Goal: Task Accomplishment & Management: Manage account settings

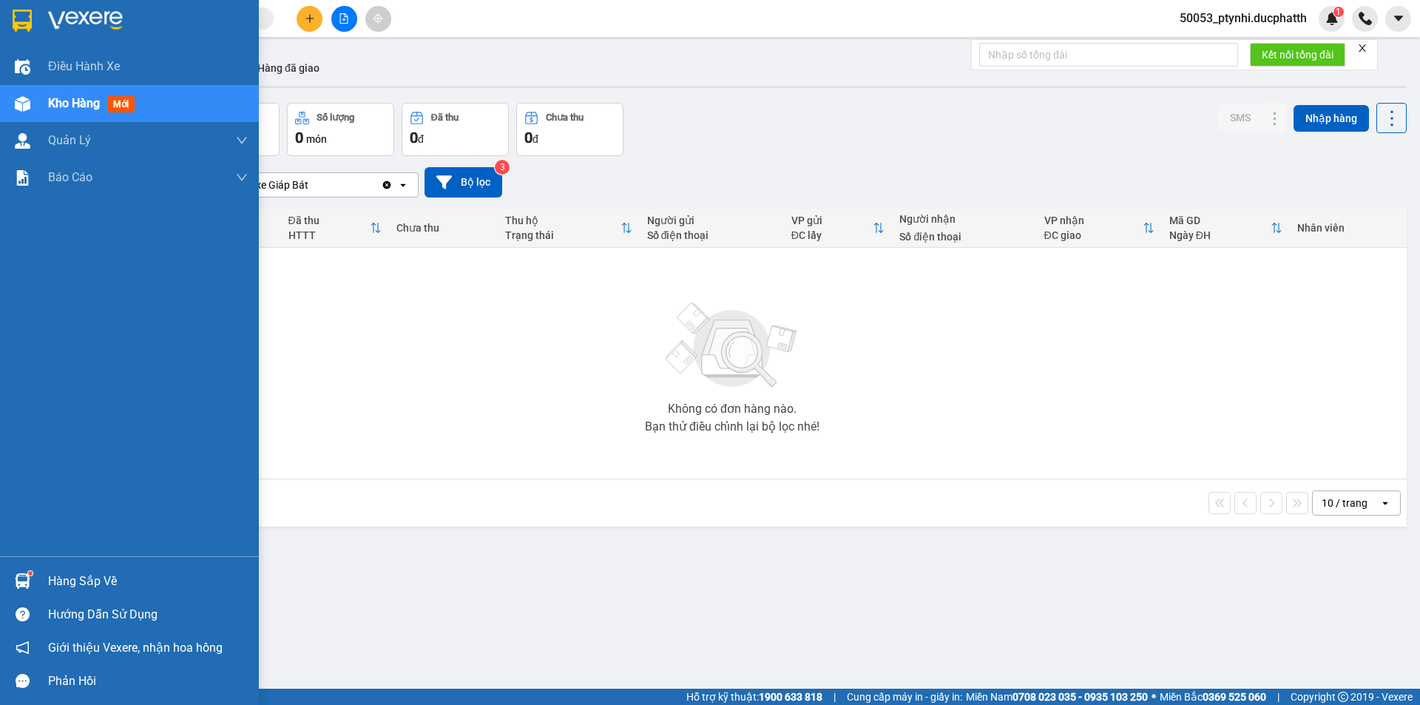
click at [37, 580] on div "Hàng sắp về" at bounding box center [129, 580] width 259 height 33
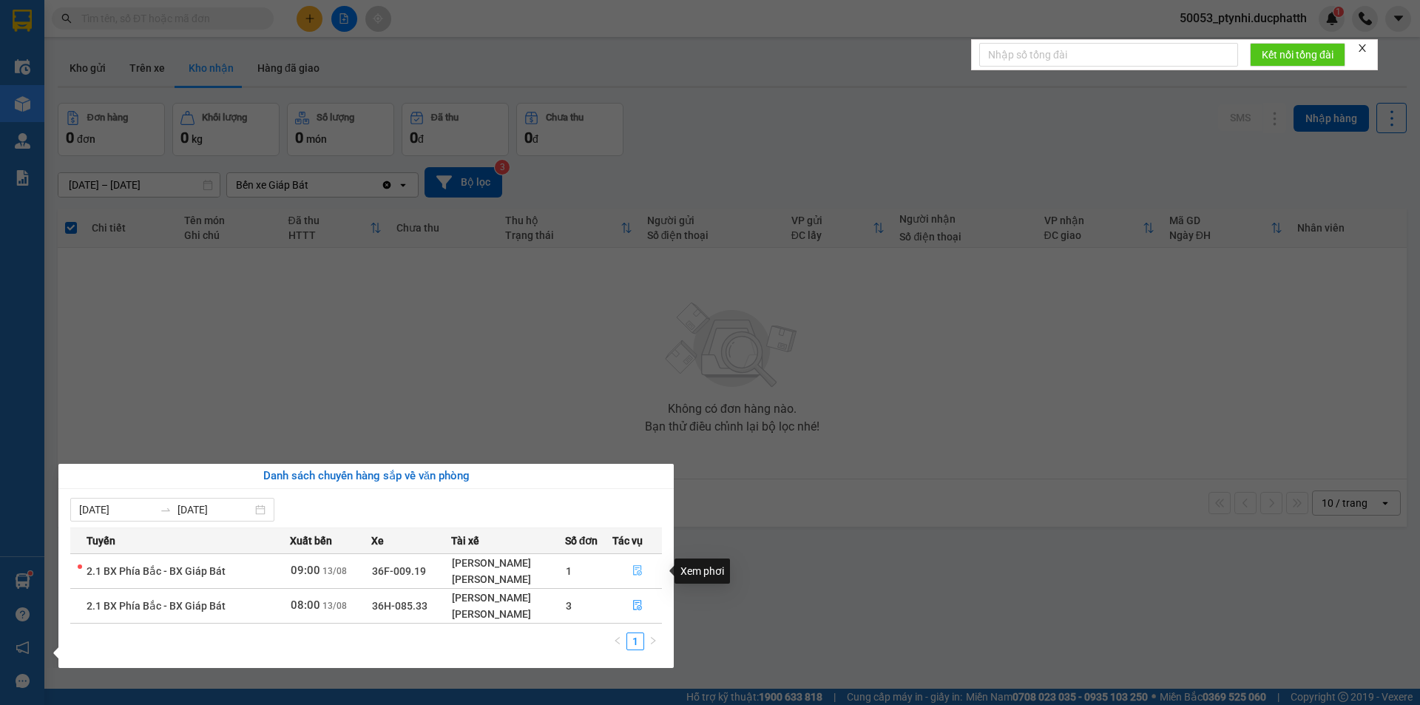
click at [630, 575] on button "button" at bounding box center [637, 571] width 49 height 24
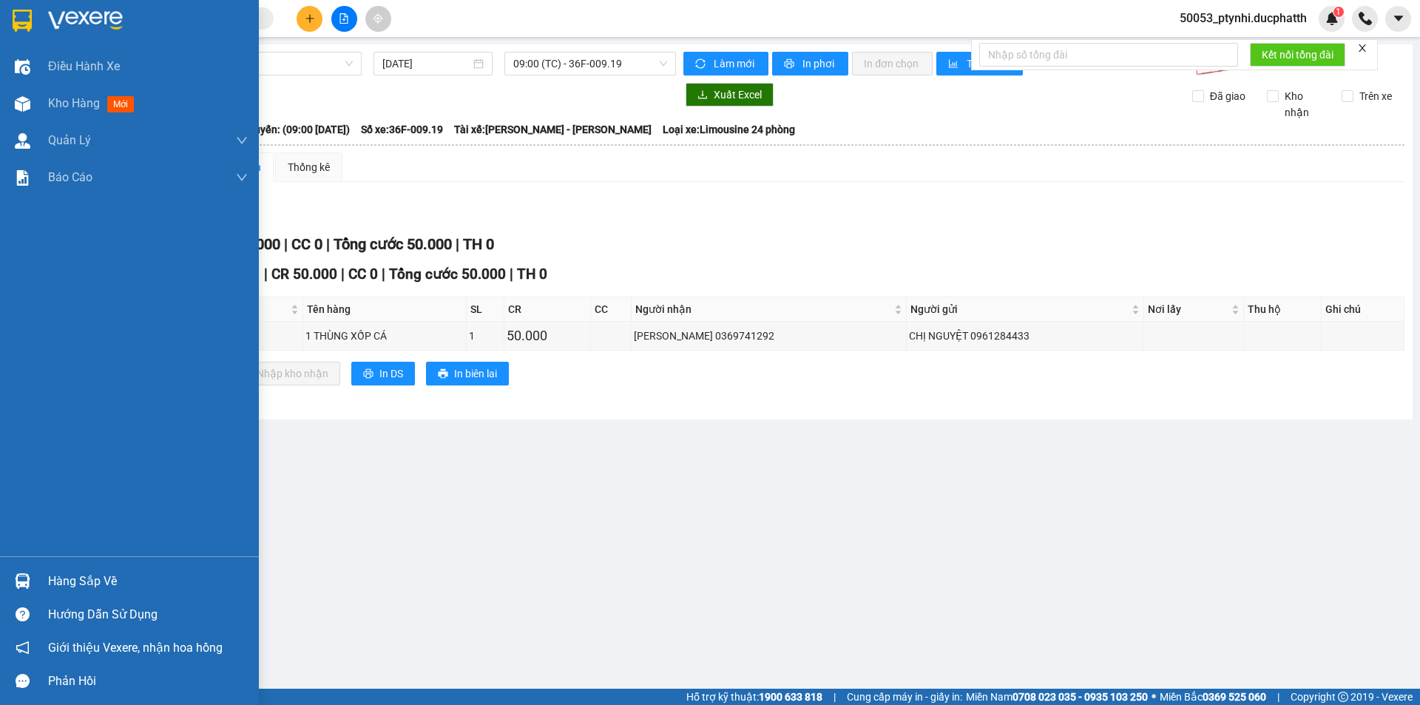
click at [30, 571] on div at bounding box center [23, 581] width 26 height 26
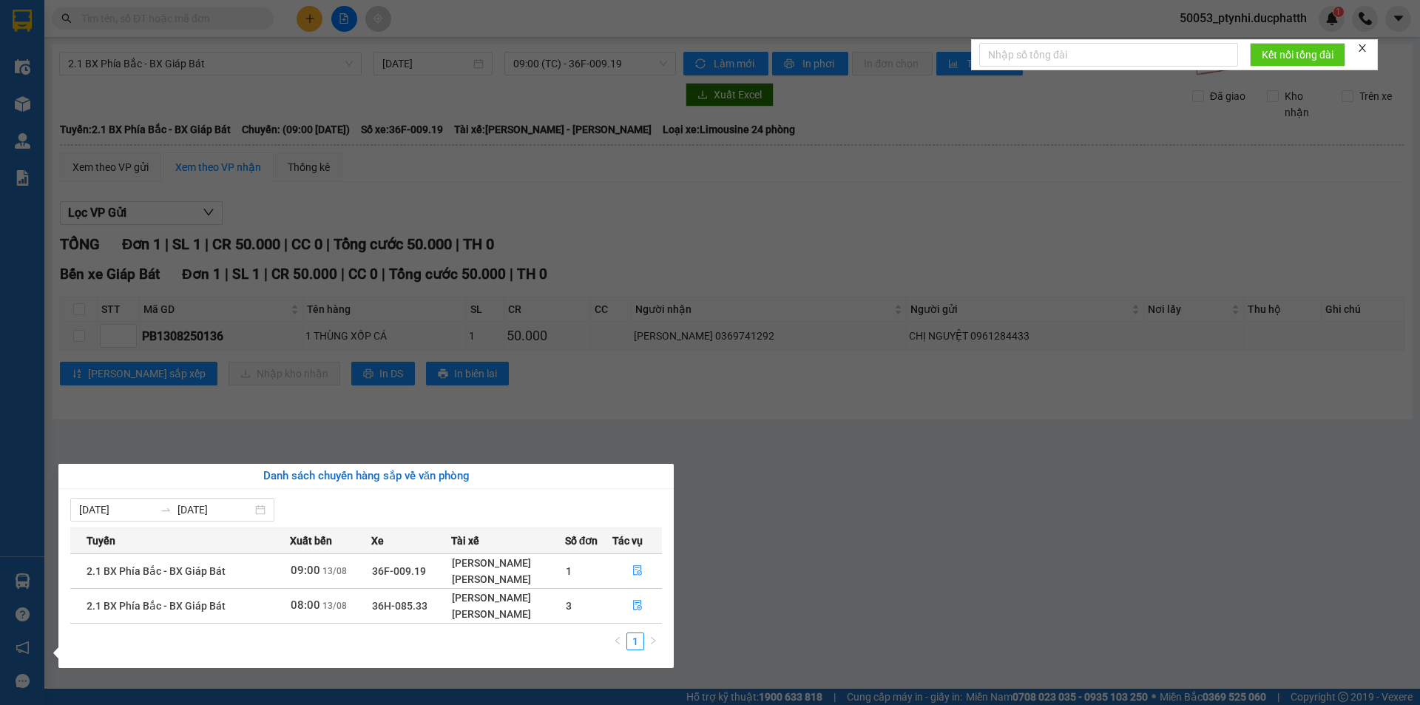
click at [499, 406] on section "Kết quả tìm kiếm ( 0 ) Bộ lọc No Data 50053_ptynhi.ducphatth 1 Điều hành xe Kho…" at bounding box center [710, 352] width 1420 height 705
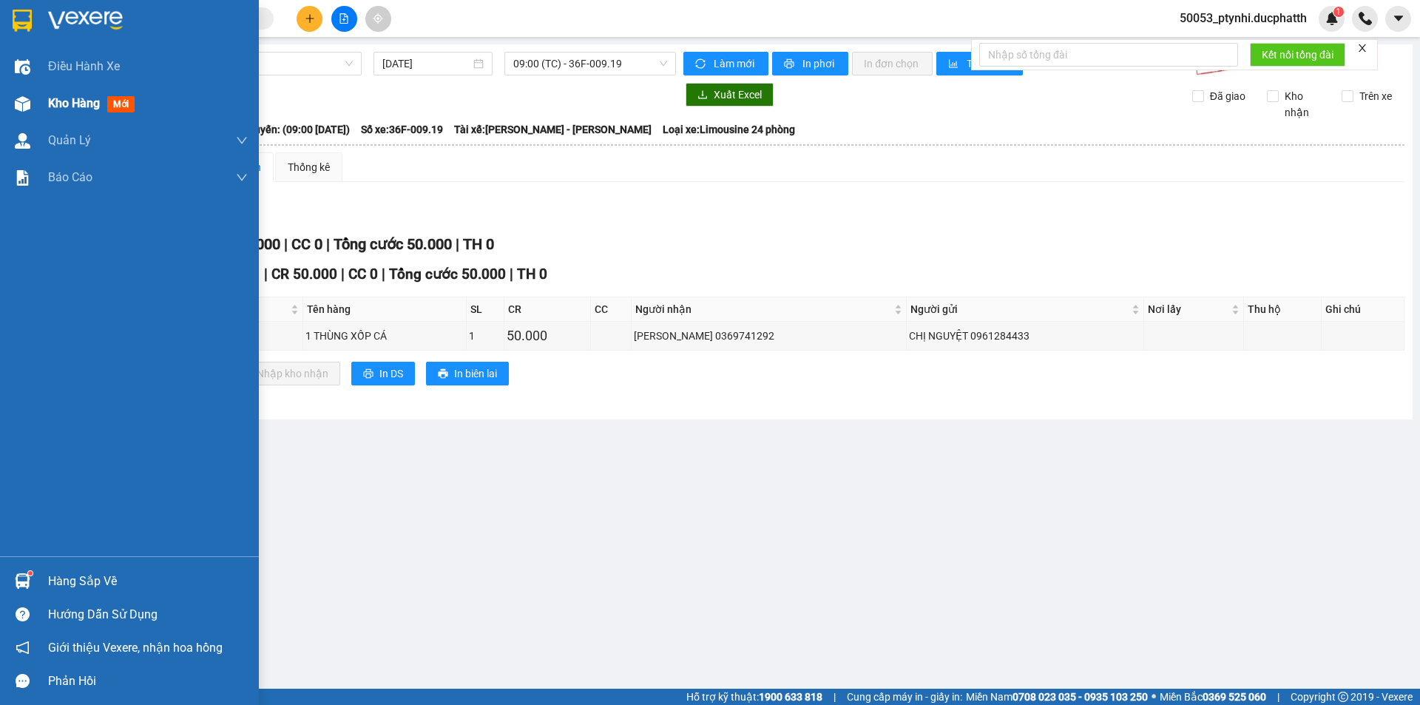
click at [41, 112] on div "Kho hàng mới" at bounding box center [129, 103] width 259 height 37
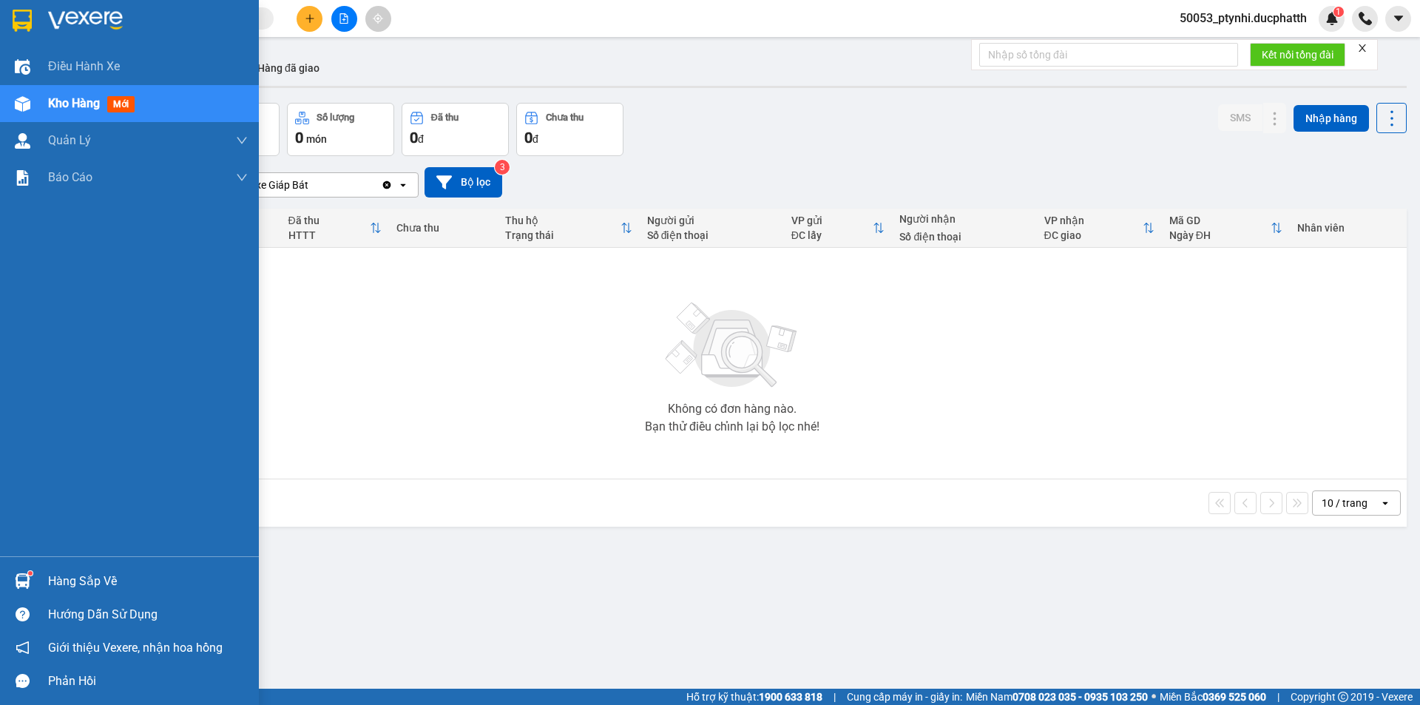
drag, startPoint x: 11, startPoint y: 585, endPoint x: 45, endPoint y: 578, distance: 34.8
click at [13, 584] on div at bounding box center [23, 581] width 26 height 26
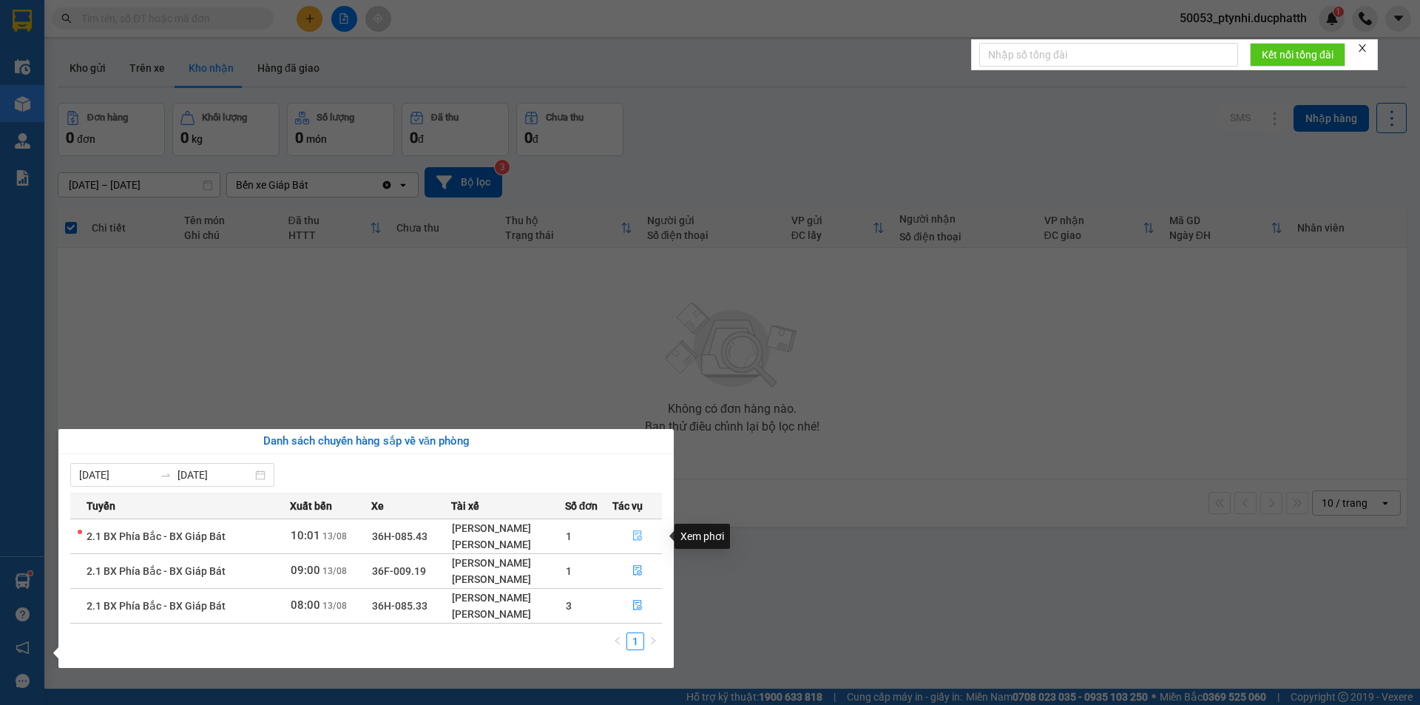
click at [640, 539] on icon "file-done" at bounding box center [638, 535] width 10 height 10
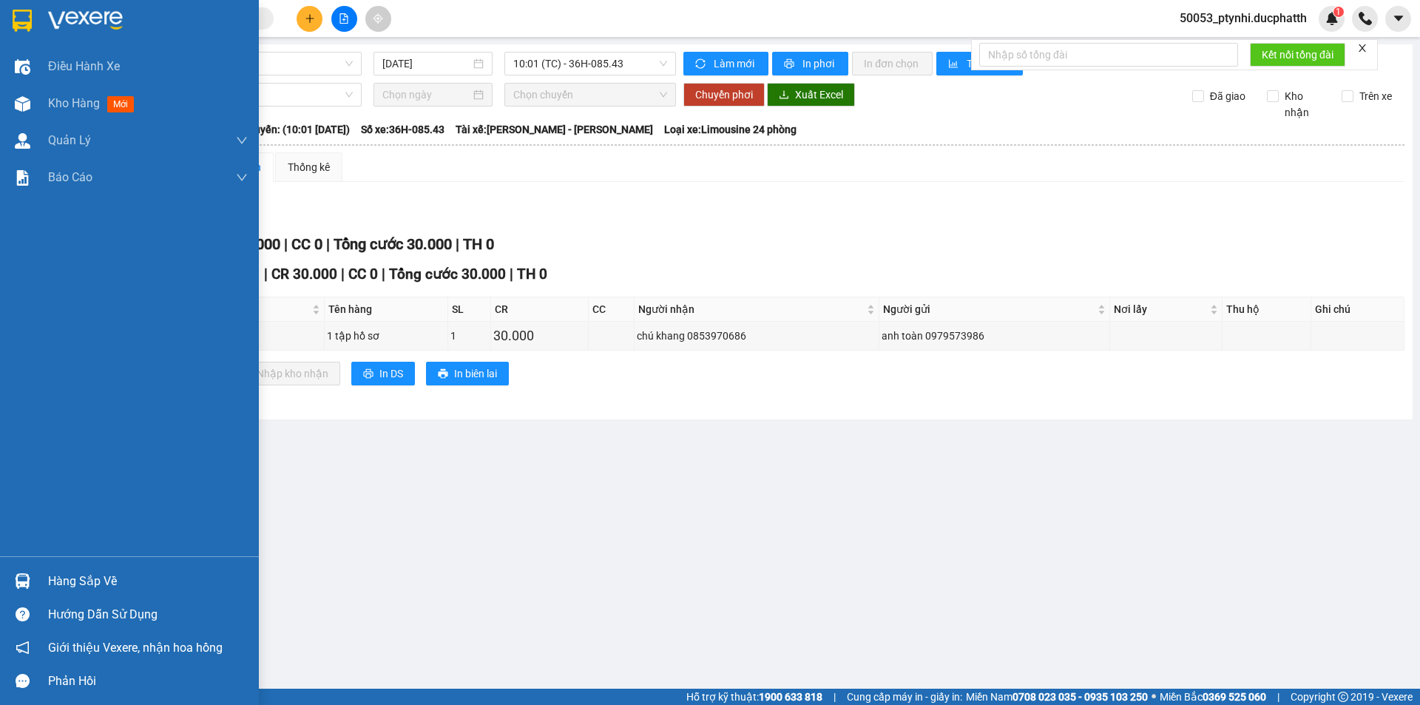
click at [56, 580] on div "Hàng sắp về" at bounding box center [148, 581] width 200 height 22
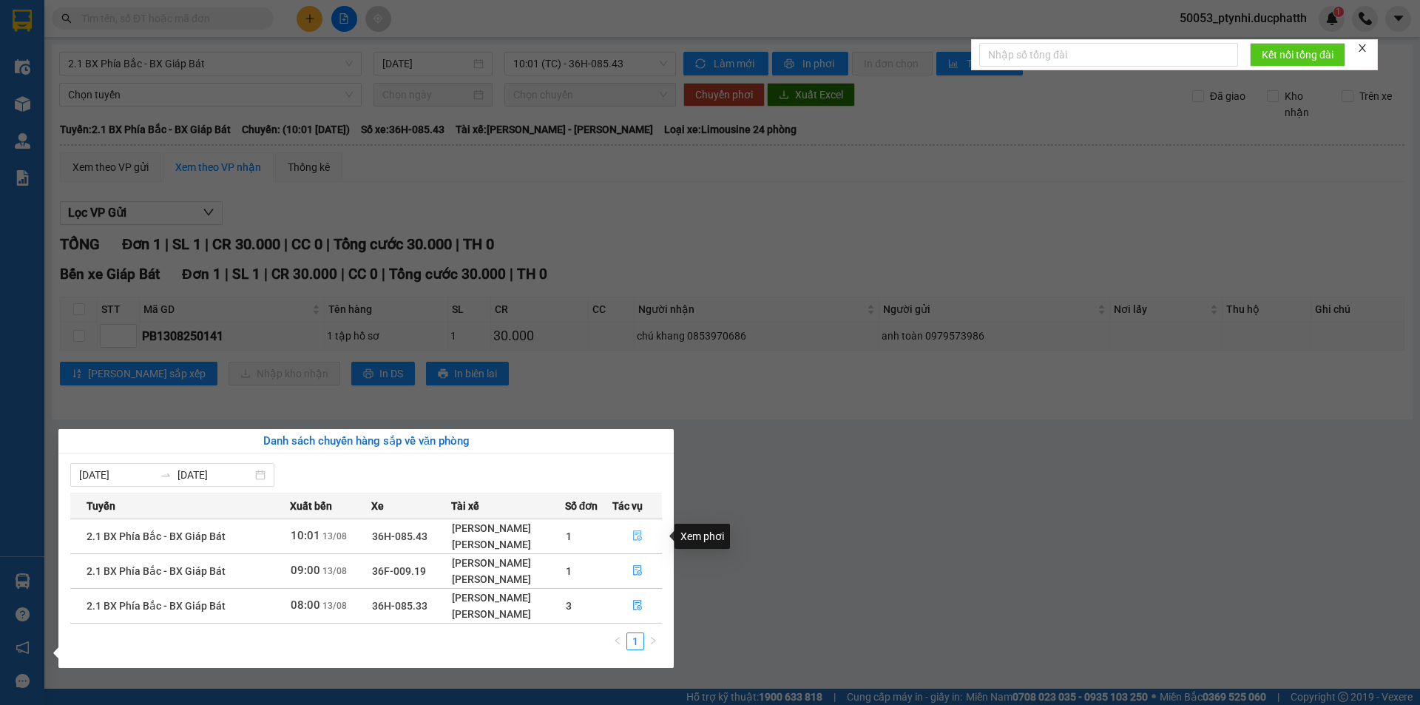
click at [630, 536] on button "button" at bounding box center [637, 536] width 49 height 24
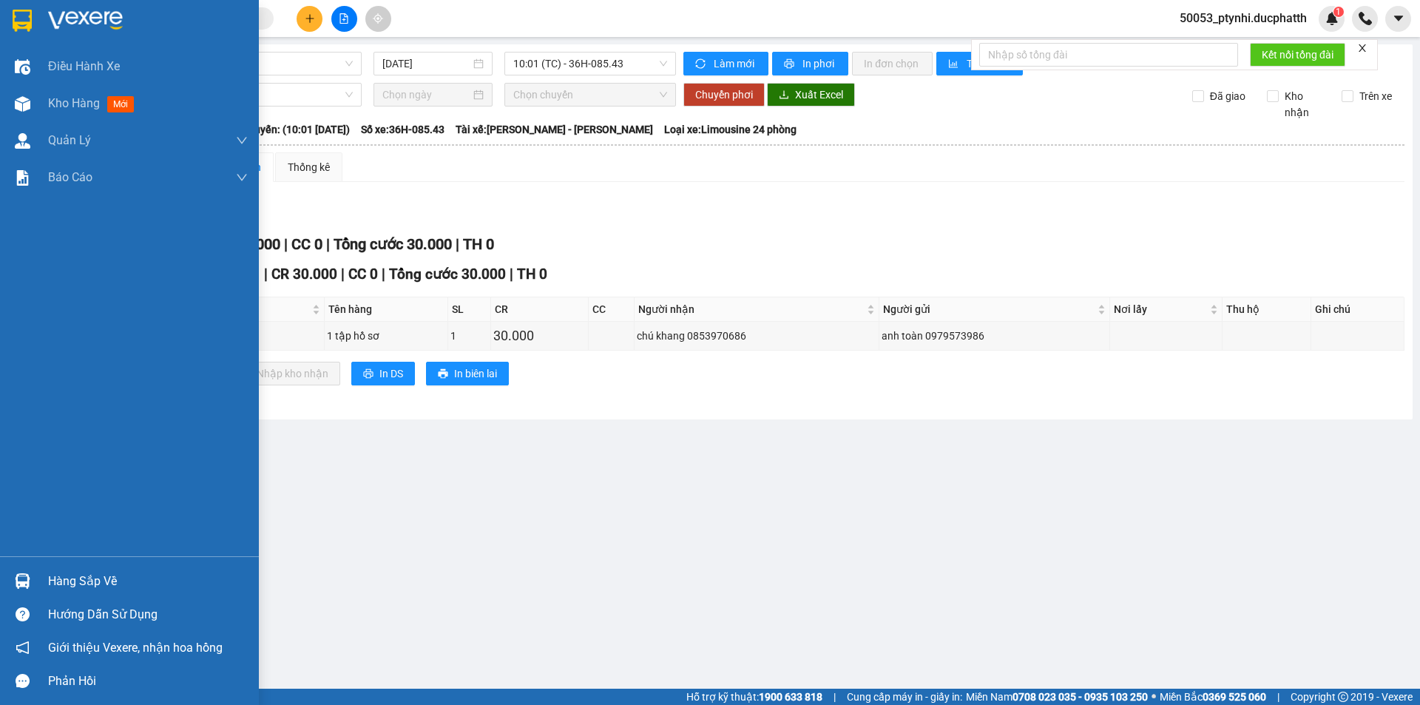
click at [43, 580] on div "Hàng sắp về" at bounding box center [129, 580] width 259 height 33
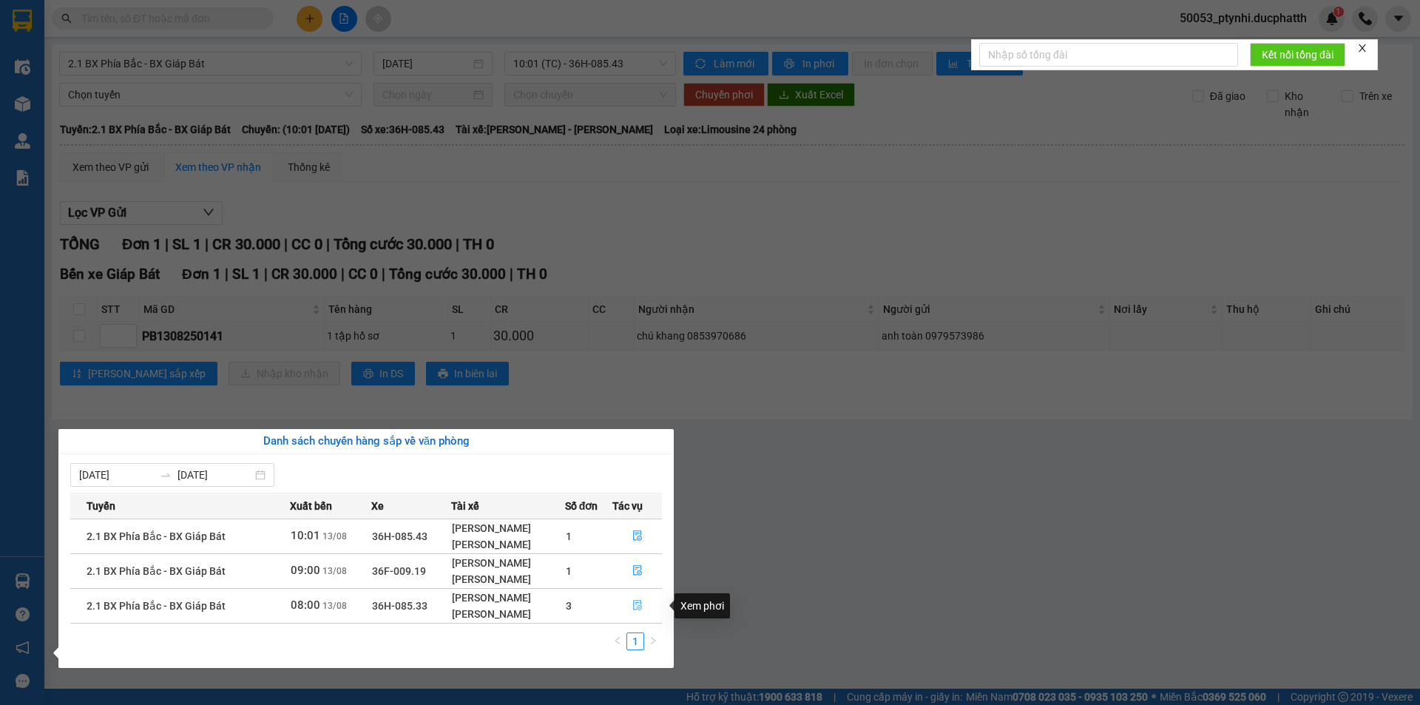
click at [635, 600] on icon "file-done" at bounding box center [638, 605] width 10 height 10
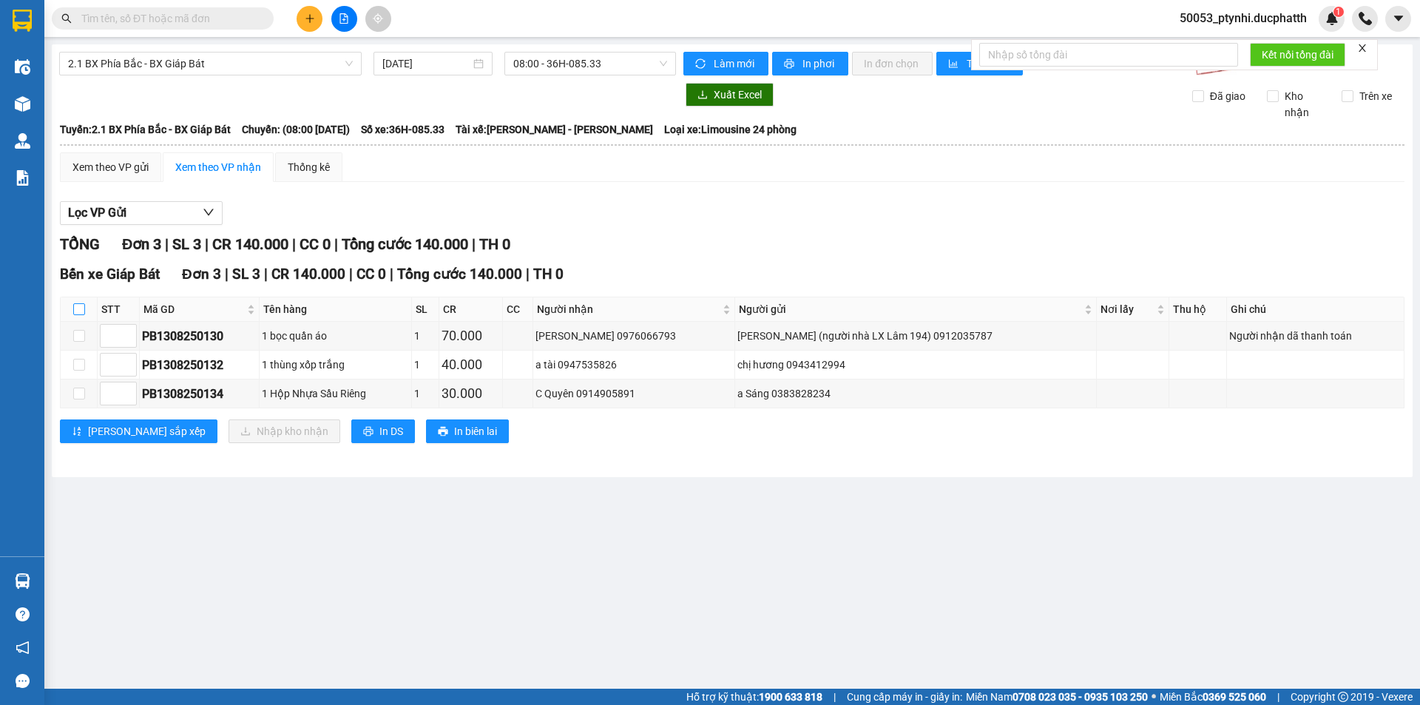
click at [75, 303] on label at bounding box center [79, 309] width 12 height 16
click at [78, 306] on input "checkbox" at bounding box center [79, 309] width 12 height 12
checkbox input "true"
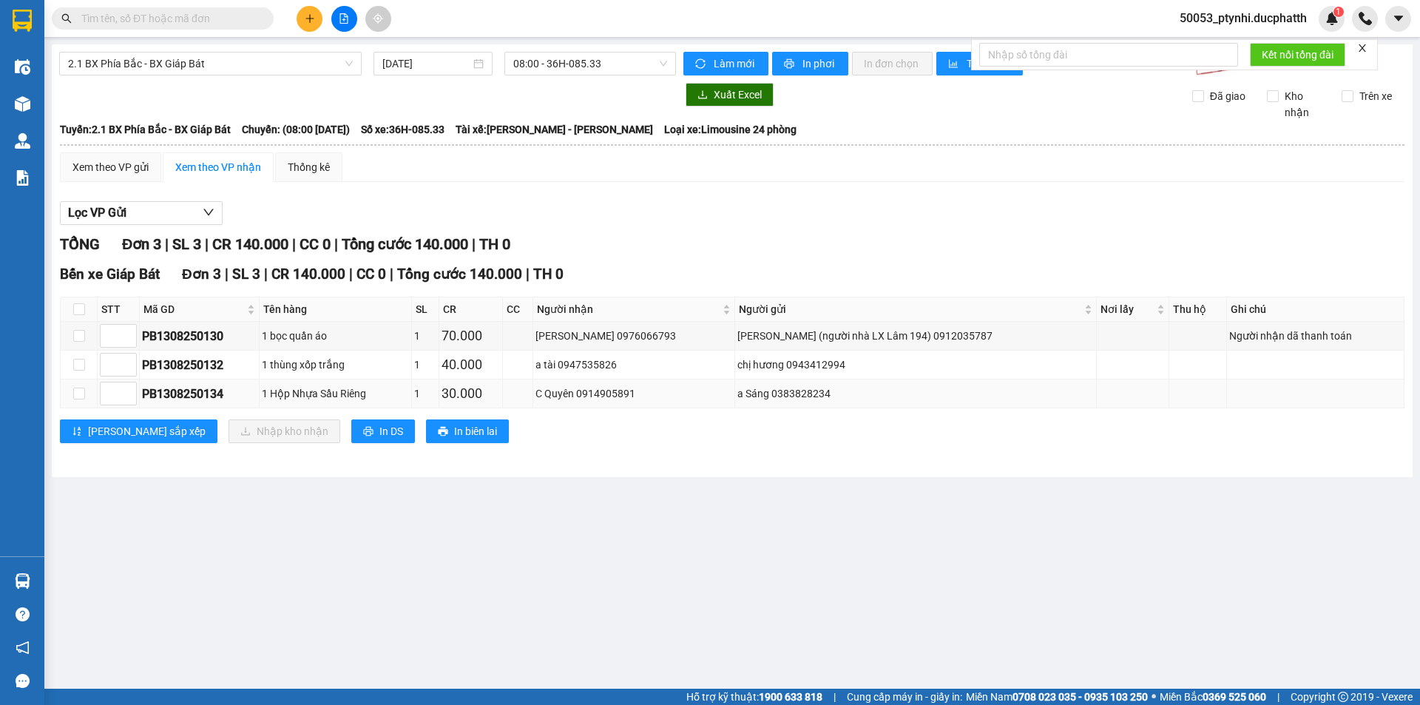
checkbox input "true"
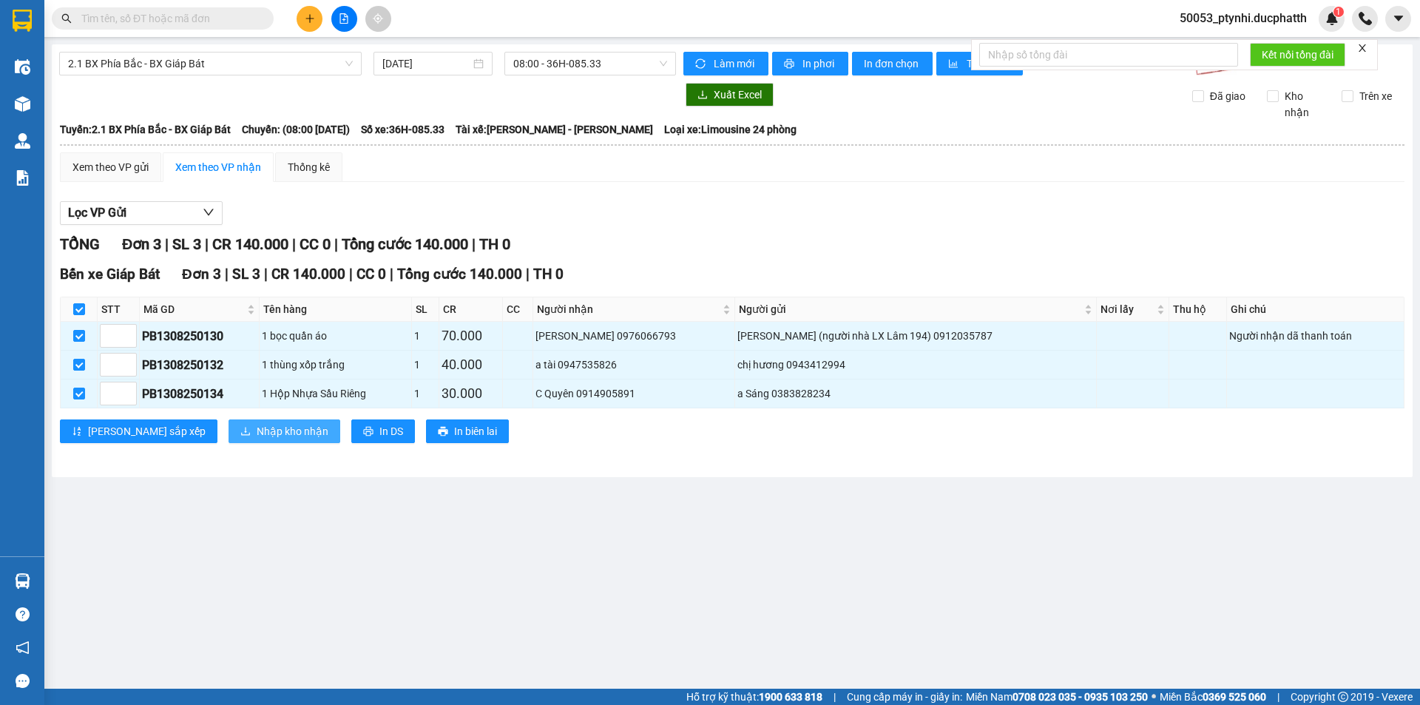
click at [257, 423] on span "Nhập kho nhận" at bounding box center [293, 431] width 72 height 16
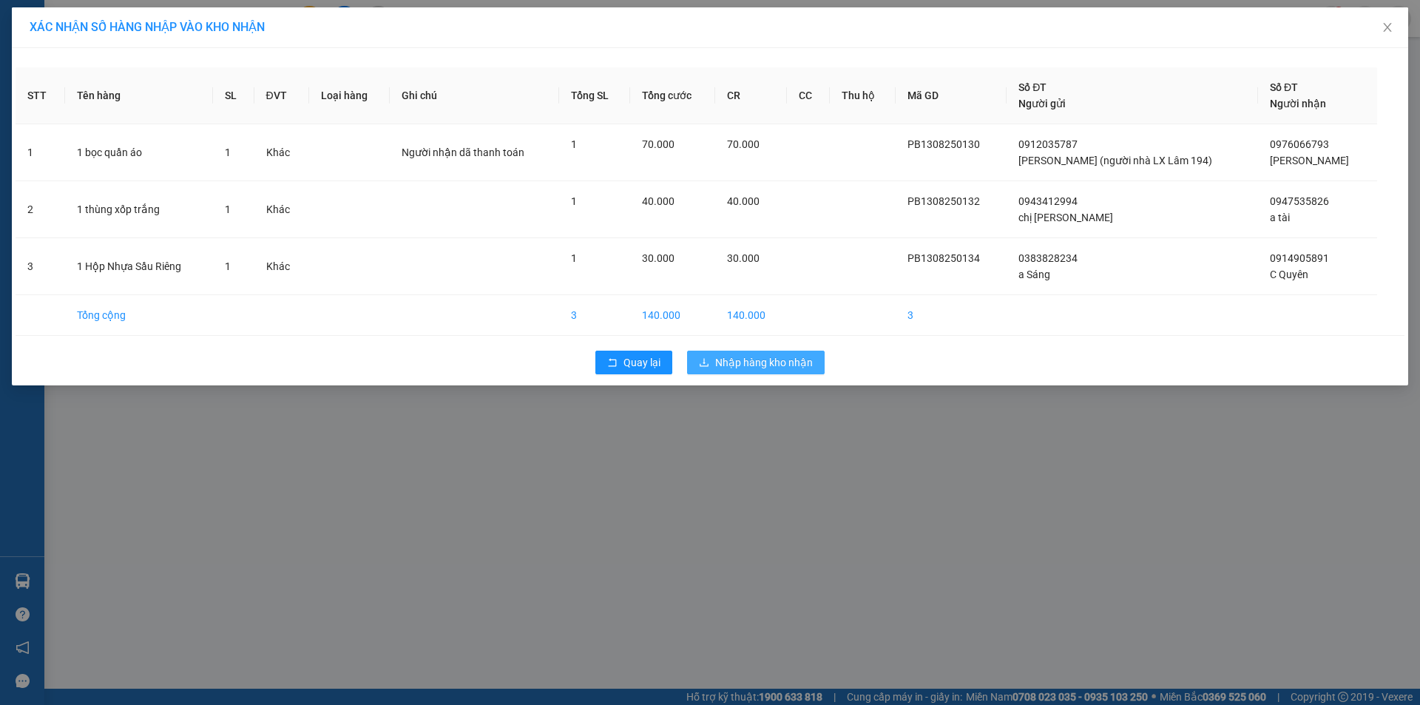
click at [715, 361] on span "Nhập hàng kho nhận" at bounding box center [764, 362] width 98 height 16
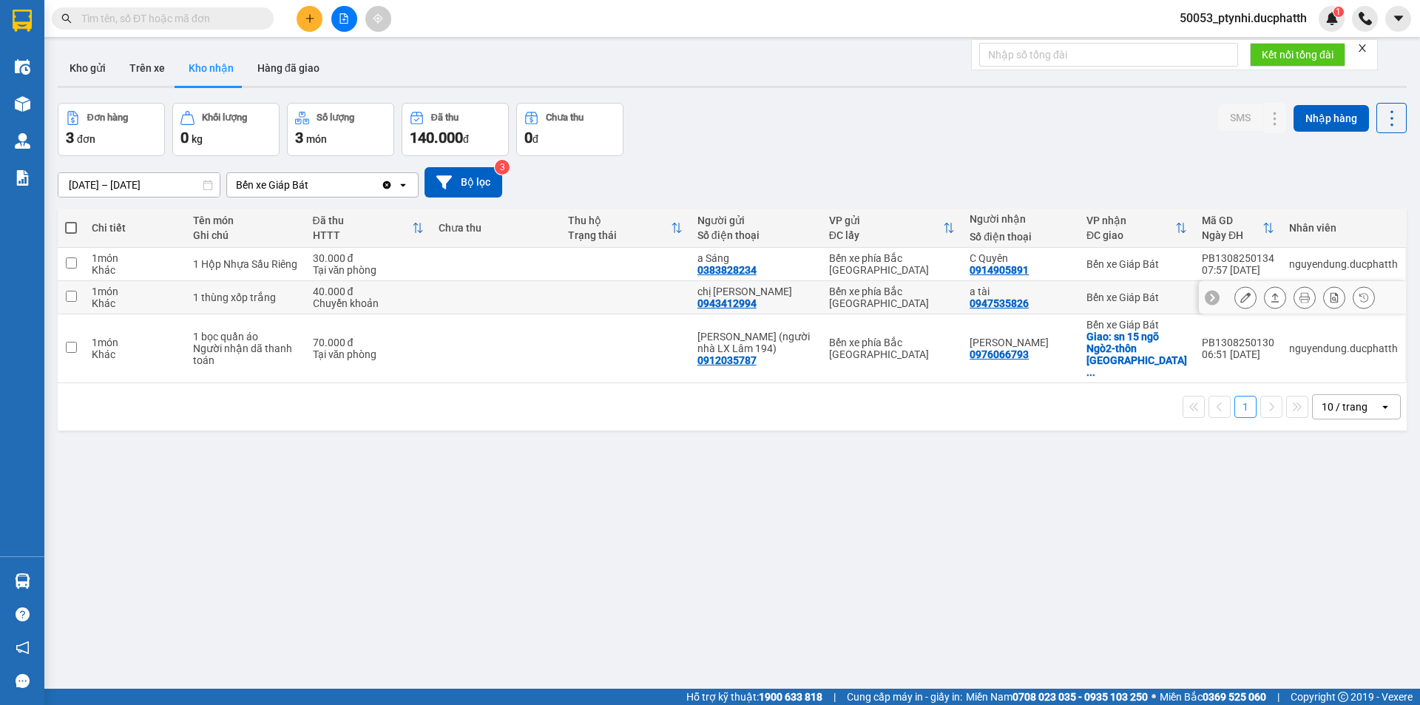
click at [790, 300] on div "chị hương 0943412994" at bounding box center [756, 298] width 117 height 24
checkbox input "true"
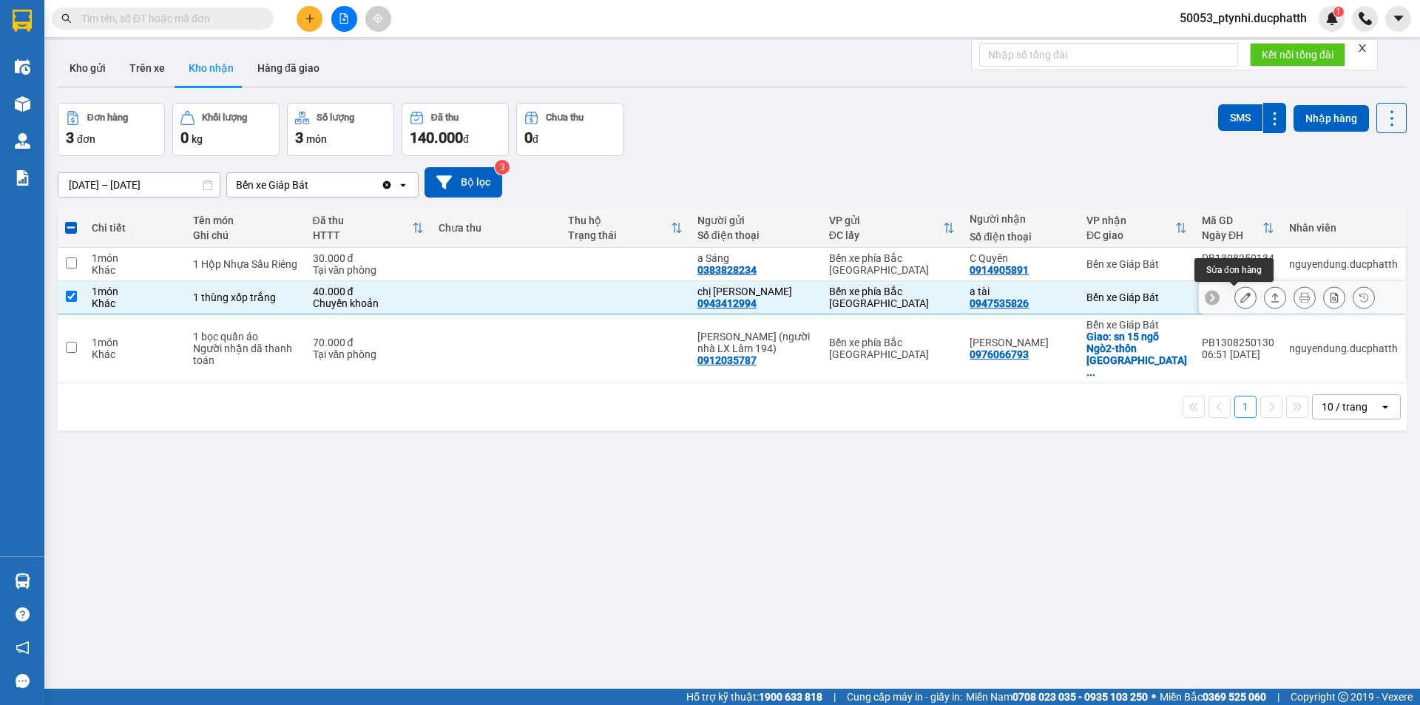
click at [1235, 297] on button at bounding box center [1245, 298] width 21 height 26
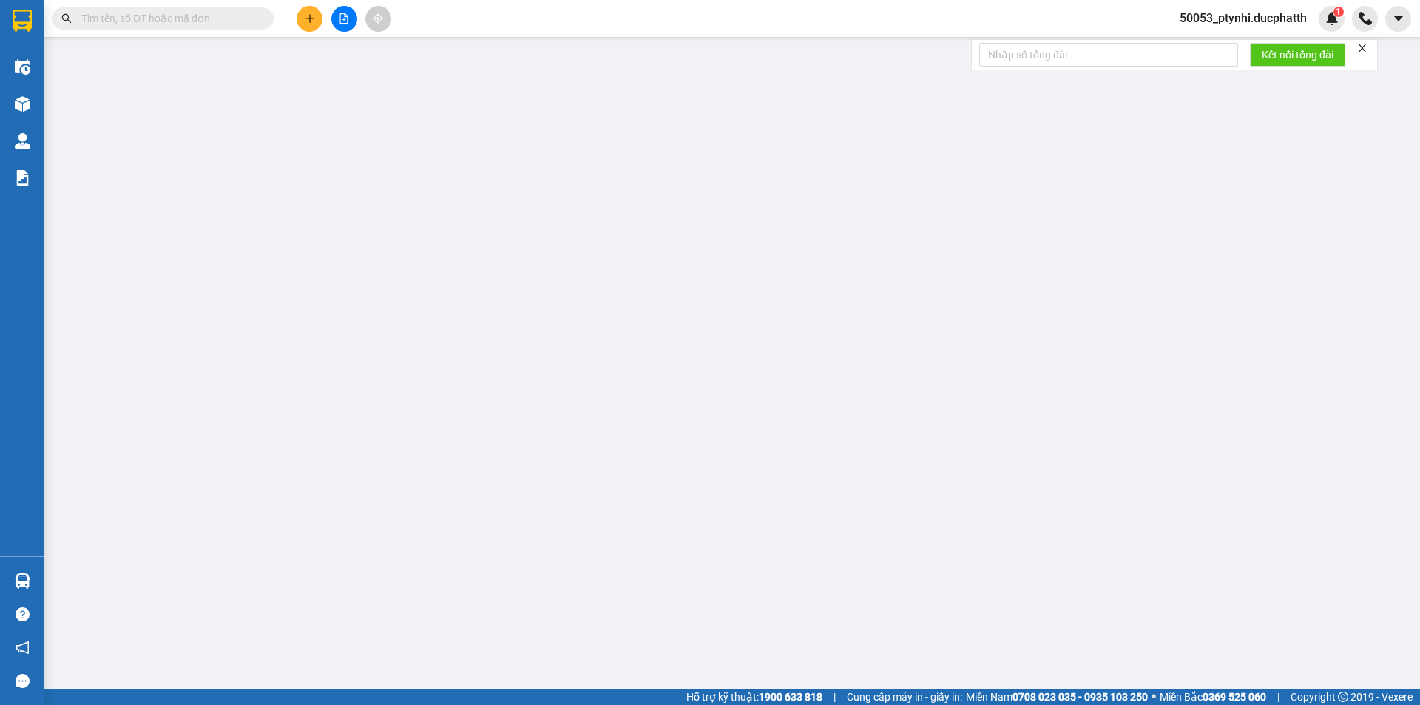
type input "0943412994"
type input "chị hương"
type input "0947535826"
type input "a tài"
type input "7h03 13.8 le thi huong ck vtgb cty 40.000"
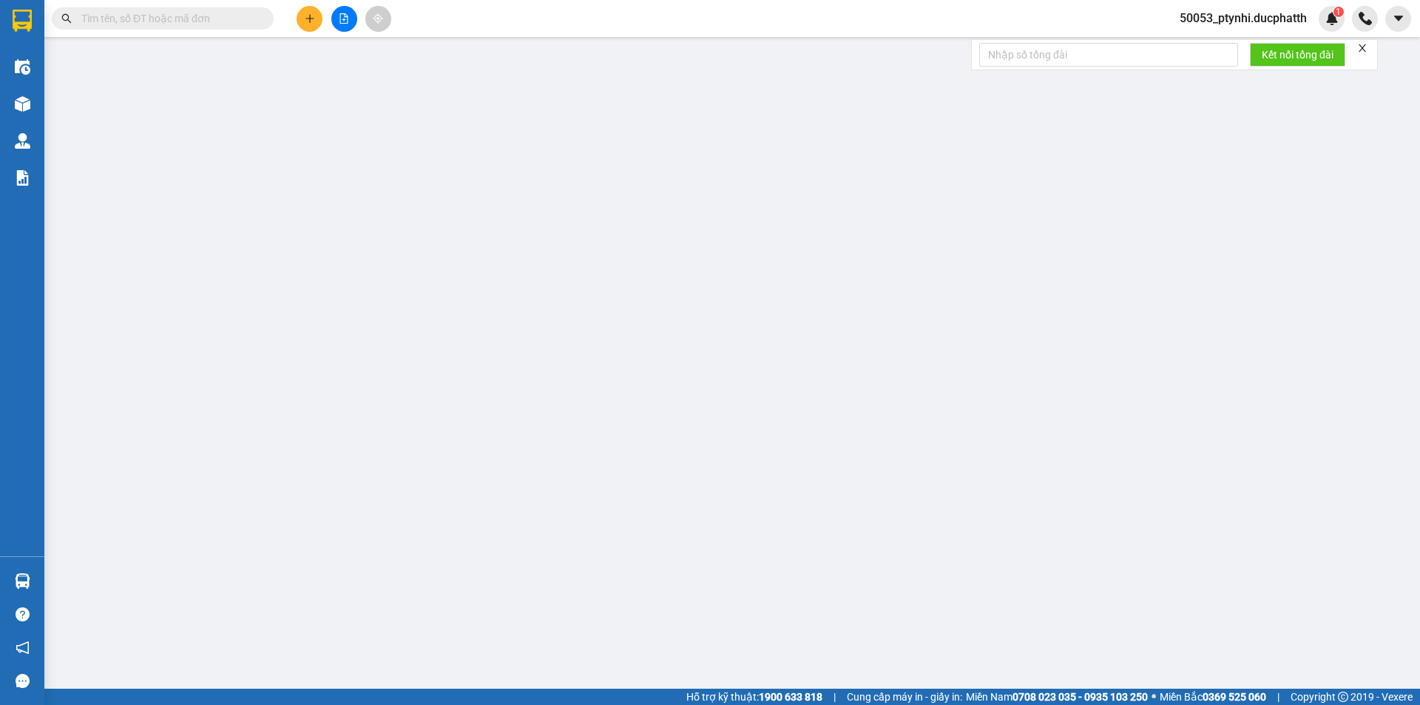
type input "40.000"
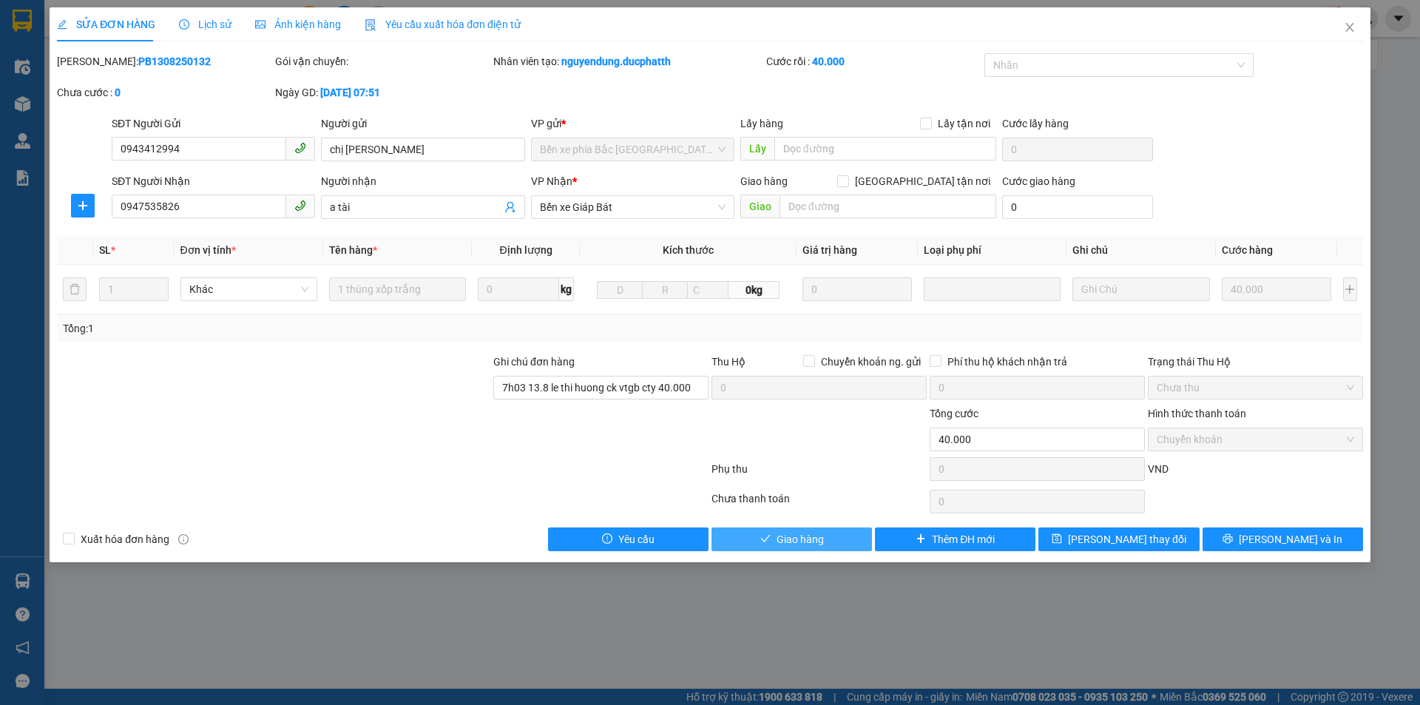
click at [814, 540] on span "Giao hàng" at bounding box center [800, 539] width 47 height 16
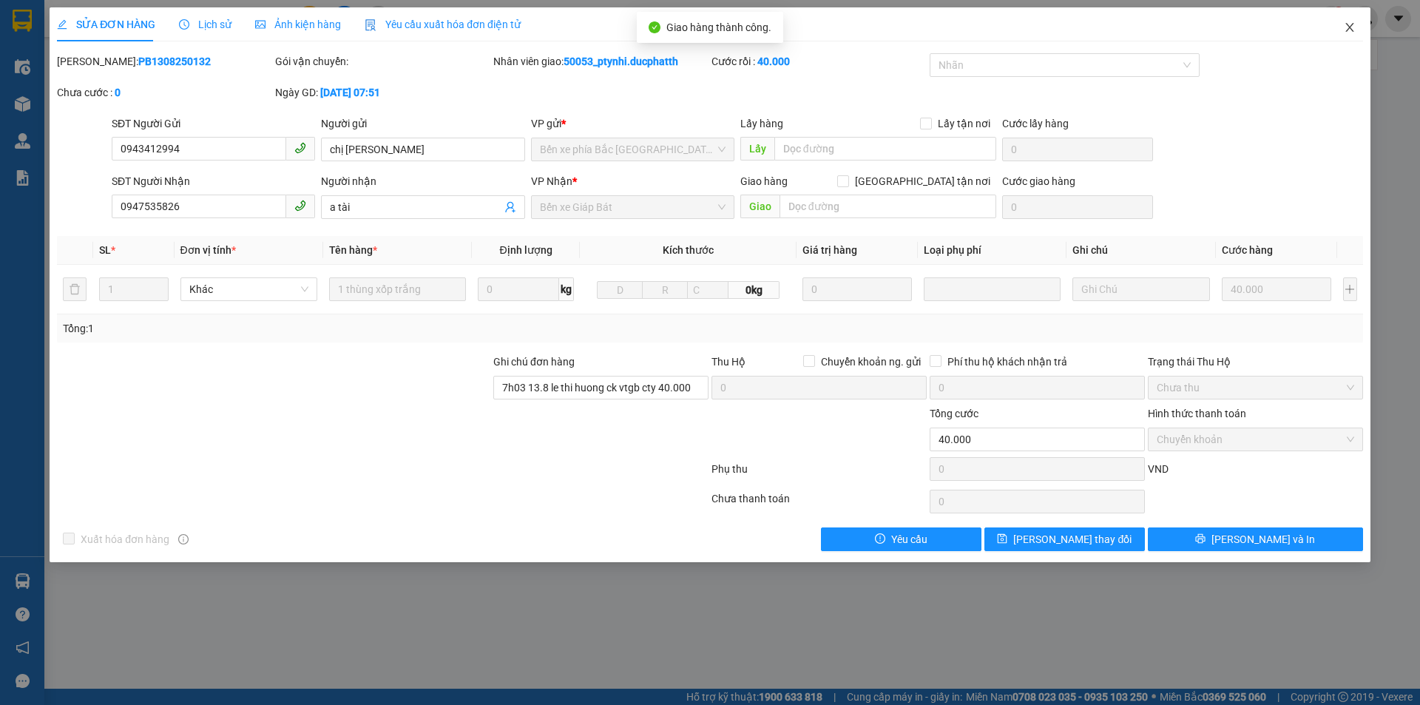
click at [1355, 21] on span "Close" at bounding box center [1349, 27] width 41 height 41
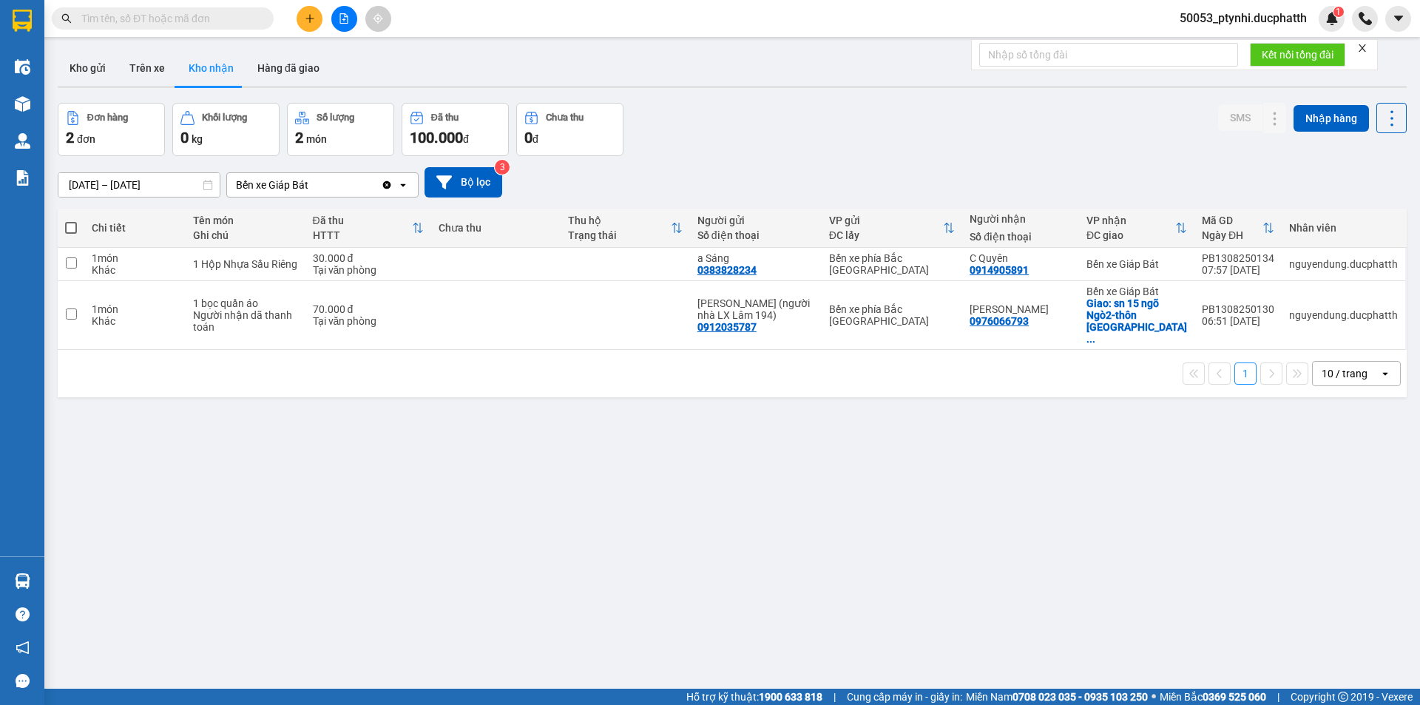
click at [544, 324] on td at bounding box center [495, 315] width 129 height 69
checkbox input "true"
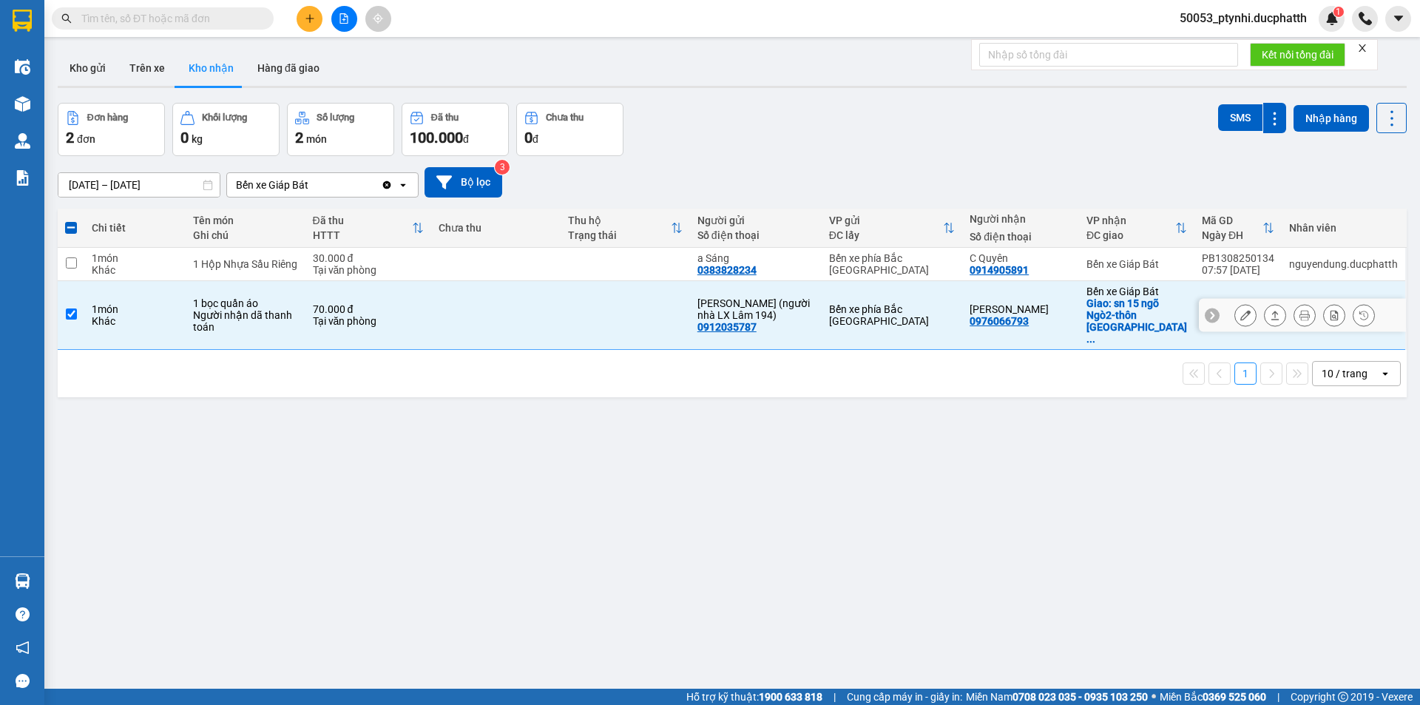
click at [1241, 304] on button at bounding box center [1245, 316] width 21 height 26
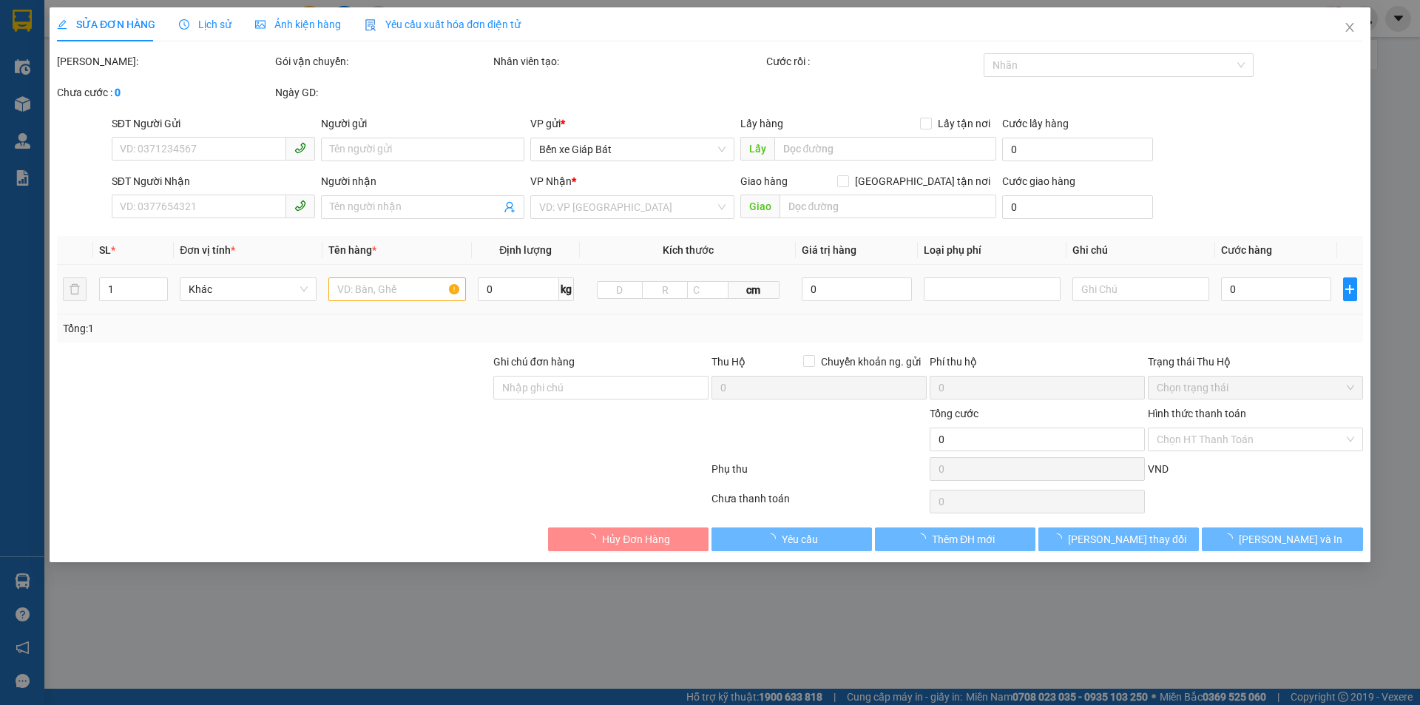
type input "0912035787"
type input "Lê Ngọc Dũng (người nhà LX Lâm 194)"
type input "0976066793"
type input "Xuân Nam"
checkbox input "true"
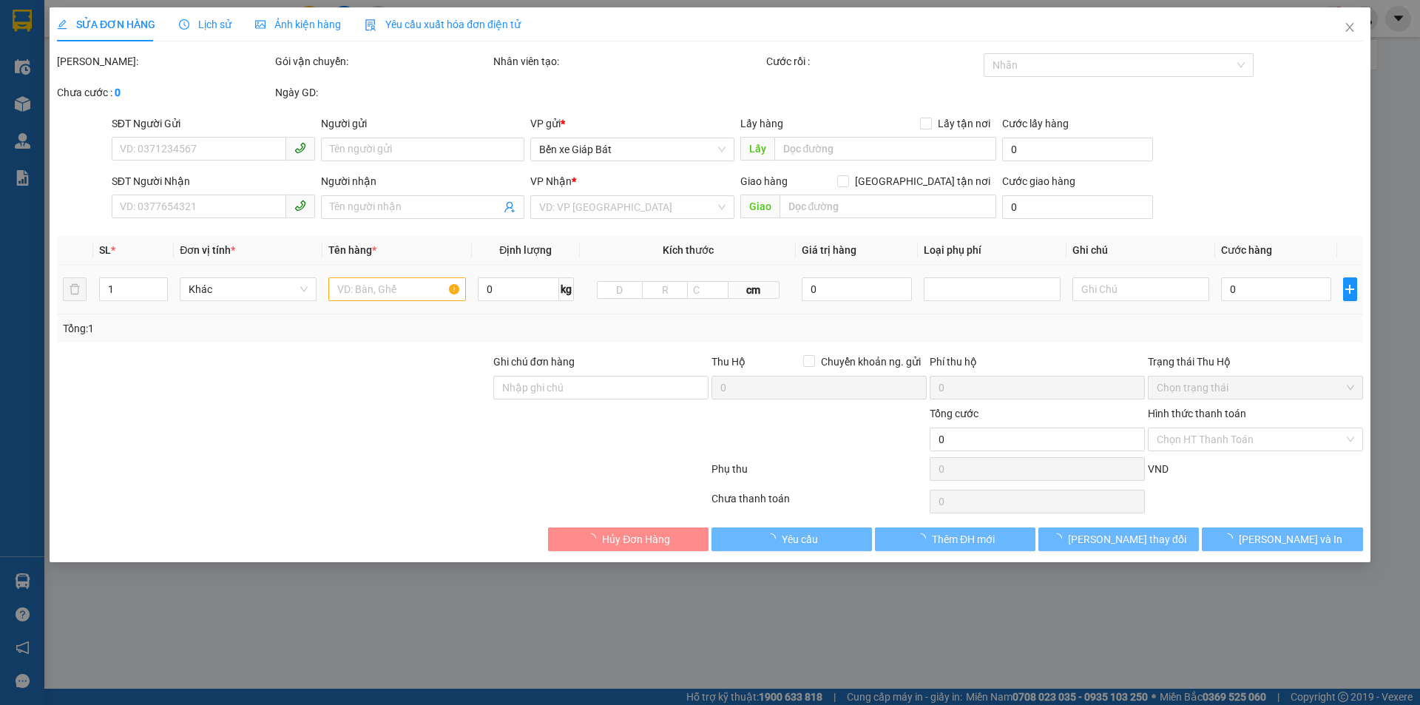
type input "sn 15 ngõ Ngò2-thôn cương Ngô-Cổ Điển B, Tứ Hiệp, Thanh Trì, Hà Nội, Việt Nam"
type input "70.000"
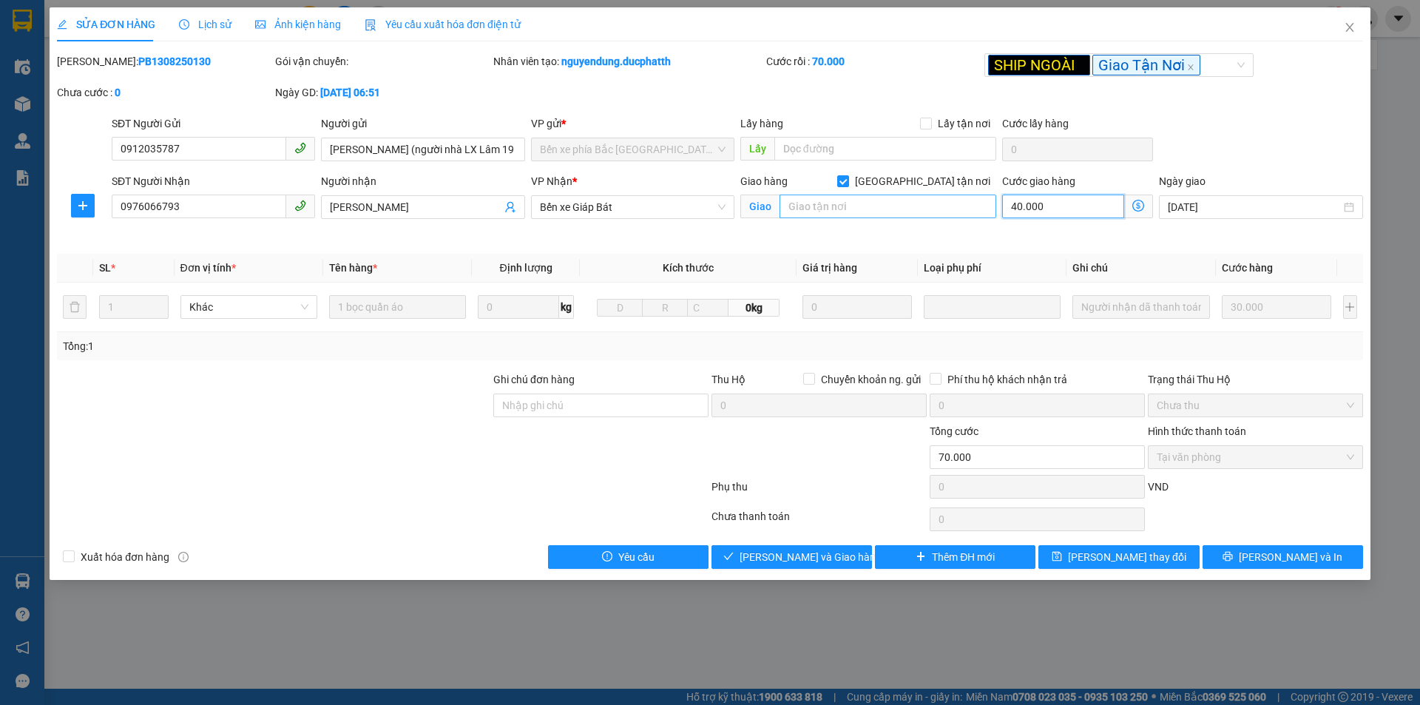
type input "0"
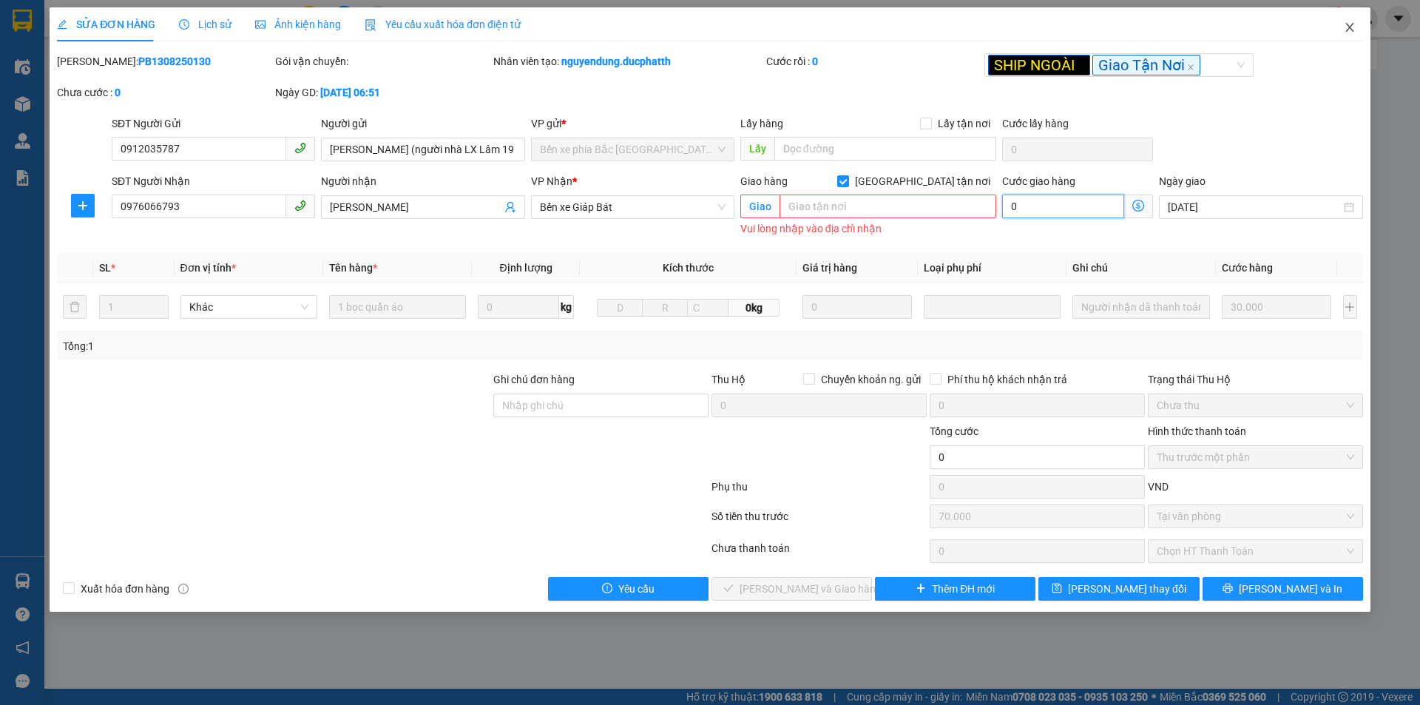
type input "0"
type input "30.000"
type input "-40.000"
click at [1356, 27] on span "Close" at bounding box center [1349, 27] width 41 height 41
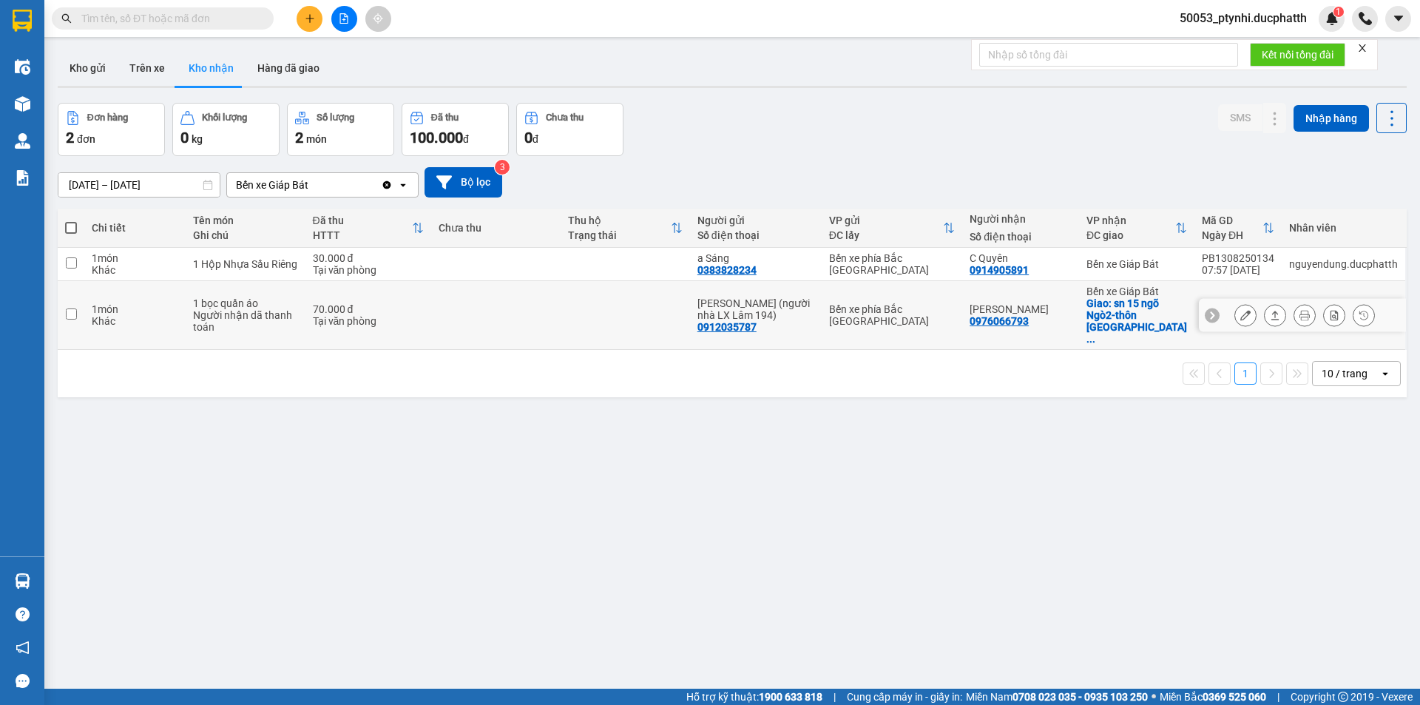
click at [898, 308] on div "Bến xe phía Bắc [PERSON_NAME][GEOGRAPHIC_DATA][PERSON_NAME]" at bounding box center [892, 315] width 126 height 24
checkbox input "true"
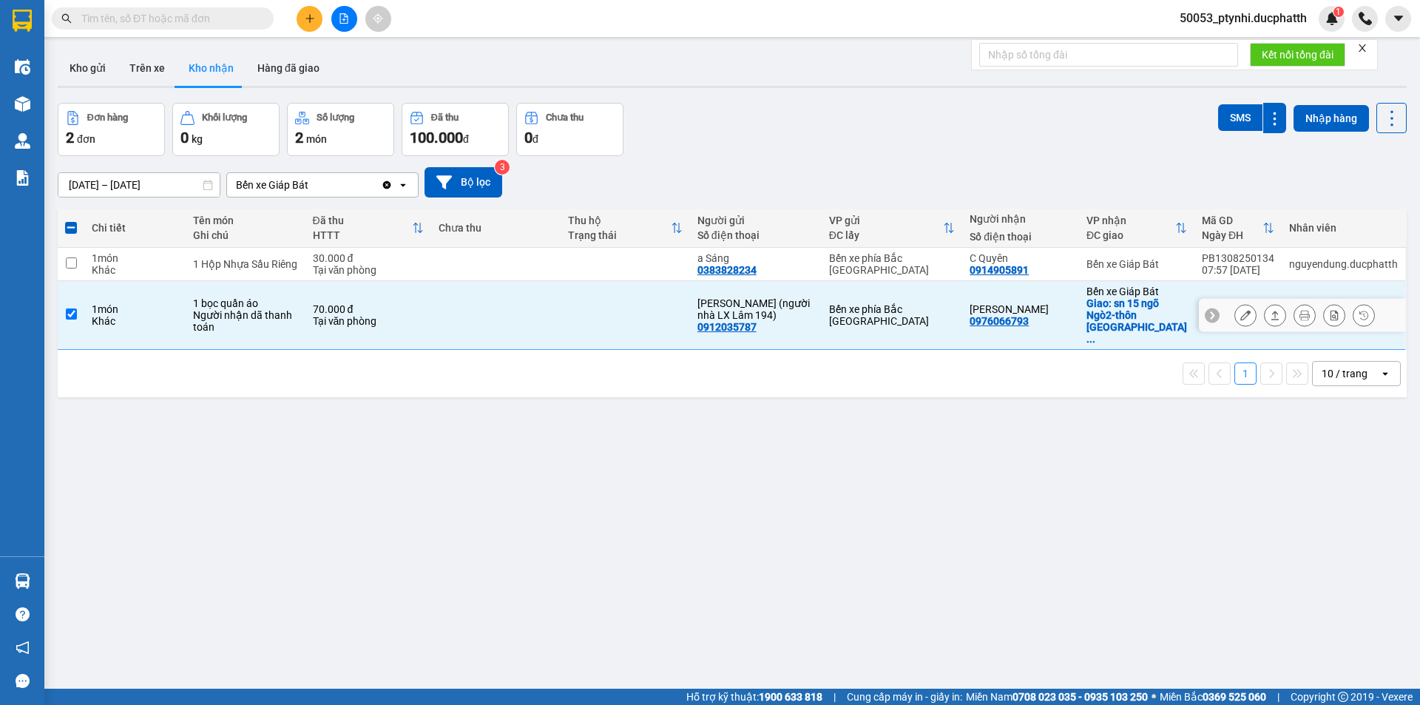
click at [1241, 310] on icon at bounding box center [1246, 315] width 10 height 10
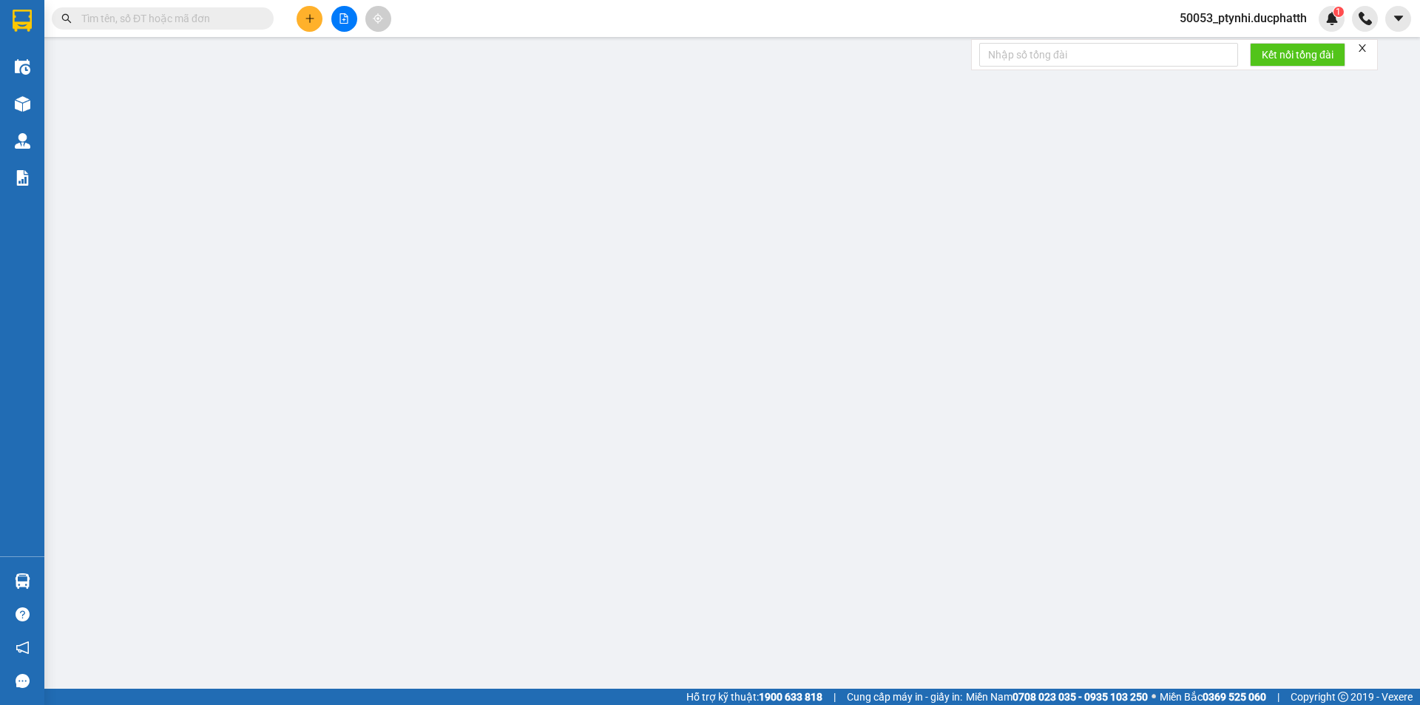
type input "0912035787"
type input "Lê Ngọc Dũng (người nhà LX Lâm 194)"
type input "0976066793"
type input "Xuân Nam"
checkbox input "true"
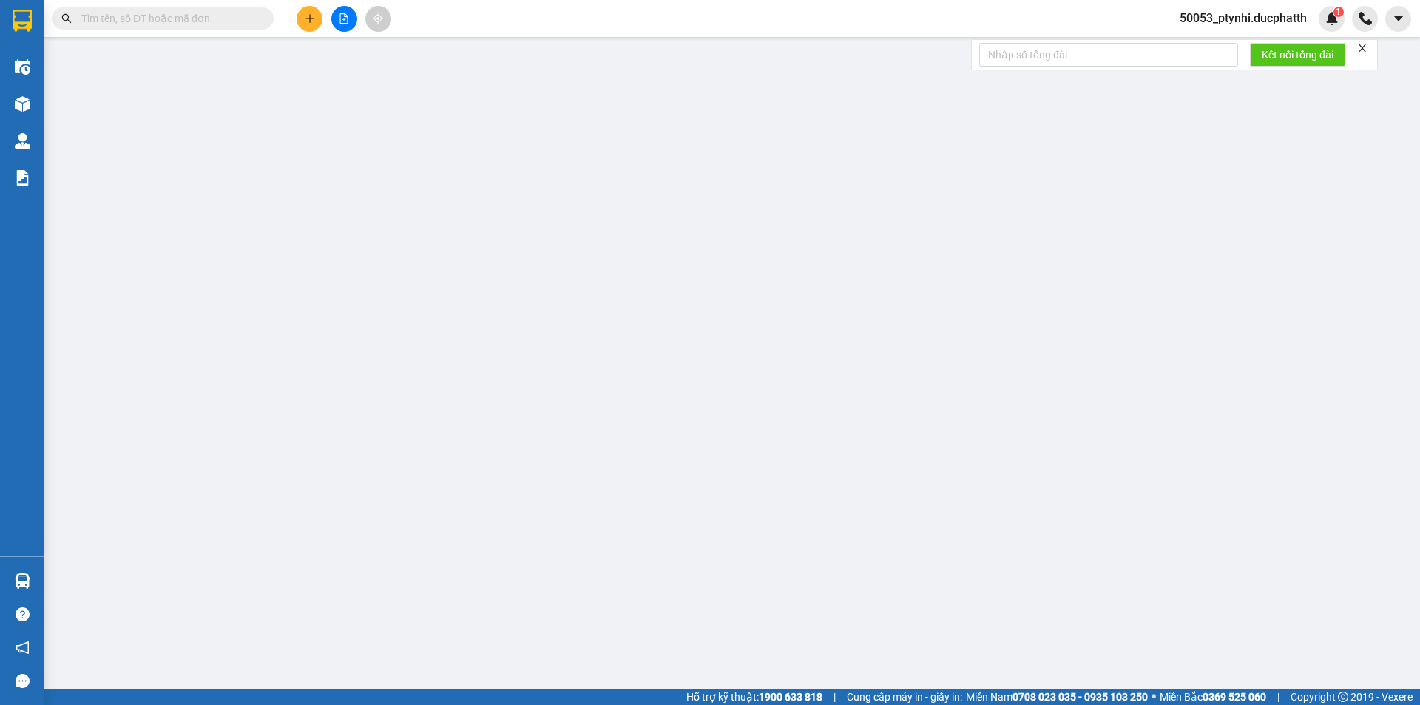
type input "sn 15 ngõ Ngò2-thôn cương Ngô-Cổ Điển B, Tứ Hiệp, Thanh Trì, Hà Nội, Việt Nam"
type input "70.000"
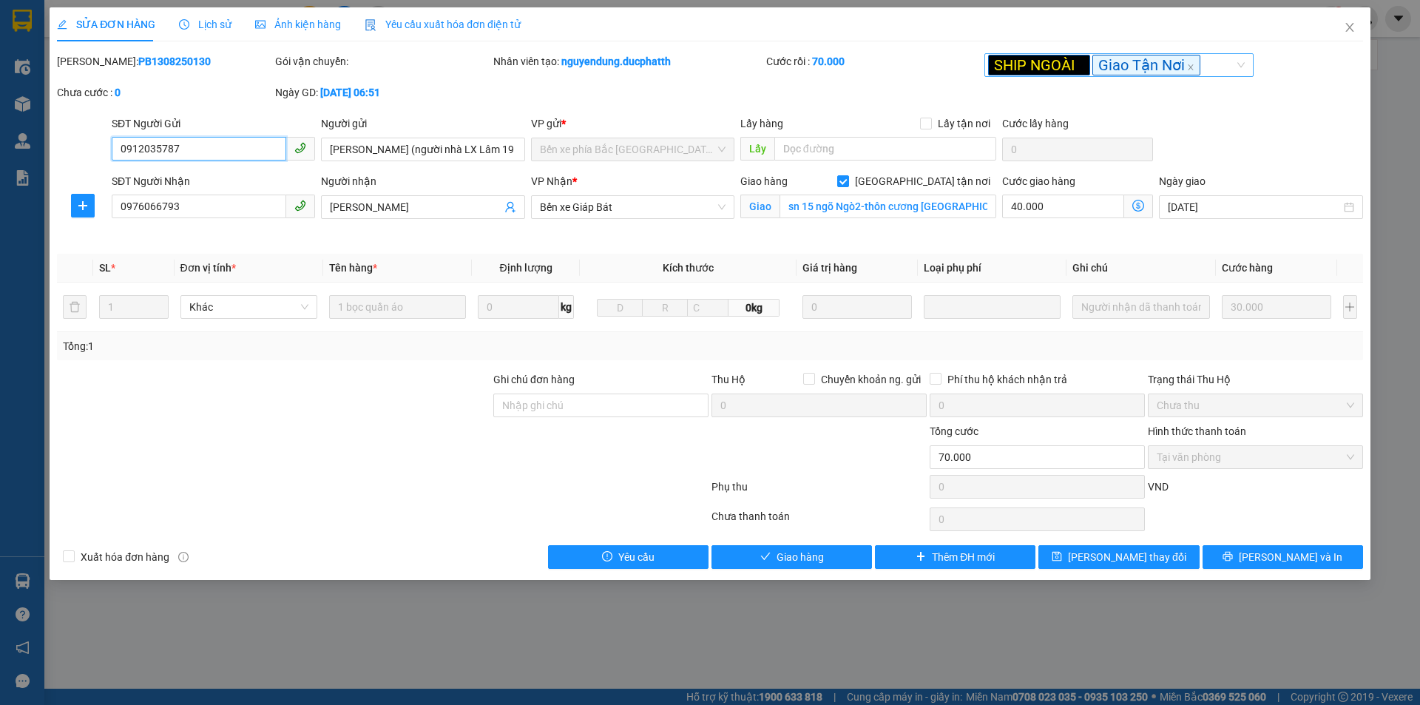
click at [1156, 70] on span "Giao Tận Nơi" at bounding box center [1147, 65] width 108 height 21
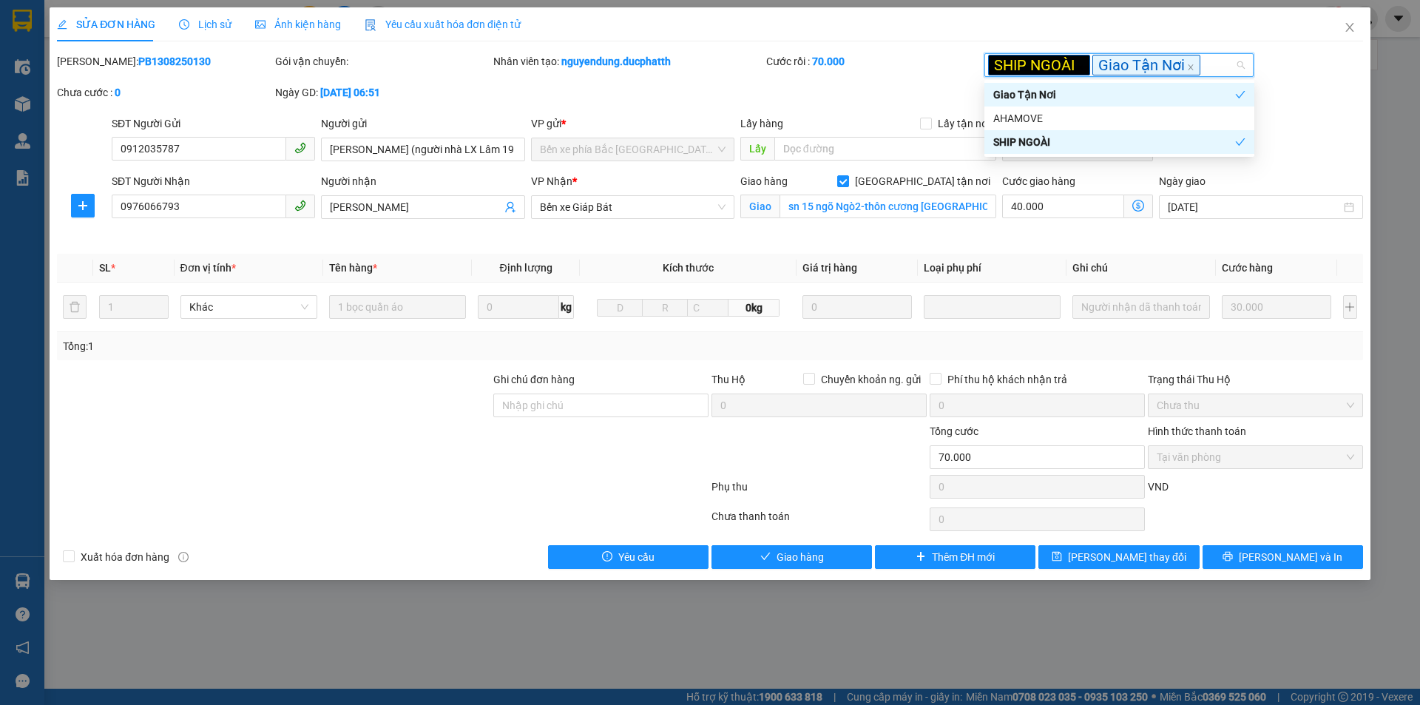
click at [1096, 94] on div "Giao Tận Nơi" at bounding box center [1115, 95] width 242 height 16
click at [1096, 94] on div "Giao Tận Nơi" at bounding box center [1120, 95] width 252 height 16
click at [1082, 118] on div "AHAMOVE" at bounding box center [1120, 118] width 252 height 16
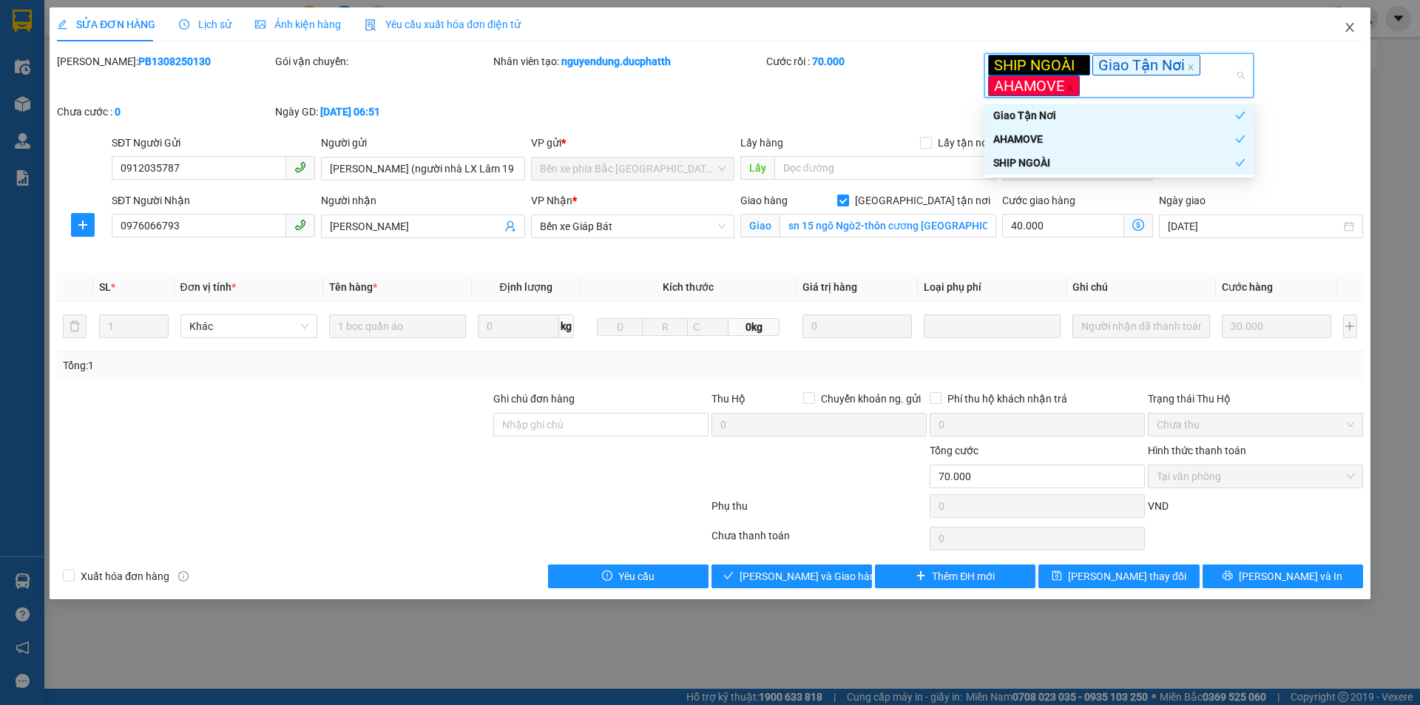
click at [1356, 25] on span "Close" at bounding box center [1349, 27] width 41 height 41
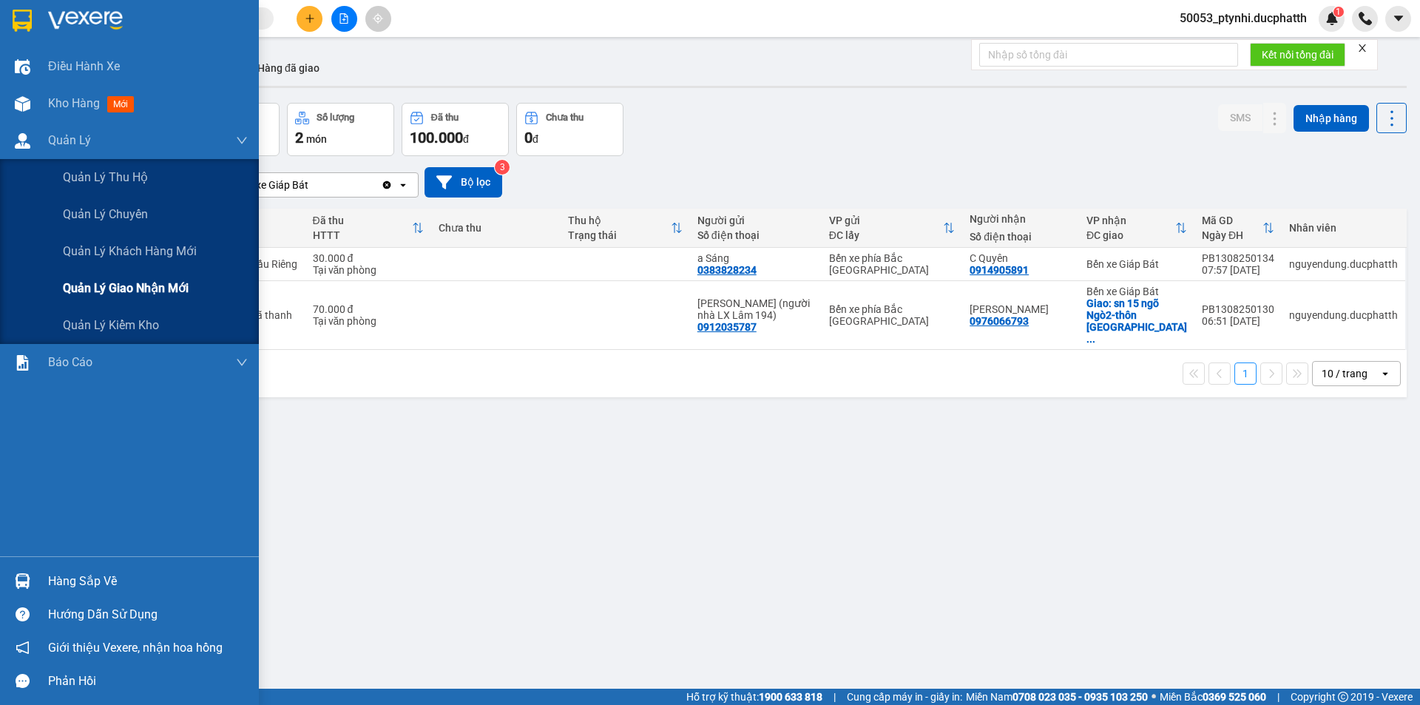
click at [94, 284] on span "Quản lý giao nhận mới" at bounding box center [126, 288] width 126 height 18
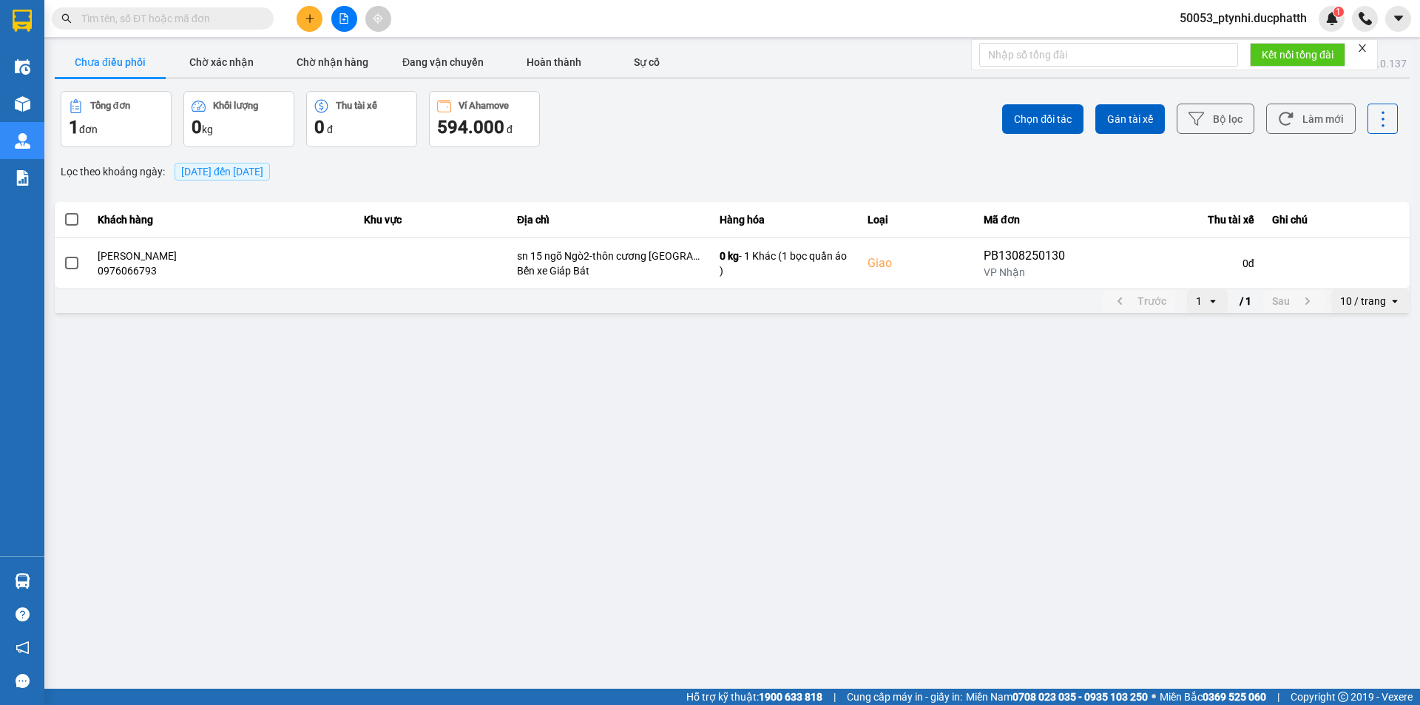
click at [76, 220] on span at bounding box center [71, 219] width 13 height 13
click at [64, 212] on input "checkbox" at bounding box center [64, 212] width 0 height 0
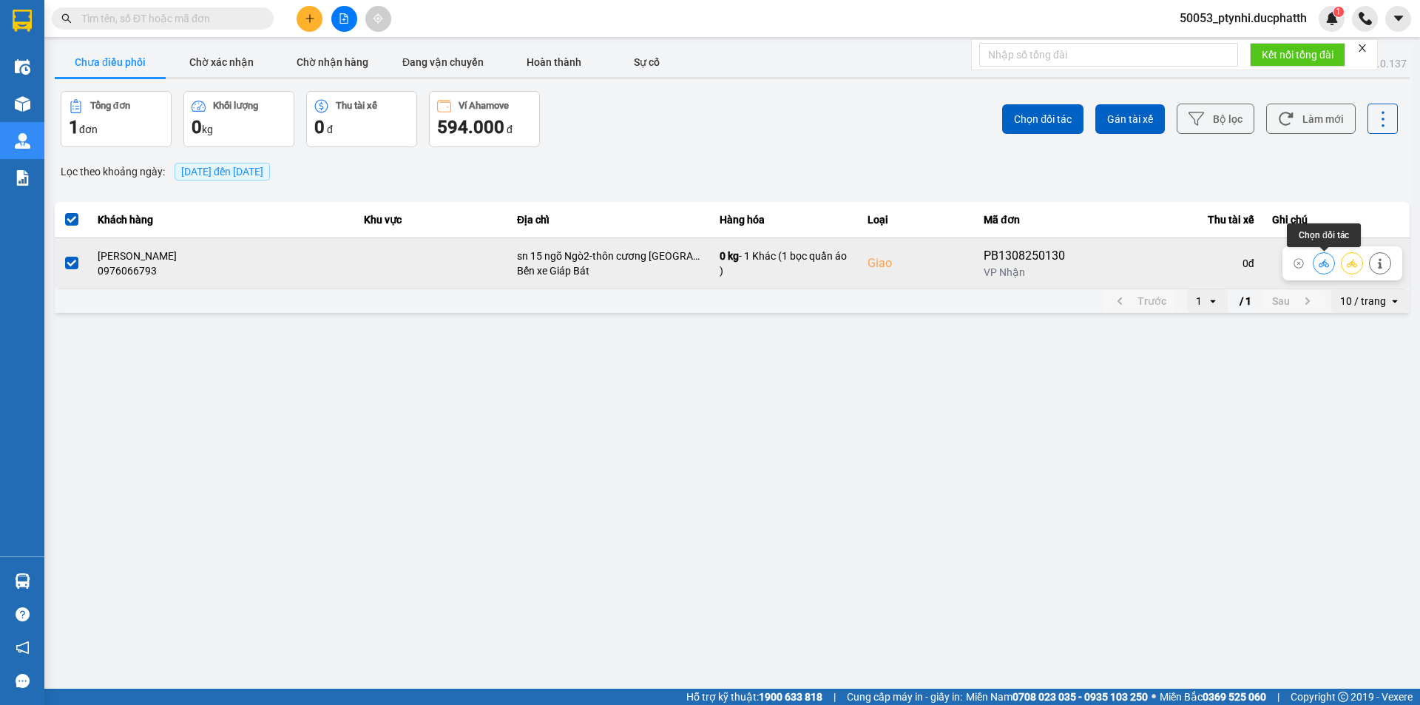
click at [1315, 263] on button at bounding box center [1324, 263] width 21 height 26
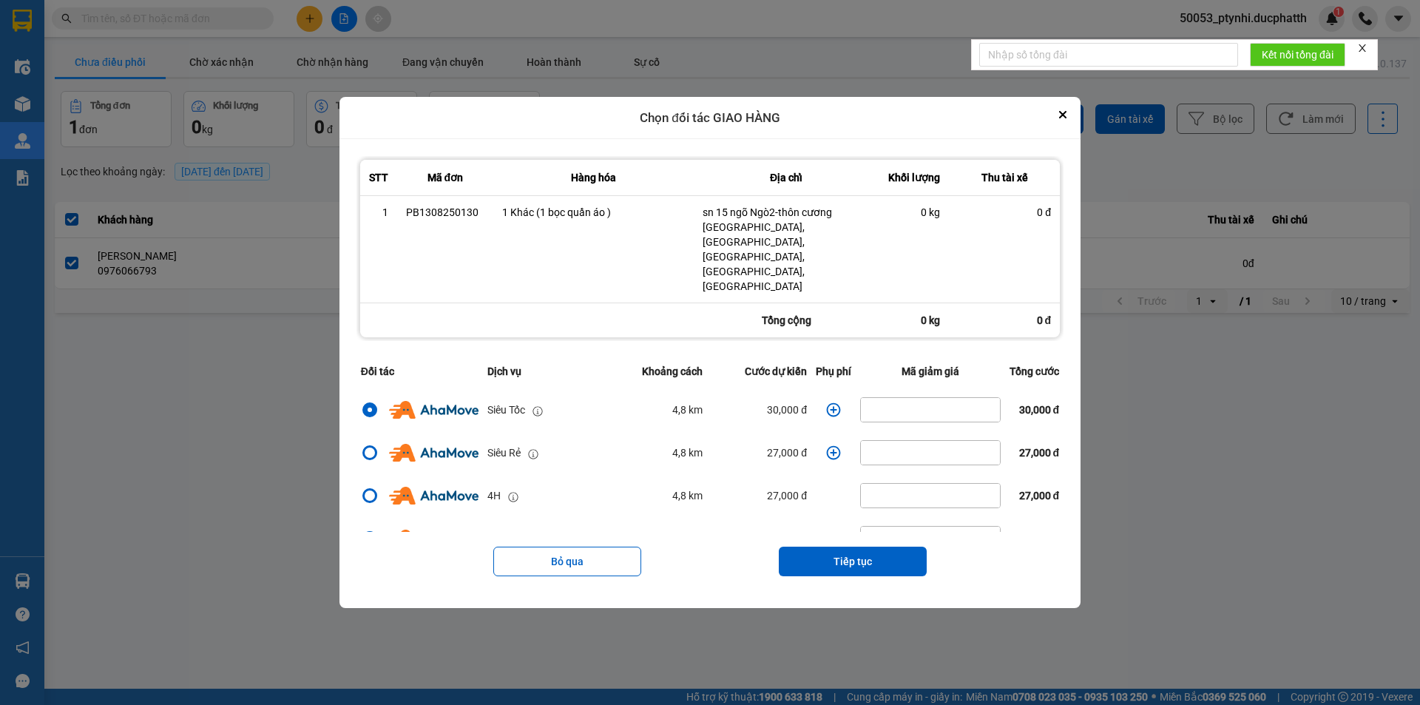
click at [831, 402] on icon "dialog" at bounding box center [833, 409] width 15 height 15
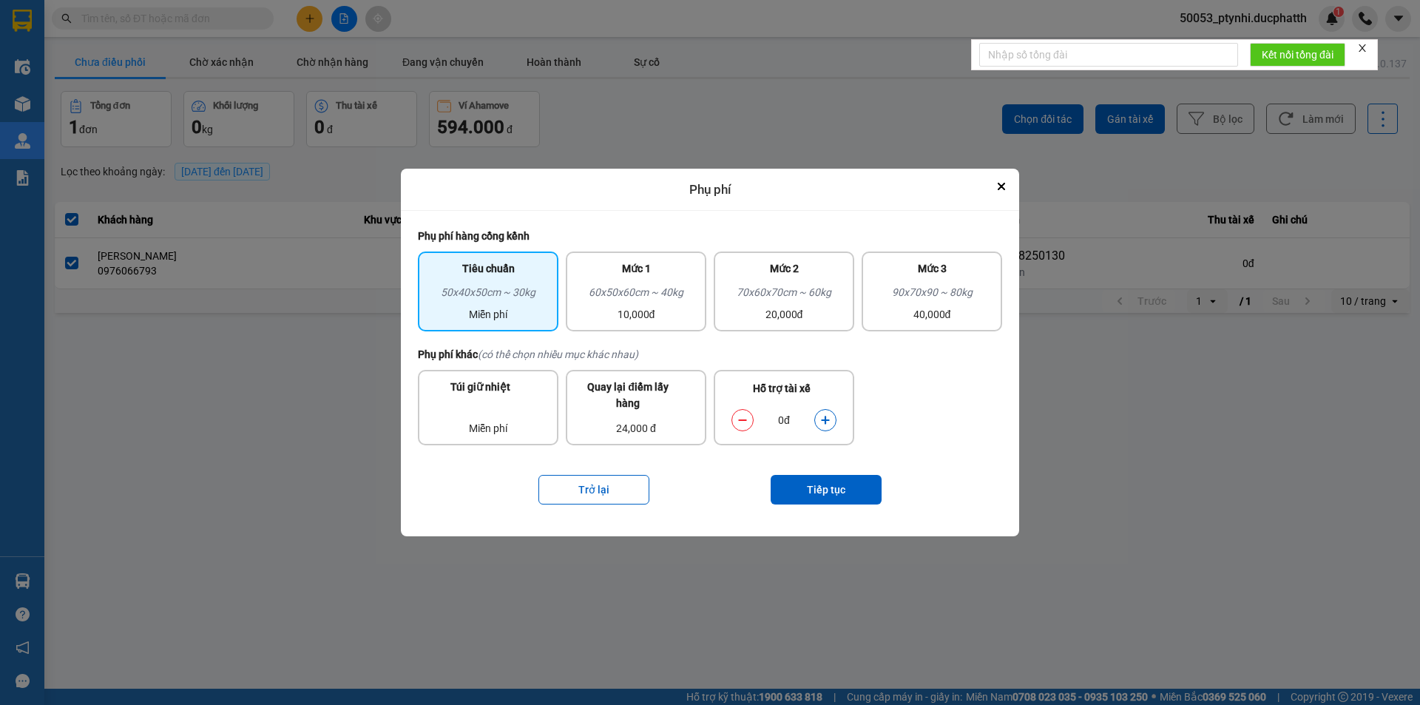
click at [829, 419] on icon "dialog" at bounding box center [825, 420] width 10 height 10
click at [829, 494] on button "Tiếp tục" at bounding box center [826, 490] width 111 height 30
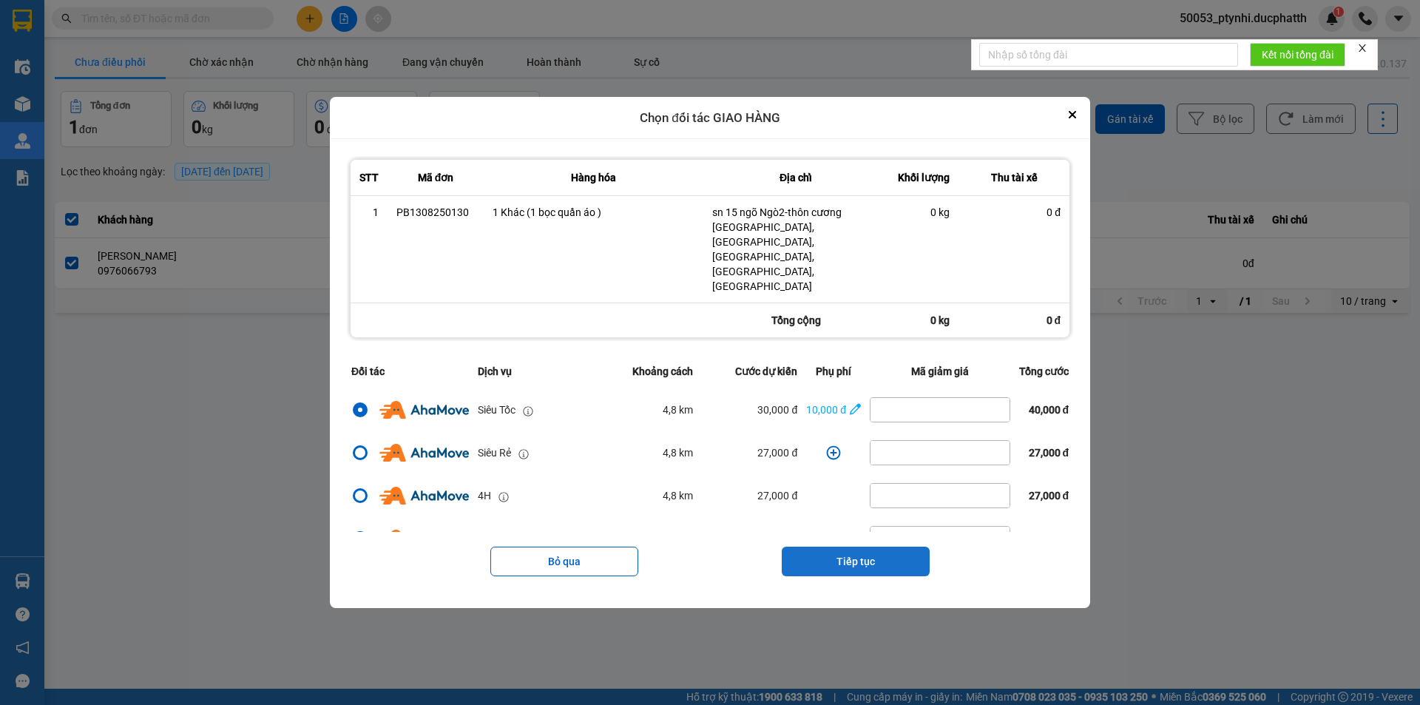
click at [834, 547] on button "Tiếp tục" at bounding box center [856, 562] width 148 height 30
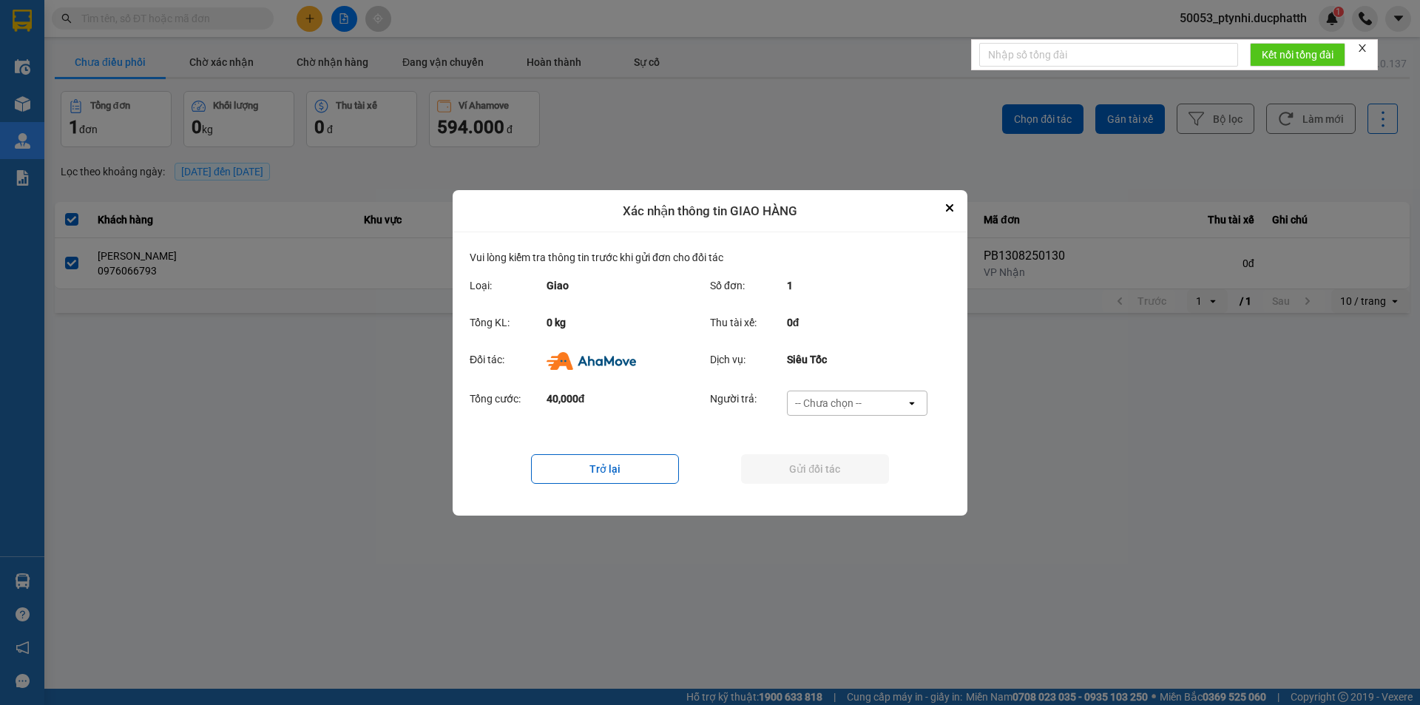
click at [853, 399] on div "-- Chưa chọn --" at bounding box center [828, 403] width 67 height 15
click at [838, 484] on span "Ví Ahamove" at bounding box center [828, 487] width 60 height 15
click at [832, 470] on button "Gửi đối tác" at bounding box center [815, 469] width 148 height 30
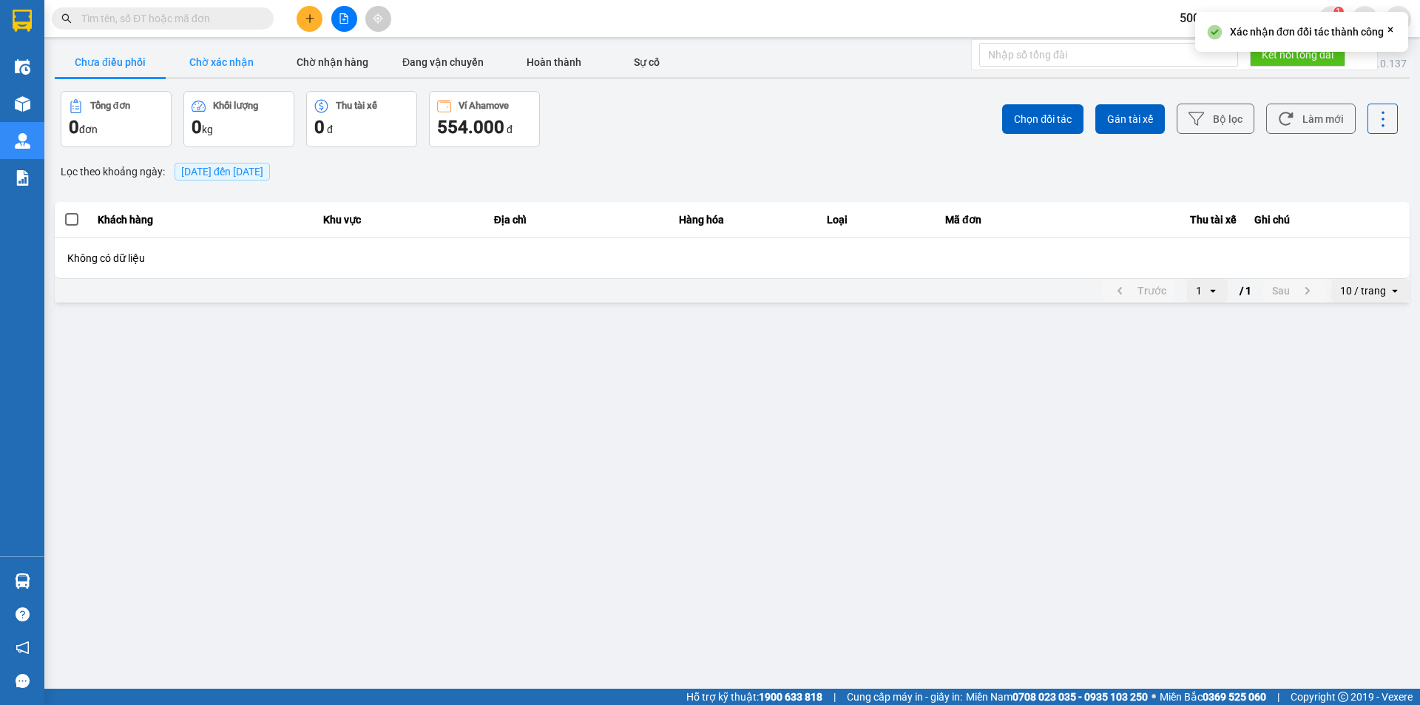
click at [226, 56] on button "Chờ xác nhận" at bounding box center [221, 62] width 111 height 30
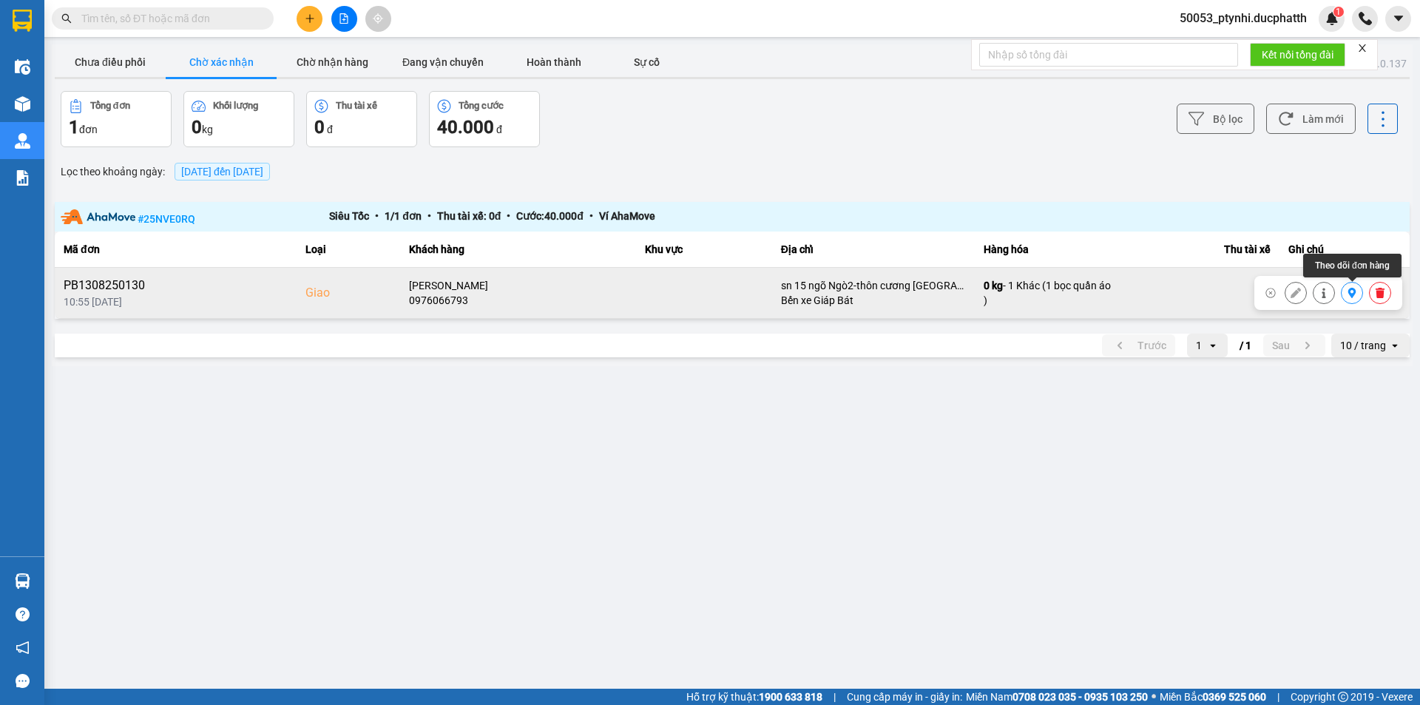
click at [1357, 294] on icon at bounding box center [1352, 293] width 10 height 10
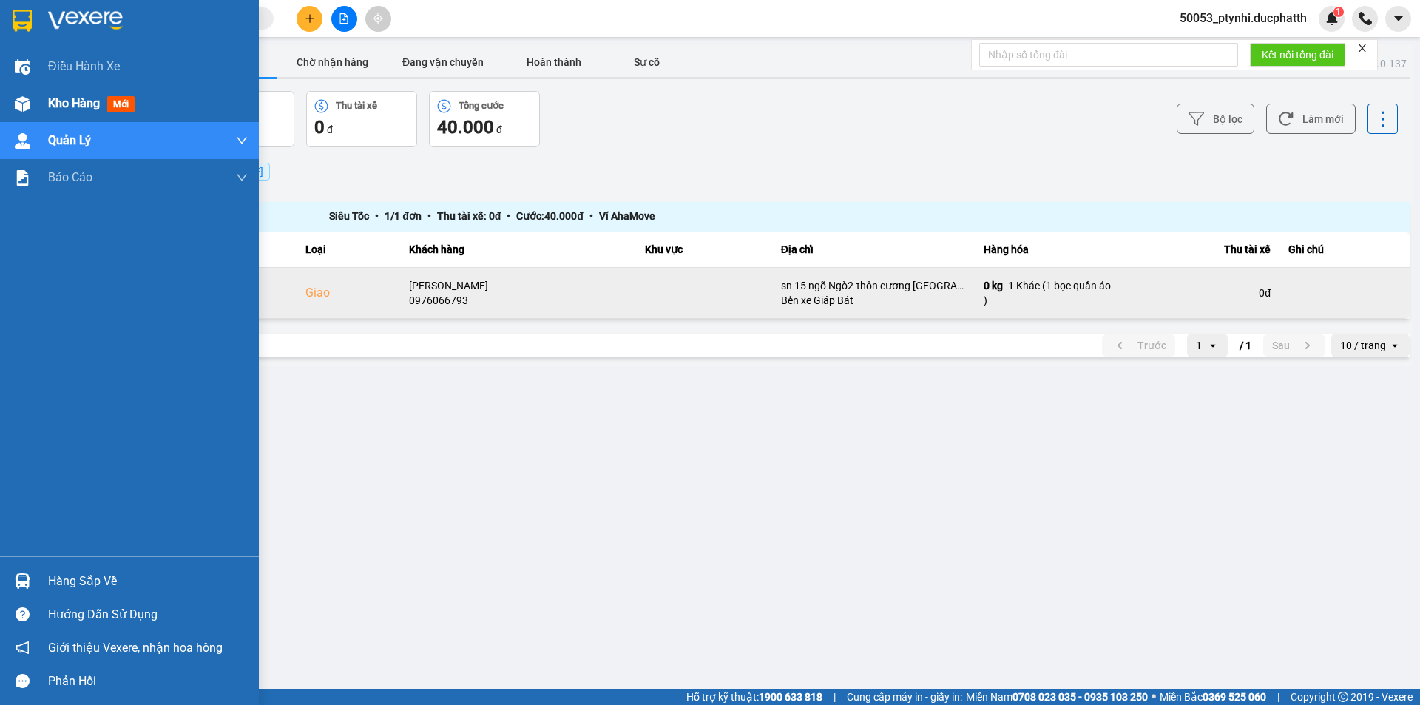
click at [67, 111] on div "Kho hàng mới" at bounding box center [94, 103] width 92 height 18
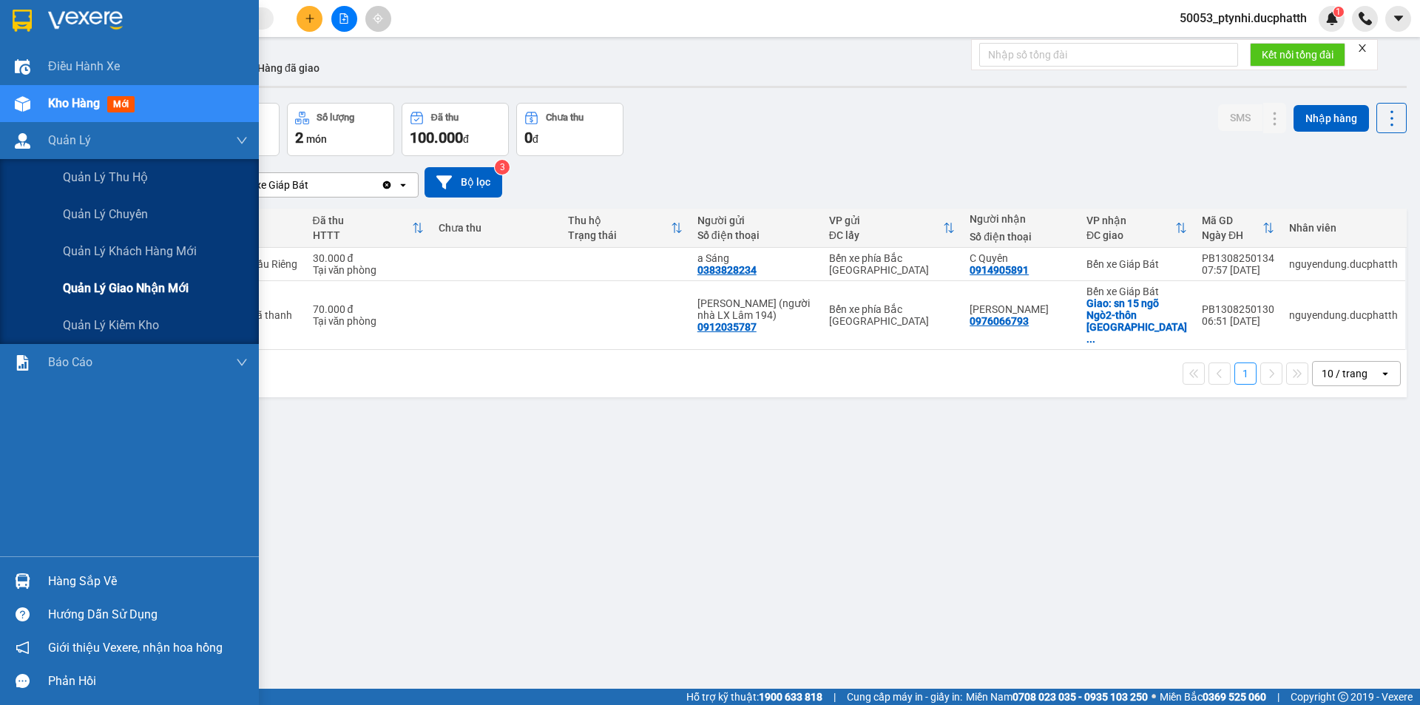
click at [67, 282] on span "Quản lý giao nhận mới" at bounding box center [126, 288] width 126 height 18
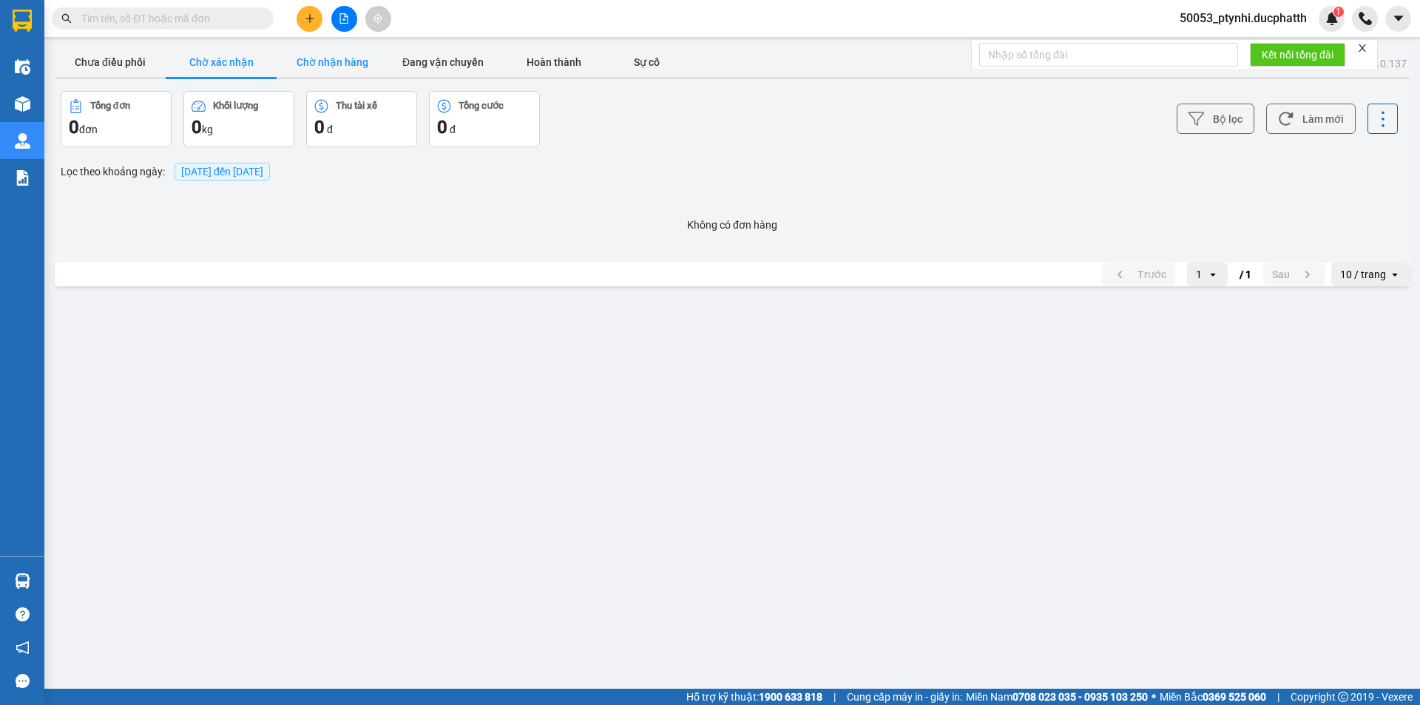
click at [332, 54] on button "Chờ nhận hàng" at bounding box center [332, 62] width 111 height 30
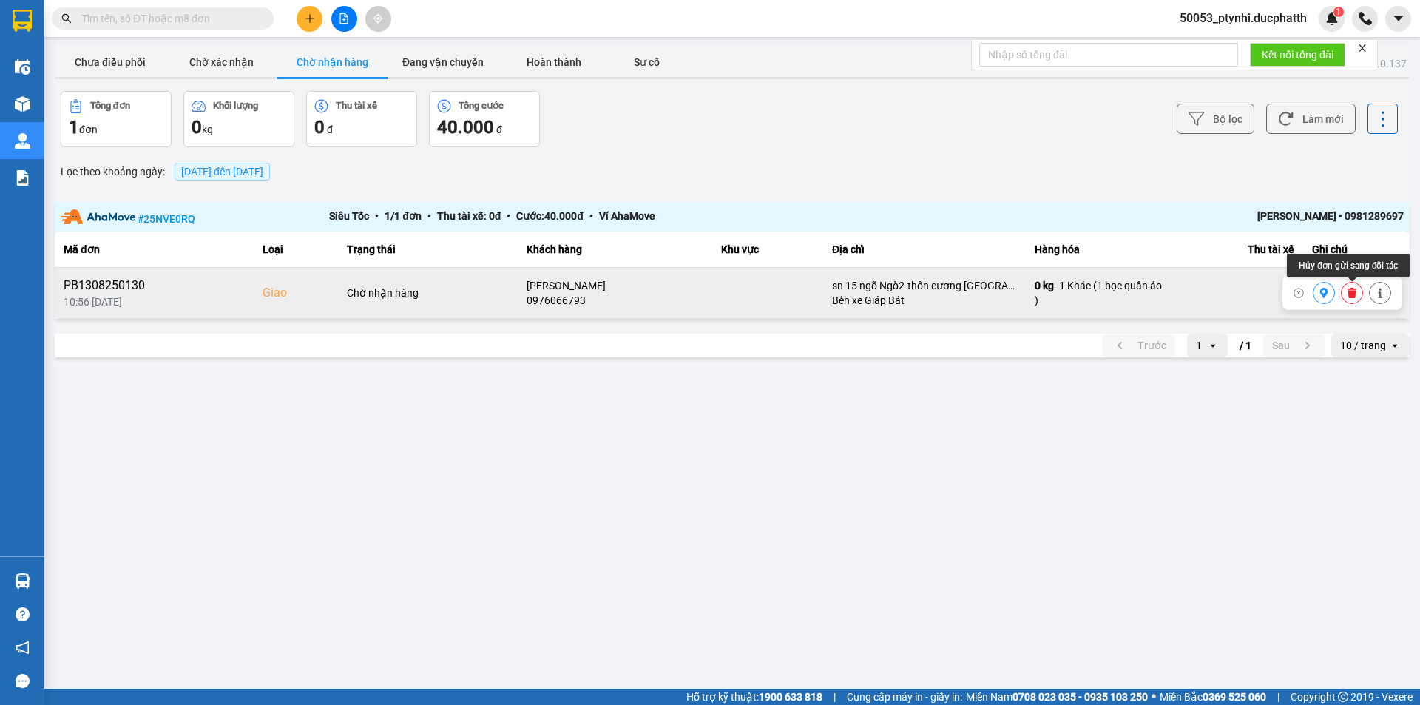
click at [1349, 295] on icon at bounding box center [1352, 293] width 10 height 10
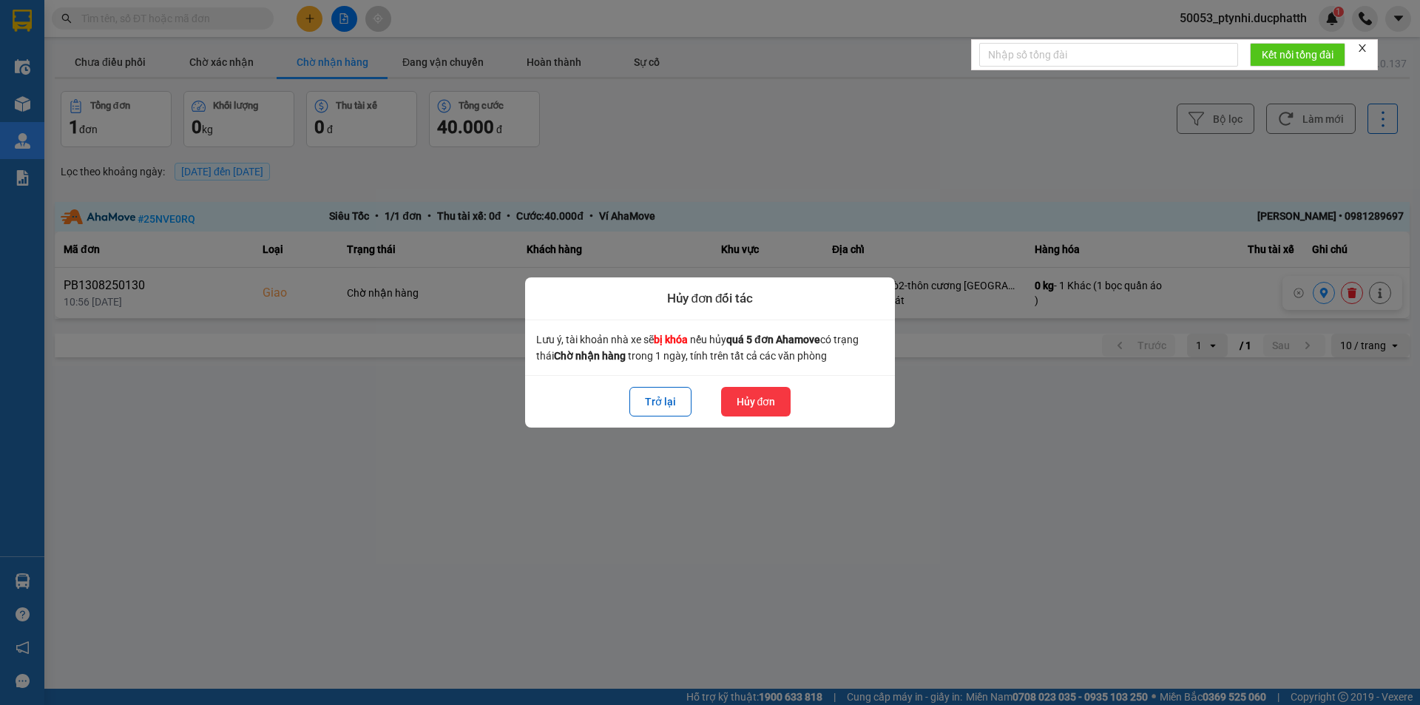
click at [769, 395] on button "Hủy đơn" at bounding box center [756, 402] width 70 height 30
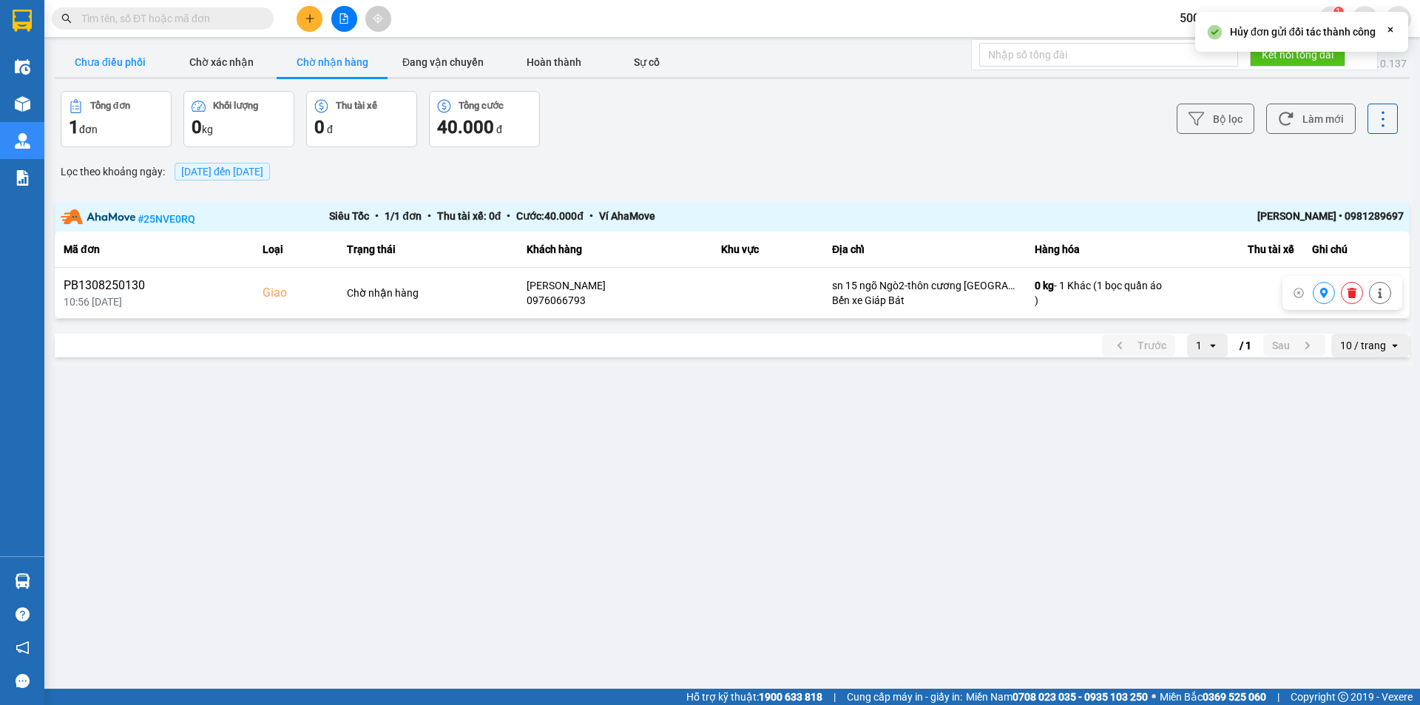
click at [111, 65] on button "Chưa điều phối" at bounding box center [110, 62] width 111 height 30
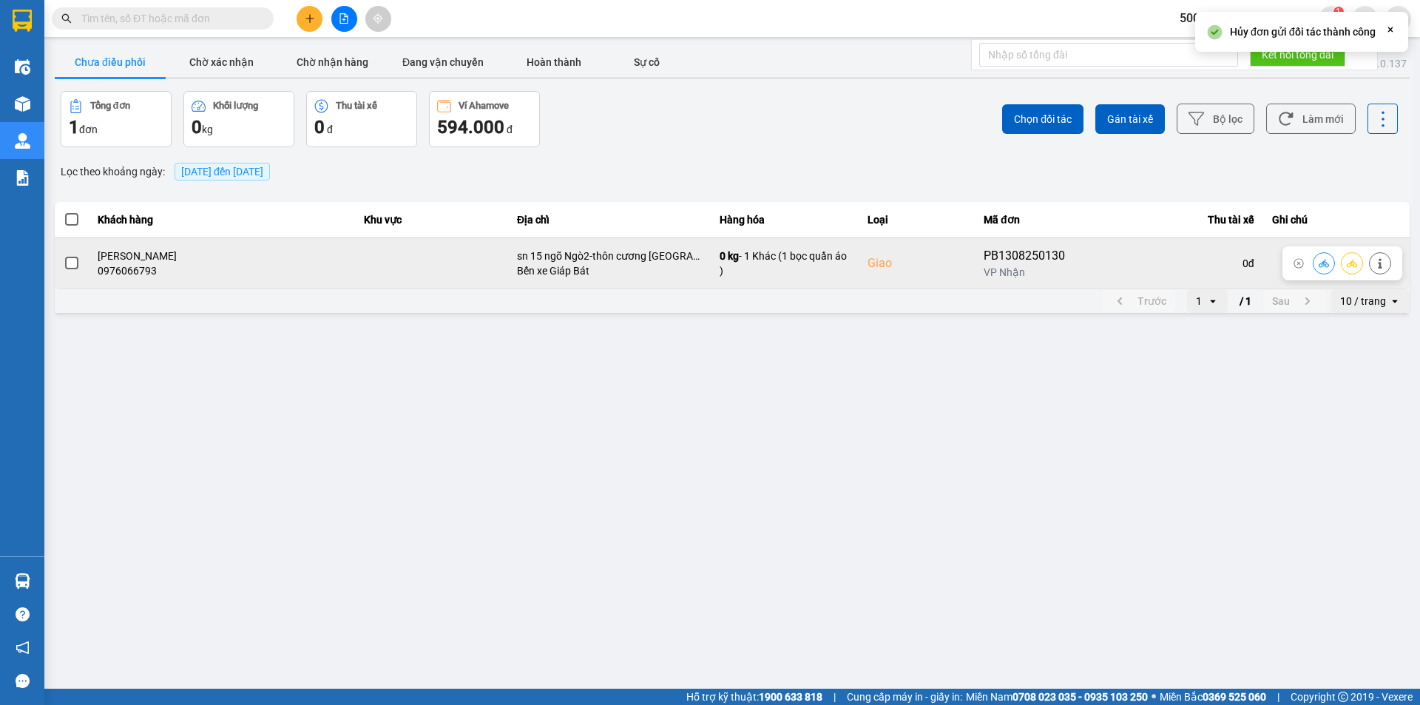
click at [1197, 266] on div "0 đ" at bounding box center [1175, 263] width 160 height 15
click at [1323, 261] on icon at bounding box center [1324, 263] width 10 height 10
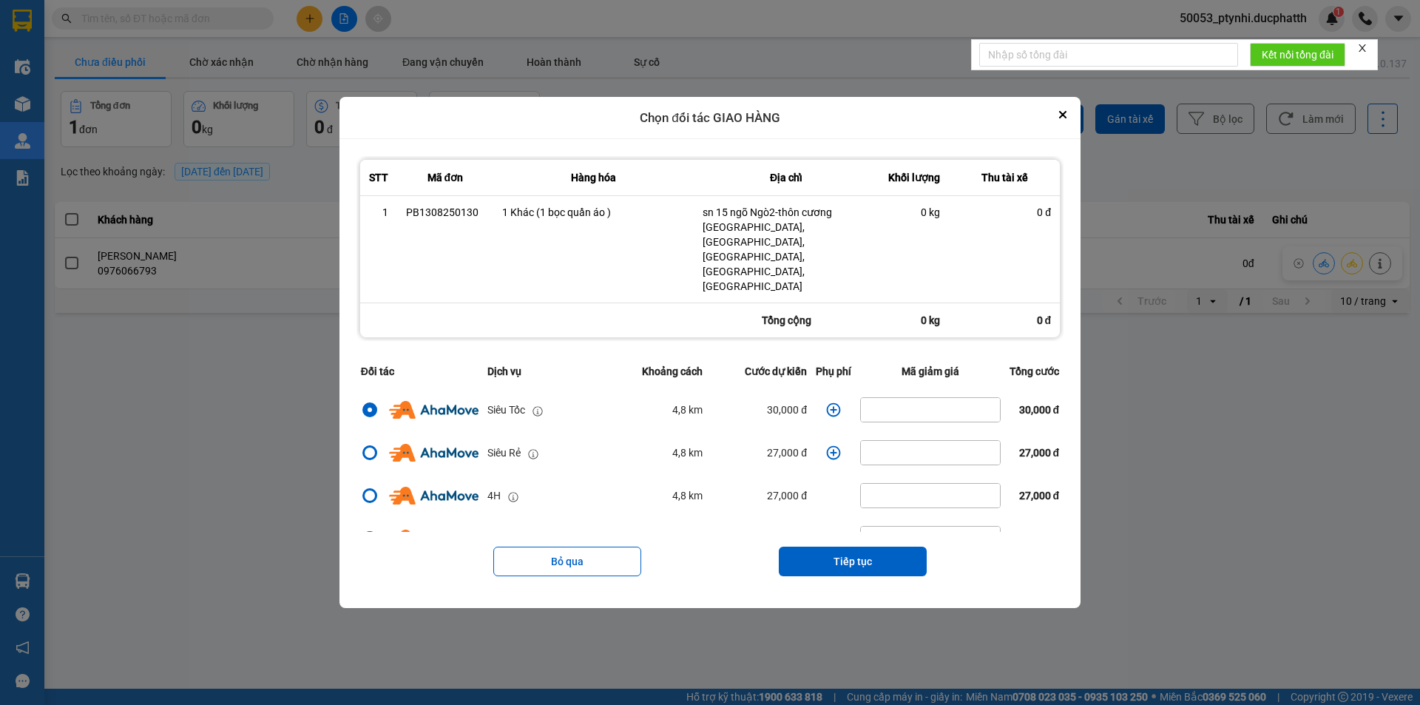
click at [826, 402] on icon "dialog" at bounding box center [833, 409] width 15 height 15
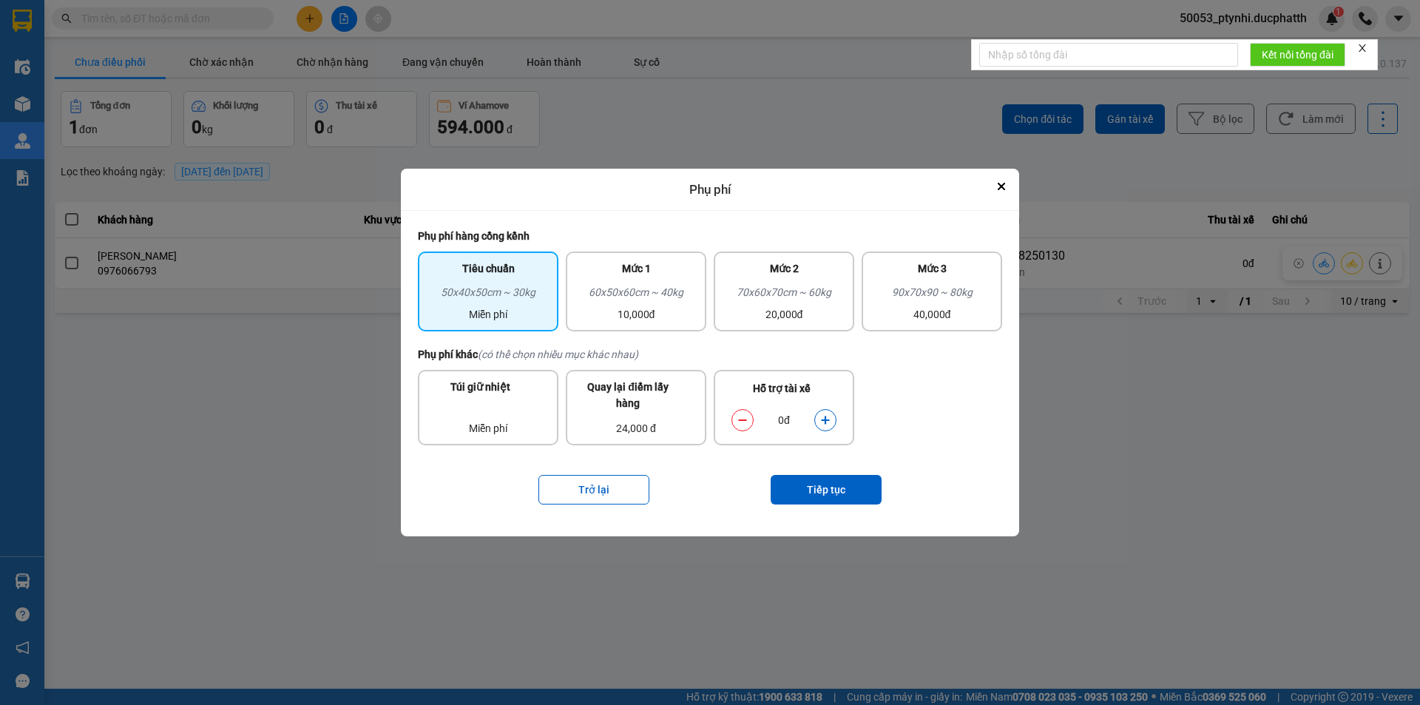
click at [823, 416] on icon "dialog" at bounding box center [825, 420] width 10 height 10
click at [829, 474] on div "Trở lại Tiếp tục" at bounding box center [710, 489] width 584 height 59
click at [828, 479] on button "Tiếp tục" at bounding box center [826, 490] width 111 height 30
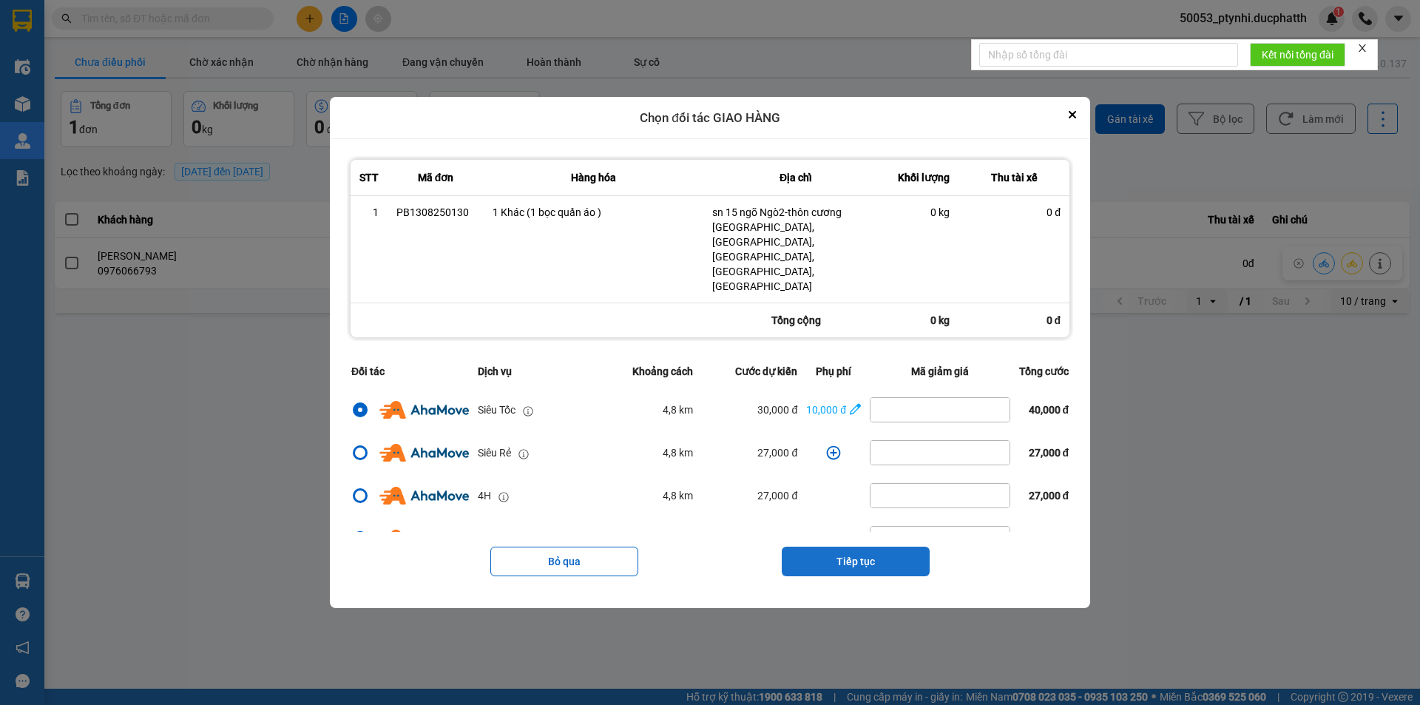
click at [862, 547] on button "Tiếp tục" at bounding box center [856, 562] width 148 height 30
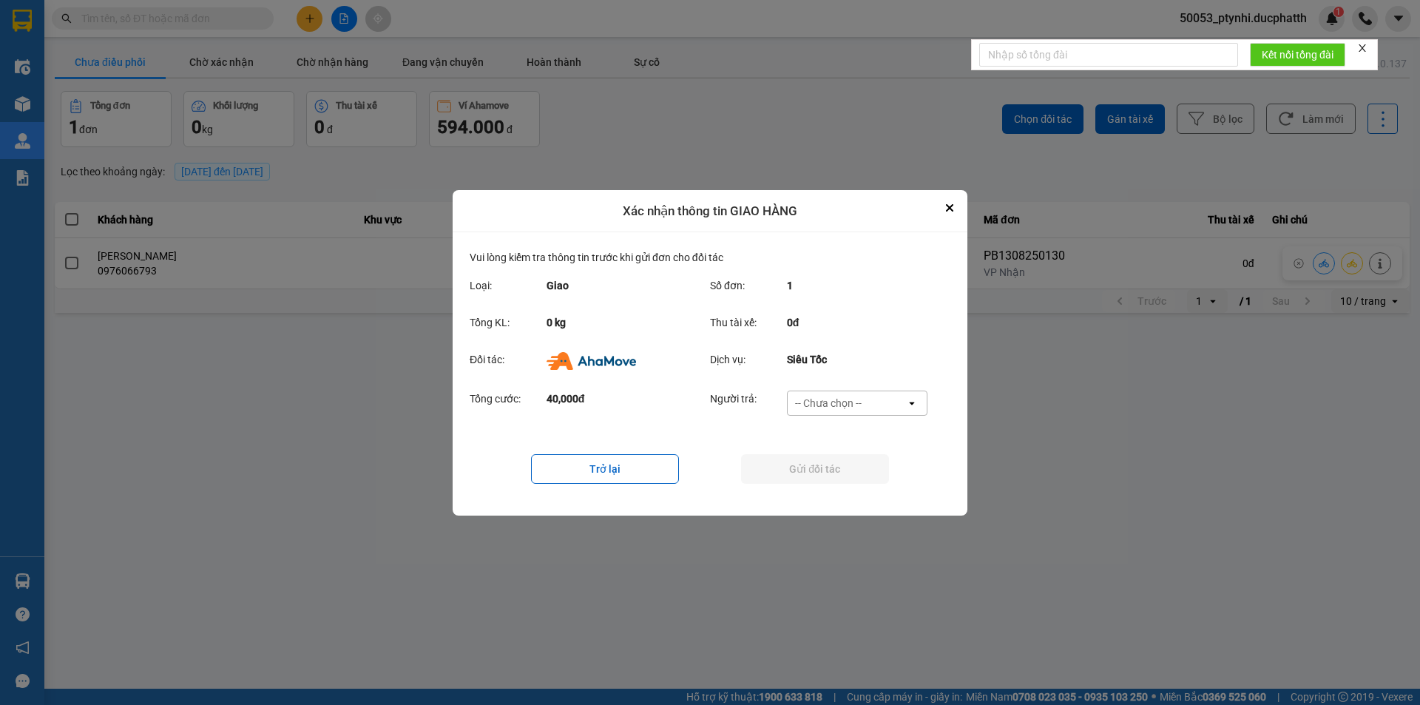
click at [869, 407] on div "-- Chưa chọn --" at bounding box center [847, 403] width 118 height 24
drag, startPoint x: 836, startPoint y: 470, endPoint x: 837, endPoint y: 480, distance: 9.6
click at [837, 480] on ul "Khách hàng Nhà xe trả tiền mặt Ví Ahamove" at bounding box center [856, 461] width 141 height 92
click at [837, 483] on span "Ví Ahamove" at bounding box center [828, 487] width 60 height 15
click at [837, 467] on button "Gửi đối tác" at bounding box center [815, 469] width 148 height 30
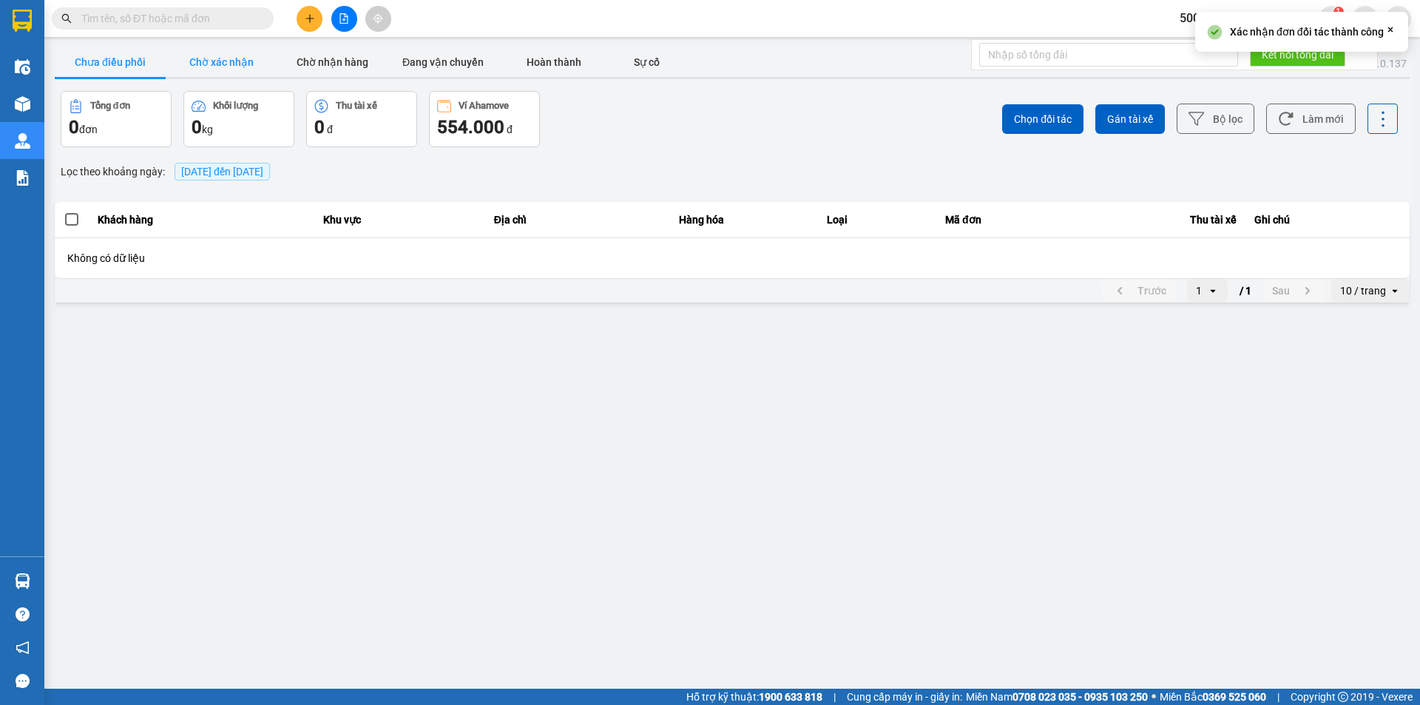
click at [203, 61] on button "Chờ xác nhận" at bounding box center [221, 62] width 111 height 30
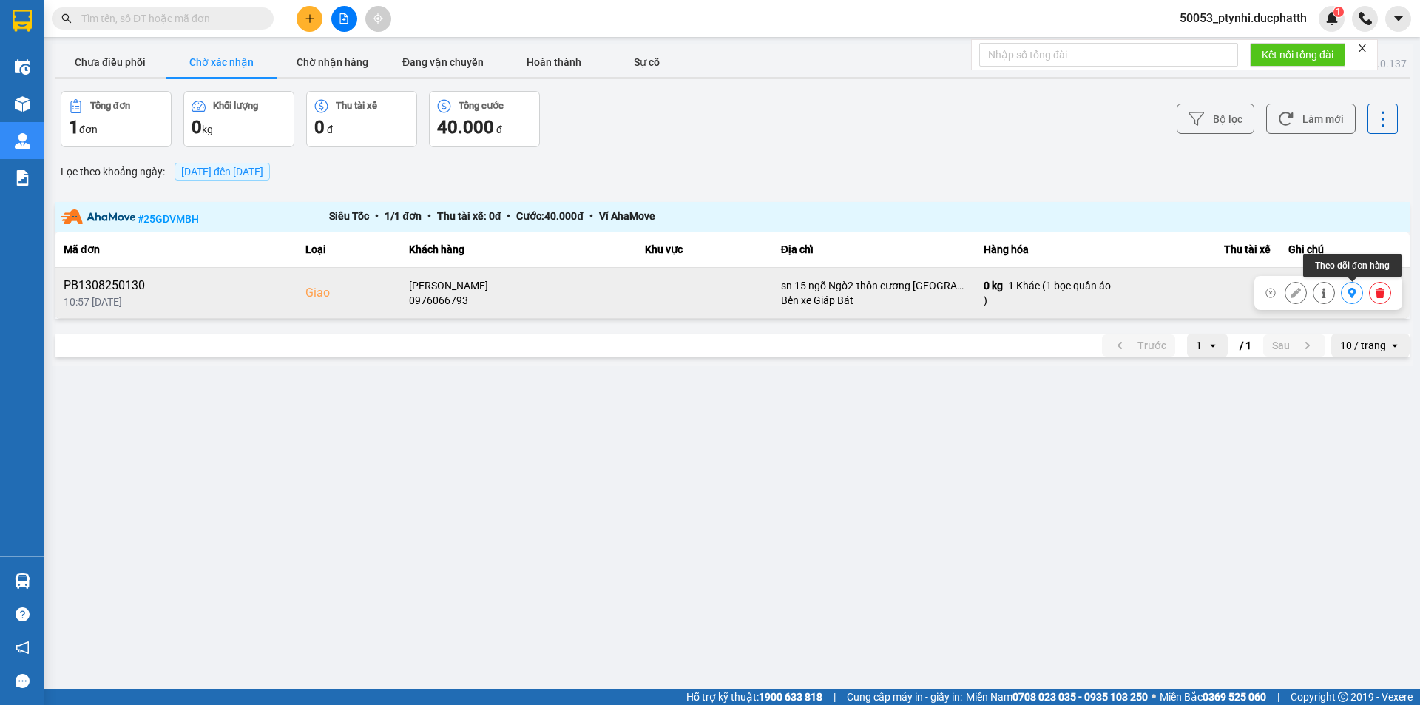
click at [1349, 294] on icon at bounding box center [1353, 293] width 8 height 10
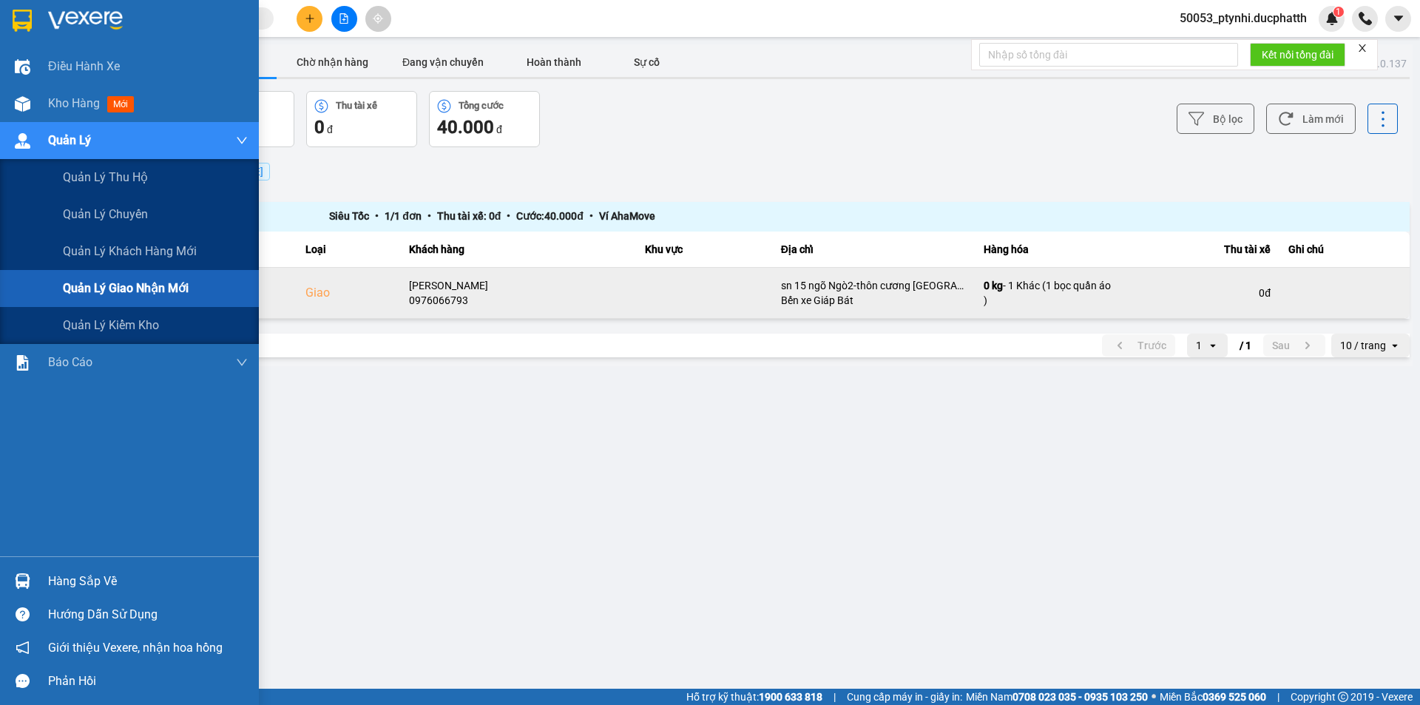
click at [55, 283] on div "Quản lý giao nhận mới" at bounding box center [129, 288] width 259 height 37
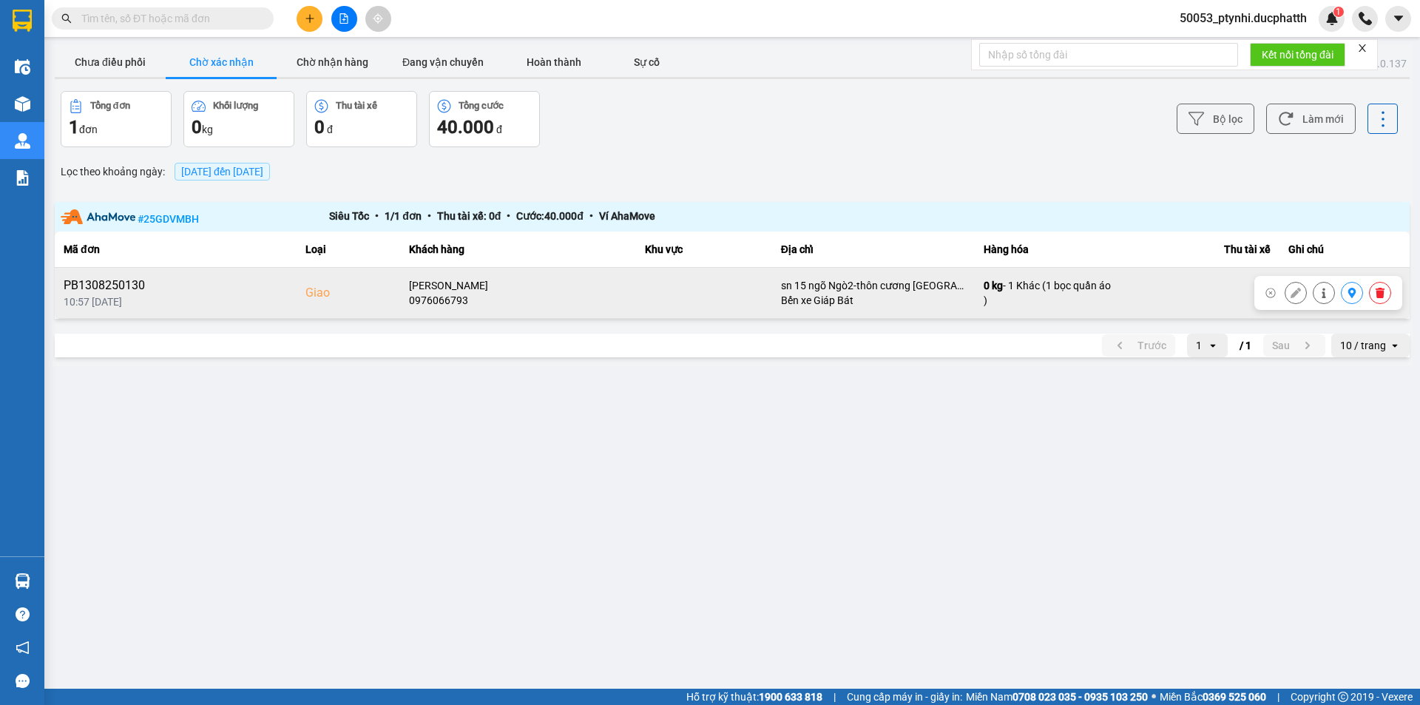
drag, startPoint x: 1380, startPoint y: 295, endPoint x: 1380, endPoint y: 304, distance: 8.9
click at [1380, 300] on button at bounding box center [1380, 293] width 21 height 26
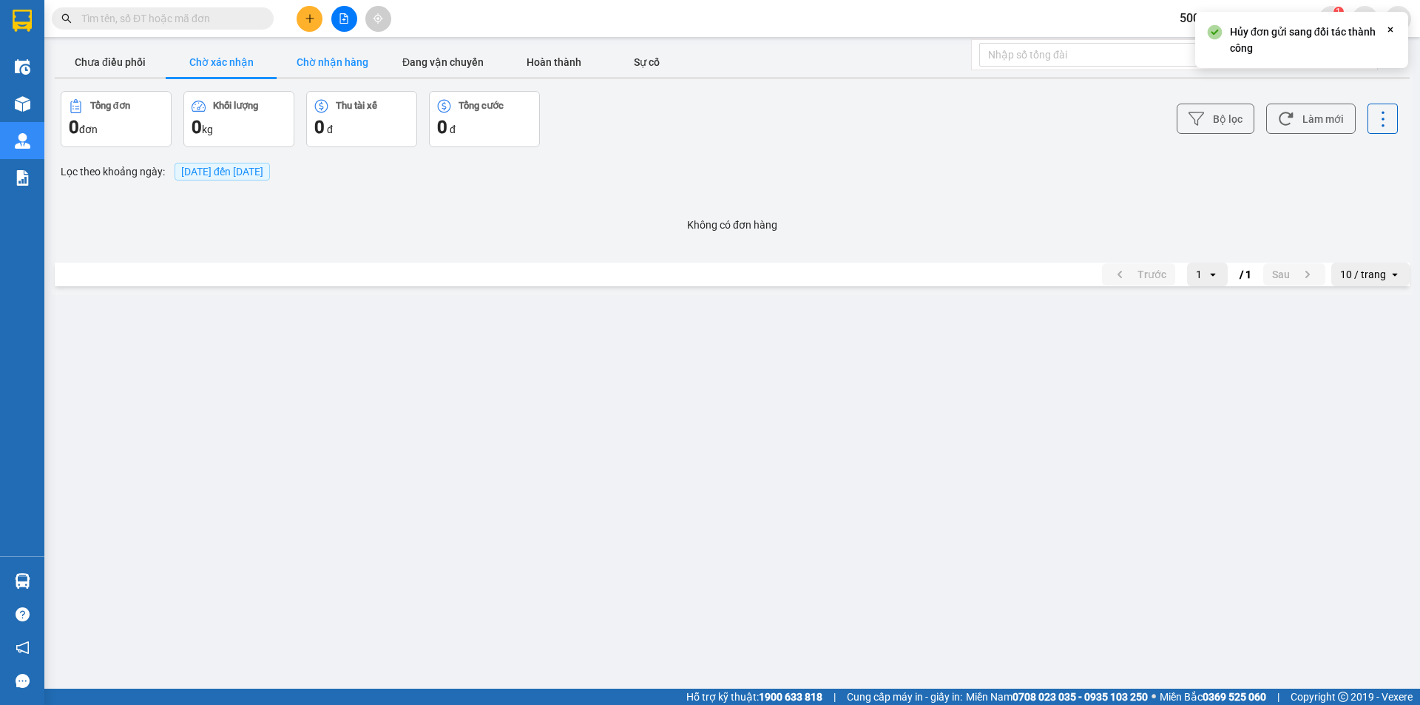
click at [354, 64] on button "Chờ nhận hàng" at bounding box center [332, 62] width 111 height 30
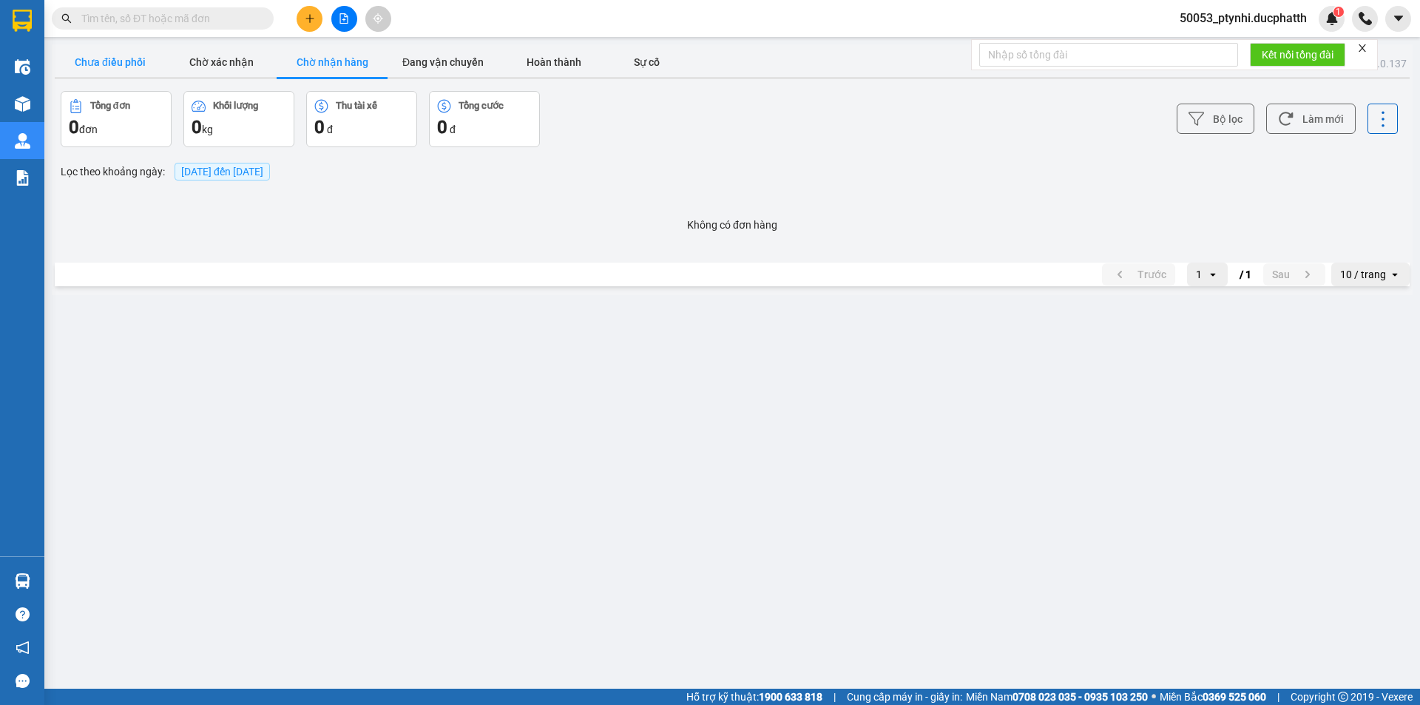
click at [112, 60] on button "Chưa điều phối" at bounding box center [110, 62] width 111 height 30
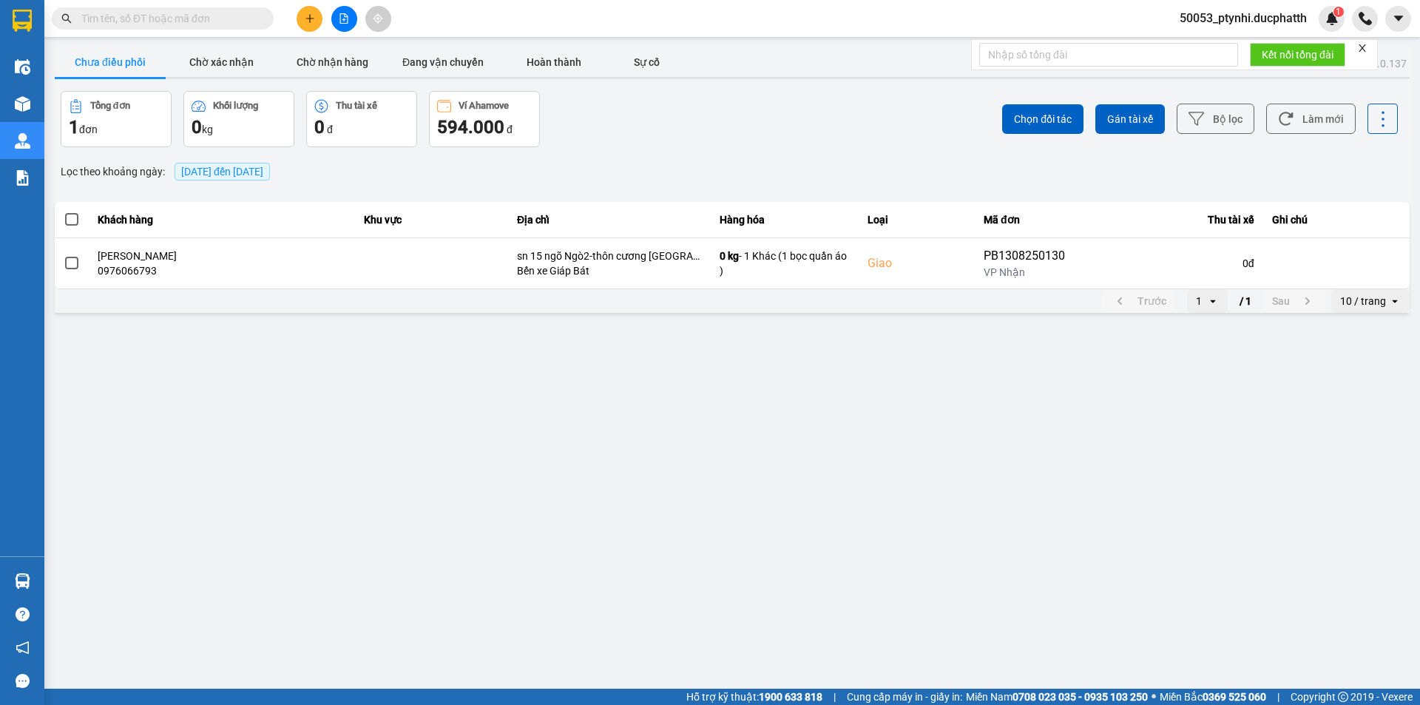
click at [73, 218] on span at bounding box center [71, 219] width 13 height 13
click at [64, 212] on input "checkbox" at bounding box center [64, 212] width 0 height 0
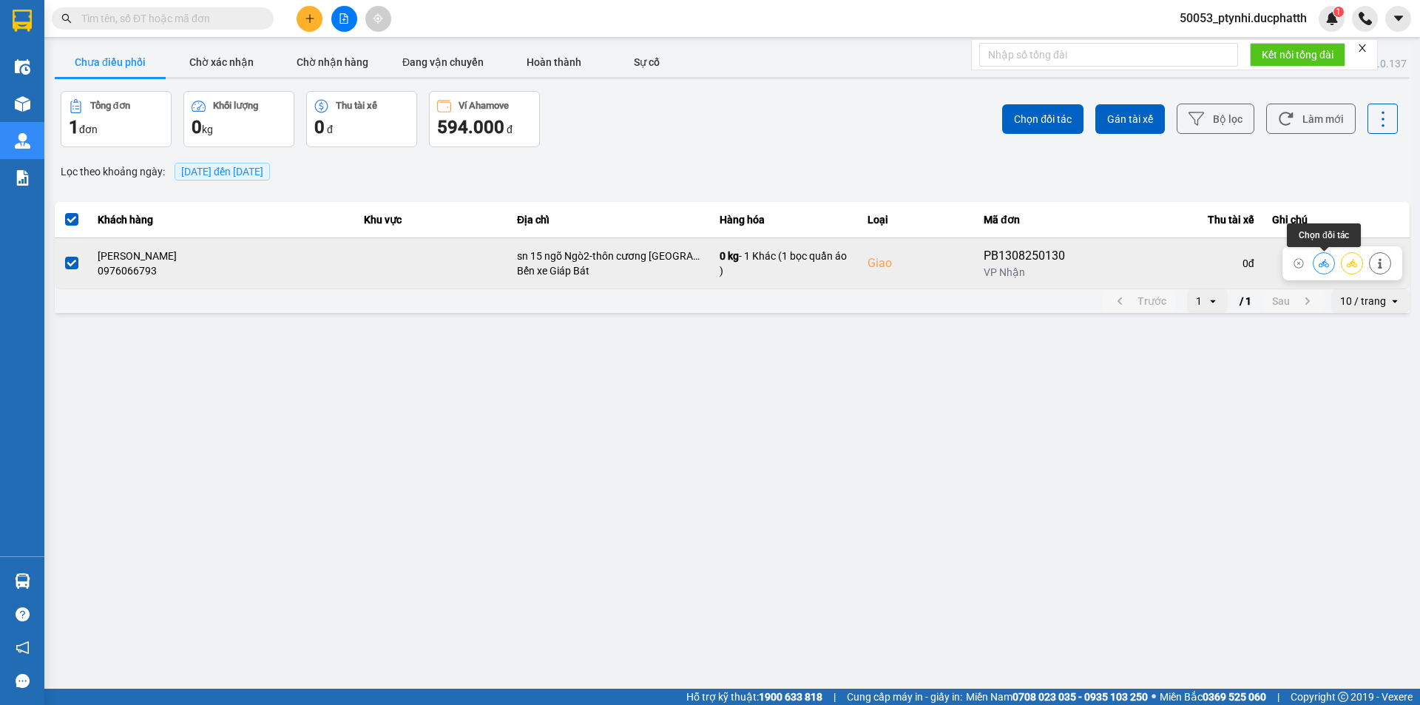
click at [1326, 263] on icon at bounding box center [1324, 263] width 10 height 10
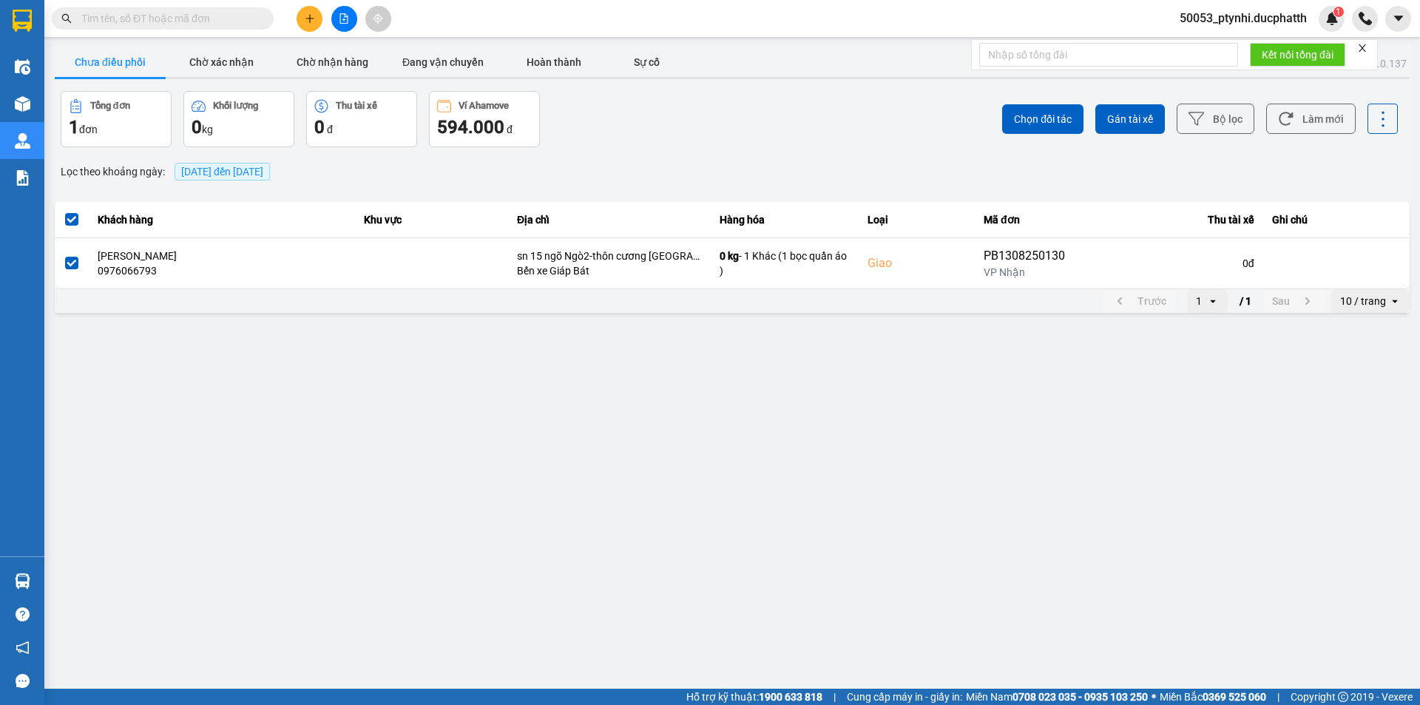
drag, startPoint x: 134, startPoint y: 99, endPoint x: 25, endPoint y: 74, distance: 111.6
click at [121, 95] on div "ver: 0.0.137 Chưa điều phối Chờ xác nhận Chờ nhận hàng Đang vận chuyển Hoàn thà…" at bounding box center [732, 179] width 1361 height 271
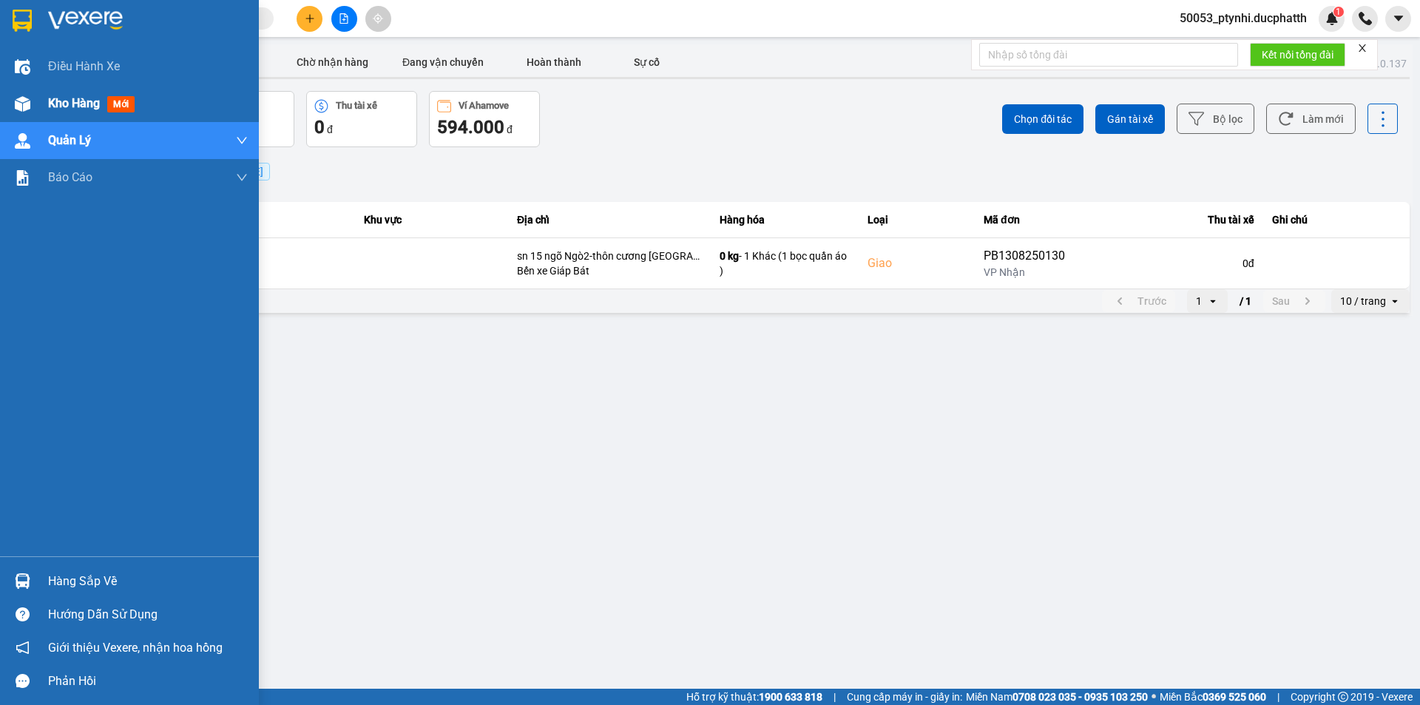
click at [43, 98] on div "Kho hàng mới" at bounding box center [129, 103] width 259 height 37
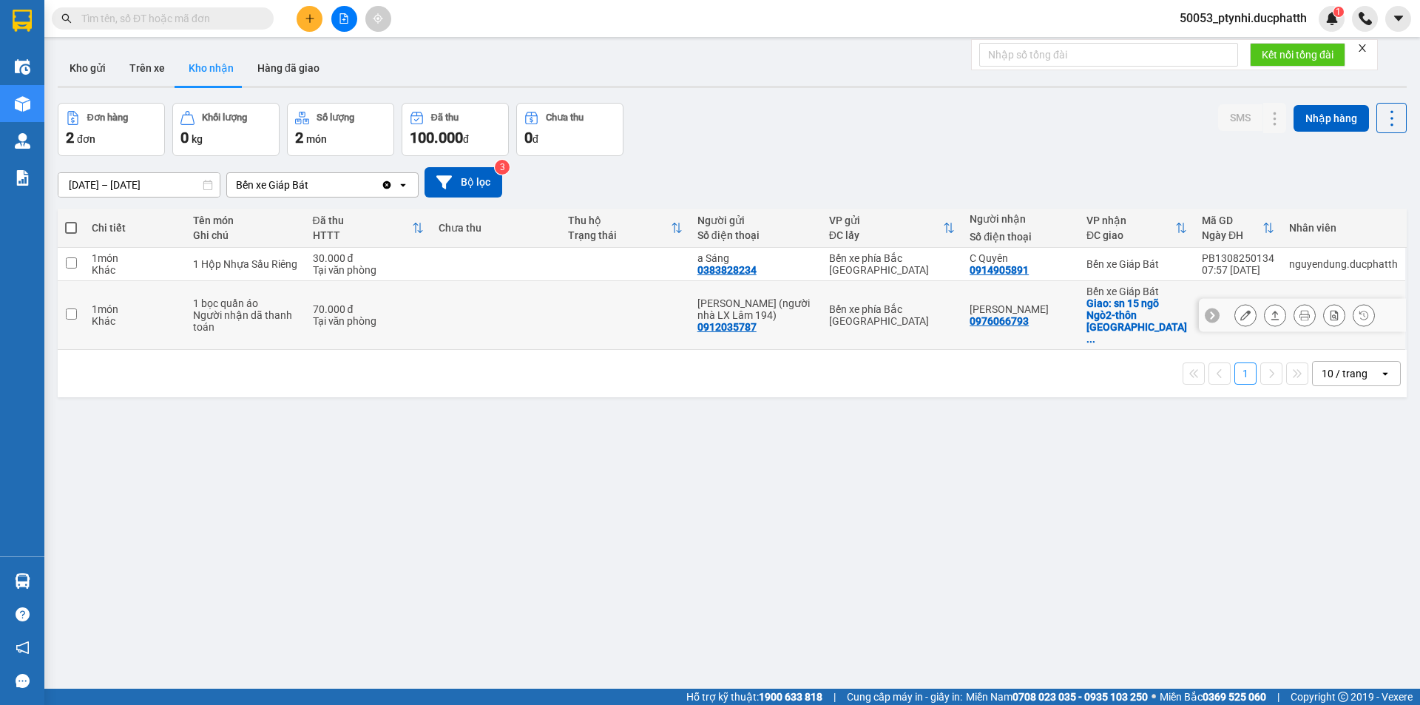
drag, startPoint x: 559, startPoint y: 300, endPoint x: 542, endPoint y: 301, distance: 17.0
click at [550, 301] on td at bounding box center [495, 315] width 129 height 69
checkbox input "true"
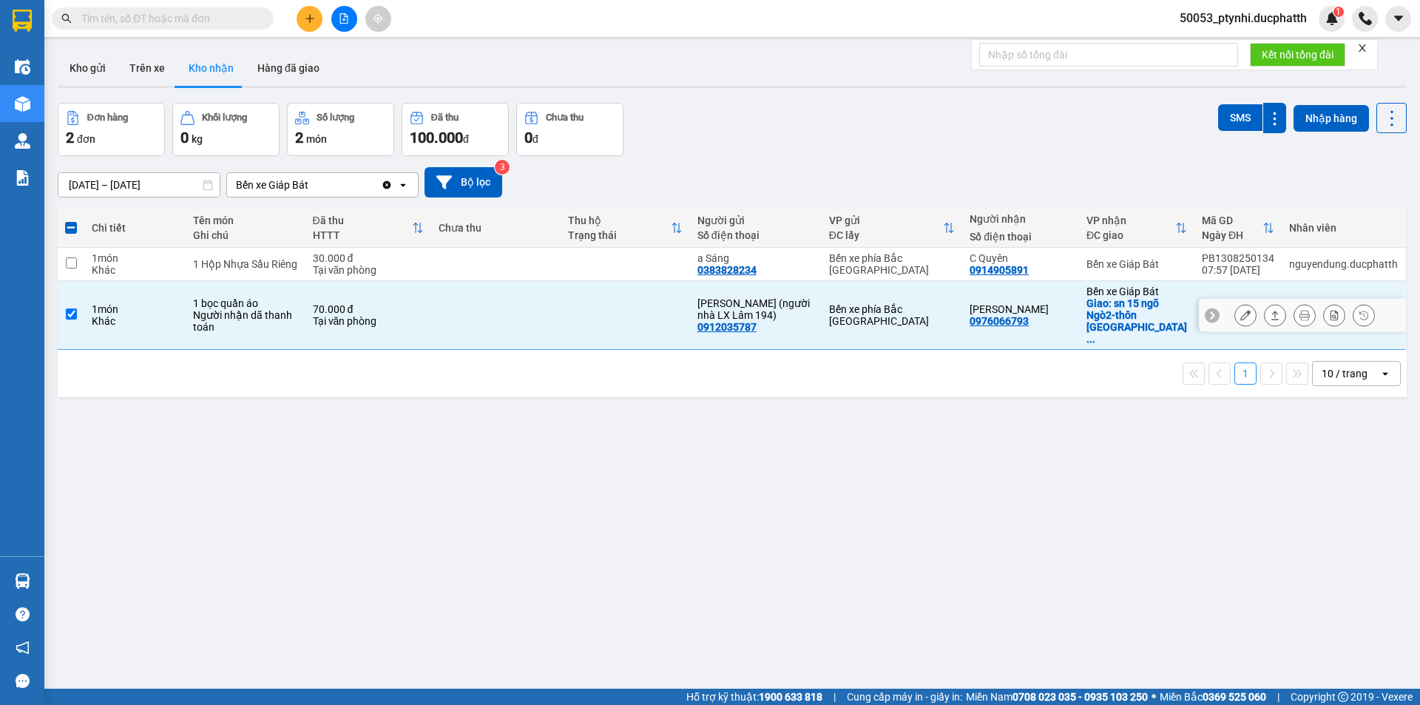
click at [1235, 303] on button at bounding box center [1245, 316] width 21 height 26
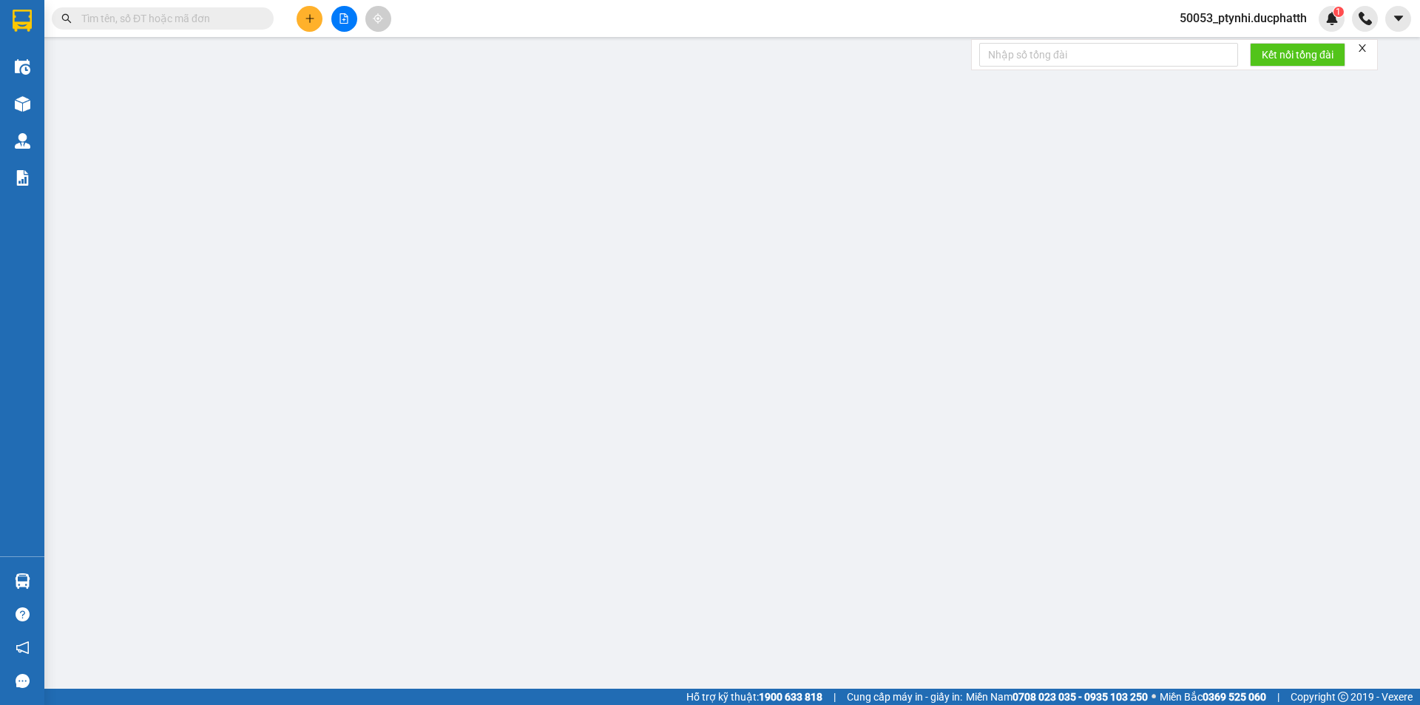
type input "0912035787"
type input "Lê Ngọc Dũng (người nhà LX Lâm 194)"
type input "0976066793"
type input "Xuân Nam"
checkbox input "true"
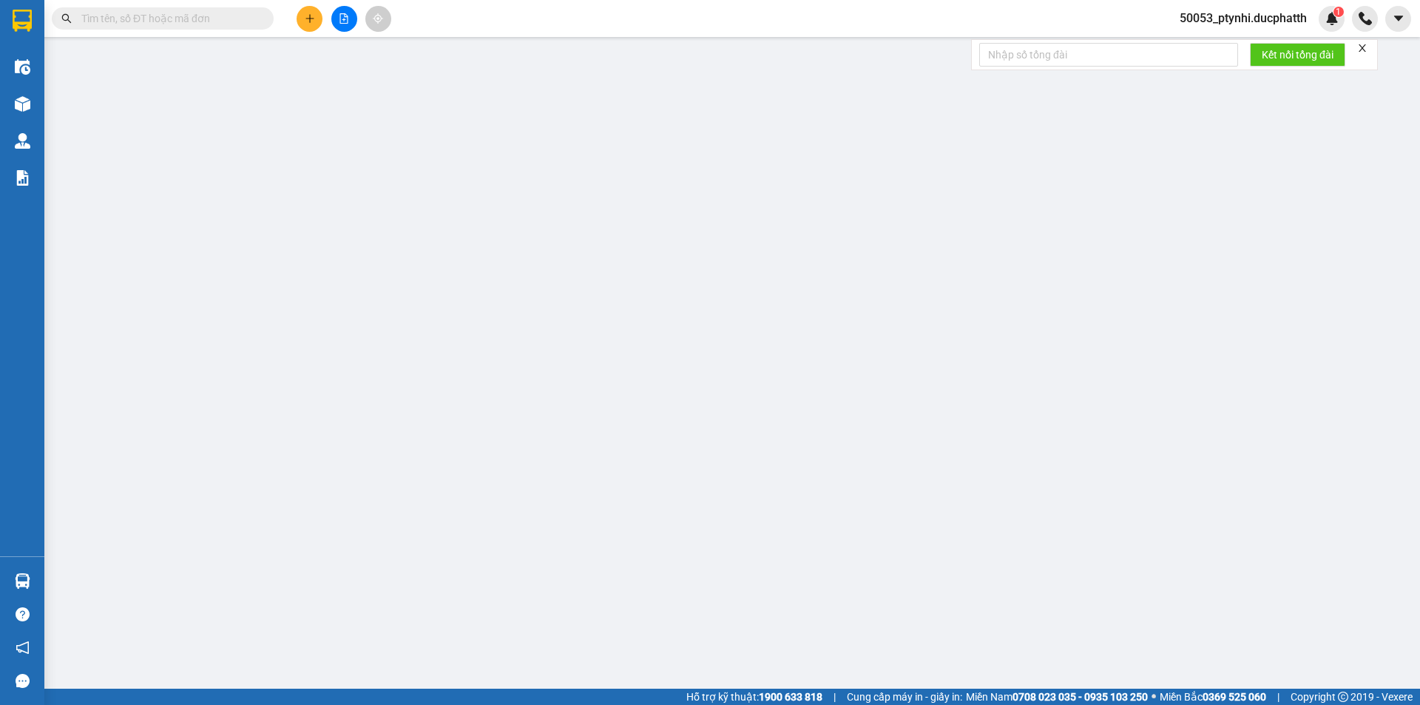
type input "sn 15 ngõ Ngò2-thôn cương Ngô-Cổ Điển B, Tứ Hiệp, Thanh Trì, Hà Nội, Việt Nam"
type input "70.000"
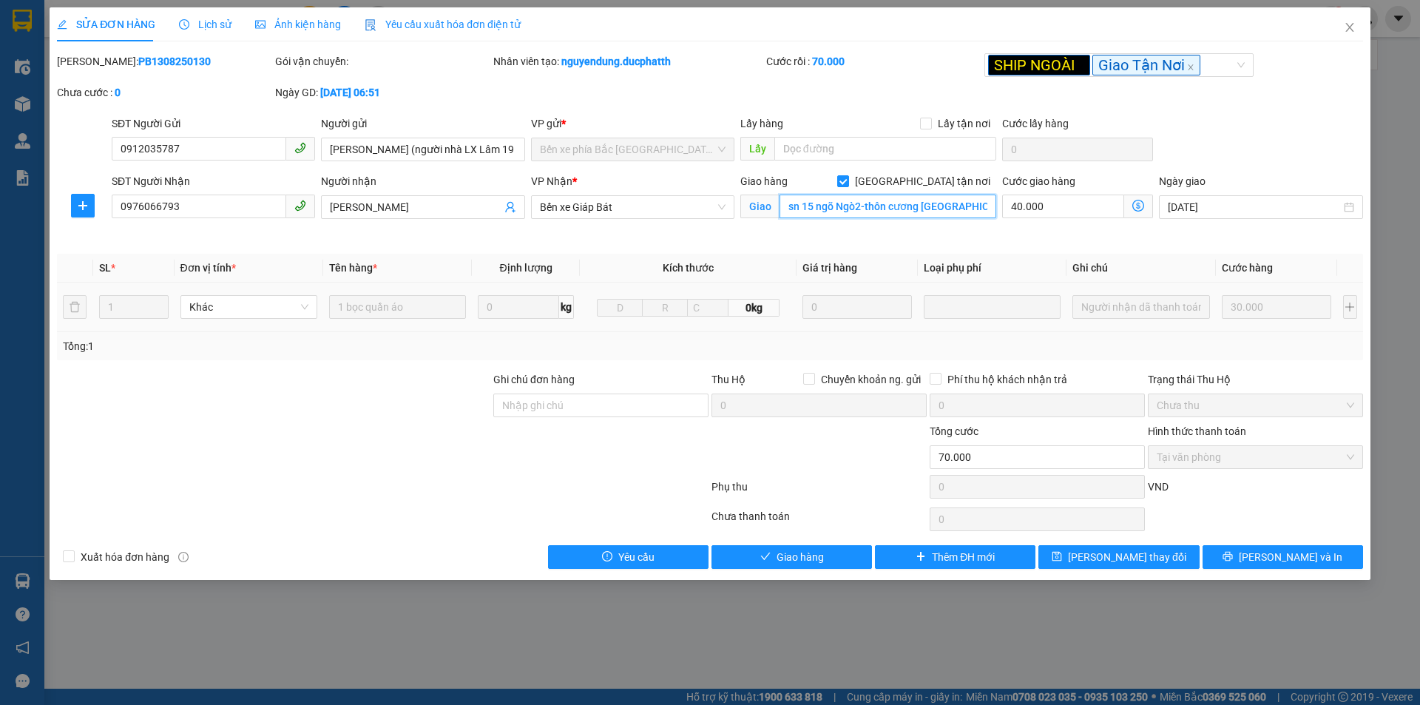
click at [963, 204] on input "sn 15 ngõ Ngò2-thôn cương Ngô-Cổ Điển B, Tứ Hiệp, Thanh Trì, Hà Nội, Việt Nam" at bounding box center [888, 207] width 217 height 24
click at [1360, 16] on span "Close" at bounding box center [1349, 27] width 41 height 41
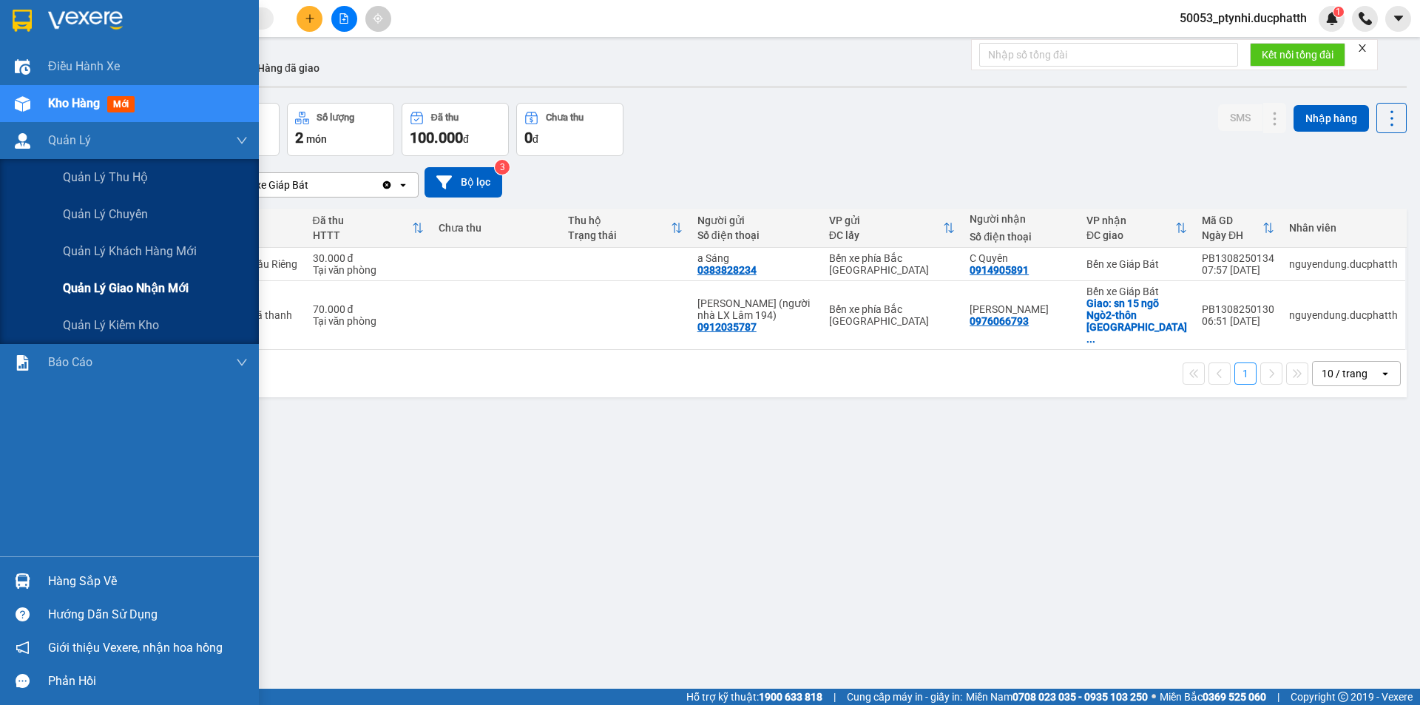
click at [116, 296] on span "Quản lý giao nhận mới" at bounding box center [126, 288] width 126 height 18
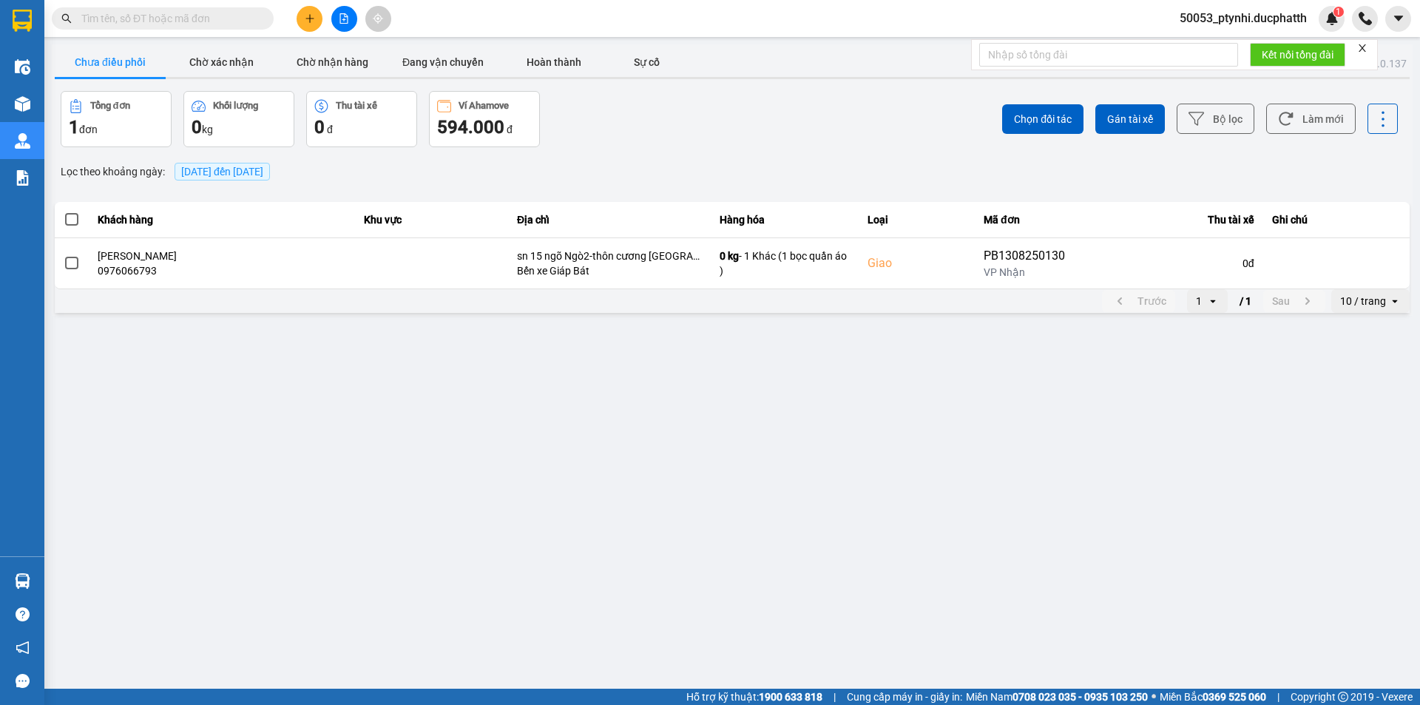
click at [67, 217] on span at bounding box center [71, 219] width 13 height 13
click at [64, 212] on input "checkbox" at bounding box center [64, 212] width 0 height 0
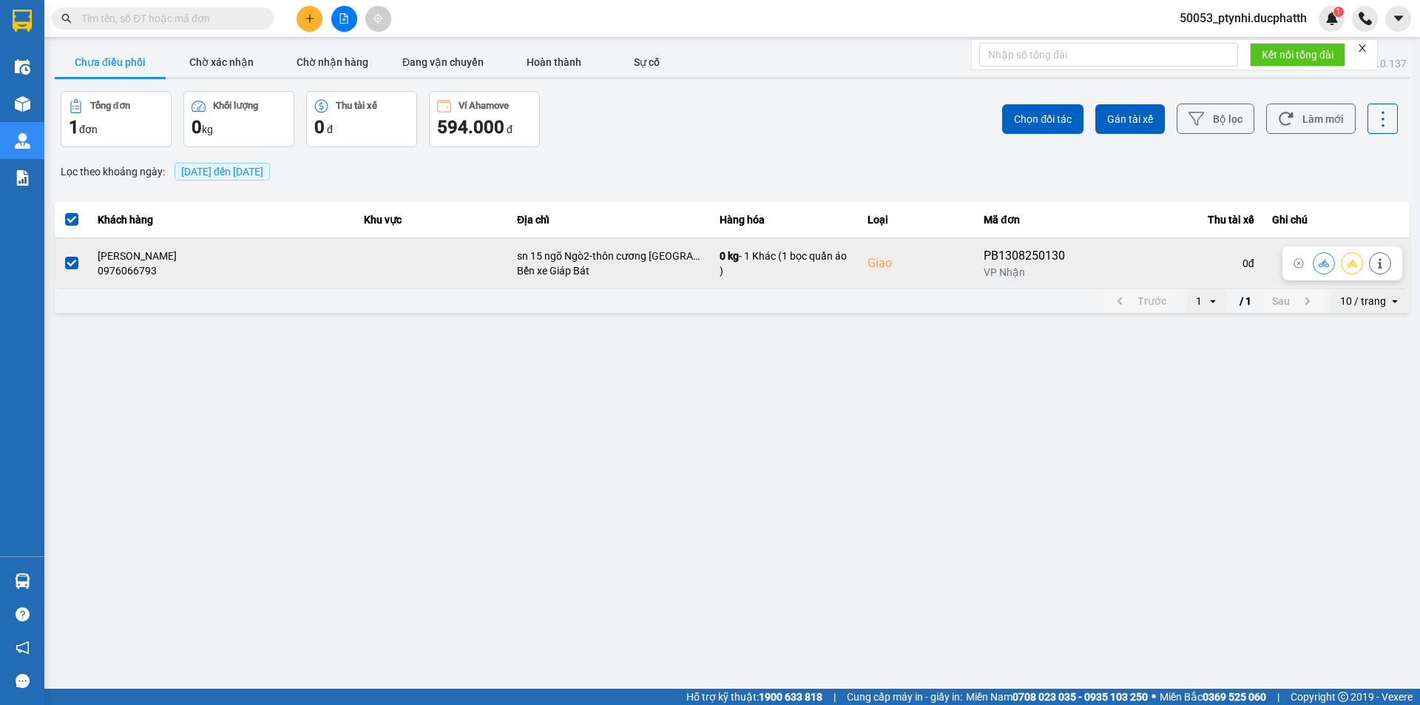
click at [1325, 266] on icon at bounding box center [1324, 263] width 10 height 10
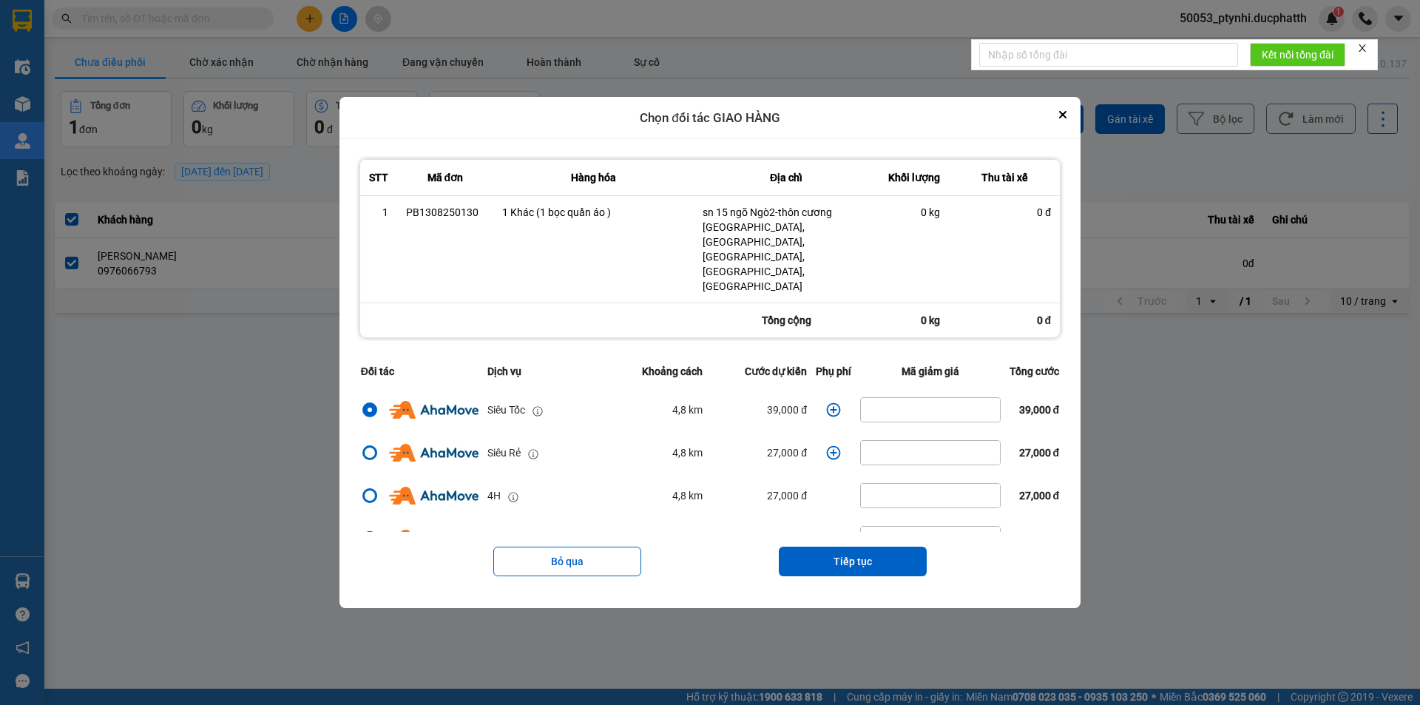
click at [826, 445] on icon "dialog" at bounding box center [833, 452] width 15 height 15
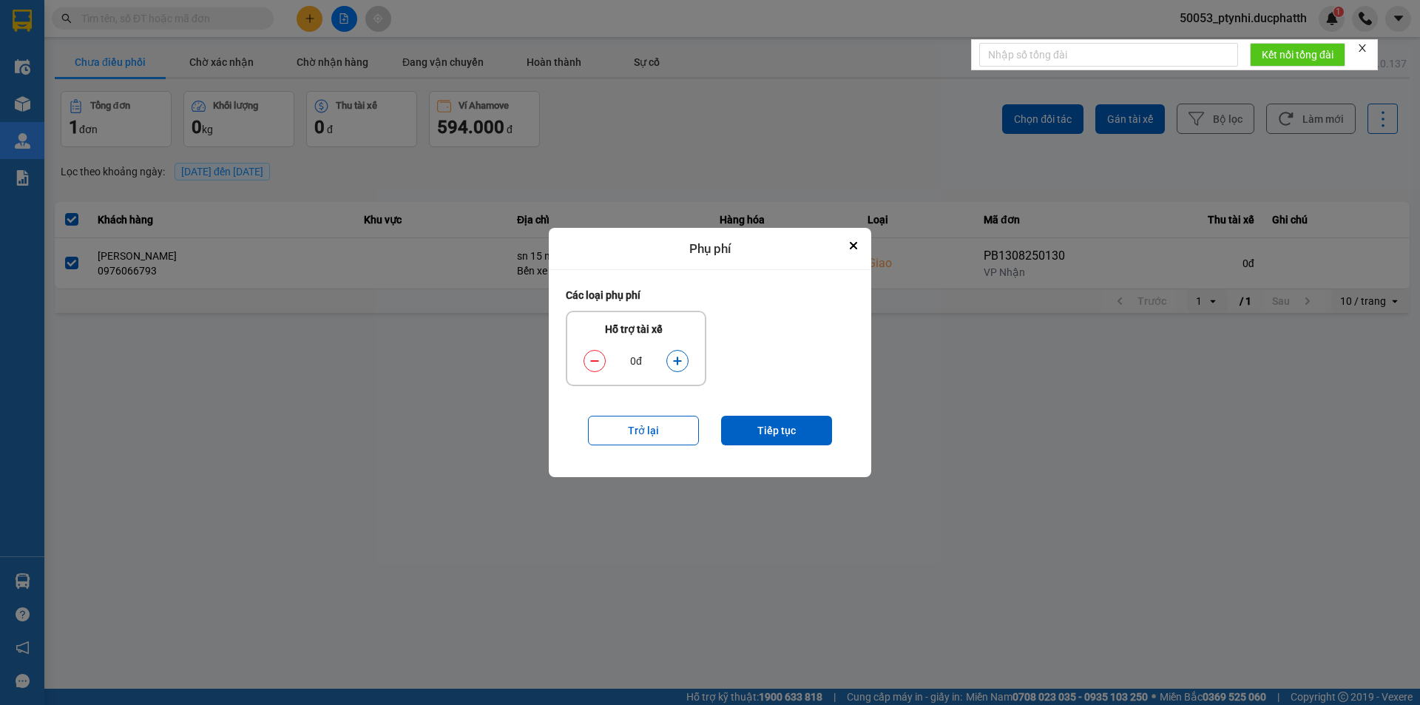
click at [679, 360] on icon "dialog" at bounding box center [677, 361] width 10 height 10
click at [784, 422] on button "Tiếp tục" at bounding box center [776, 431] width 111 height 30
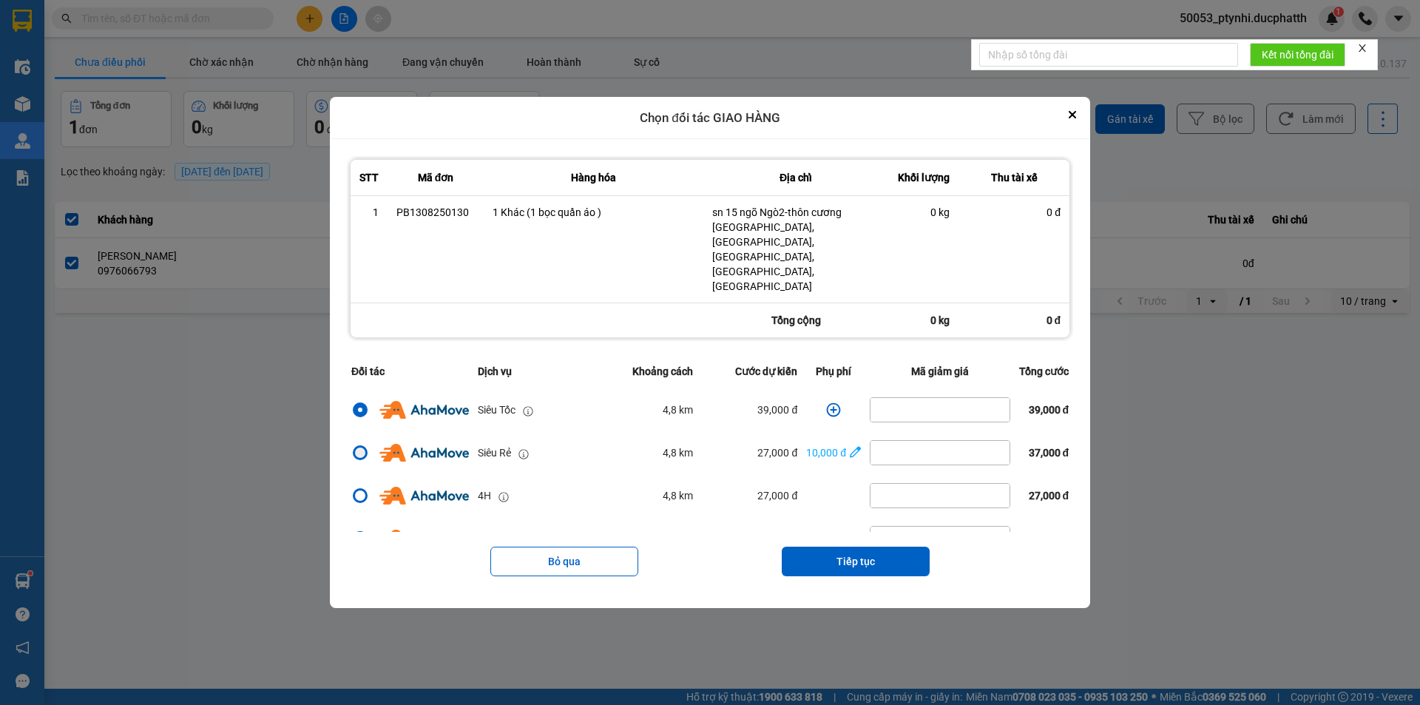
click at [353, 445] on div "dialog" at bounding box center [360, 452] width 15 height 15
click at [351, 453] on input "dialog" at bounding box center [351, 453] width 0 height 0
click at [838, 547] on button "Tiếp tục" at bounding box center [856, 562] width 148 height 30
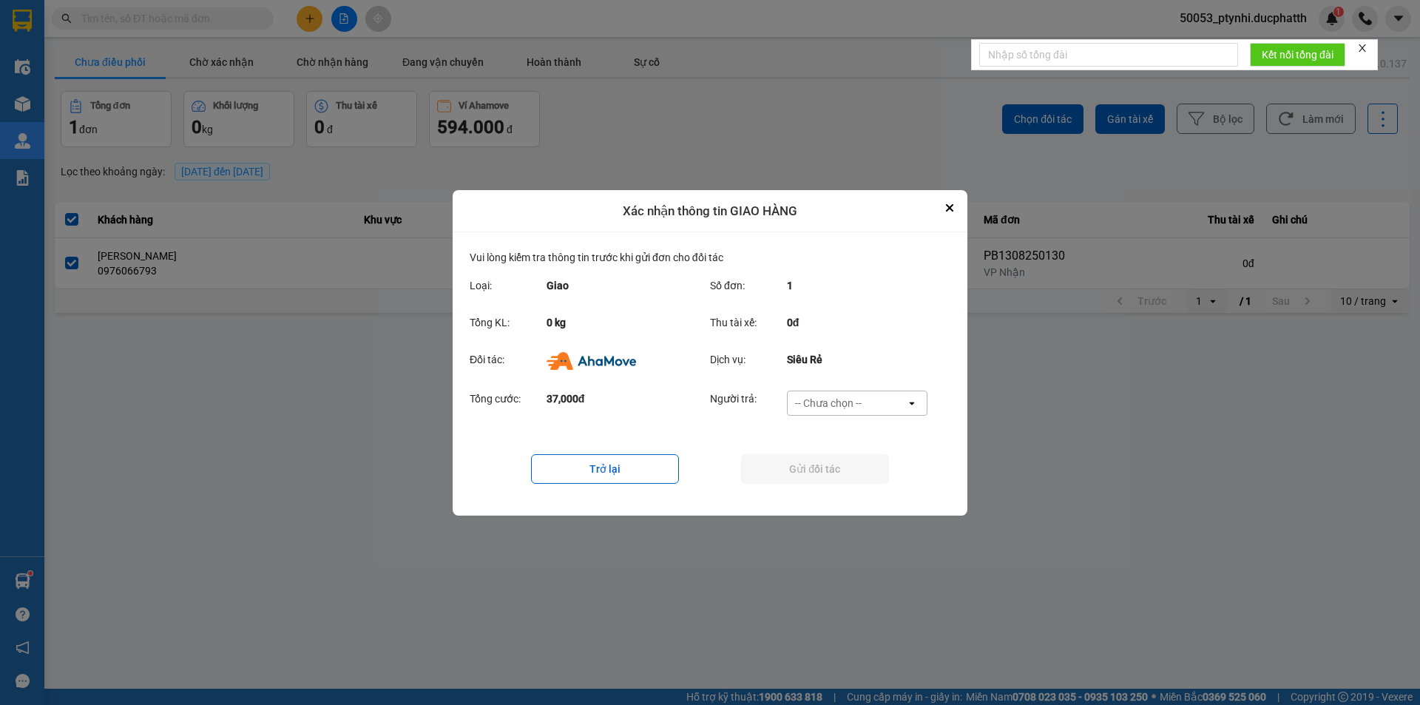
click at [841, 398] on div "-- Chưa chọn --" at bounding box center [828, 403] width 67 height 15
click at [823, 482] on span "Ví Ahamove" at bounding box center [828, 487] width 60 height 15
click at [815, 468] on button "Gửi đối tác" at bounding box center [815, 469] width 148 height 30
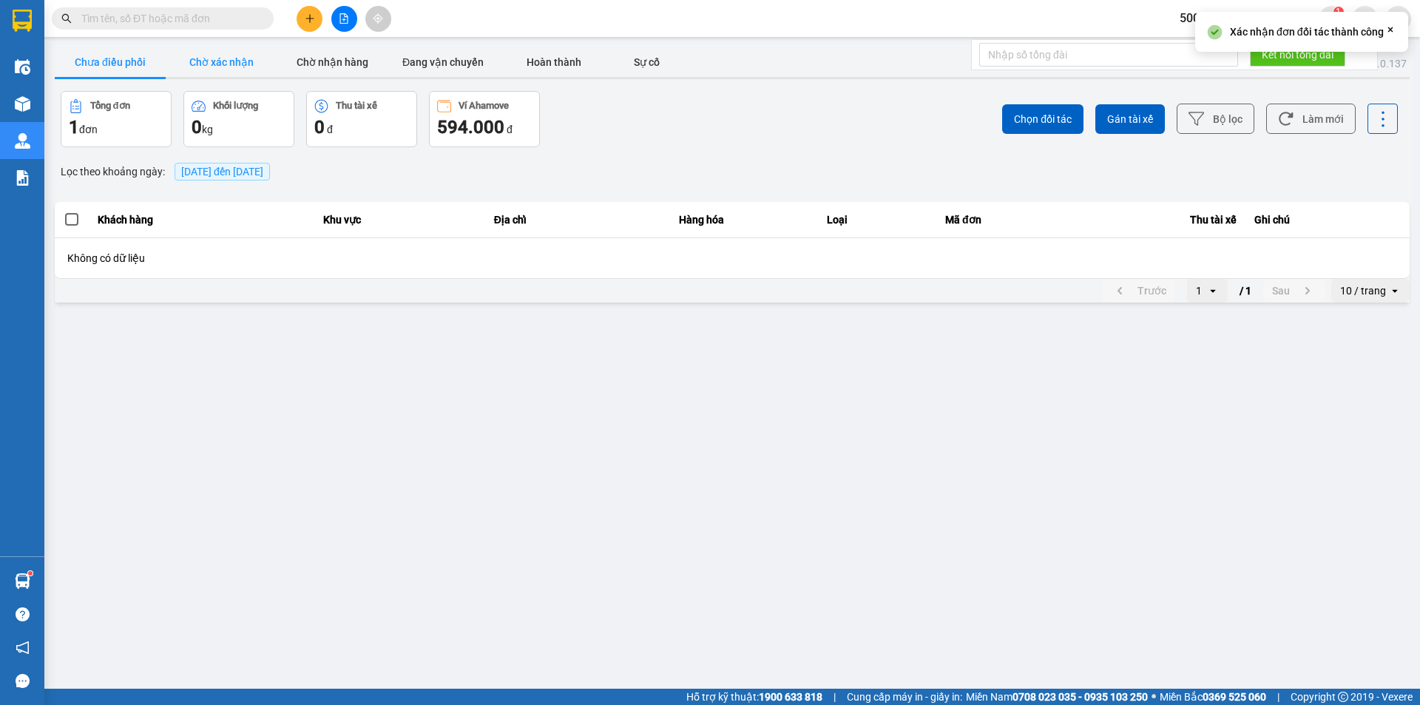
click at [240, 66] on button "Chờ xác nhận" at bounding box center [221, 62] width 111 height 30
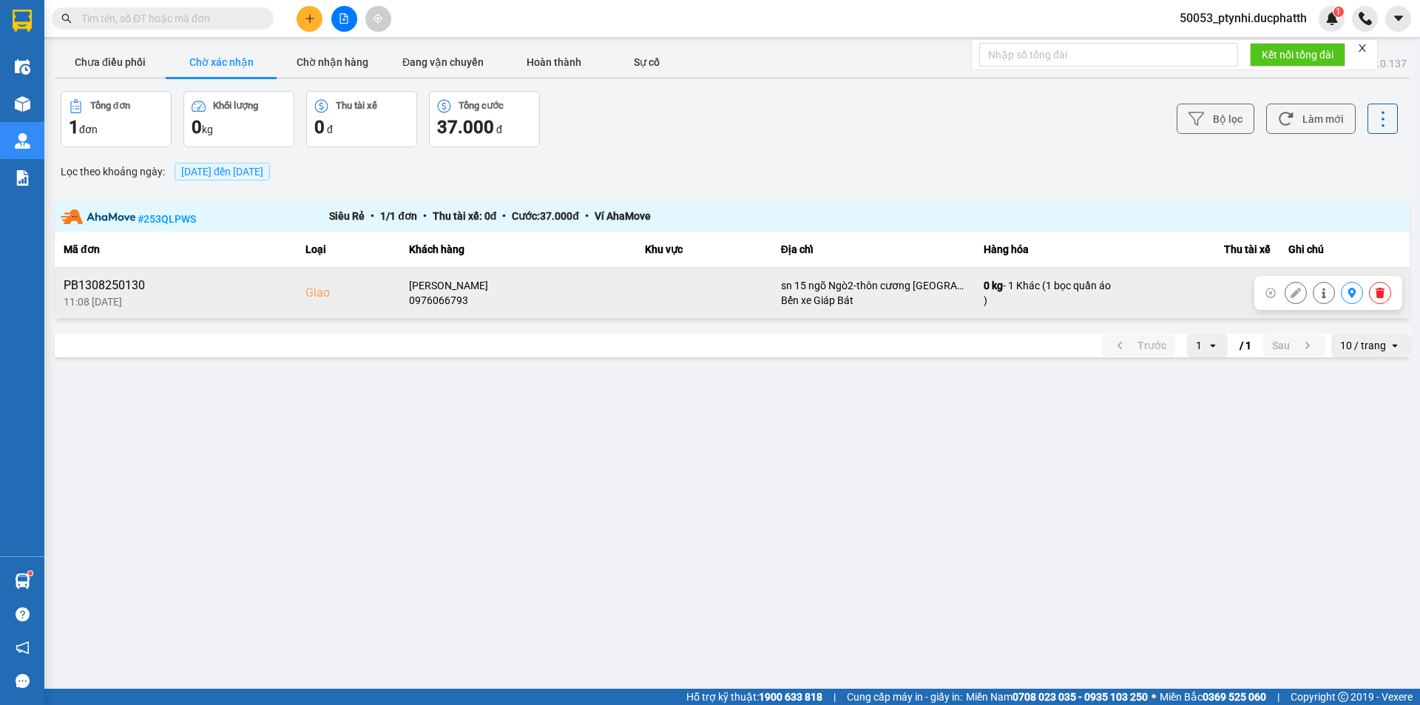
click at [1354, 296] on icon at bounding box center [1353, 293] width 8 height 10
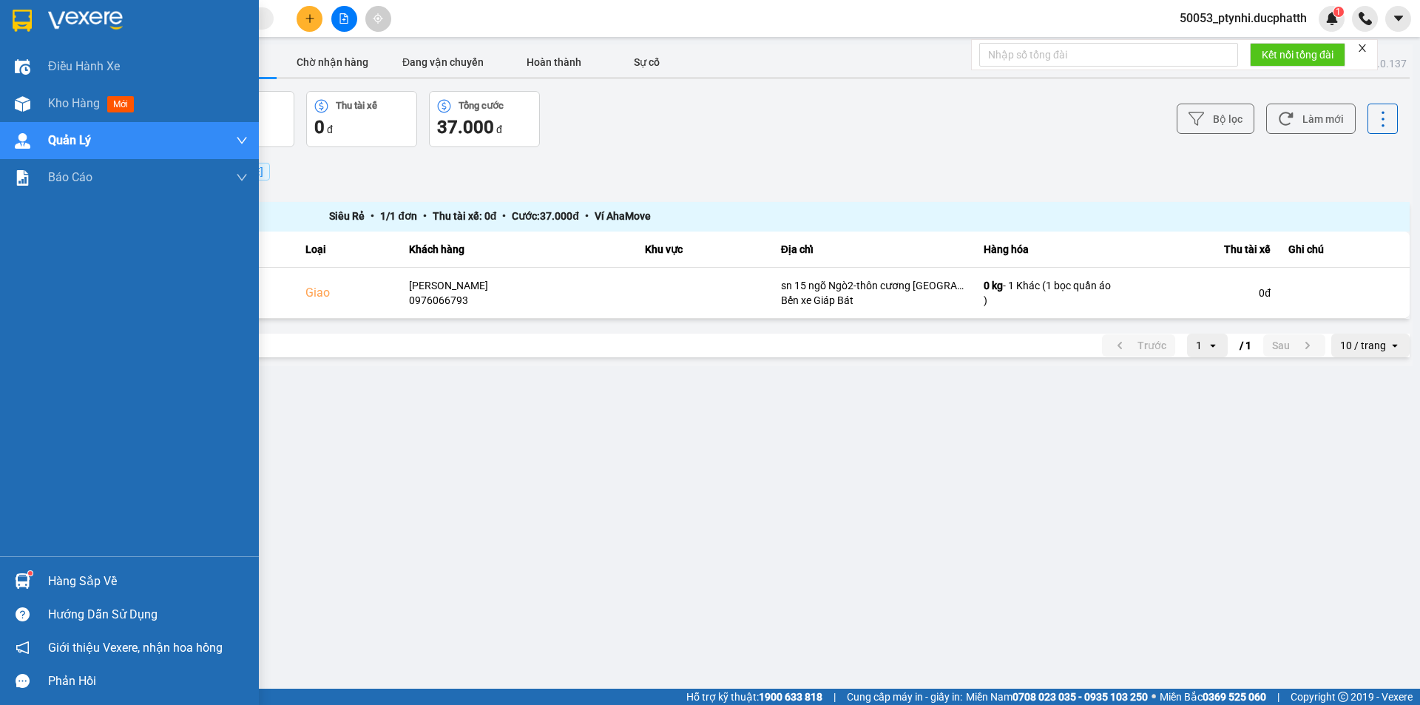
click at [43, 577] on div "Hàng sắp về" at bounding box center [129, 580] width 259 height 33
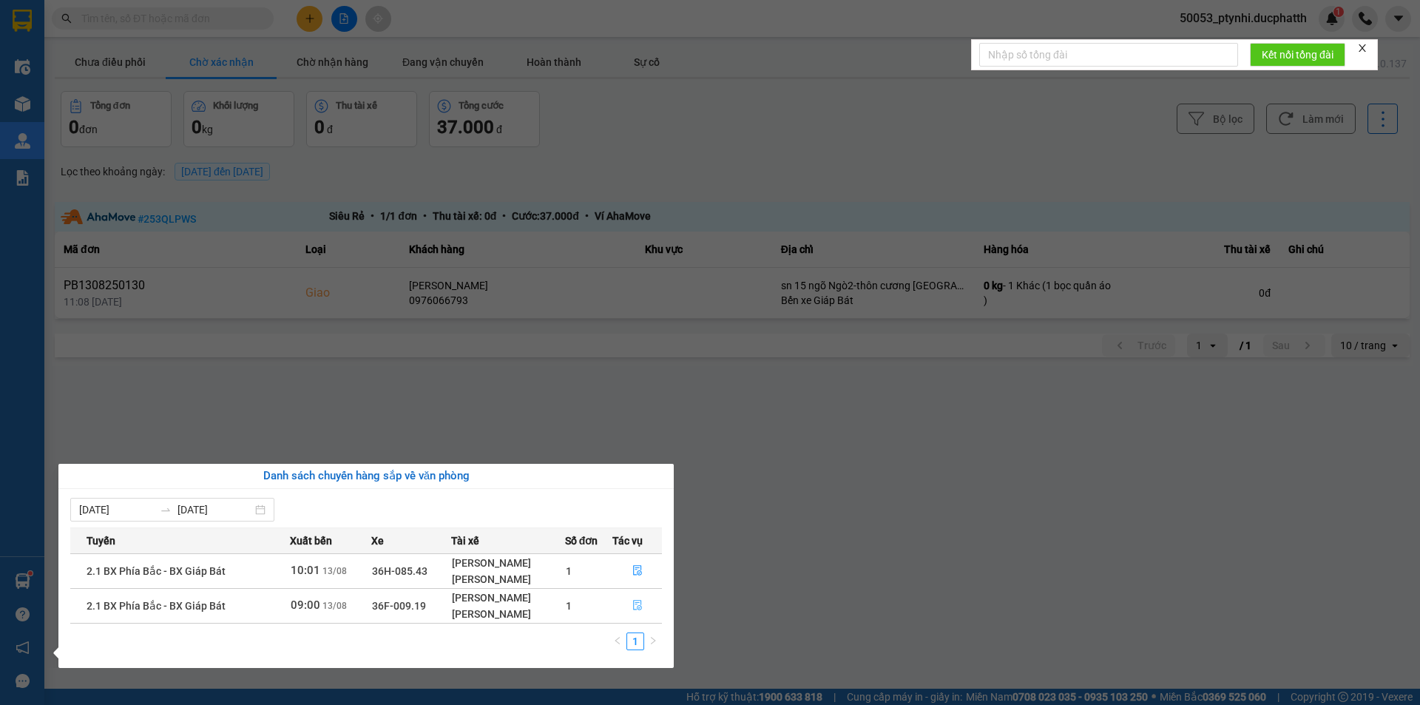
click at [633, 604] on icon "file-done" at bounding box center [638, 605] width 10 height 10
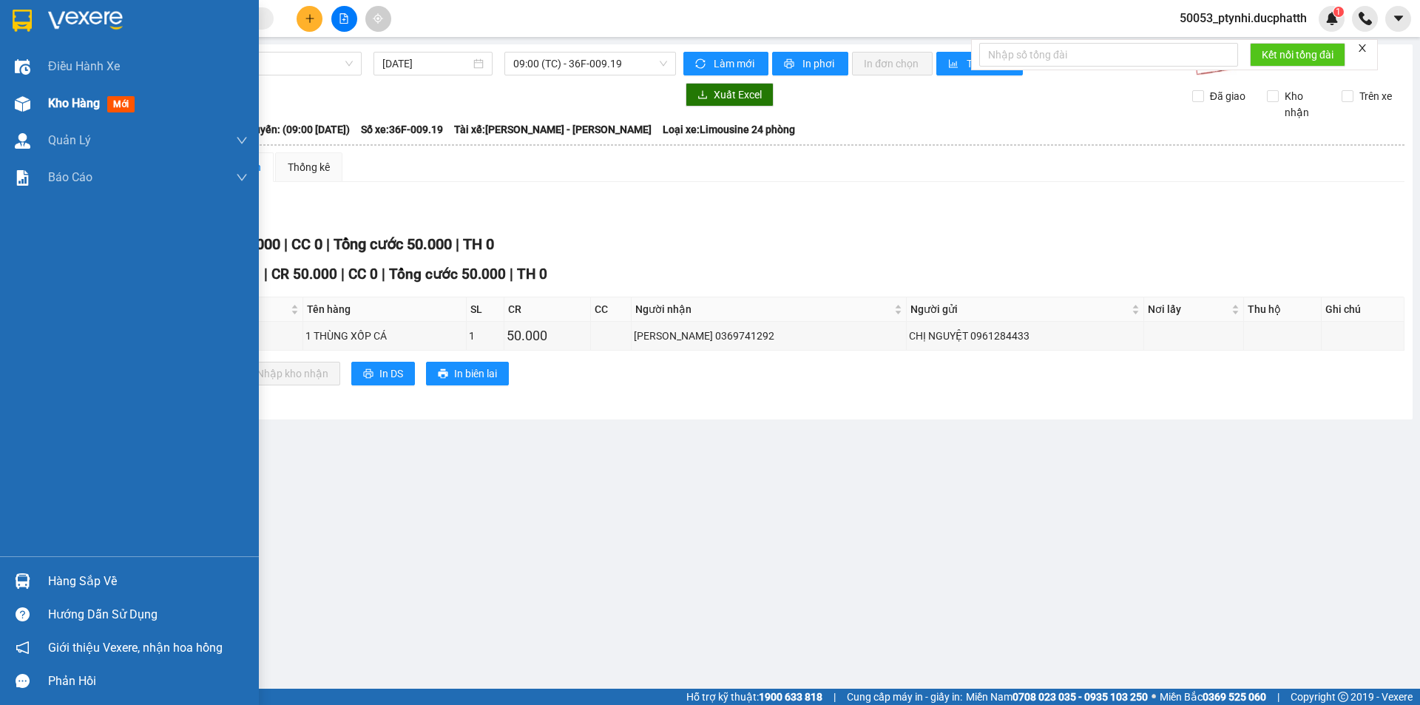
click at [21, 96] on img at bounding box center [23, 104] width 16 height 16
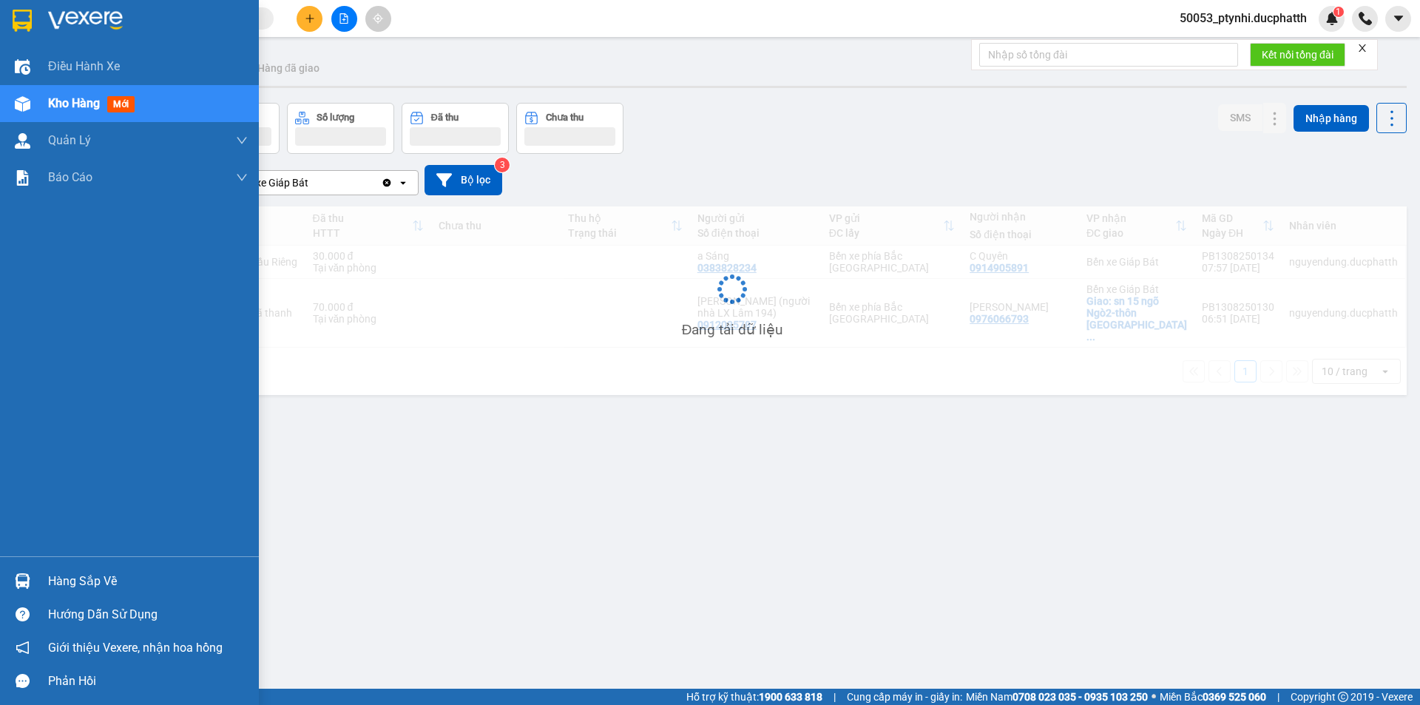
click at [21, 96] on img at bounding box center [23, 104] width 16 height 16
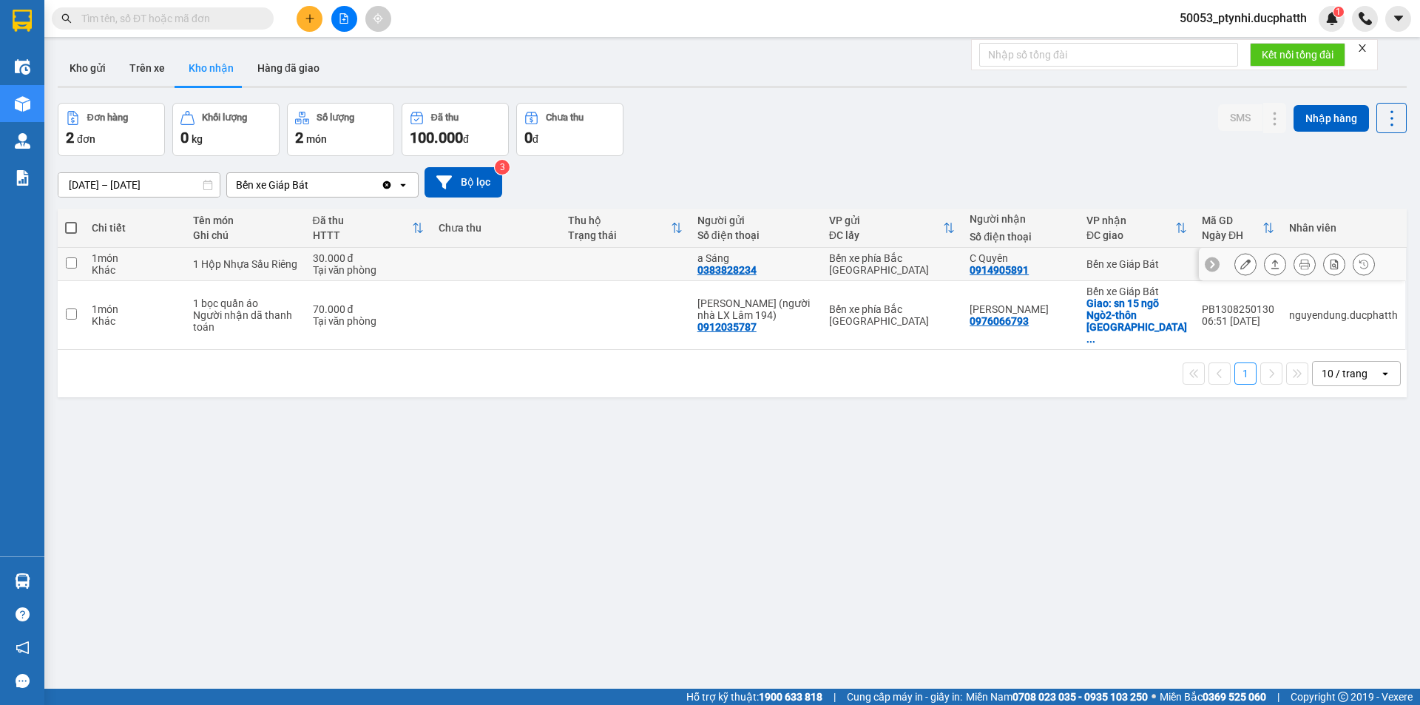
click at [920, 257] on div "Bến xe phía Bắc [PERSON_NAME][GEOGRAPHIC_DATA][PERSON_NAME]" at bounding box center [892, 264] width 126 height 24
checkbox input "true"
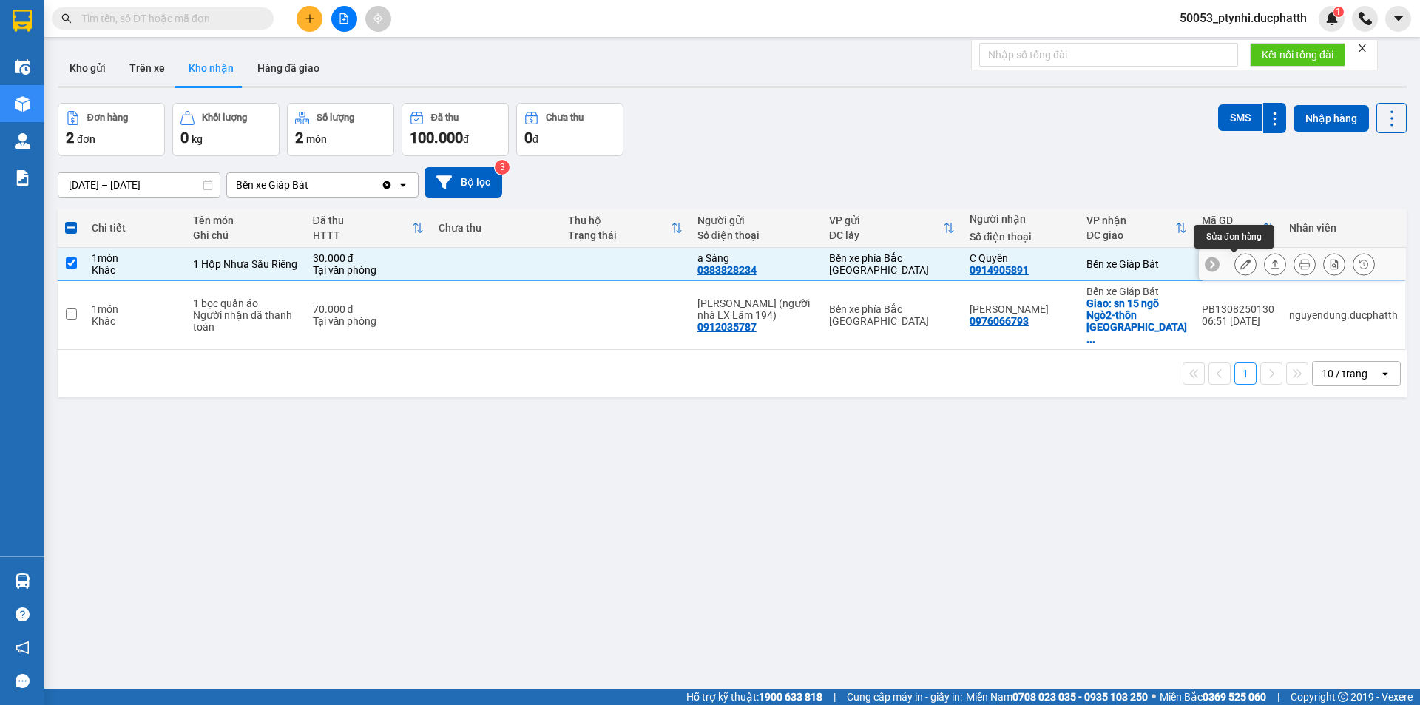
click at [1241, 259] on icon at bounding box center [1246, 264] width 10 height 10
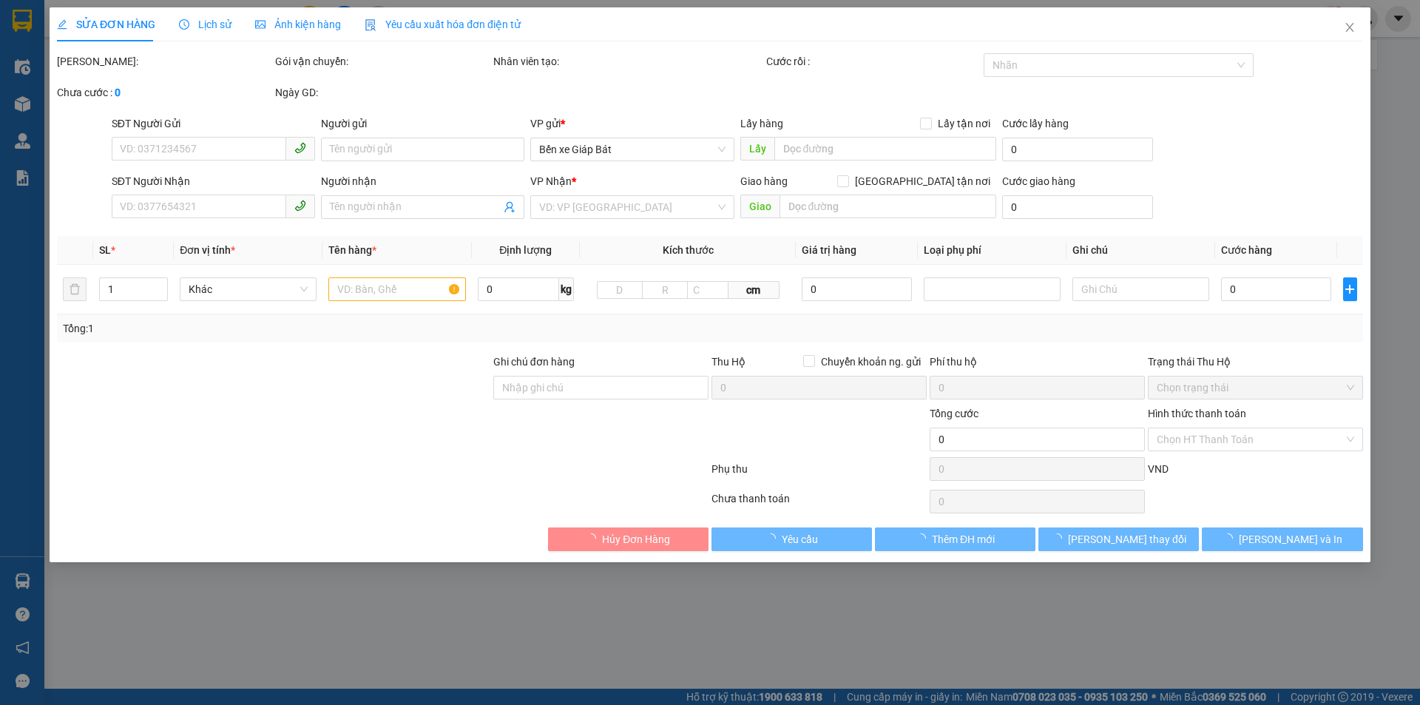
type input "0383828234"
type input "a Sáng"
type input "0914905891"
type input "C Quyên"
type input "30.000"
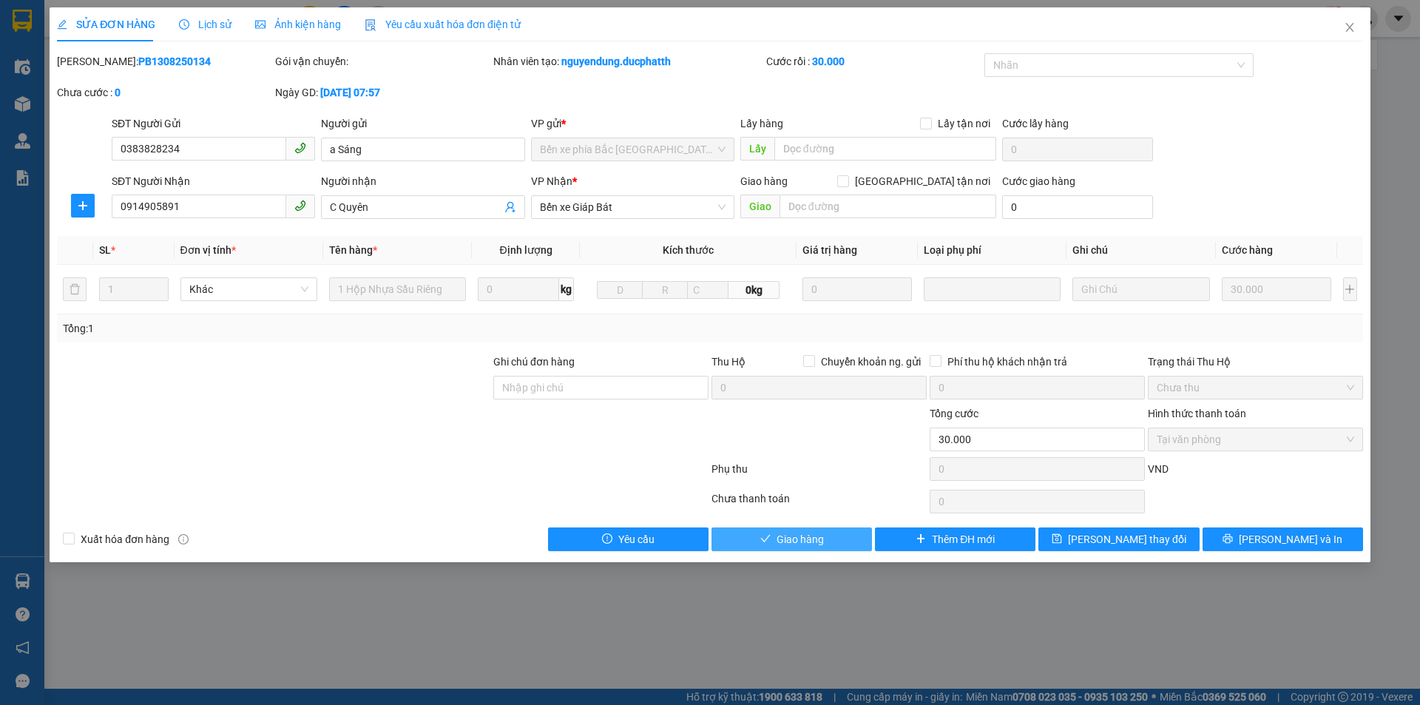
click at [814, 539] on span "Giao hàng" at bounding box center [800, 539] width 47 height 16
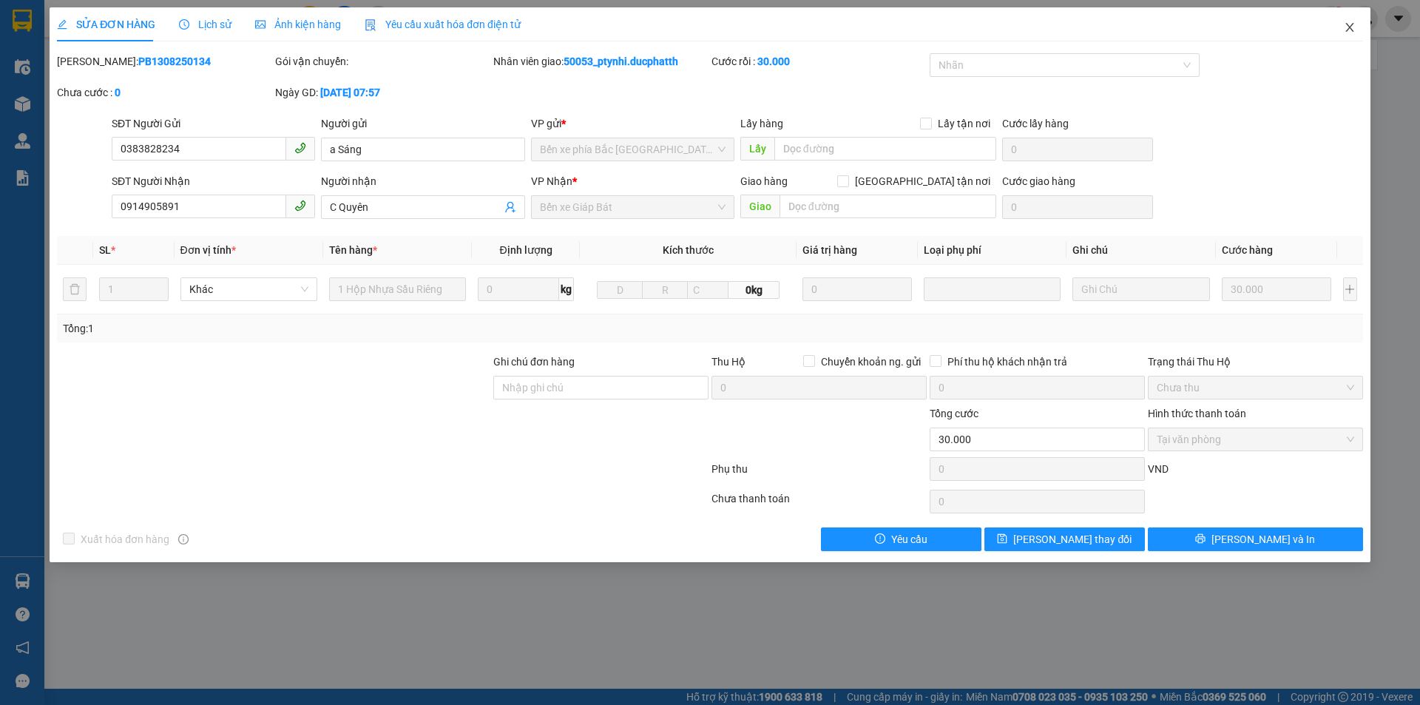
click at [1343, 27] on span "Close" at bounding box center [1349, 27] width 41 height 41
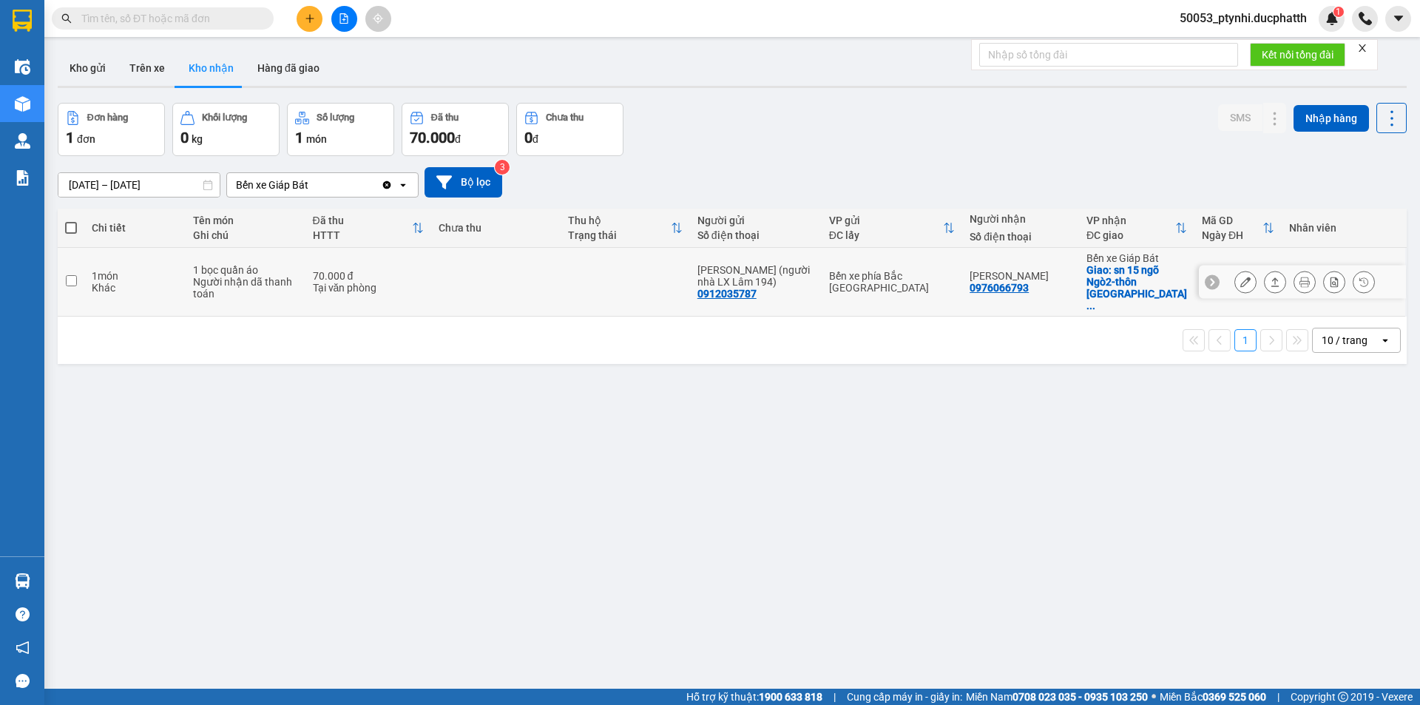
click at [369, 286] on td "70.000 đ Tại văn phòng" at bounding box center [369, 282] width 126 height 69
checkbox input "true"
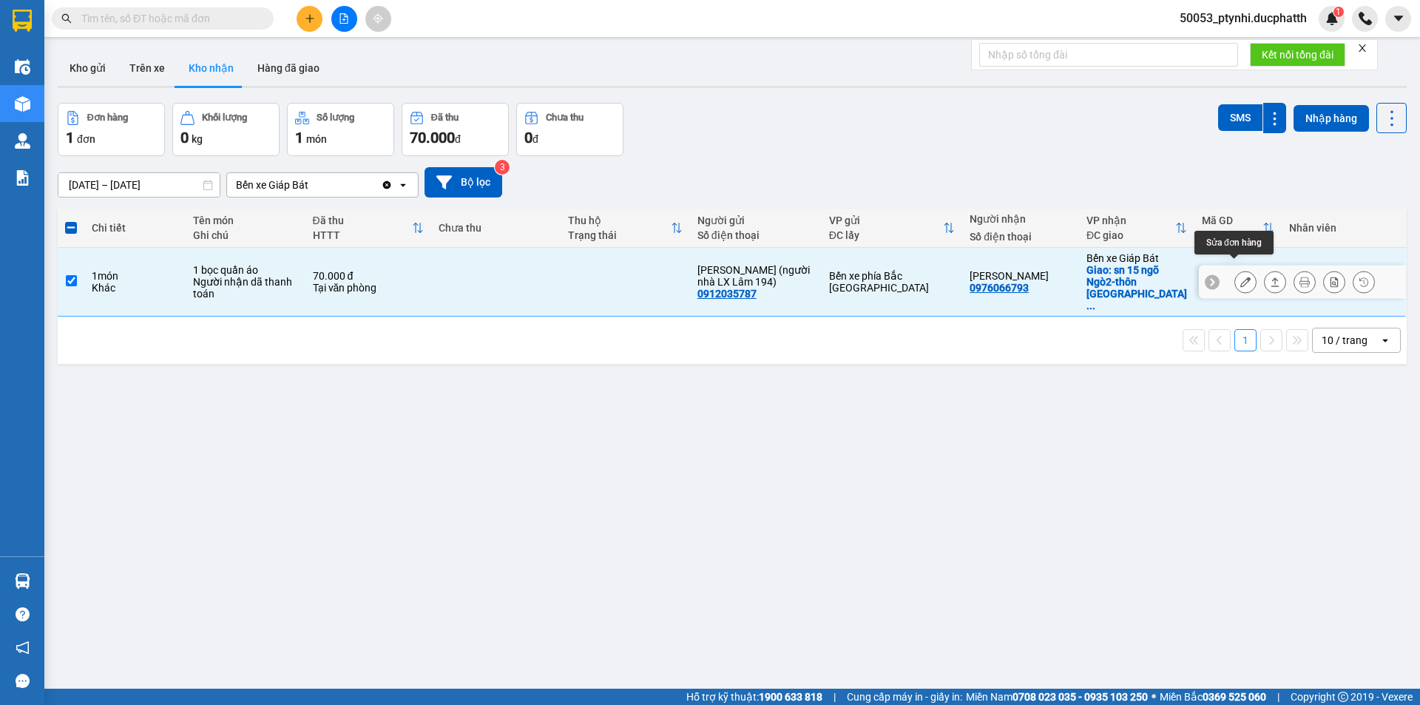
click at [1235, 275] on button at bounding box center [1245, 282] width 21 height 26
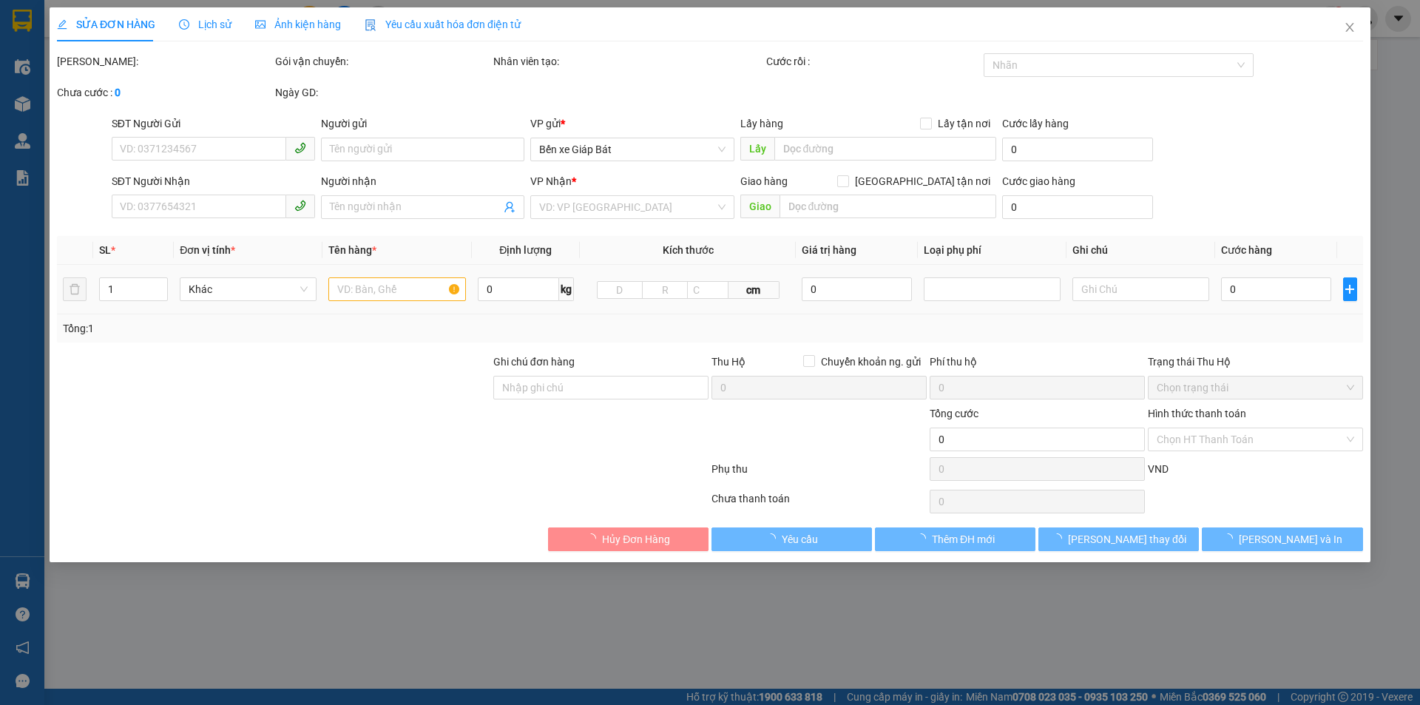
type input "0912035787"
type input "Lê Ngọc Dũng (người nhà LX Lâm 194)"
type input "0976066793"
type input "Xuân Nam"
checkbox input "true"
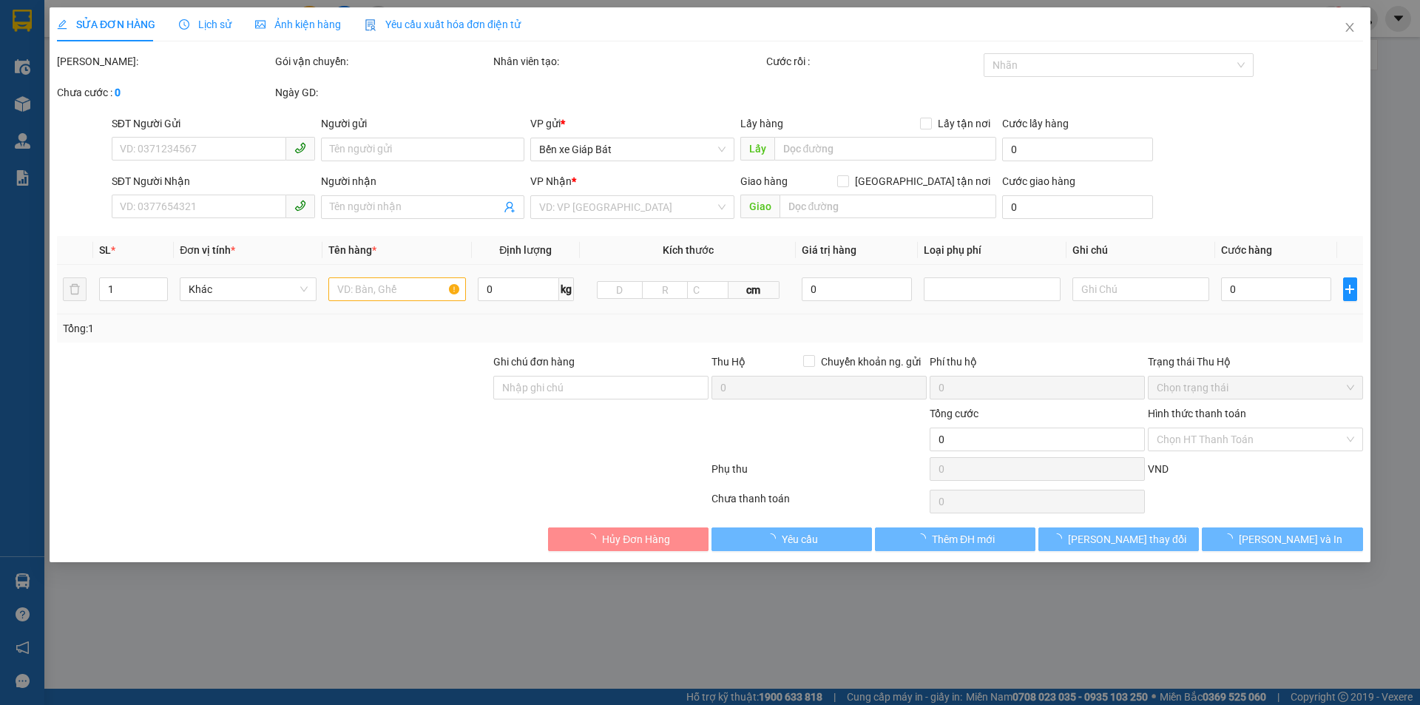
type input "sn 15 ngõ Ngò2-thôn cương Ngô-Cổ Điển B, Tứ Hiệp, Thanh Trì, Hà Nội, Việt Nam"
type input "70.000"
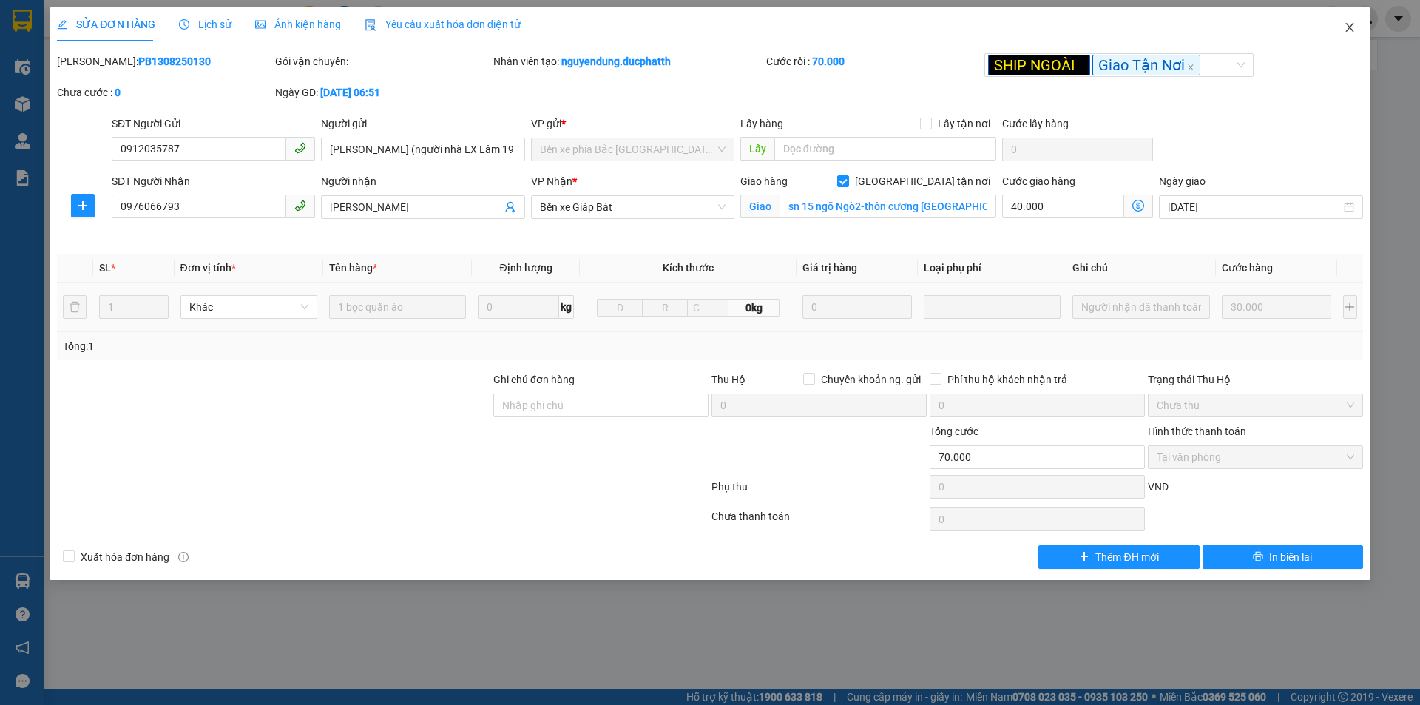
click at [1352, 34] on span "Close" at bounding box center [1349, 27] width 41 height 41
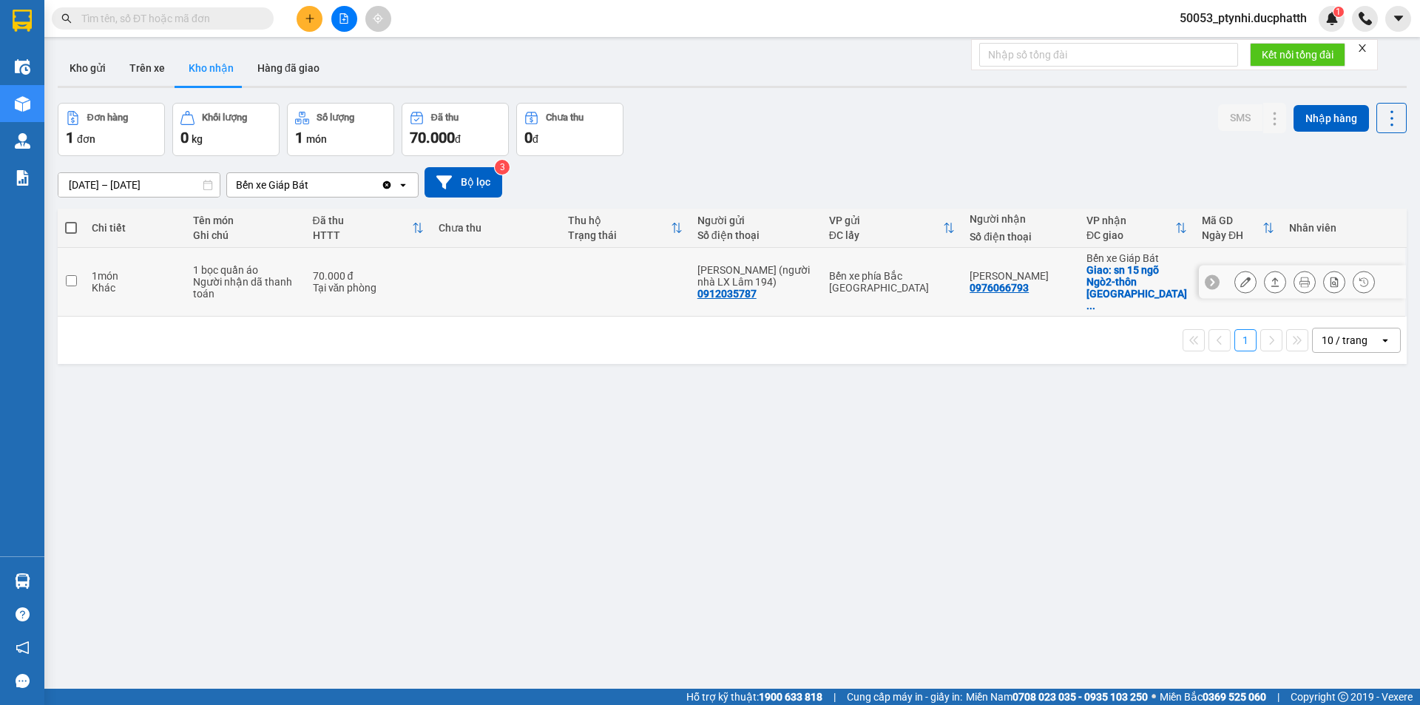
click at [525, 278] on td at bounding box center [495, 282] width 129 height 69
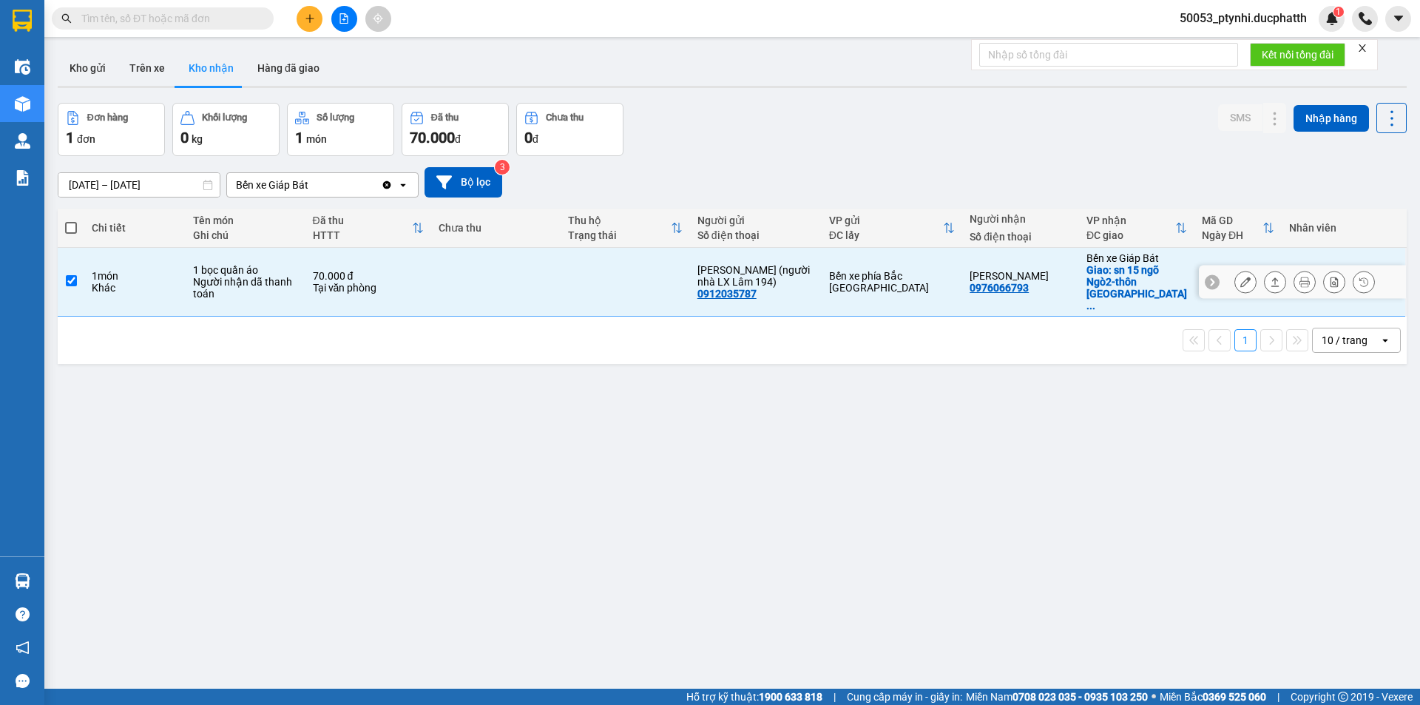
checkbox input "true"
click at [1241, 277] on icon at bounding box center [1246, 282] width 10 height 10
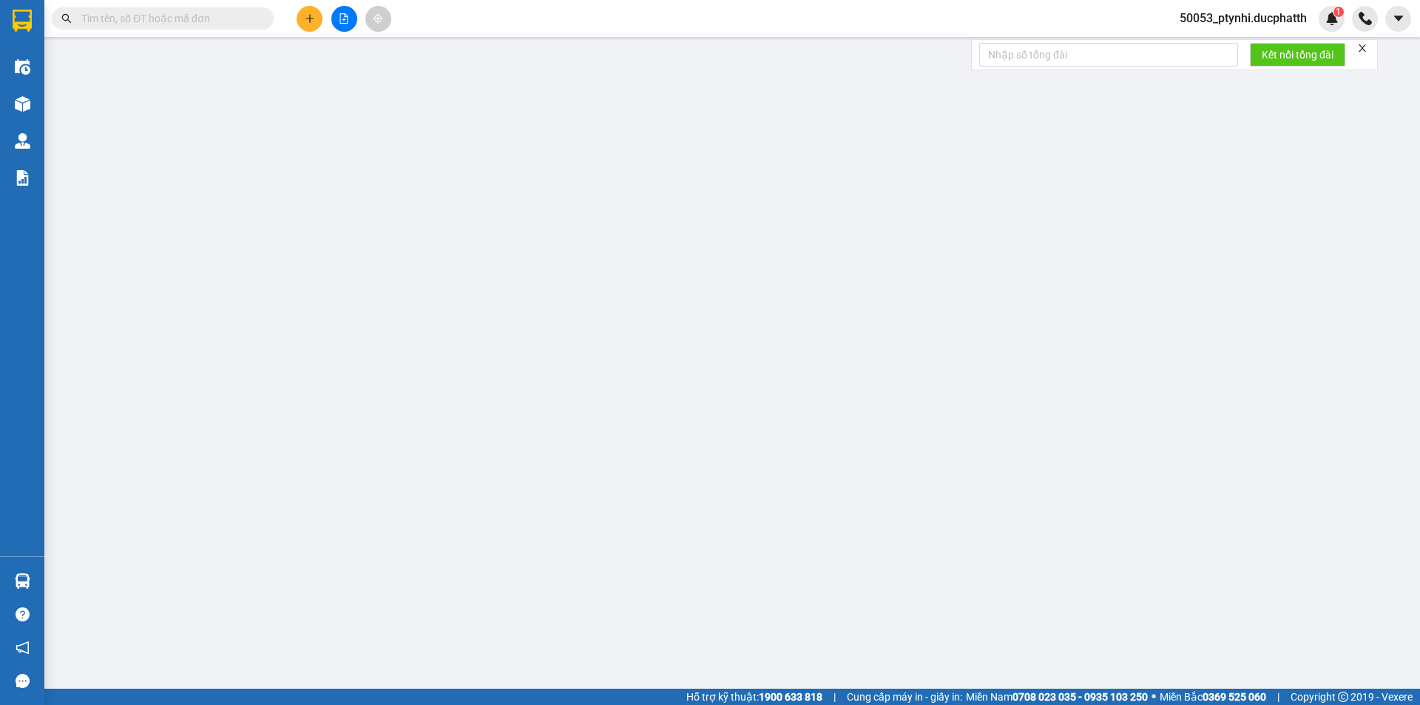
type input "0912035787"
type input "Lê Ngọc Dũng (người nhà LX Lâm 194)"
type input "0976066793"
type input "Xuân Nam"
checkbox input "true"
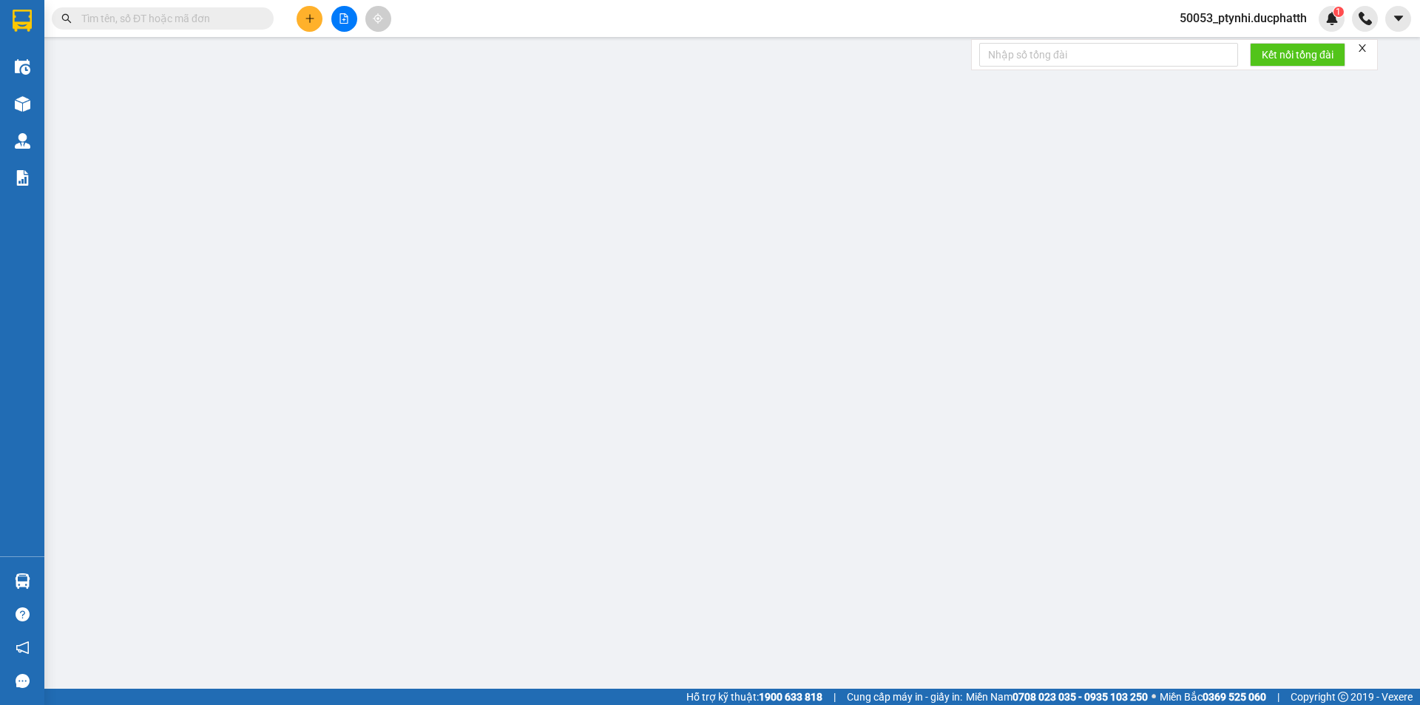
type input "sn 15 ngõ Ngò2-thôn cương Ngô-Cổ Điển B, Tứ Hiệp, Thanh Trì, Hà Nội, Việt Nam"
type input "70.000"
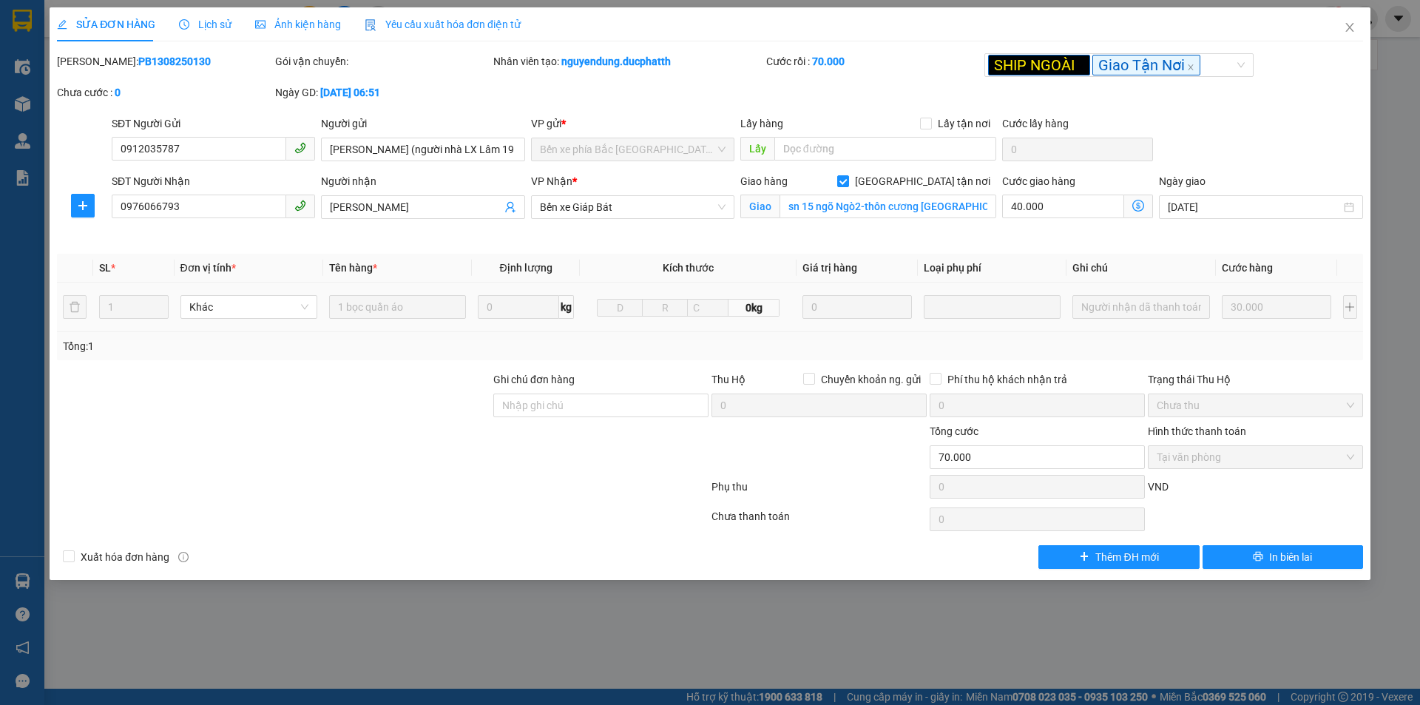
click at [219, 22] on span "Lịch sử" at bounding box center [205, 24] width 53 height 12
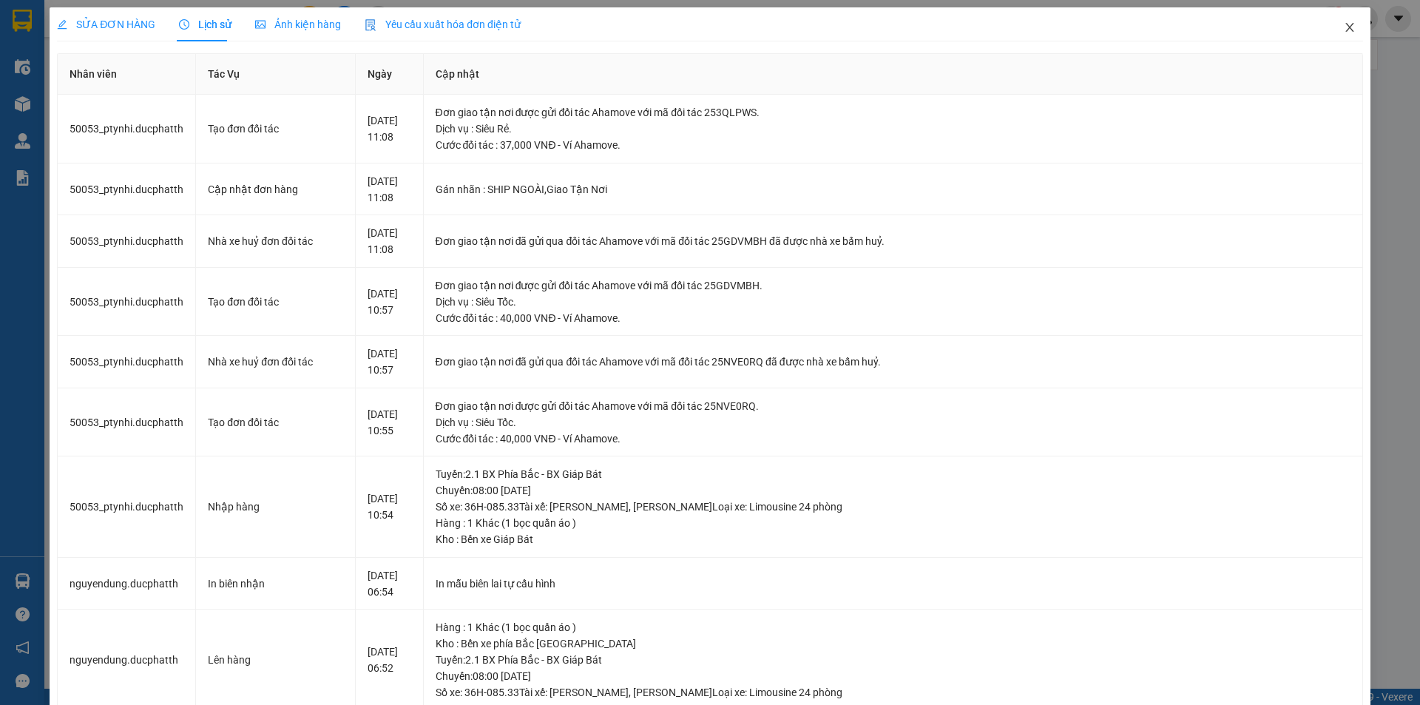
click at [1344, 32] on icon "close" at bounding box center [1350, 27] width 12 height 12
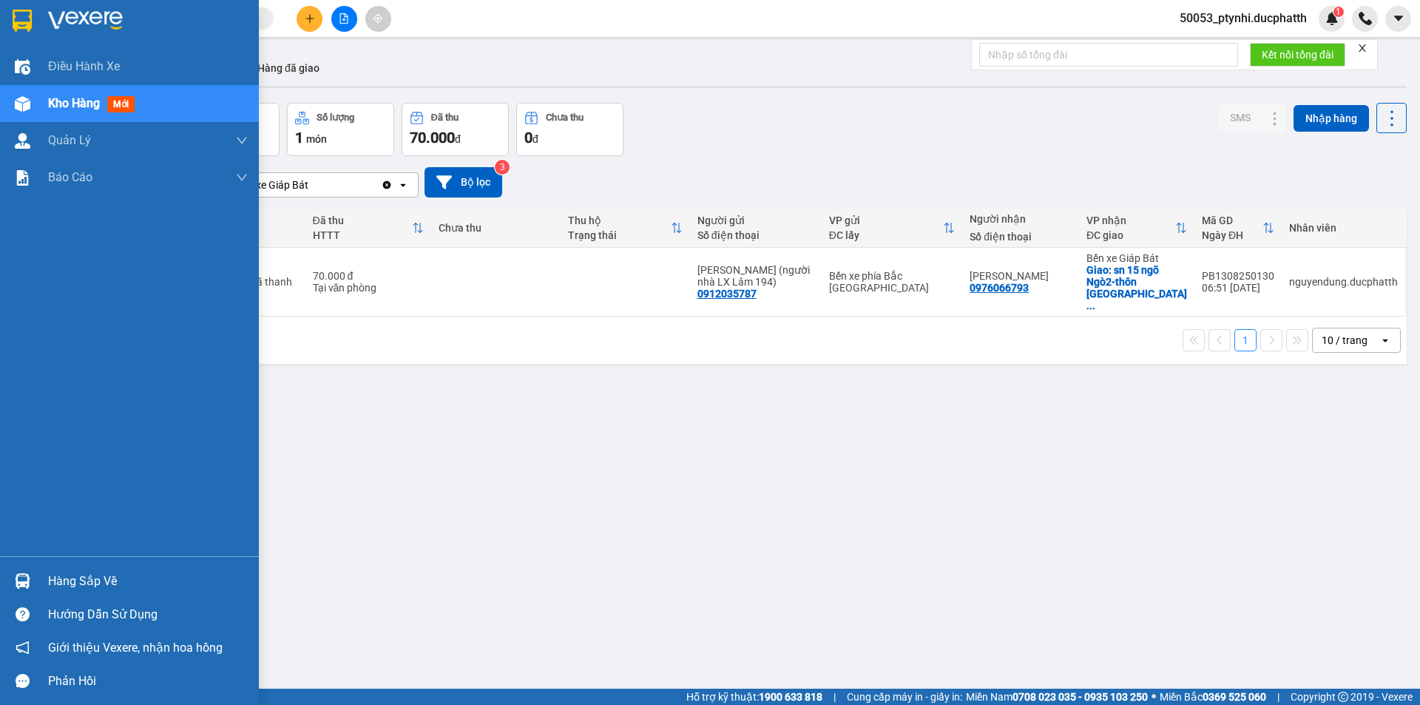
click at [70, 589] on div "Hàng sắp về" at bounding box center [148, 581] width 200 height 22
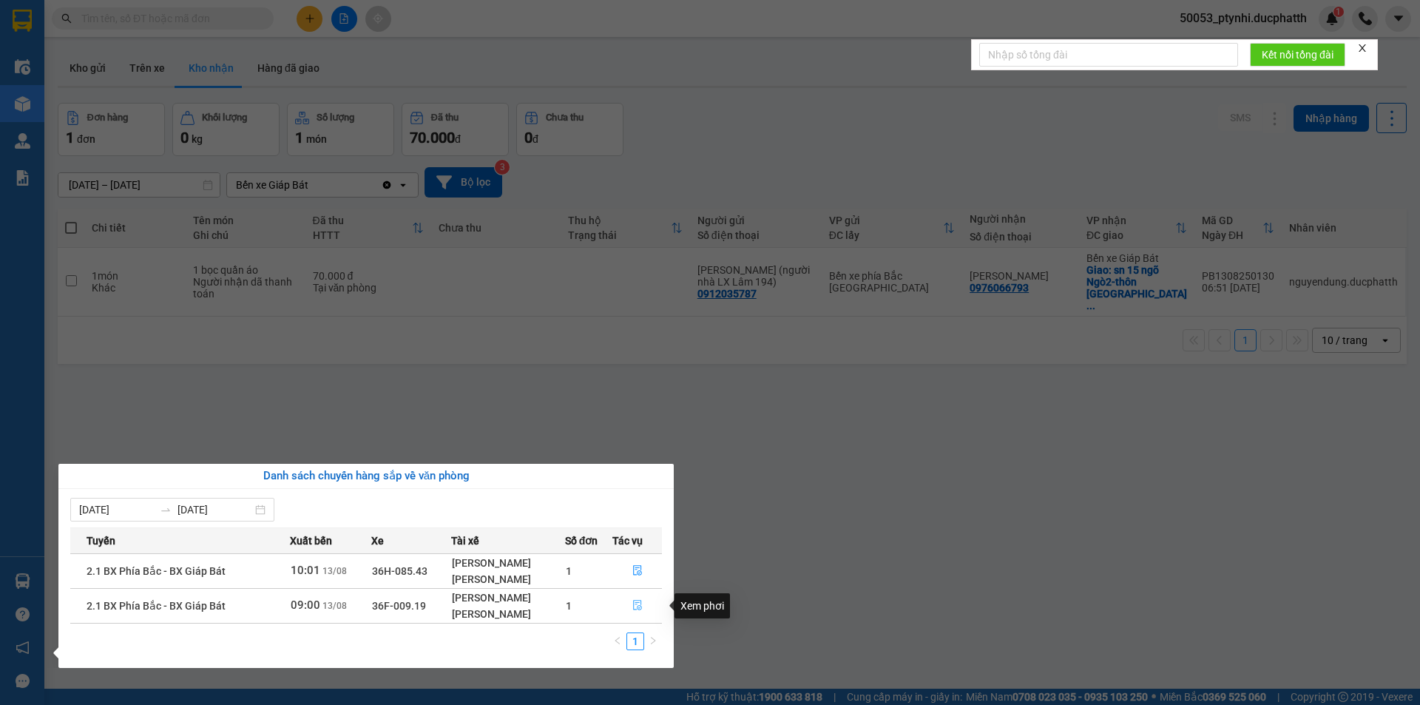
click at [633, 612] on span "file-done" at bounding box center [638, 606] width 10 height 12
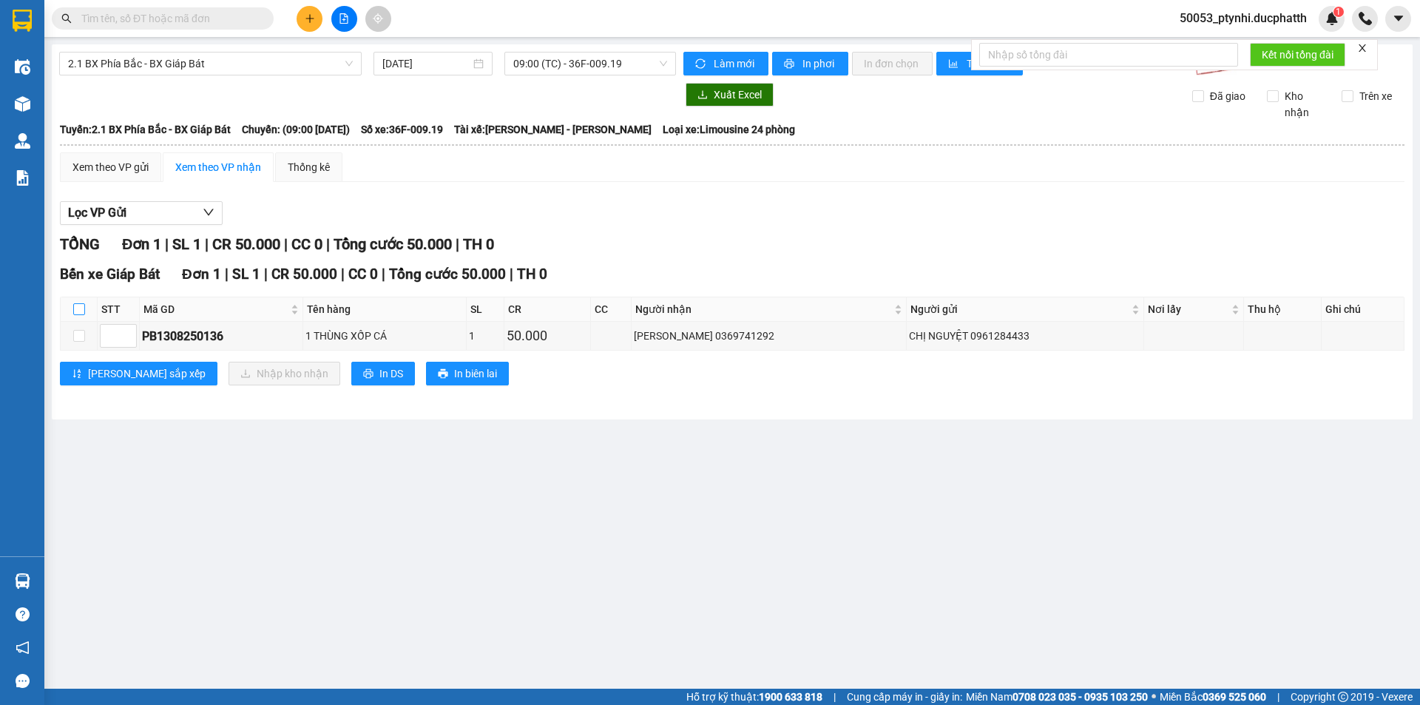
click at [77, 305] on input "checkbox" at bounding box center [79, 309] width 12 height 12
checkbox input "true"
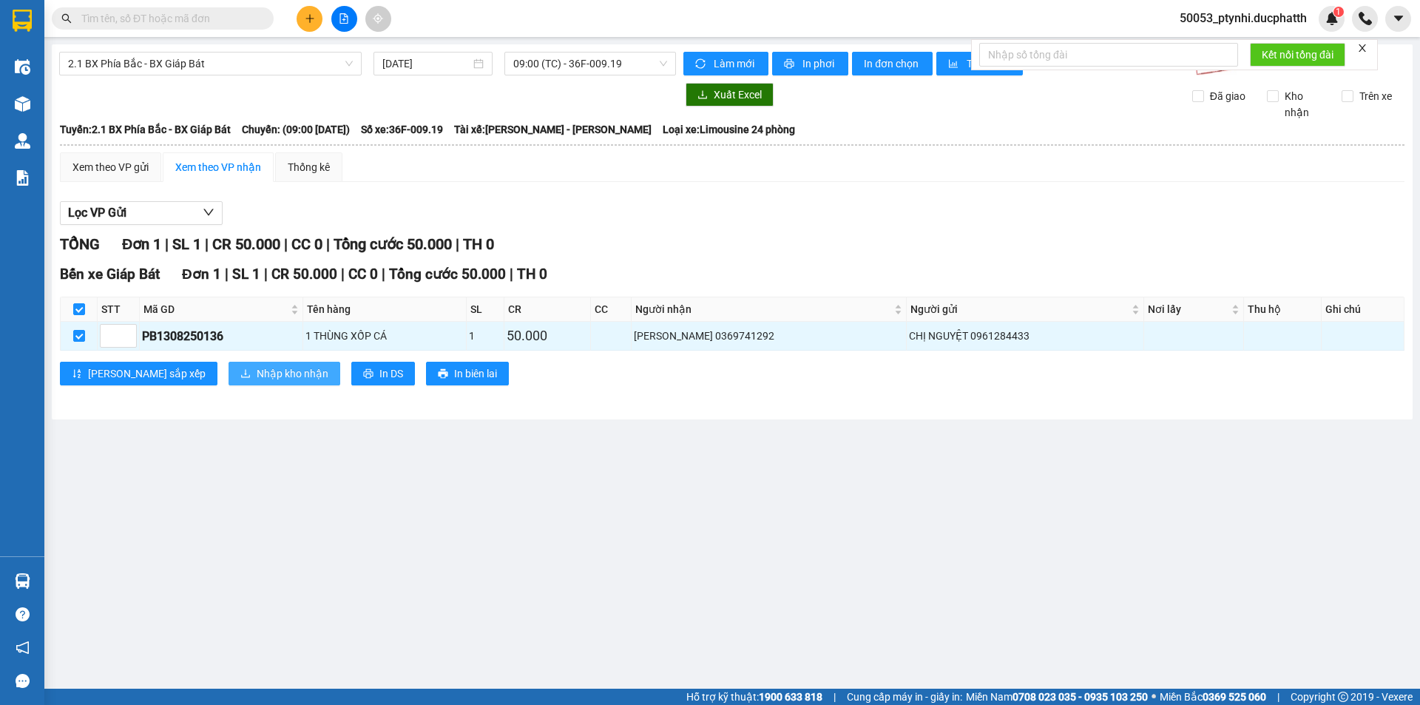
click at [257, 365] on span "Nhập kho nhận" at bounding box center [293, 373] width 72 height 16
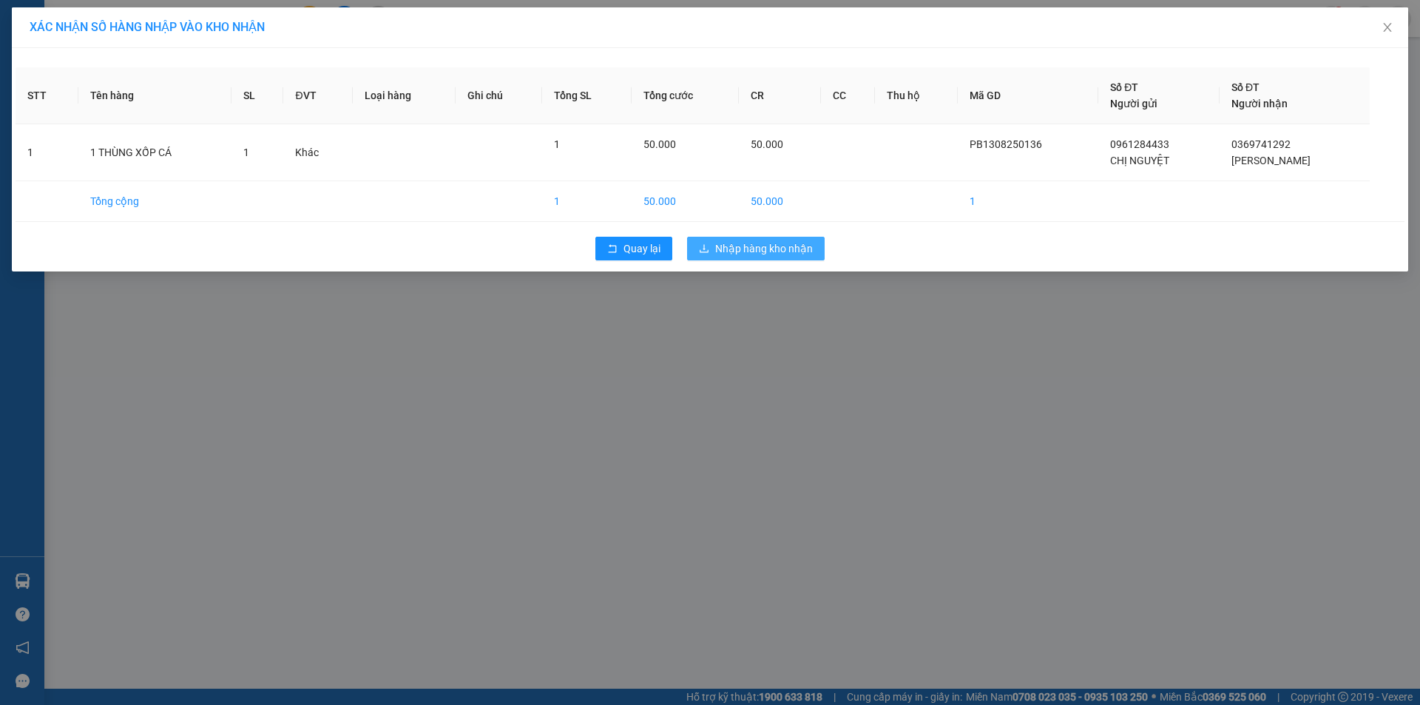
click at [788, 253] on span "Nhập hàng kho nhận" at bounding box center [764, 248] width 98 height 16
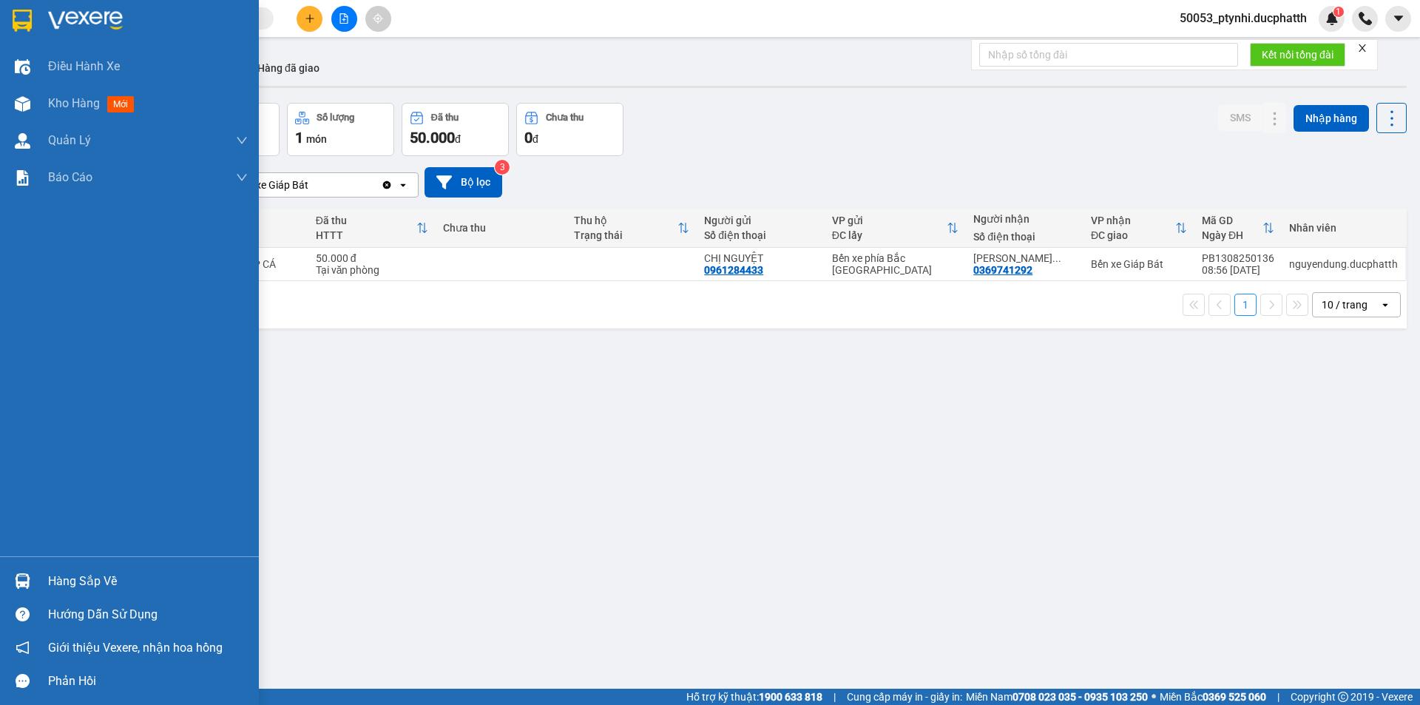
click at [64, 582] on div "Hàng sắp về" at bounding box center [148, 581] width 200 height 22
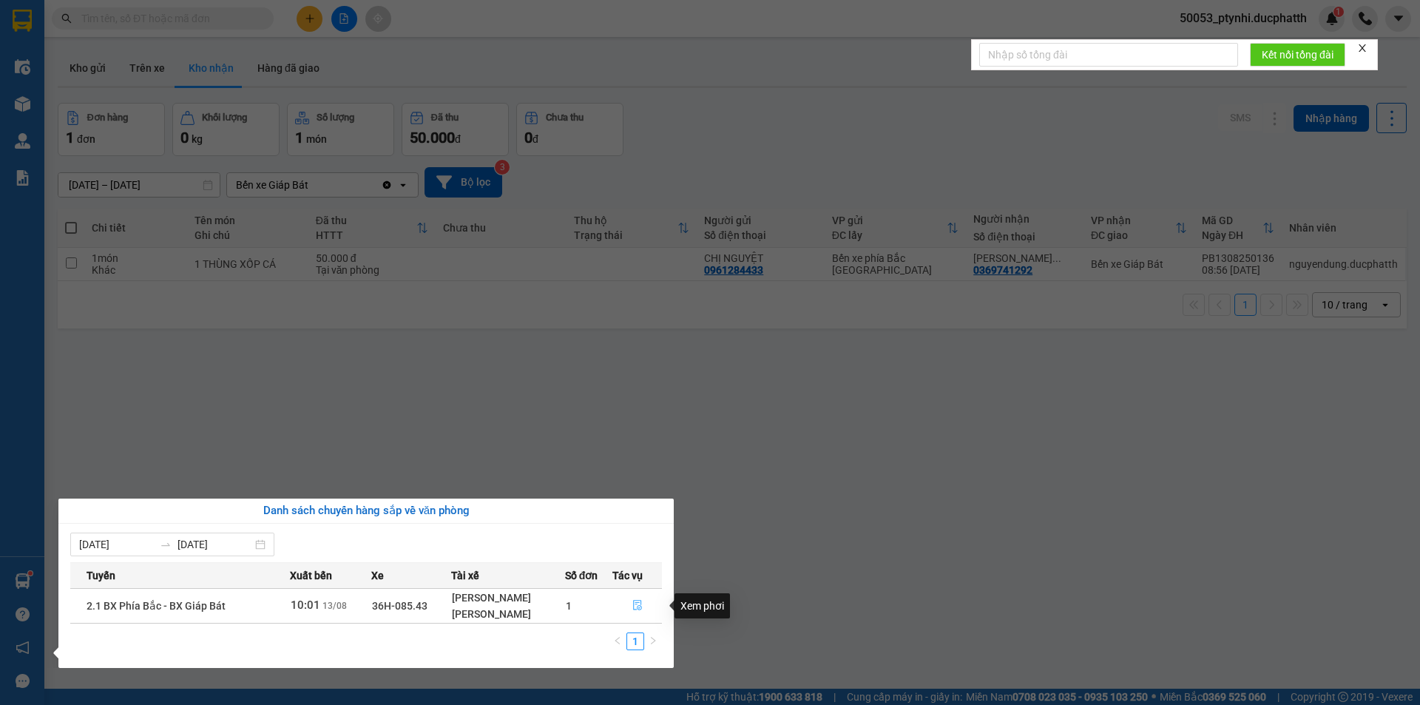
click at [624, 604] on button "button" at bounding box center [637, 606] width 49 height 24
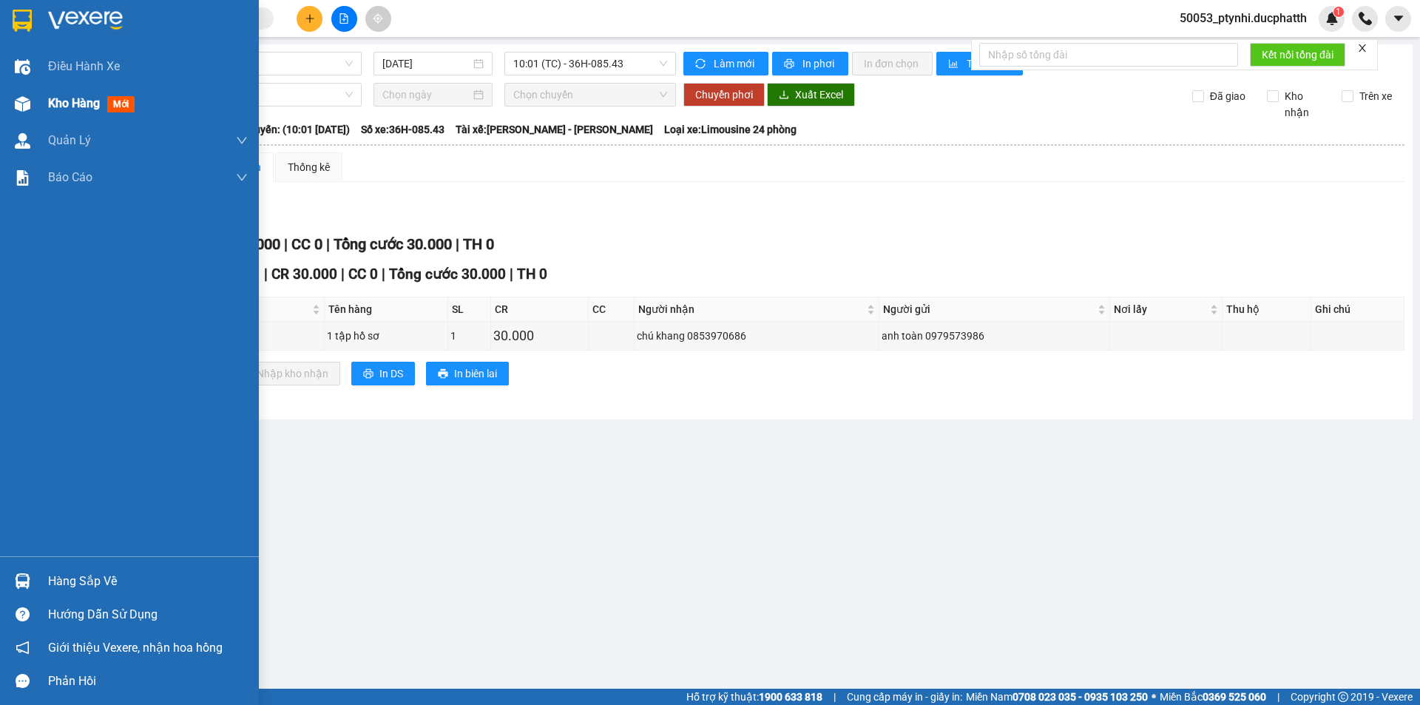
click at [43, 101] on div "Kho hàng mới" at bounding box center [129, 103] width 259 height 37
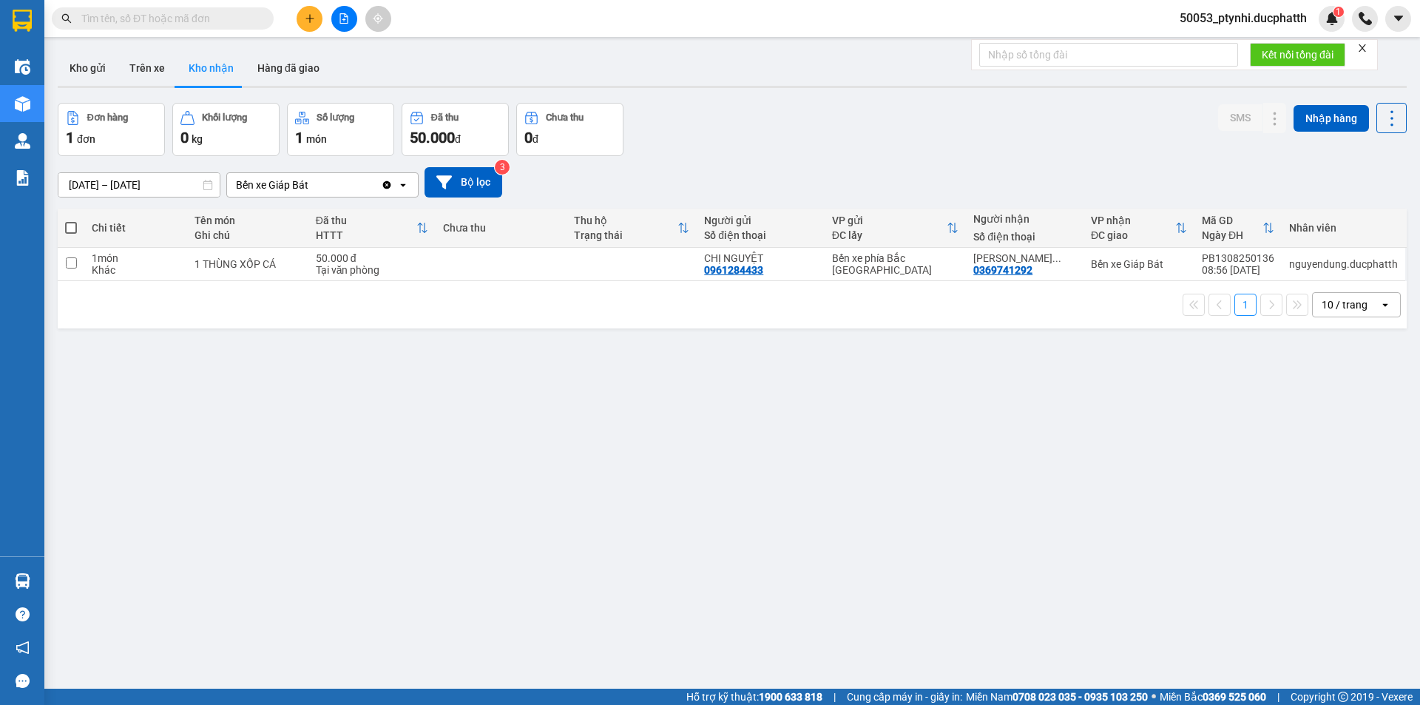
click at [778, 446] on div "ver 1.8.138 Kho gửi Trên xe Kho nhận Hàng đã giao Đơn hàng 1 đơn Khối lượng 0 k…" at bounding box center [732, 396] width 1361 height 705
click at [604, 263] on td at bounding box center [632, 264] width 131 height 33
checkbox input "true"
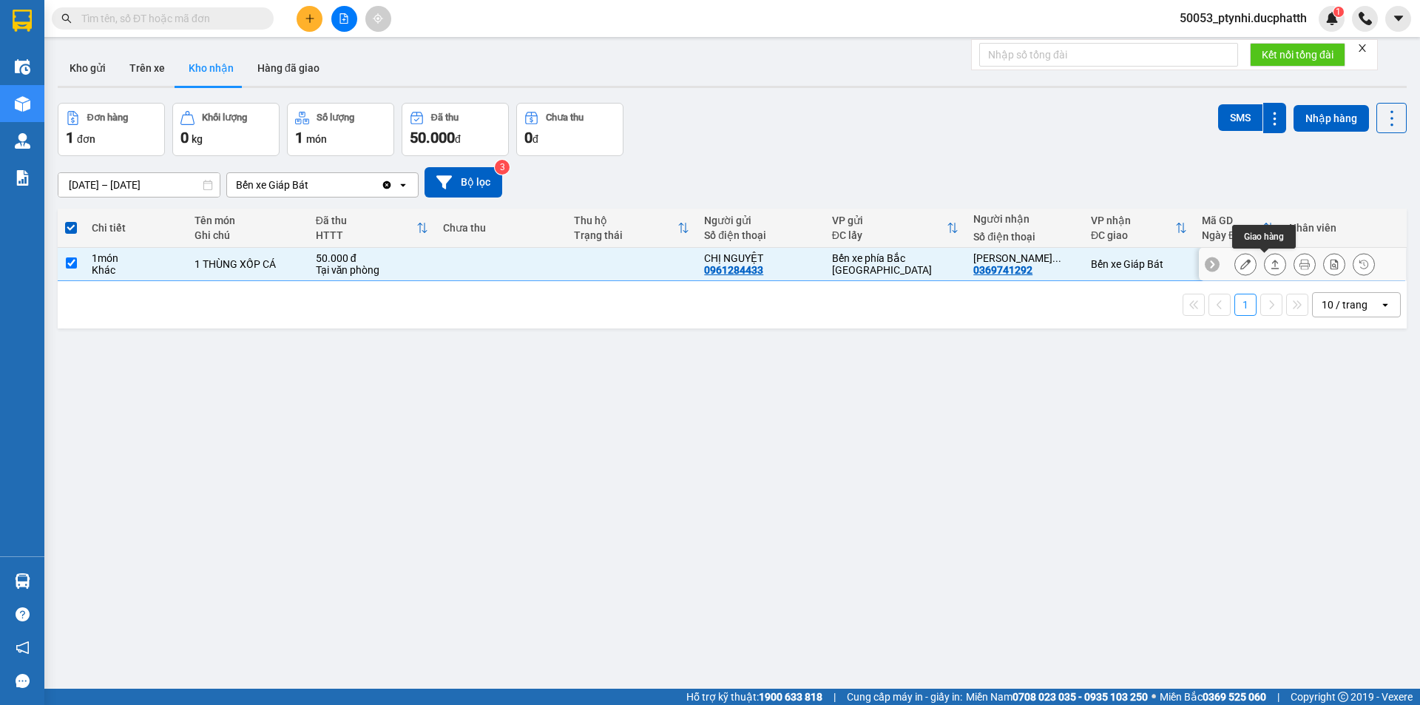
click at [1245, 268] on div at bounding box center [1246, 264] width 22 height 22
click at [1241, 269] on icon at bounding box center [1246, 264] width 10 height 10
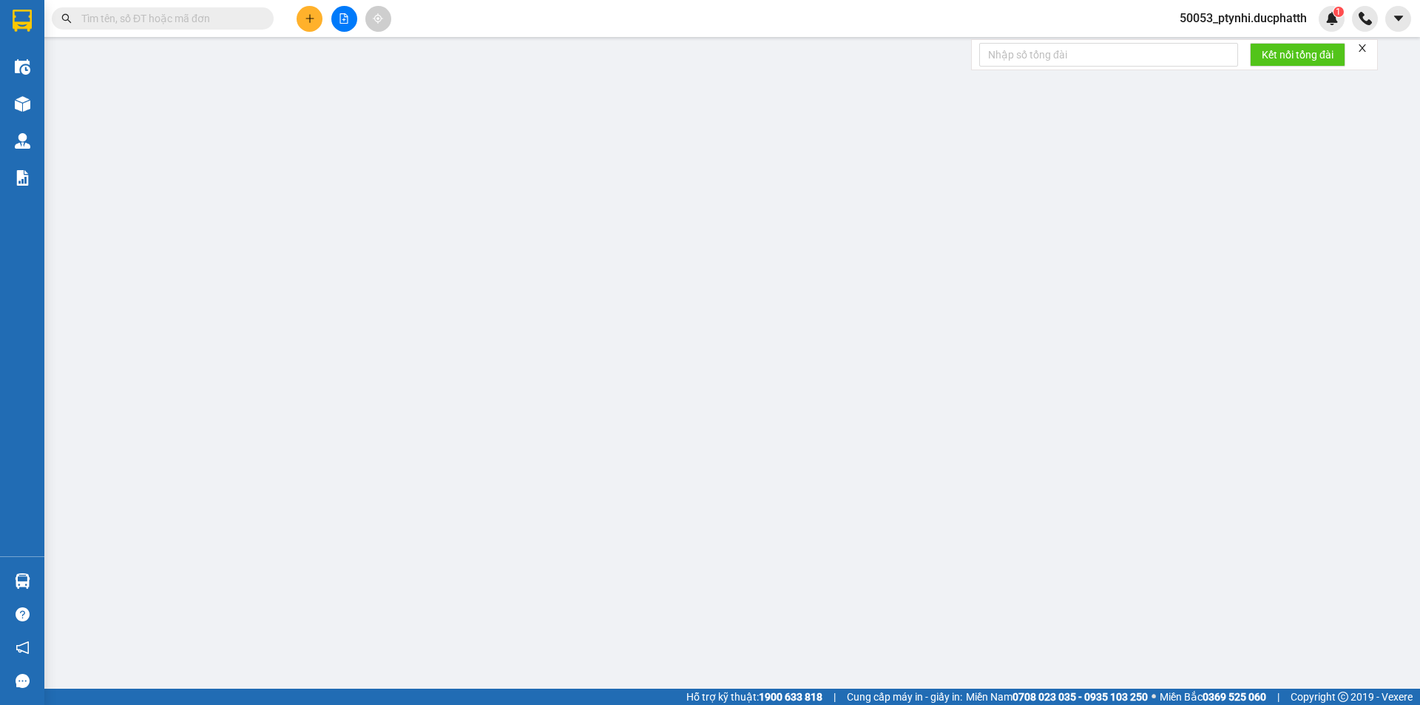
type input "0961284433"
type input "CHỊ NGUYỆT"
type input "0369741292"
type input "NGUYỄN HOÀNG PHƯƠNG"
type input "50.000"
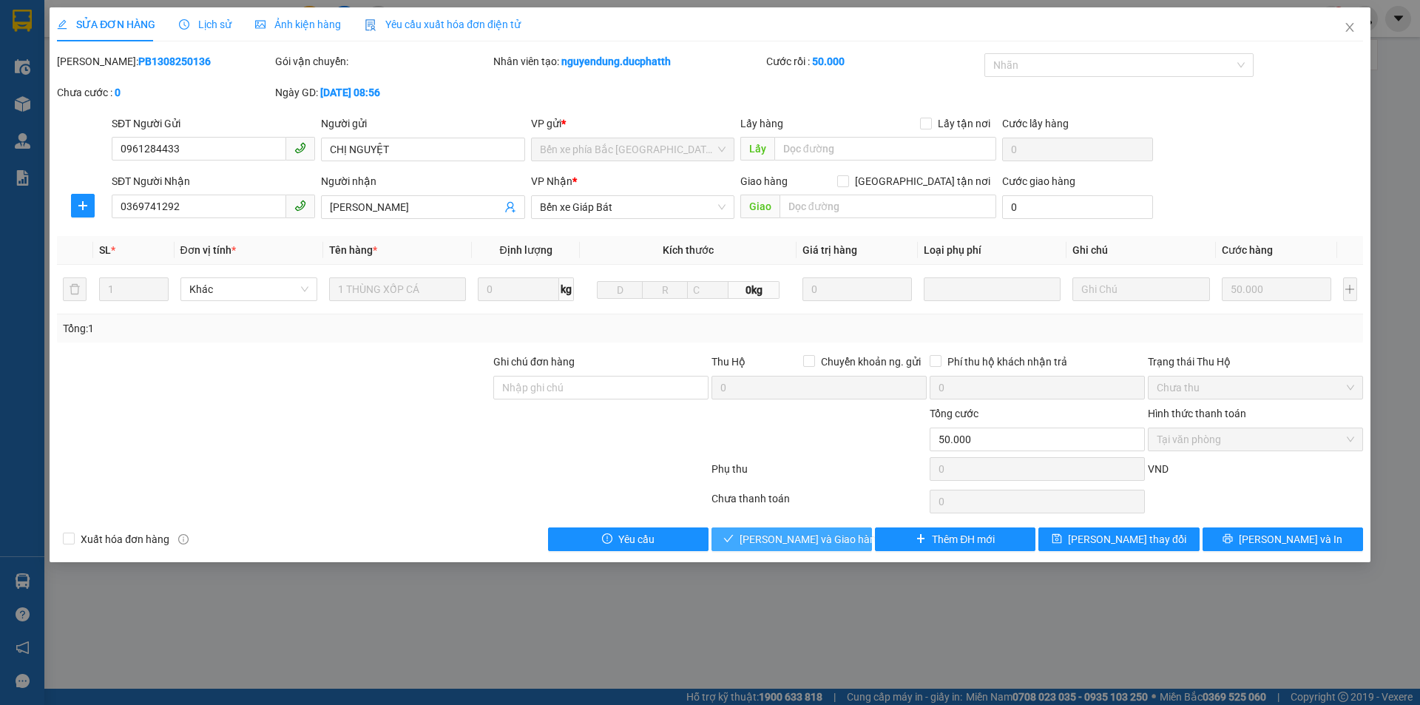
click at [816, 533] on span "Lưu và Giao hàng" at bounding box center [811, 539] width 142 height 16
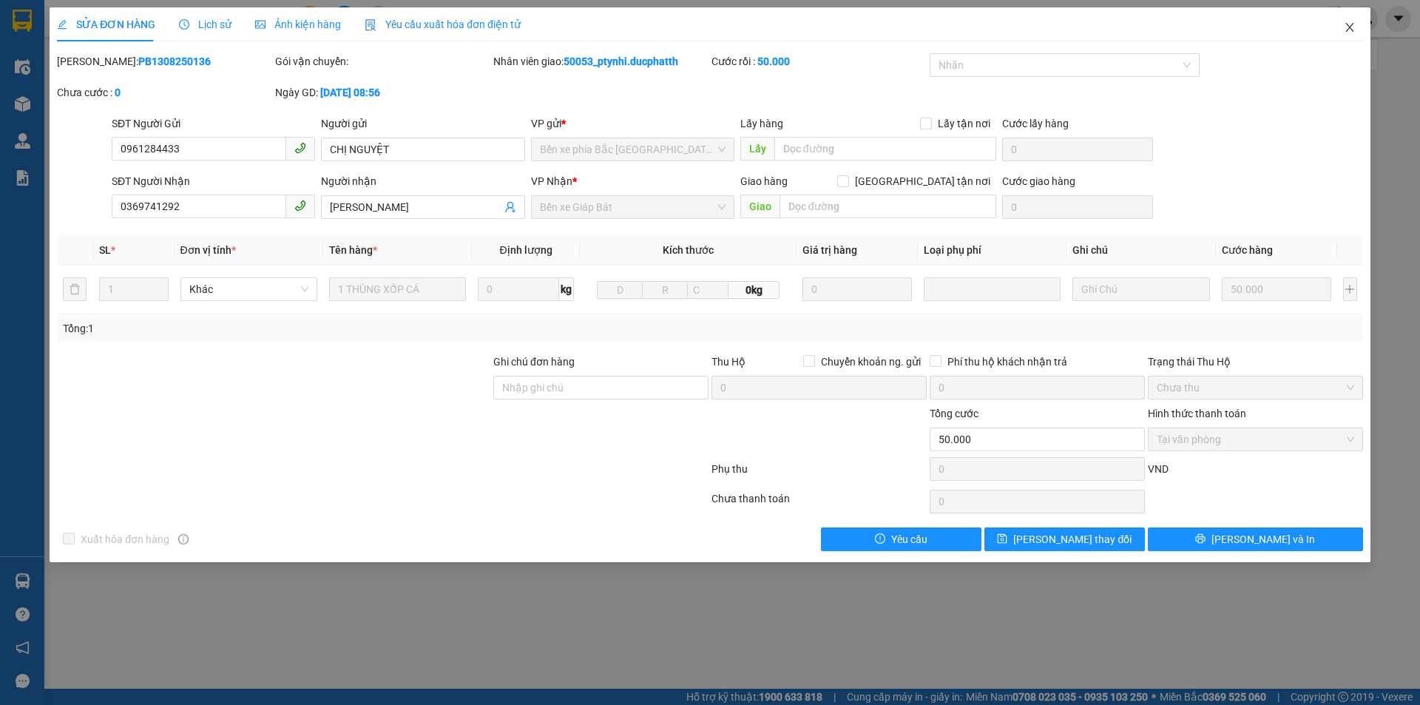
click at [1343, 27] on span "Close" at bounding box center [1349, 27] width 41 height 41
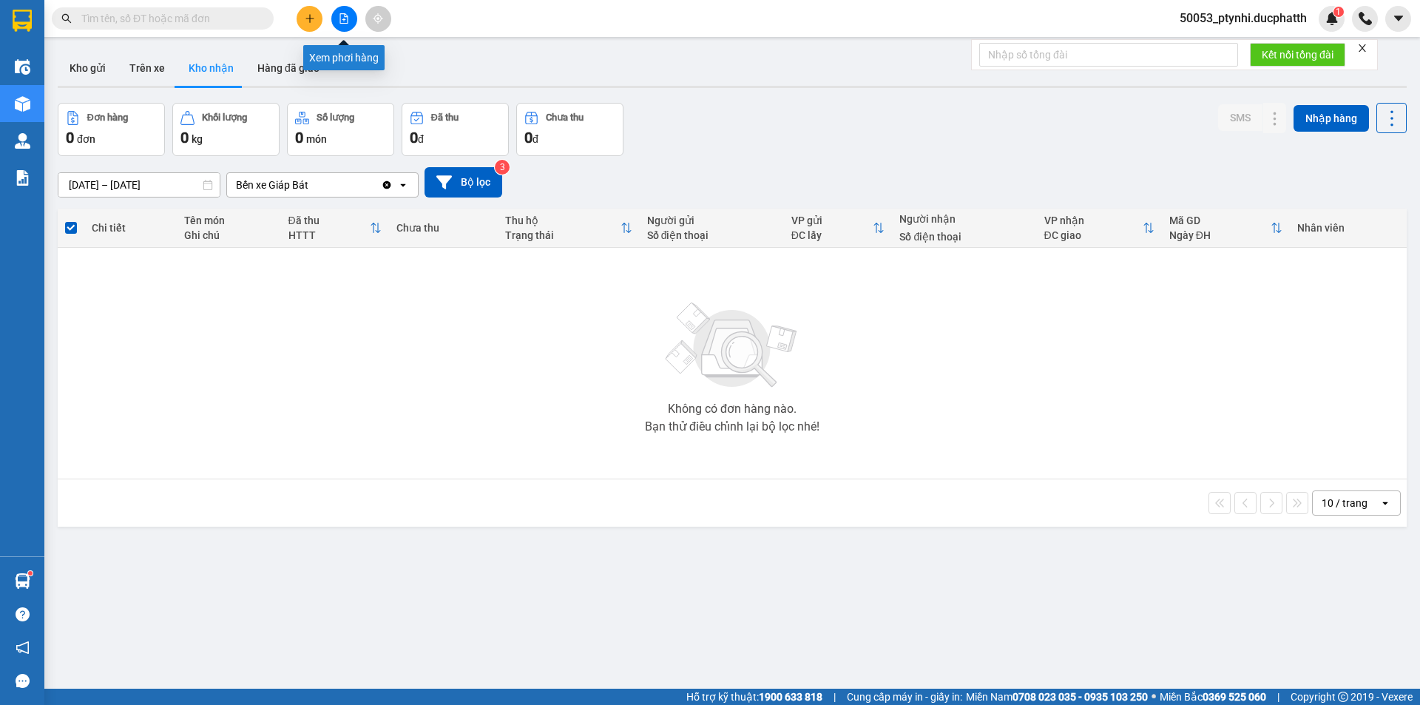
click at [336, 13] on button at bounding box center [344, 19] width 26 height 26
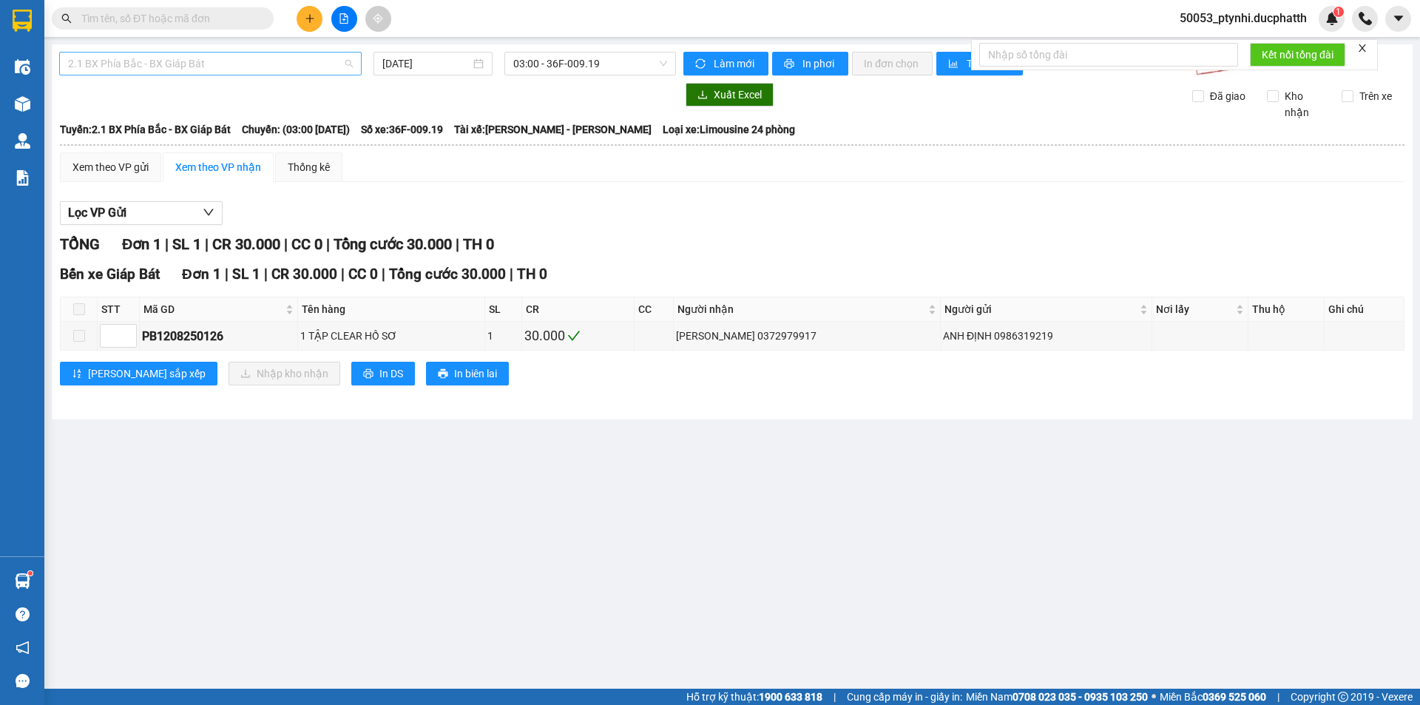
click at [225, 67] on span "2.1 BX Phía Bắc - BX Giáp Bát" at bounding box center [210, 64] width 285 height 22
click at [299, 70] on span "2.1 BX Phía Bắc - BX Giáp Bát" at bounding box center [210, 64] width 285 height 22
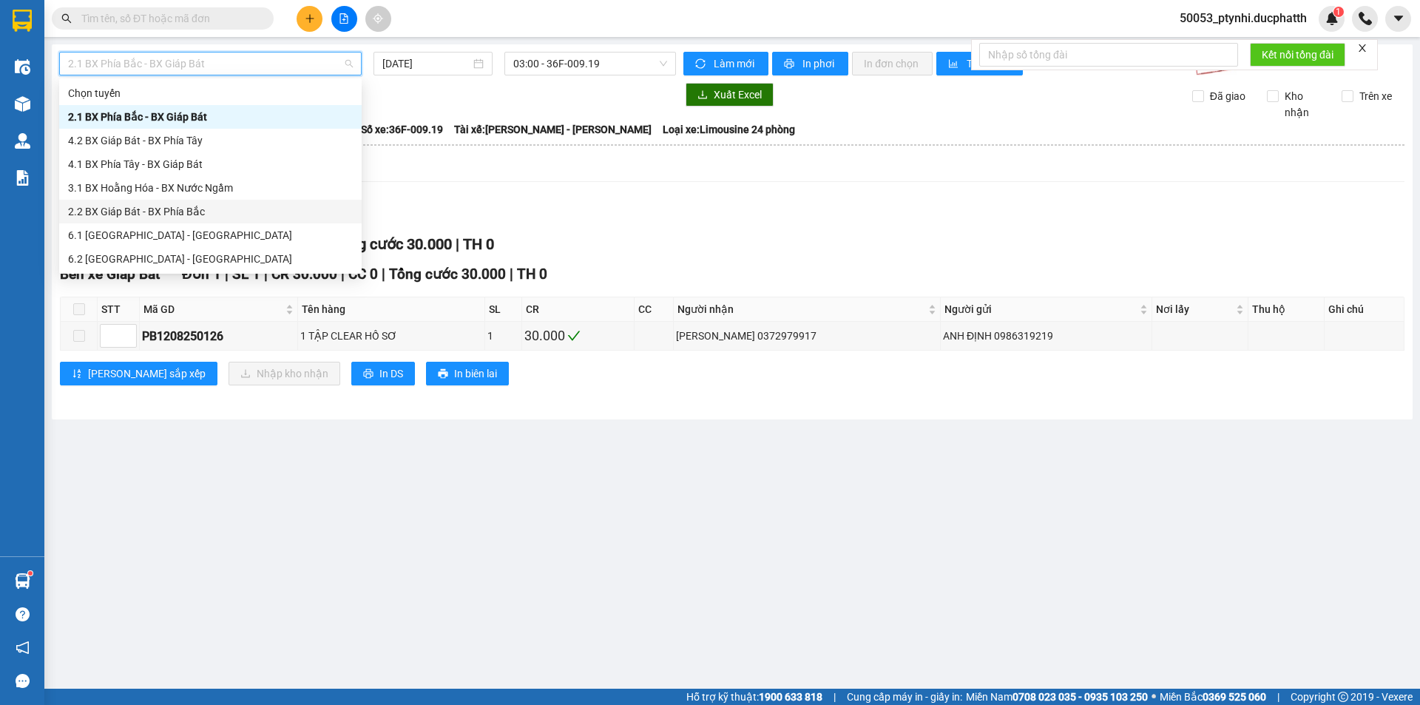
click at [202, 215] on div "2.2 BX Giáp Bát - BX Phía Bắc" at bounding box center [210, 211] width 285 height 16
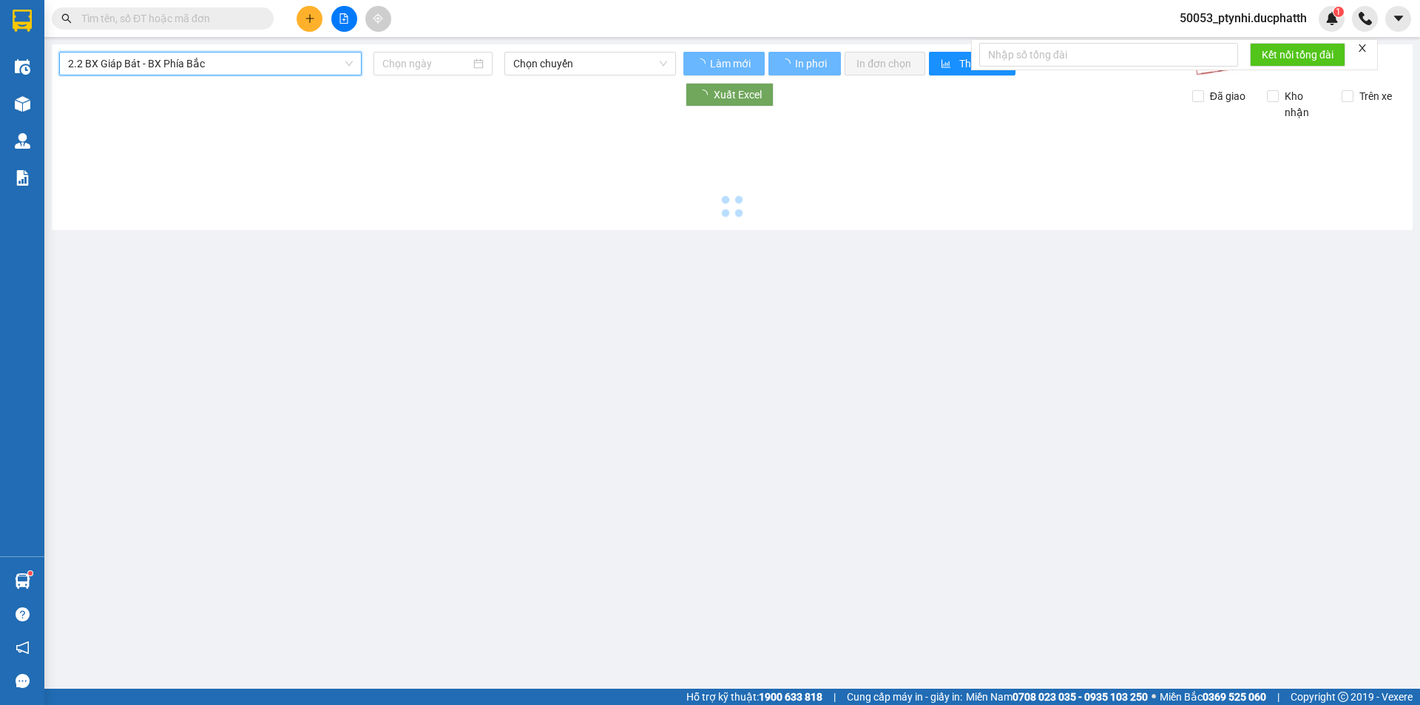
type input "13/08/2025"
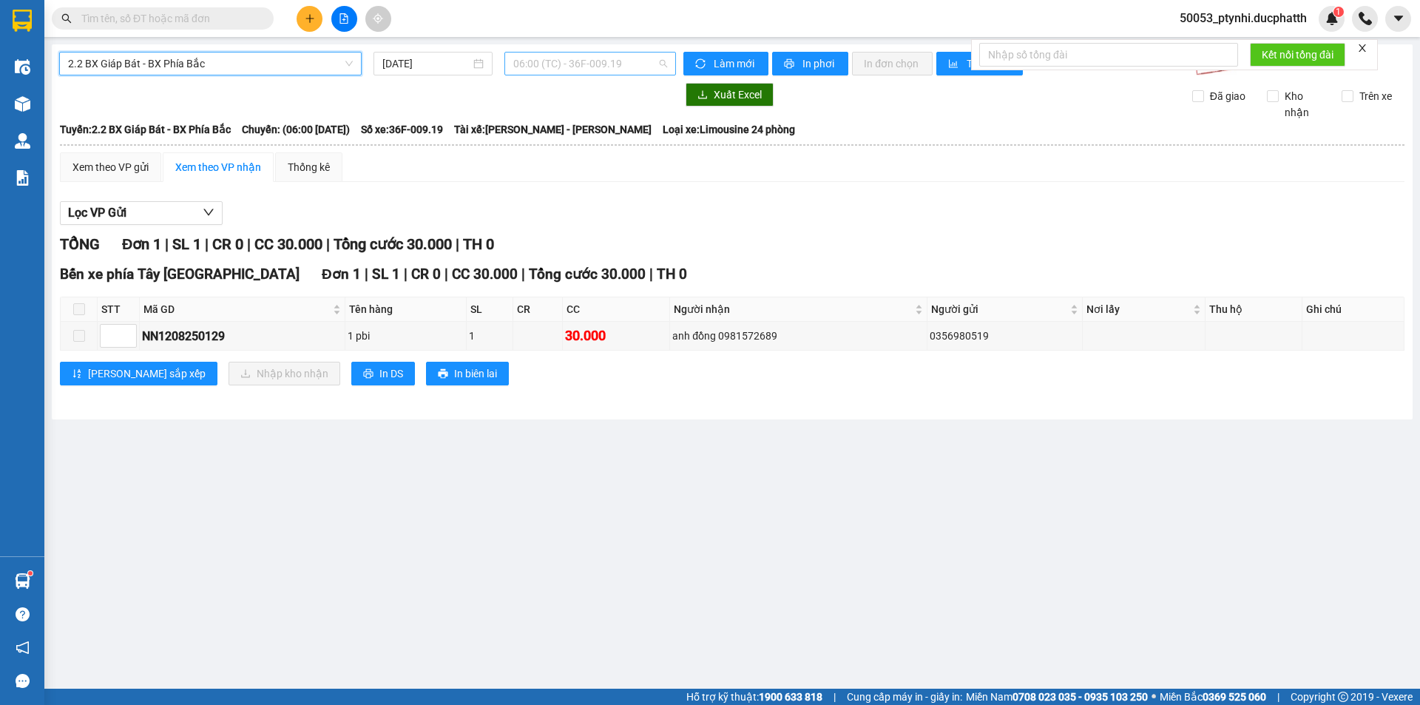
click at [644, 55] on span "06:00 (TC) - 36F-009.19" at bounding box center [590, 64] width 154 height 22
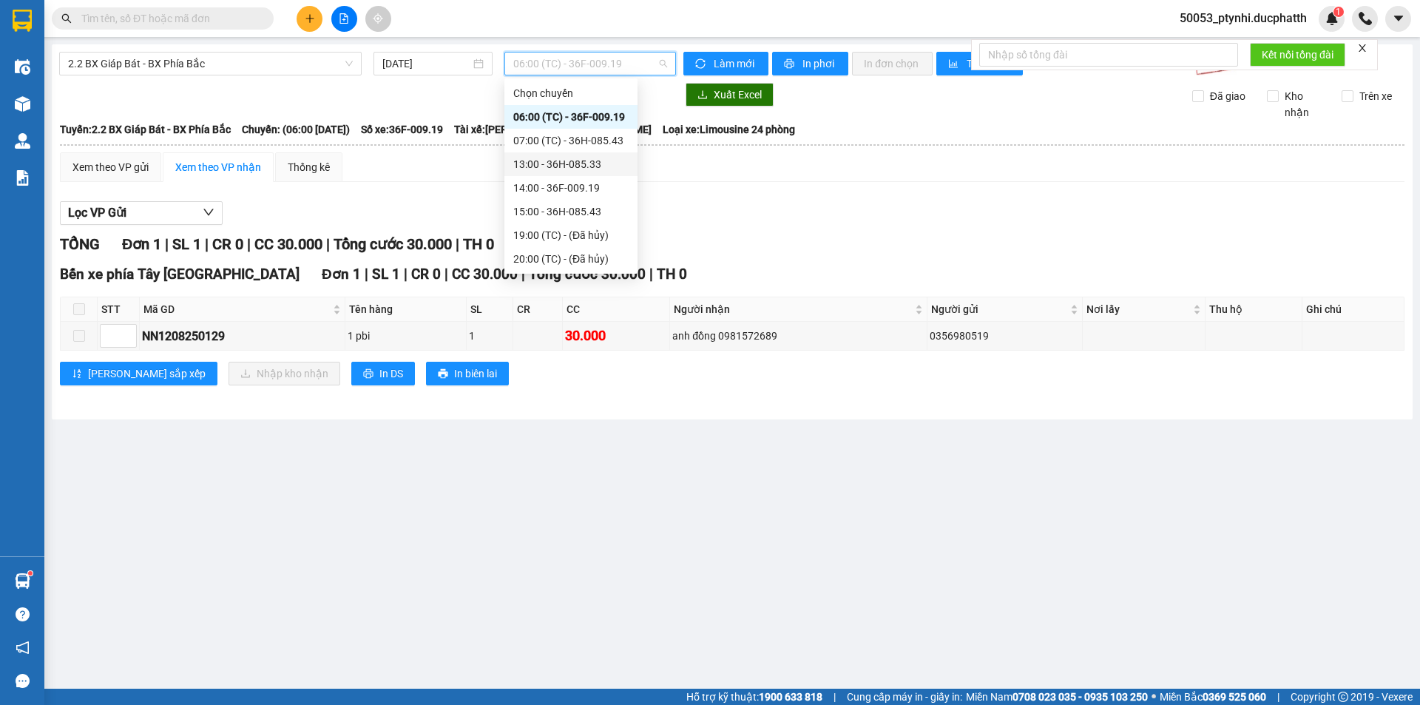
click at [583, 160] on div "13:00 - 36H-085.33" at bounding box center [570, 164] width 115 height 16
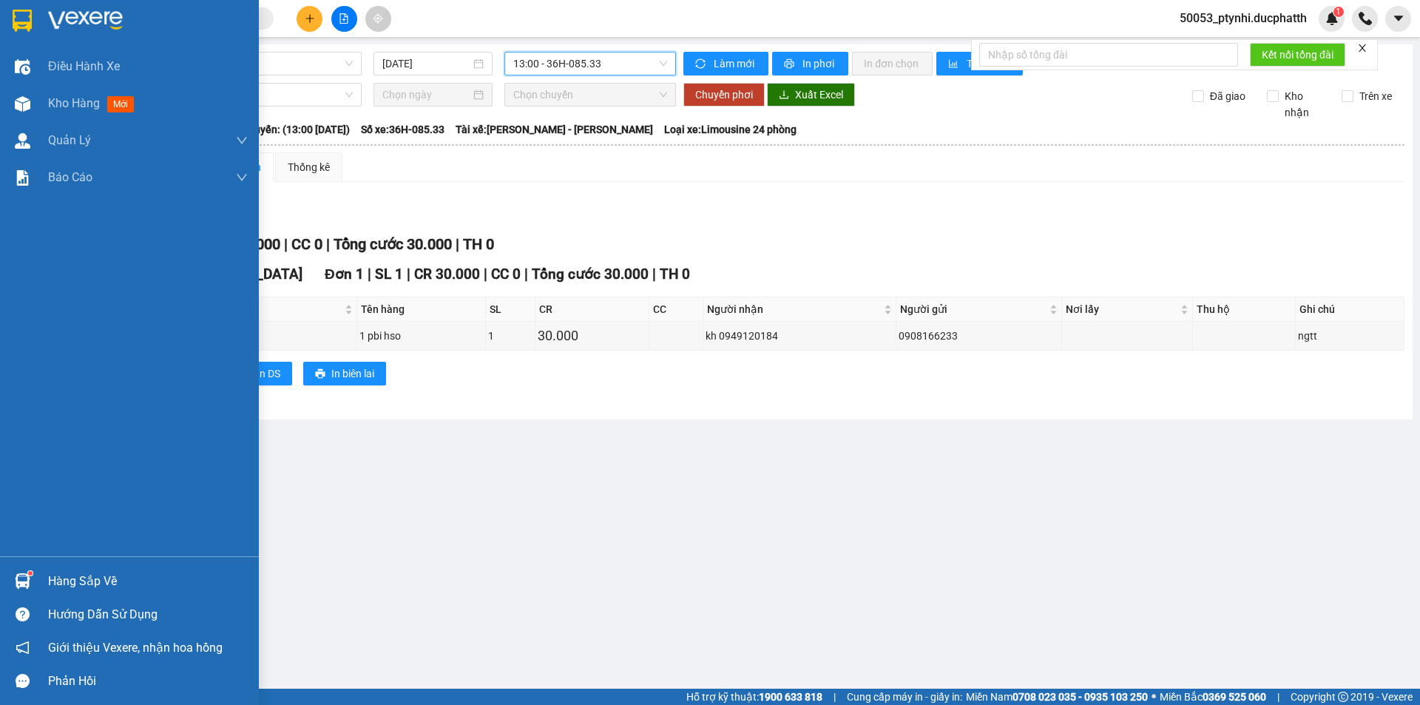
click at [73, 574] on div "Hàng sắp về" at bounding box center [148, 581] width 200 height 22
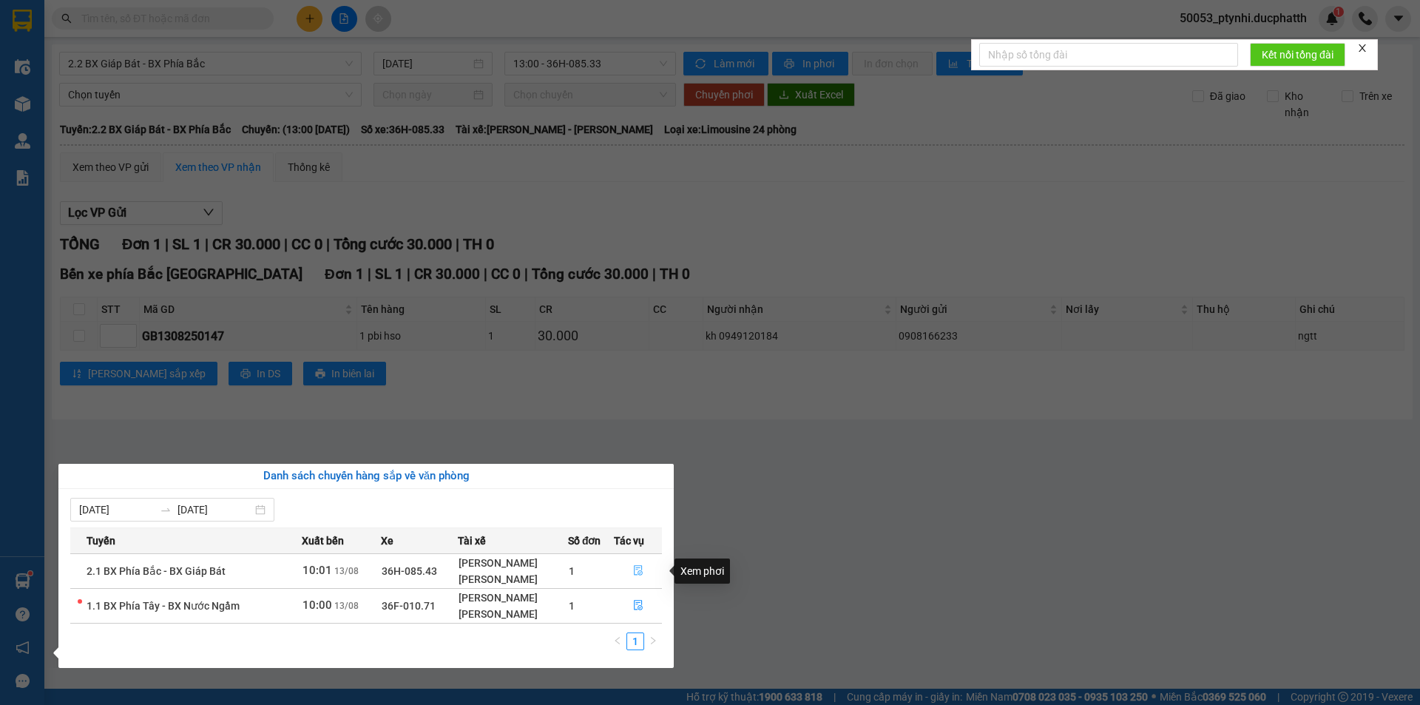
click at [636, 574] on icon "file-done" at bounding box center [638, 570] width 10 height 10
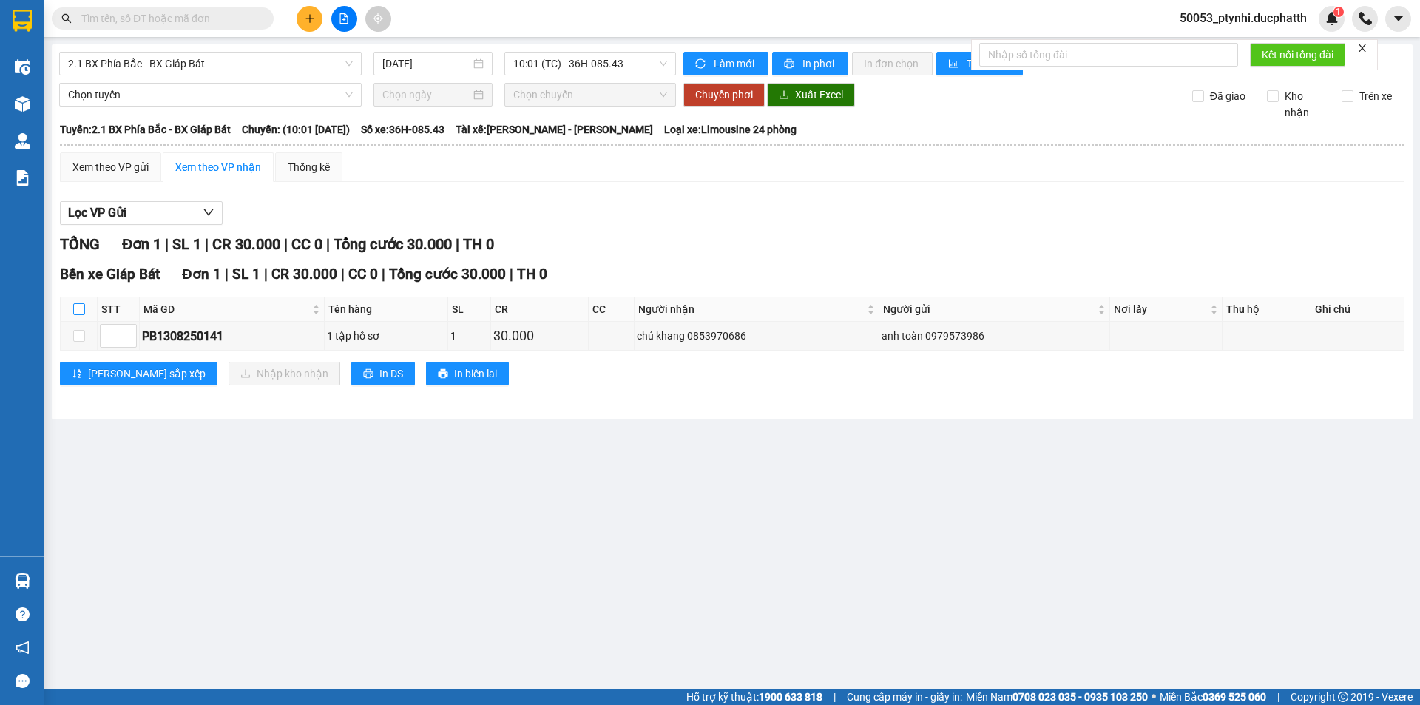
click at [82, 308] on input "checkbox" at bounding box center [79, 309] width 12 height 12
checkbox input "true"
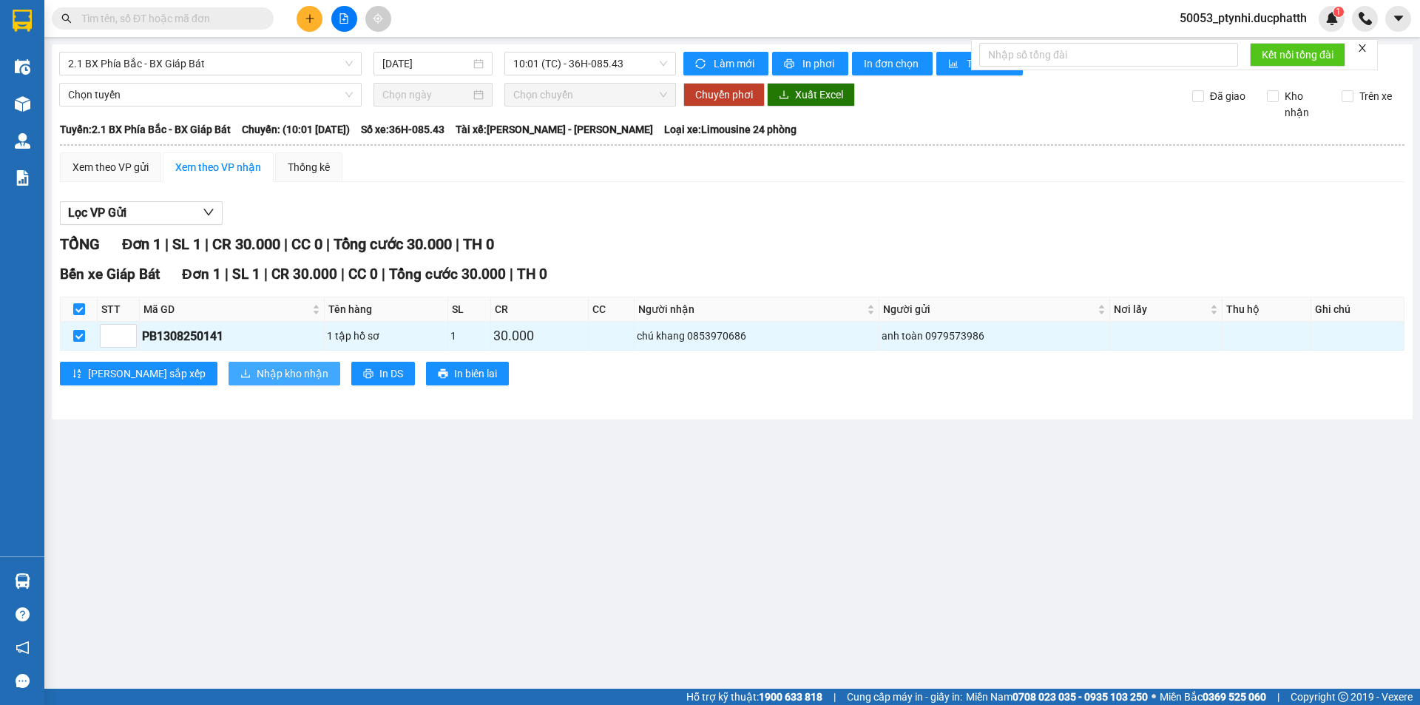
click at [257, 379] on span "Nhập kho nhận" at bounding box center [293, 373] width 72 height 16
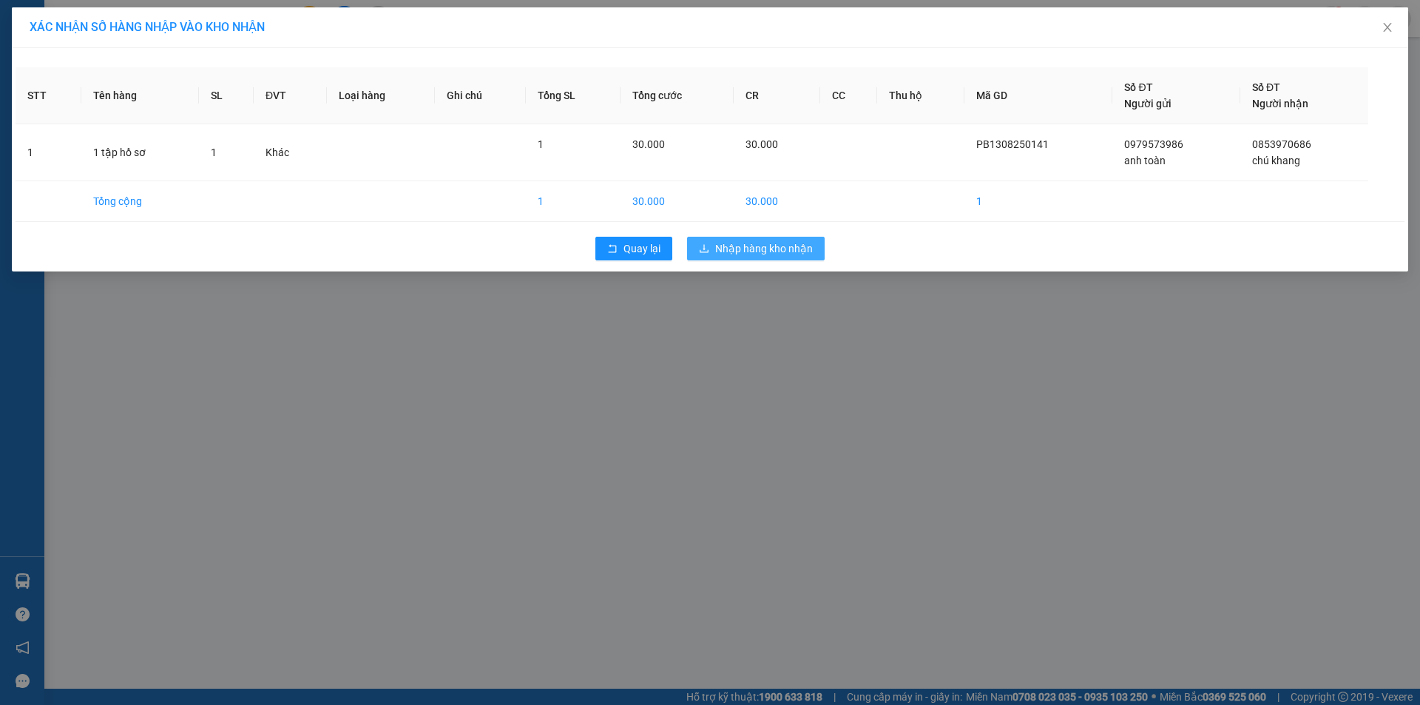
click at [766, 246] on span "Nhập hàng kho nhận" at bounding box center [764, 248] width 98 height 16
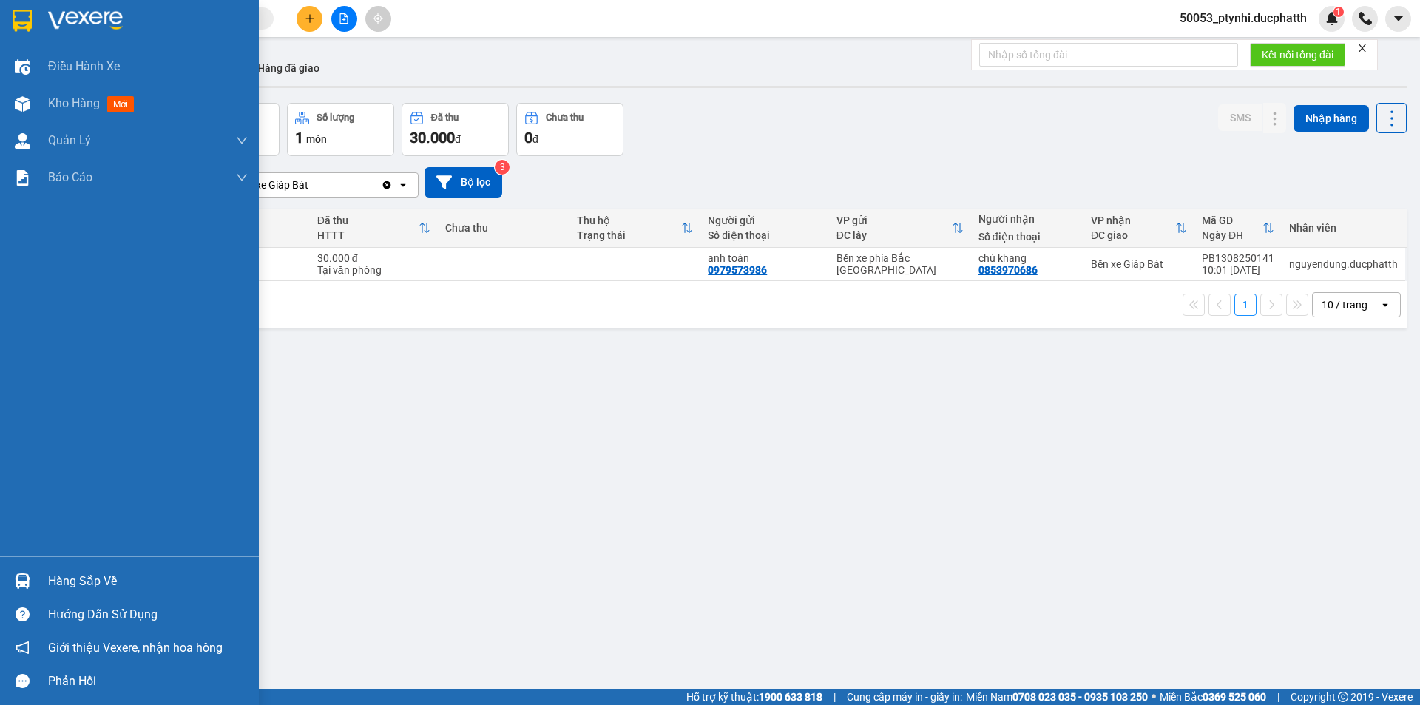
click at [27, 578] on img at bounding box center [23, 581] width 16 height 16
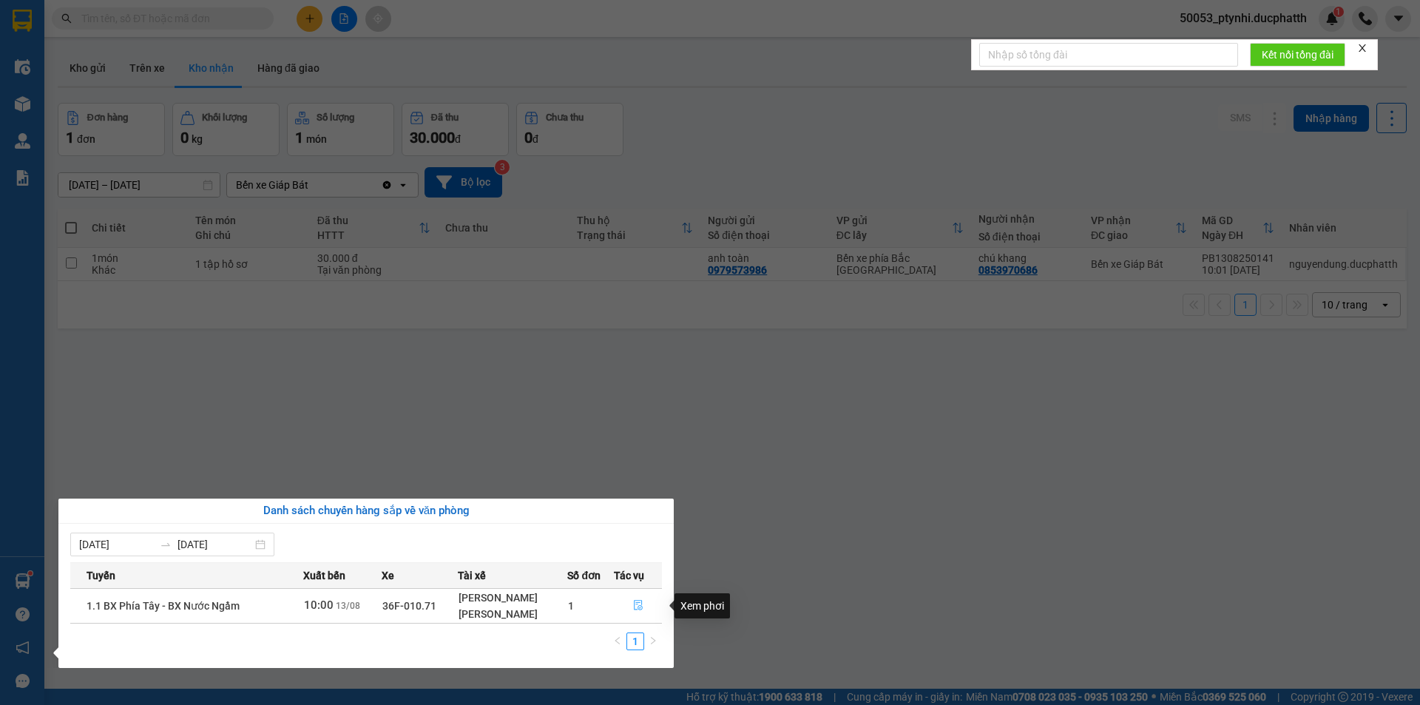
click at [628, 607] on button "button" at bounding box center [638, 606] width 47 height 24
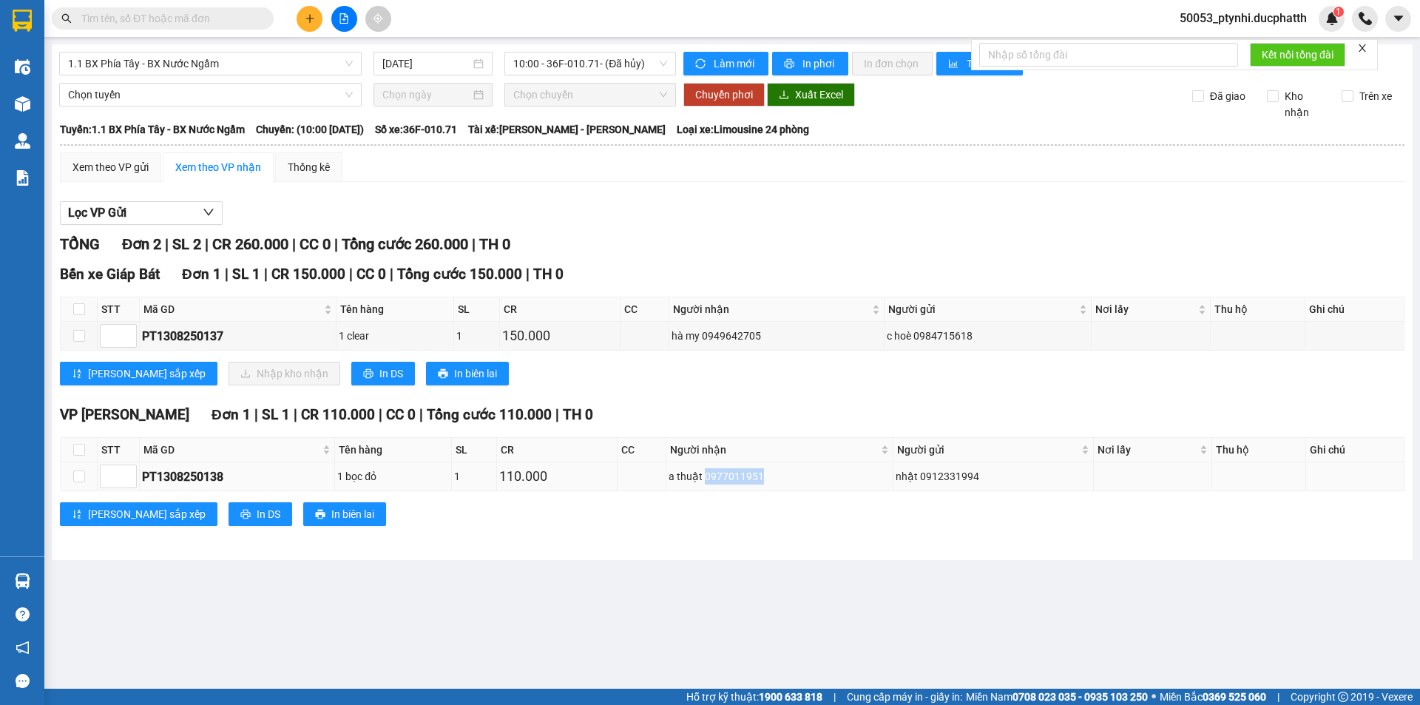
copy div "0977011951"
drag, startPoint x: 709, startPoint y: 476, endPoint x: 764, endPoint y: 479, distance: 54.8
click at [764, 479] on div "a thuật 0977011951" at bounding box center [780, 476] width 222 height 16
click at [139, 19] on input "text" at bounding box center [168, 18] width 175 height 16
paste input "0977011951"
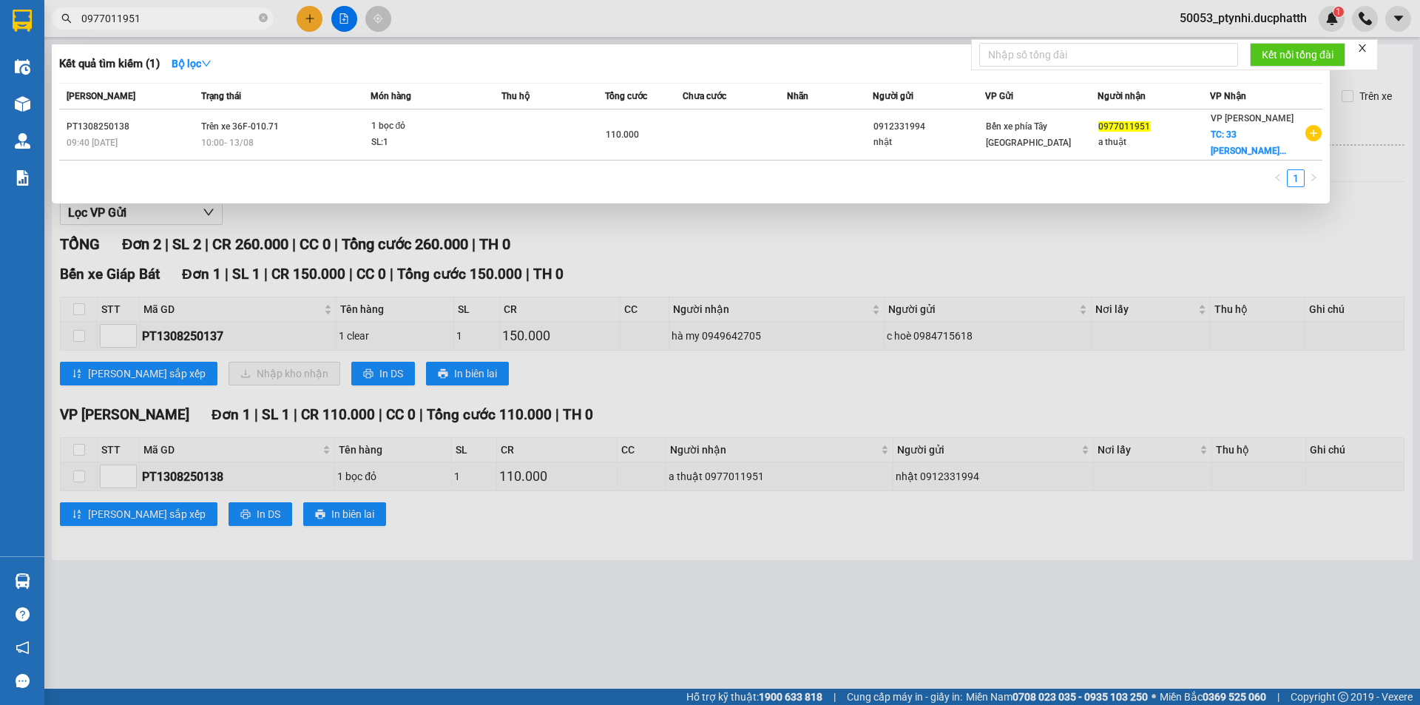
type input "0977011951"
click at [772, 316] on div at bounding box center [710, 352] width 1420 height 705
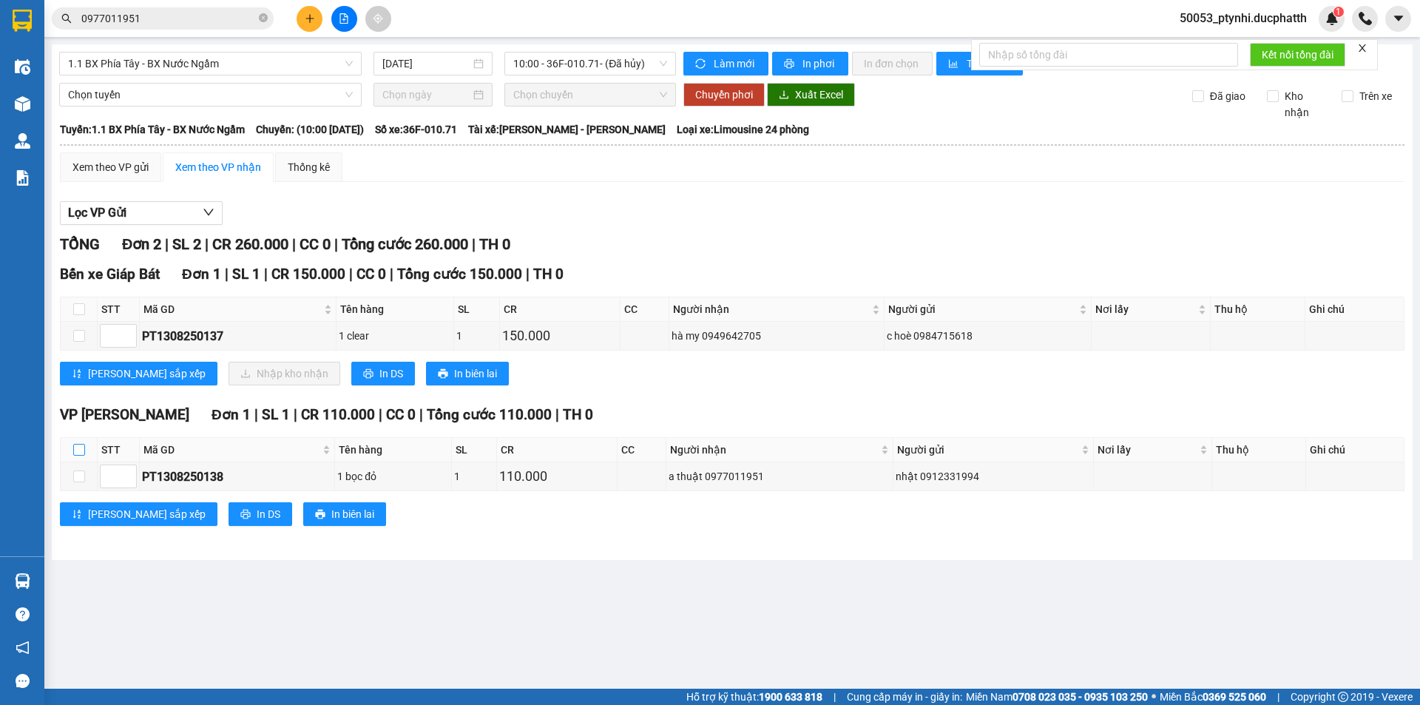
click at [81, 446] on input "checkbox" at bounding box center [79, 450] width 12 height 12
checkbox input "true"
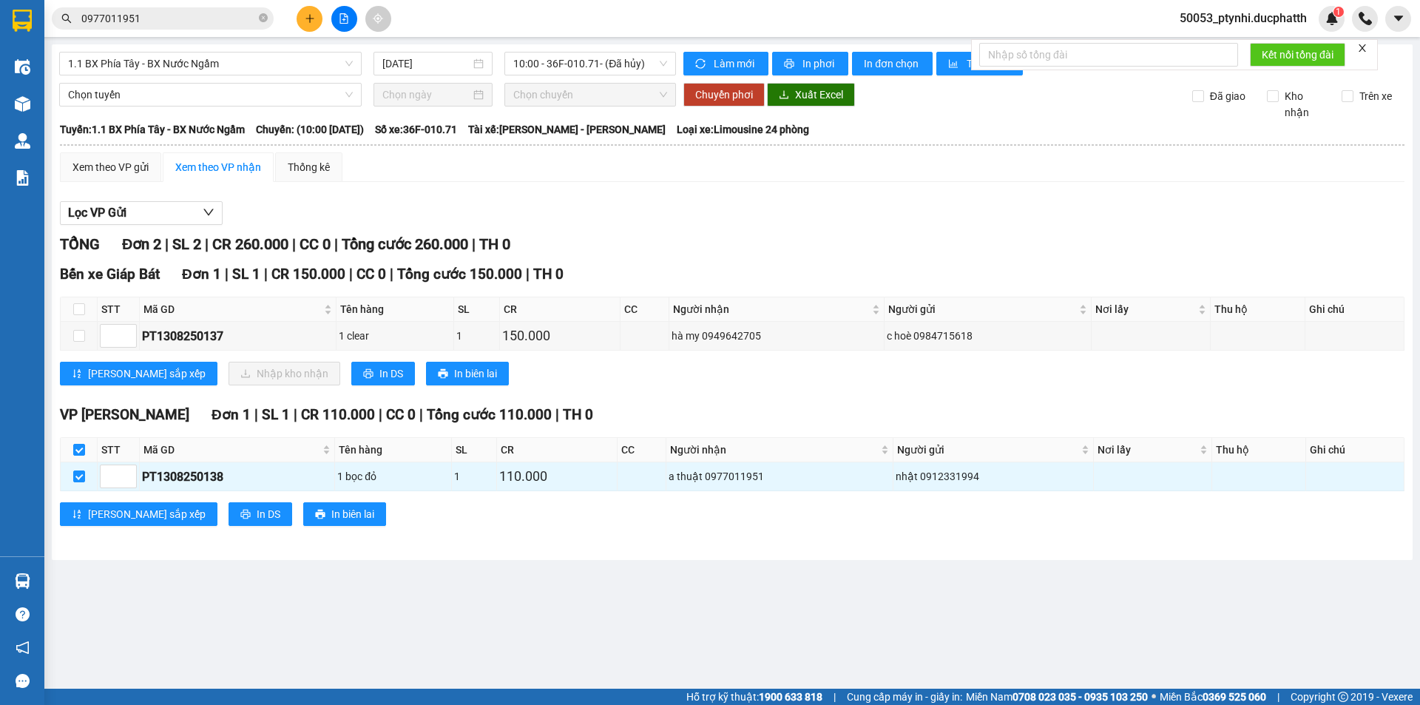
click at [163, 21] on input "0977011951" at bounding box center [168, 18] width 175 height 16
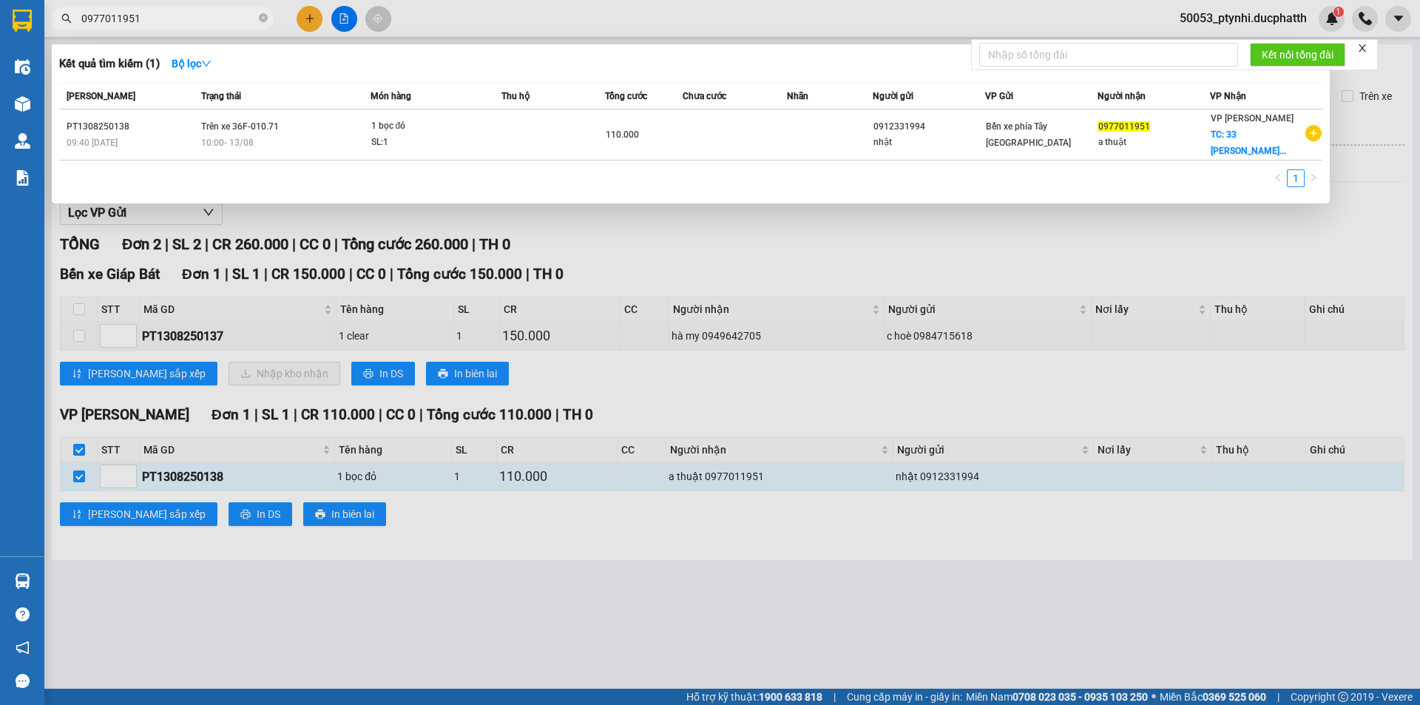
click at [163, 21] on input "0977011951" at bounding box center [168, 18] width 175 height 16
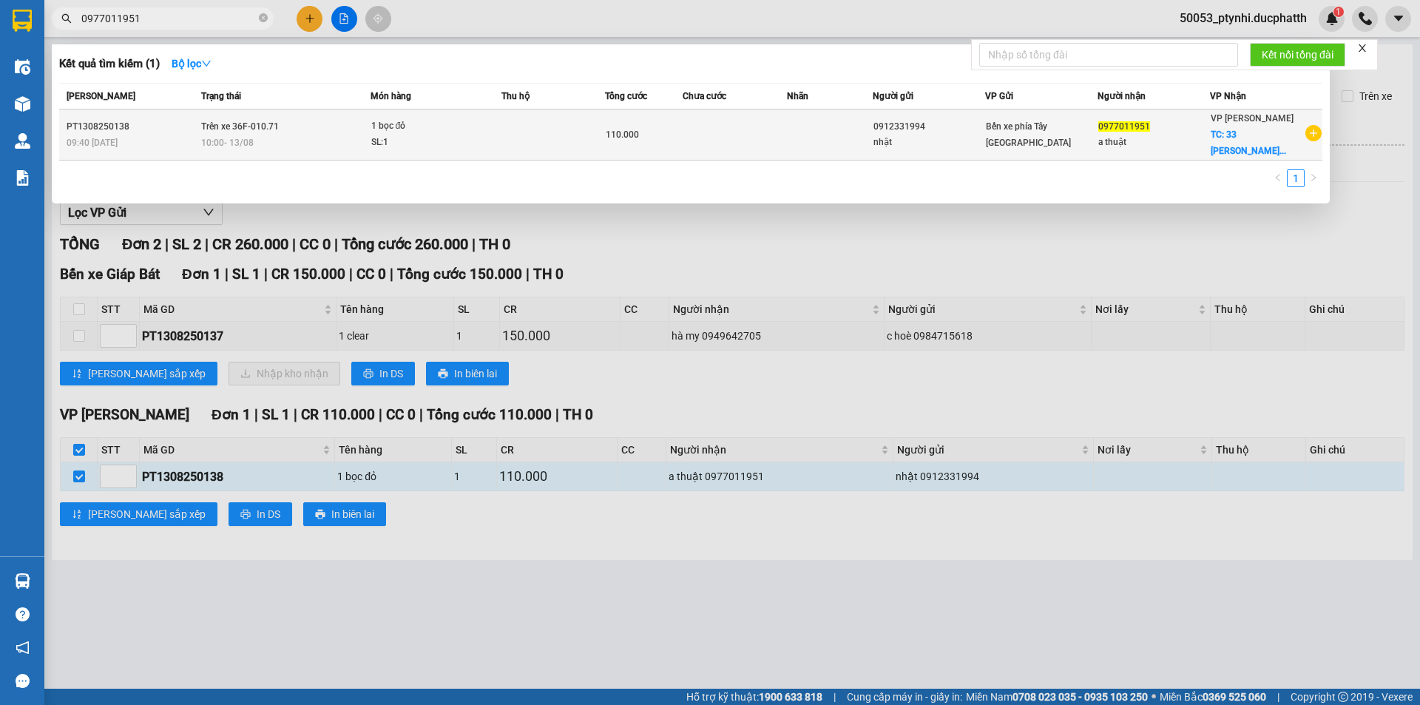
click at [523, 132] on td at bounding box center [554, 134] width 104 height 51
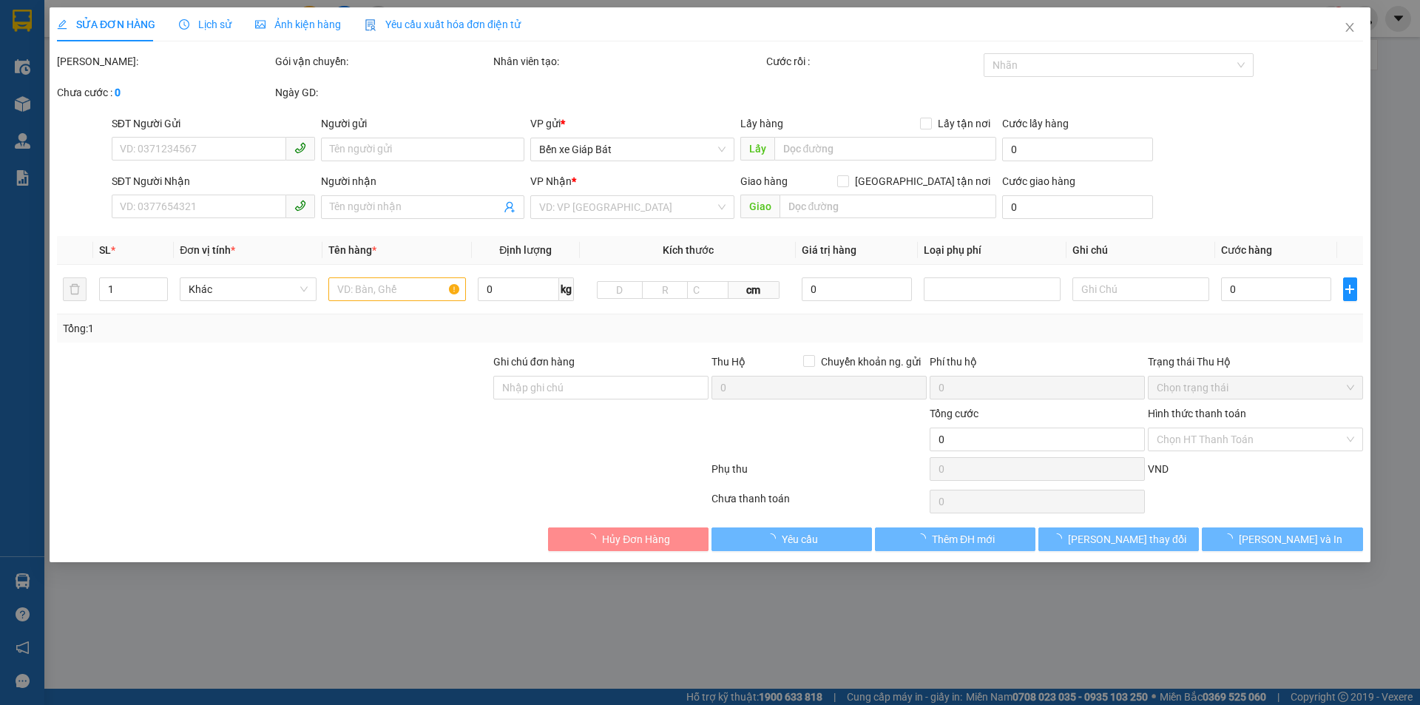
type input "0912331994"
type input "nhật"
type input "0977011951"
type input "a thuật"
checkbox input "true"
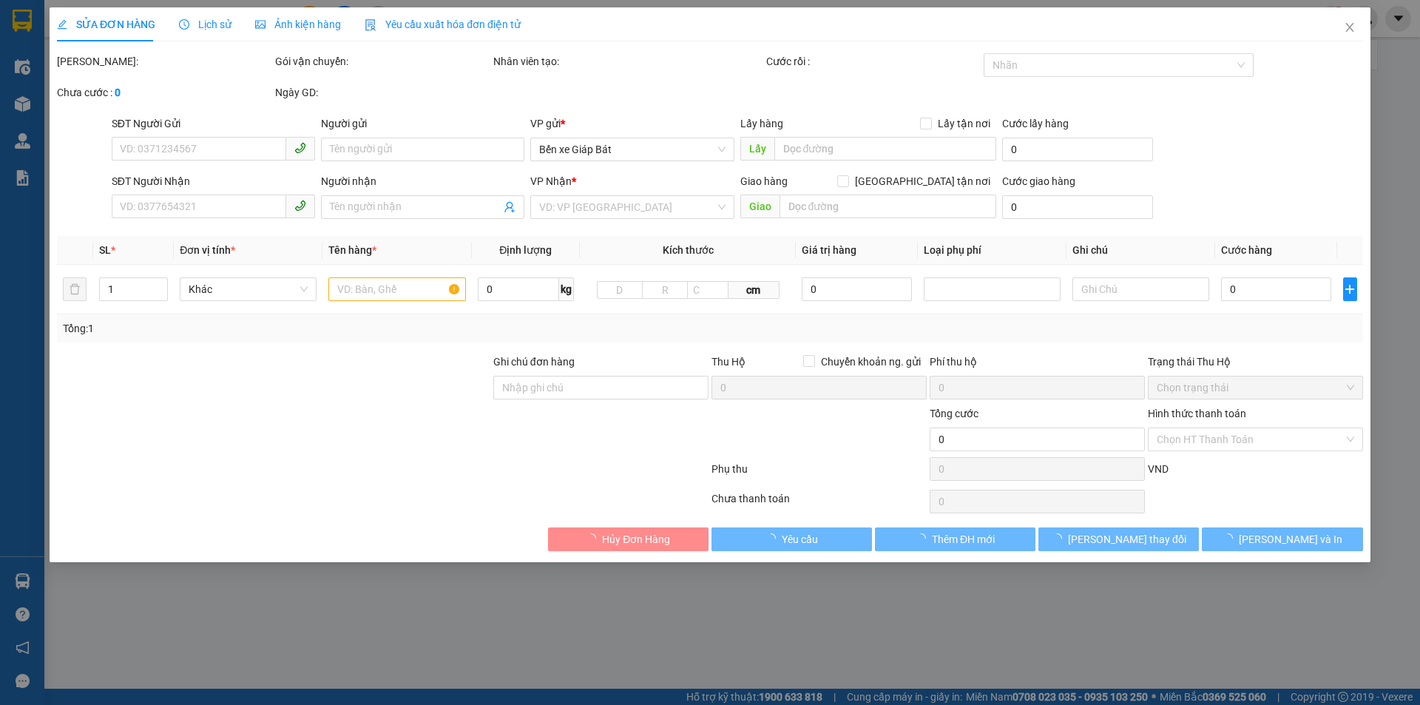
type input "33 nguyễn hoàng nam từ liêm"
type input "110.000"
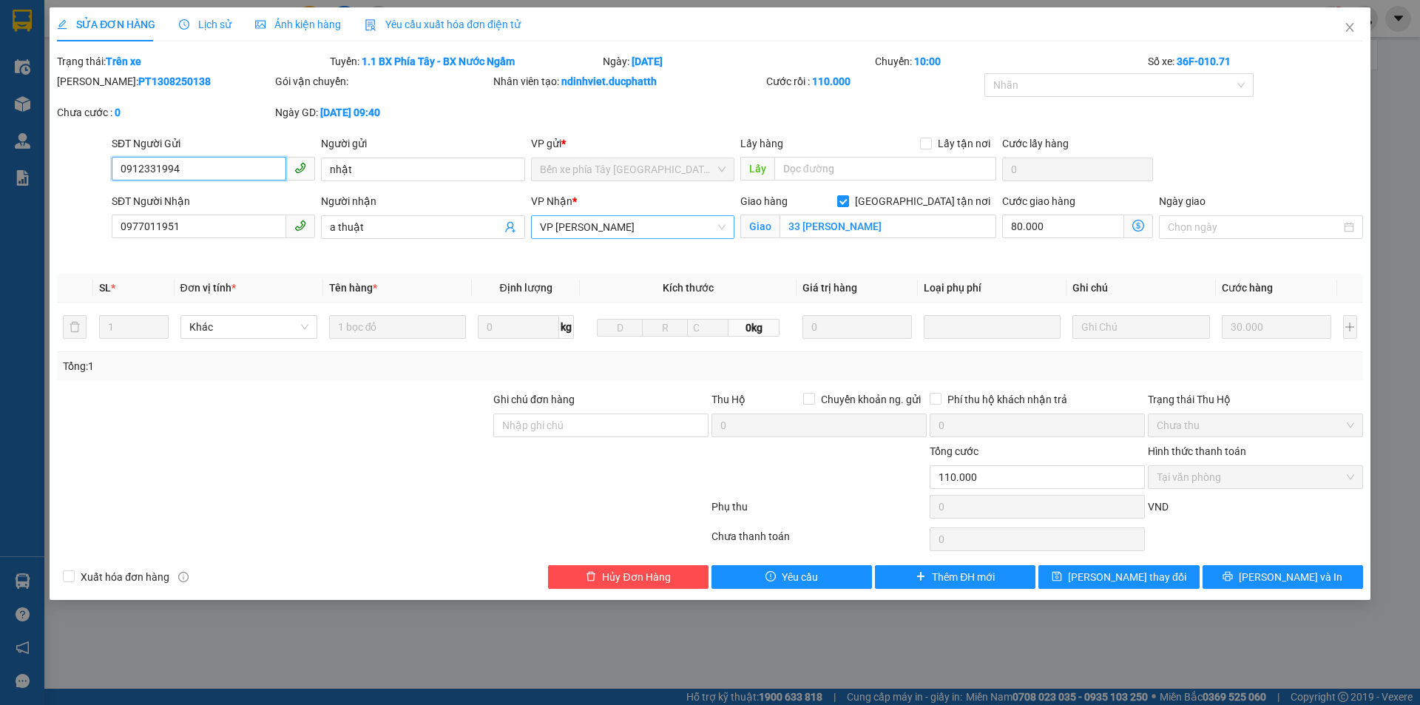
click at [721, 226] on span "VP Ngọc Hồi" at bounding box center [633, 227] width 186 height 22
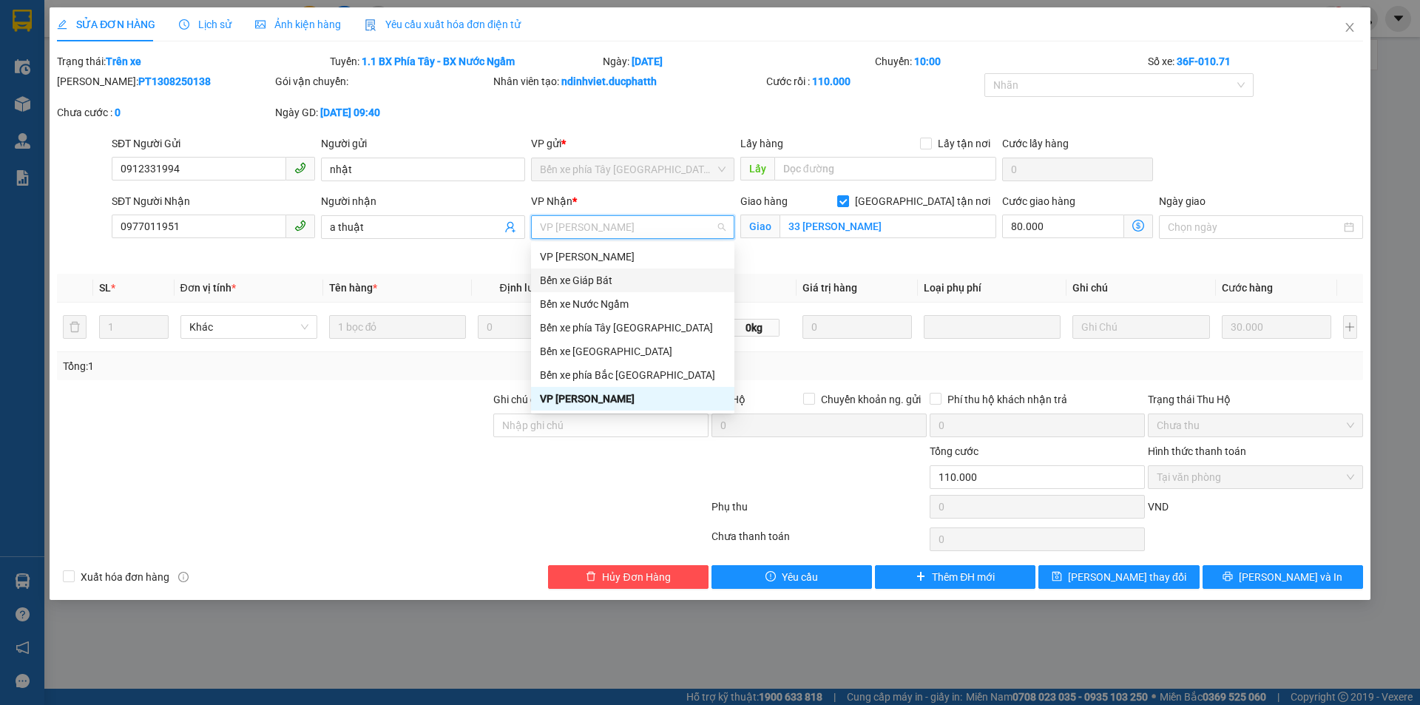
click at [618, 277] on div "Bến xe Giáp Bát" at bounding box center [633, 280] width 186 height 16
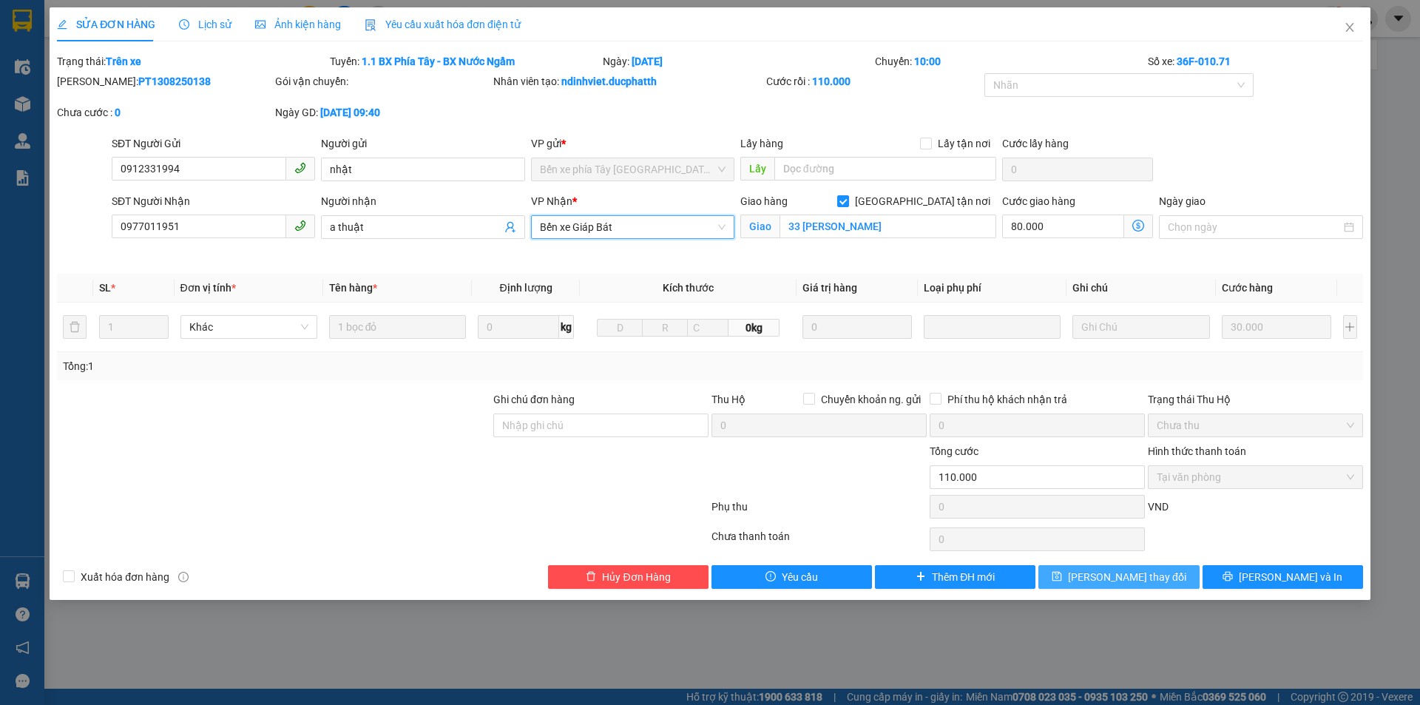
click at [1089, 570] on button "Lưu thay đổi" at bounding box center [1119, 577] width 161 height 24
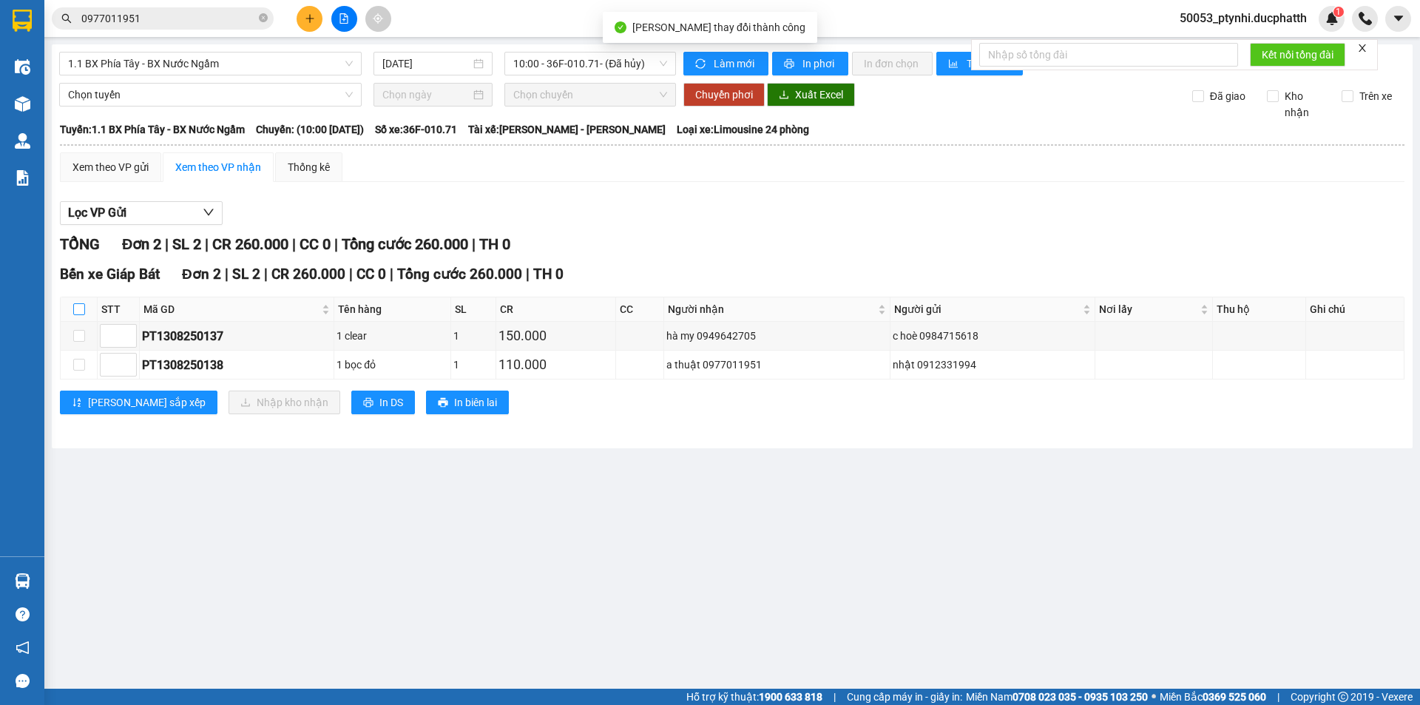
click at [82, 307] on input "checkbox" at bounding box center [79, 309] width 12 height 12
checkbox input "true"
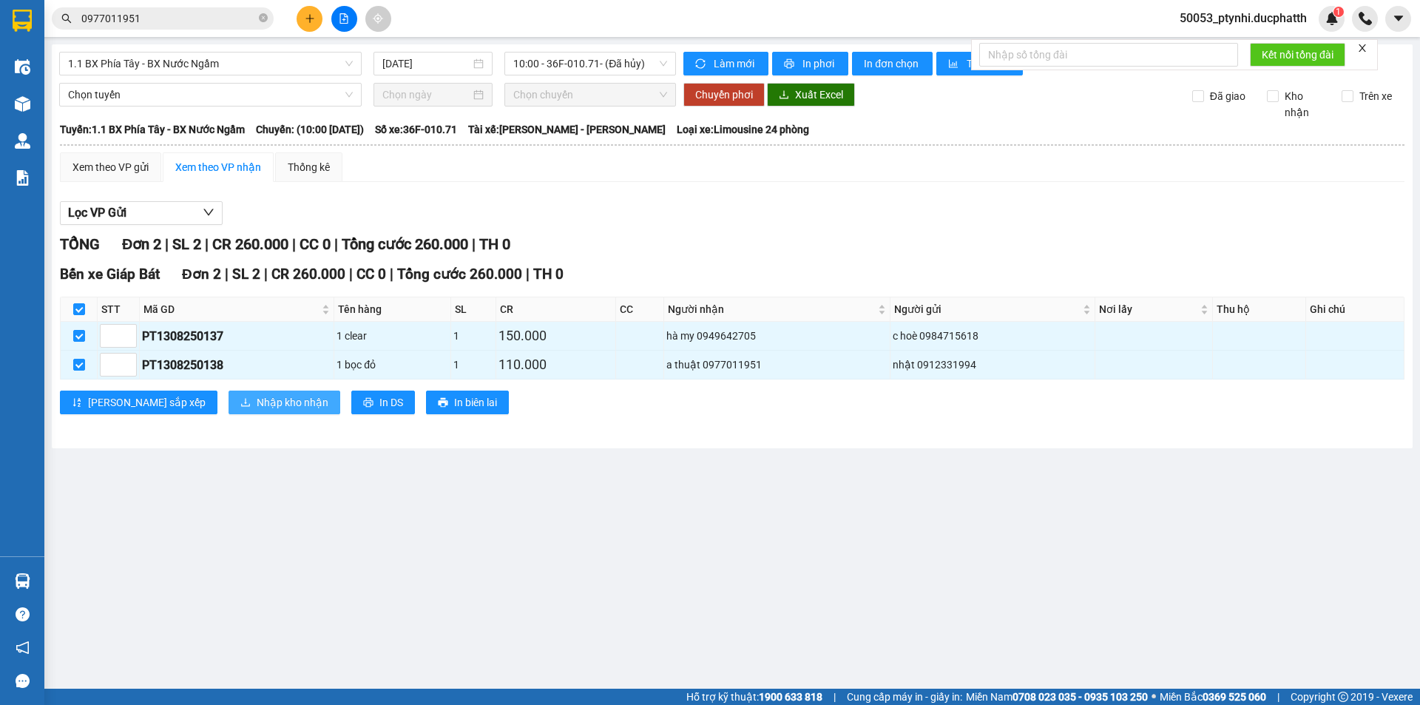
click at [257, 401] on span "Nhập kho nhận" at bounding box center [293, 402] width 72 height 16
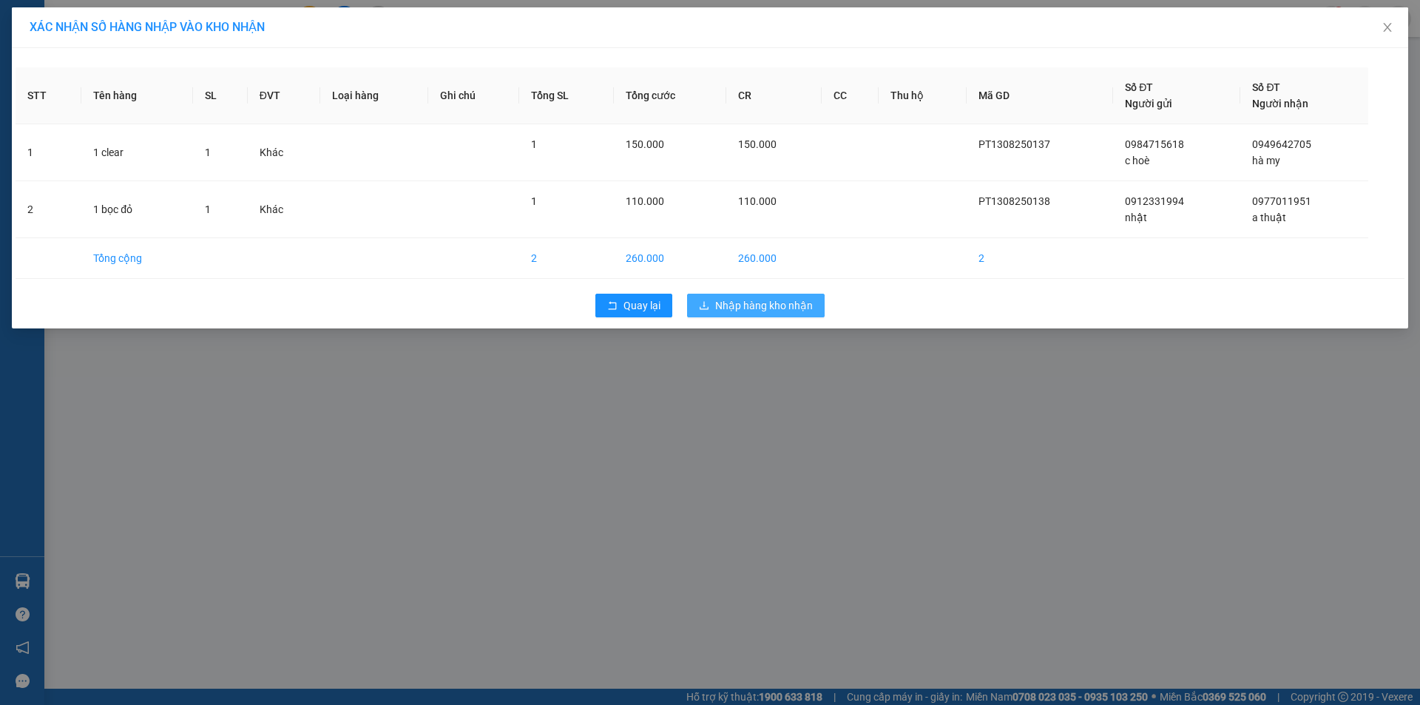
click at [743, 306] on span "Nhập hàng kho nhận" at bounding box center [764, 305] width 98 height 16
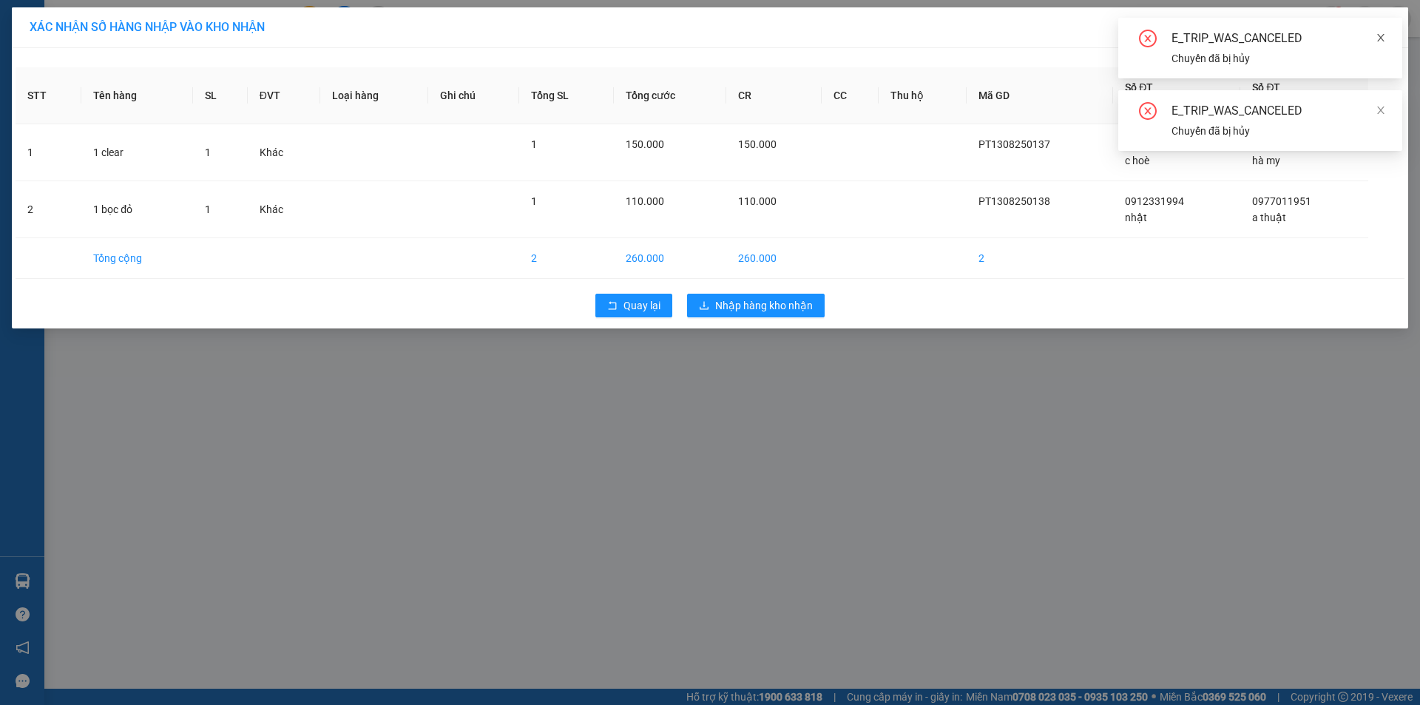
click at [1377, 33] on icon "close" at bounding box center [1381, 38] width 10 height 10
click at [1387, 39] on div "E_TRIP_WAS_CANCELED Chuyến đã bị hủy" at bounding box center [1261, 48] width 284 height 61
click at [1377, 38] on icon "close" at bounding box center [1381, 38] width 10 height 10
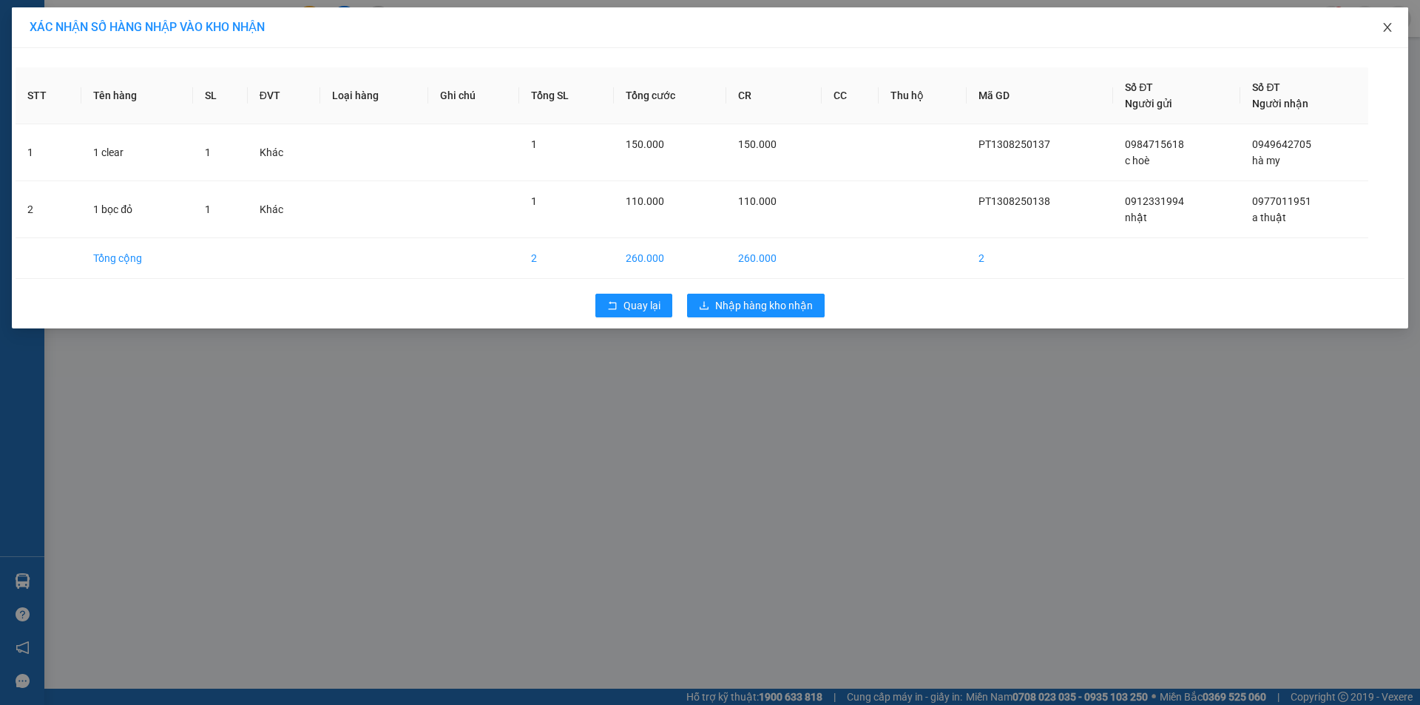
click at [1397, 30] on span "Close" at bounding box center [1387, 27] width 41 height 41
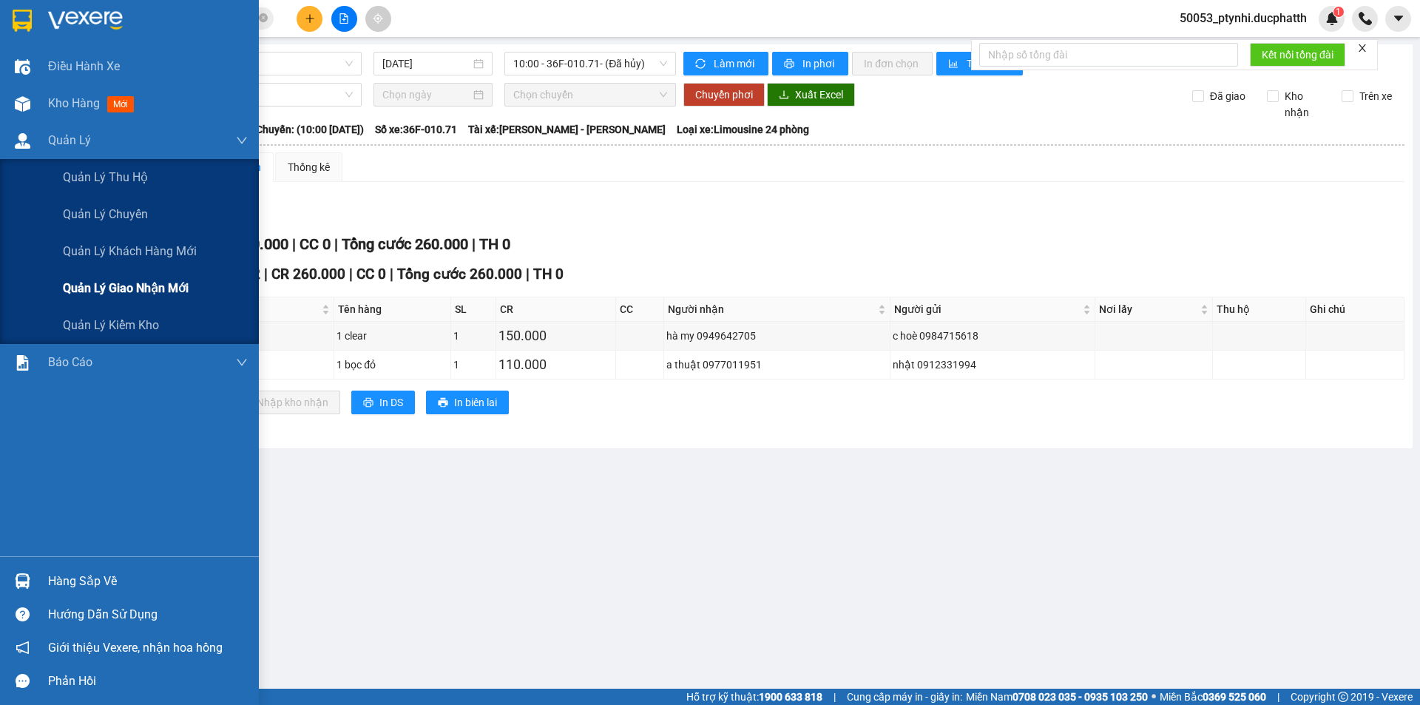
click at [99, 289] on span "Quản lý giao nhận mới" at bounding box center [126, 288] width 126 height 18
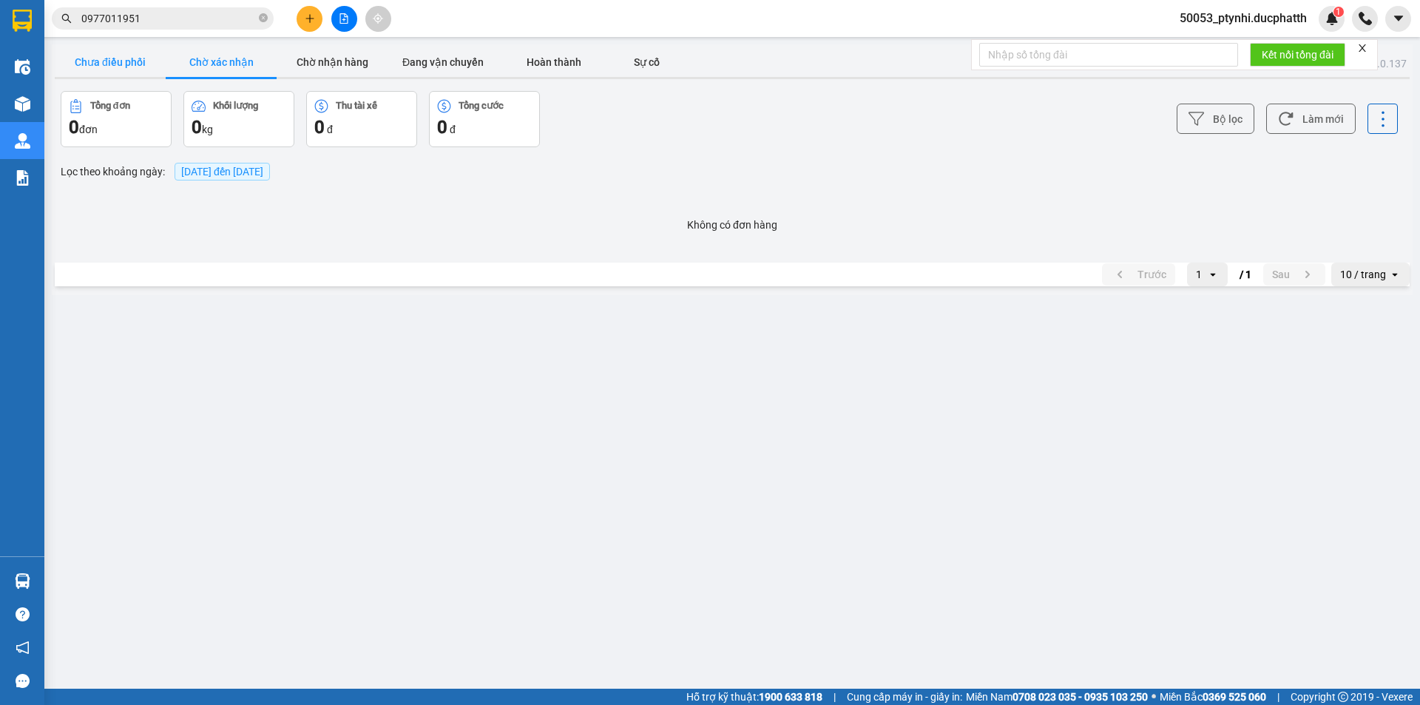
click at [138, 61] on button "Chưa điều phối" at bounding box center [110, 62] width 111 height 30
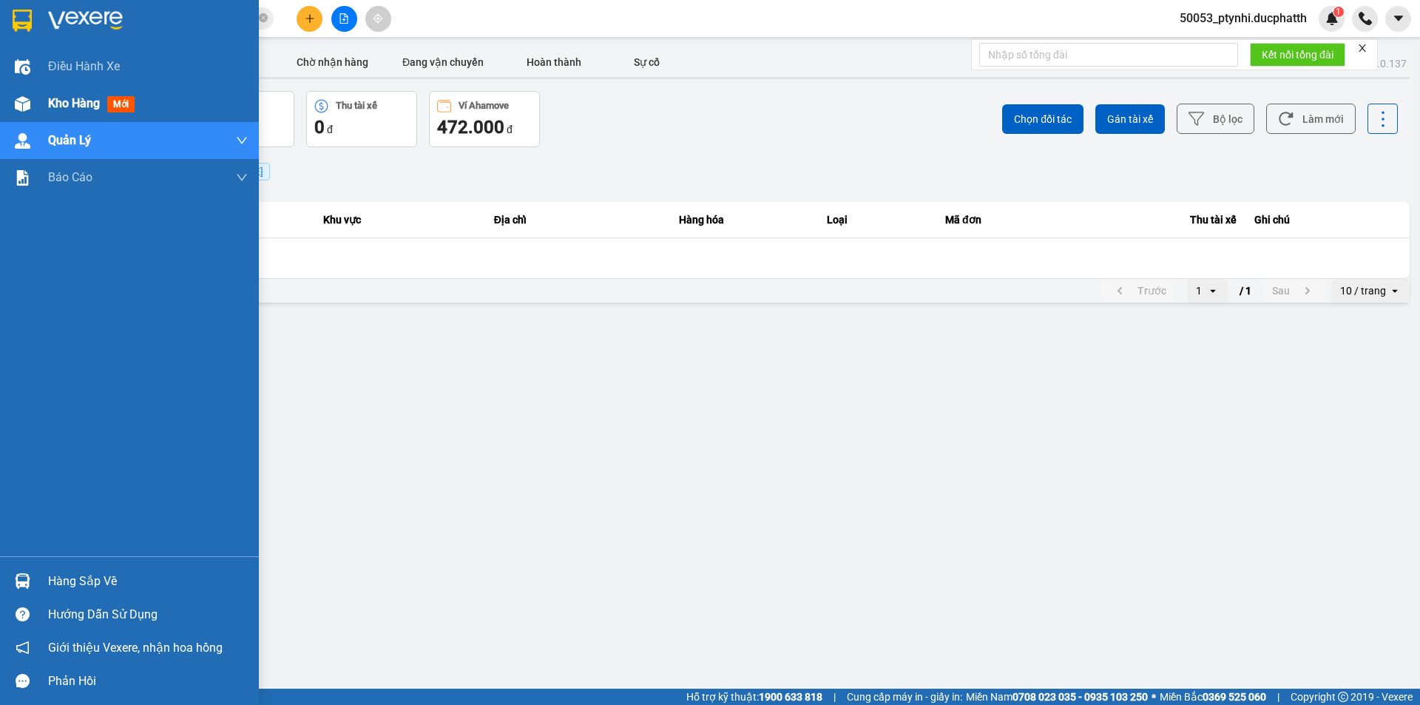
click at [49, 101] on span "Kho hàng" at bounding box center [74, 103] width 52 height 14
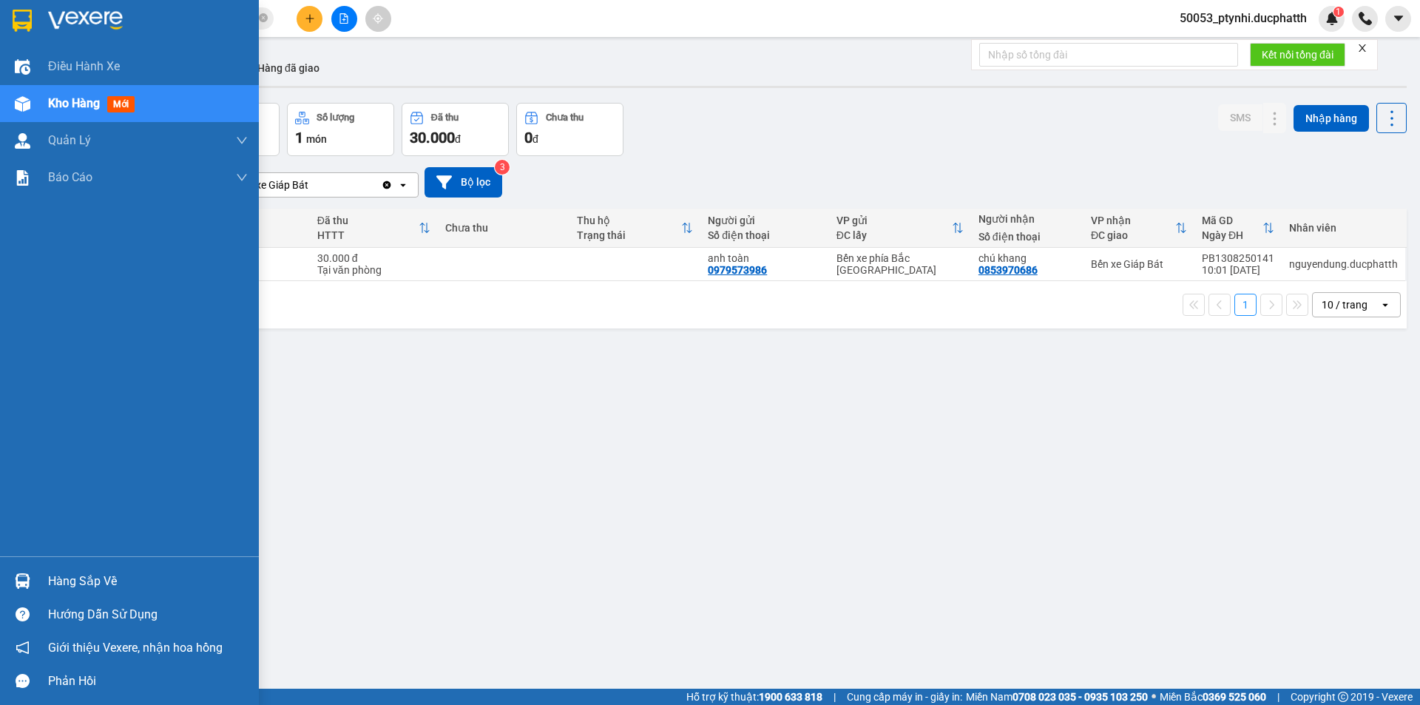
click at [53, 582] on div "Hàng sắp về" at bounding box center [148, 581] width 200 height 22
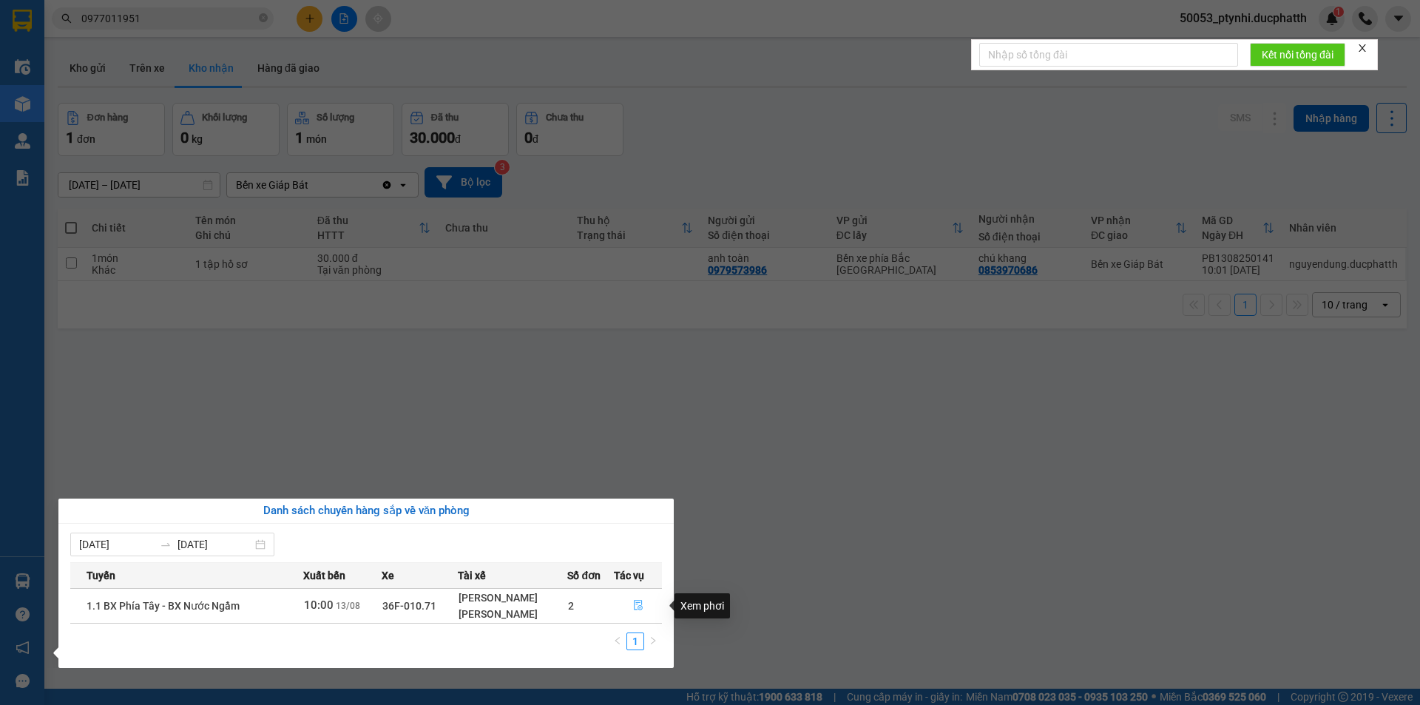
click at [642, 605] on icon "file-done" at bounding box center [638, 605] width 10 height 10
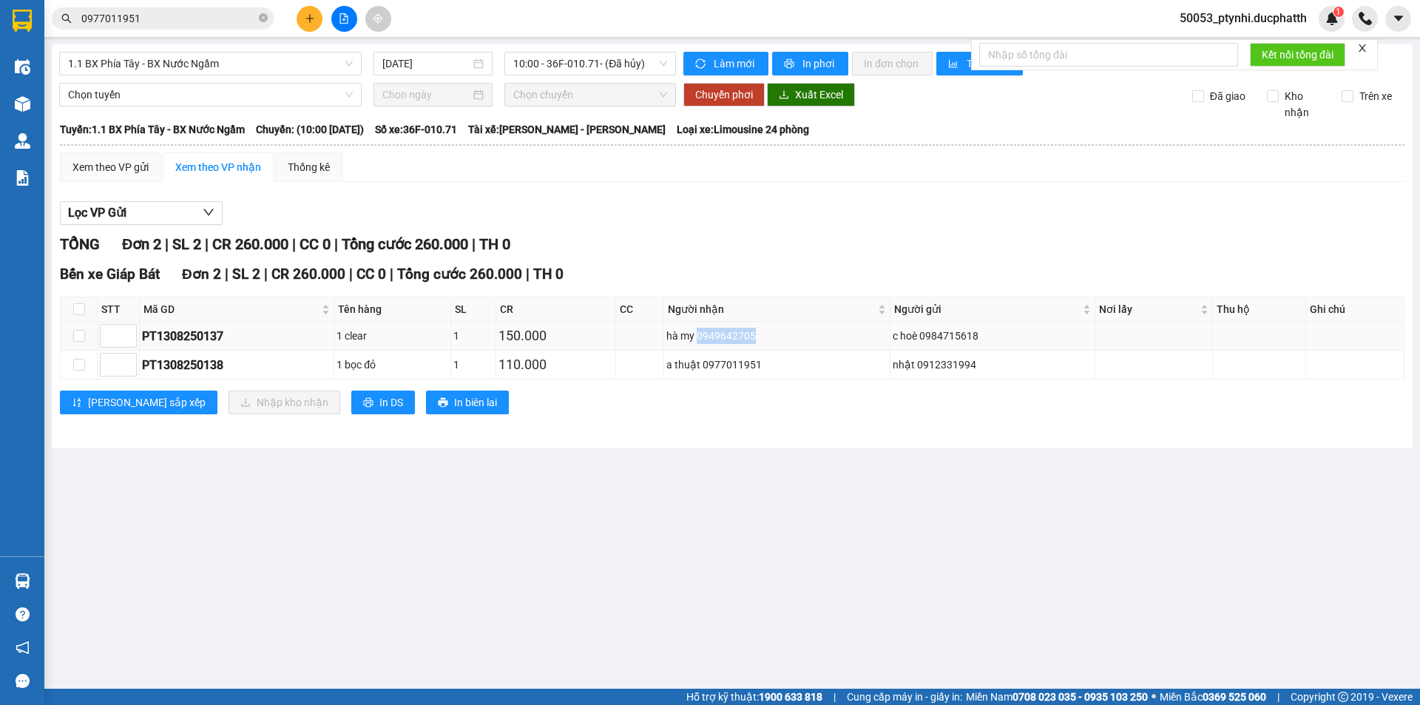
drag, startPoint x: 701, startPoint y: 332, endPoint x: 757, endPoint y: 336, distance: 55.6
click at [757, 336] on div "hà my 0949642705" at bounding box center [777, 336] width 221 height 16
copy div "0949642705"
click at [172, 12] on input "0977011951" at bounding box center [168, 18] width 175 height 16
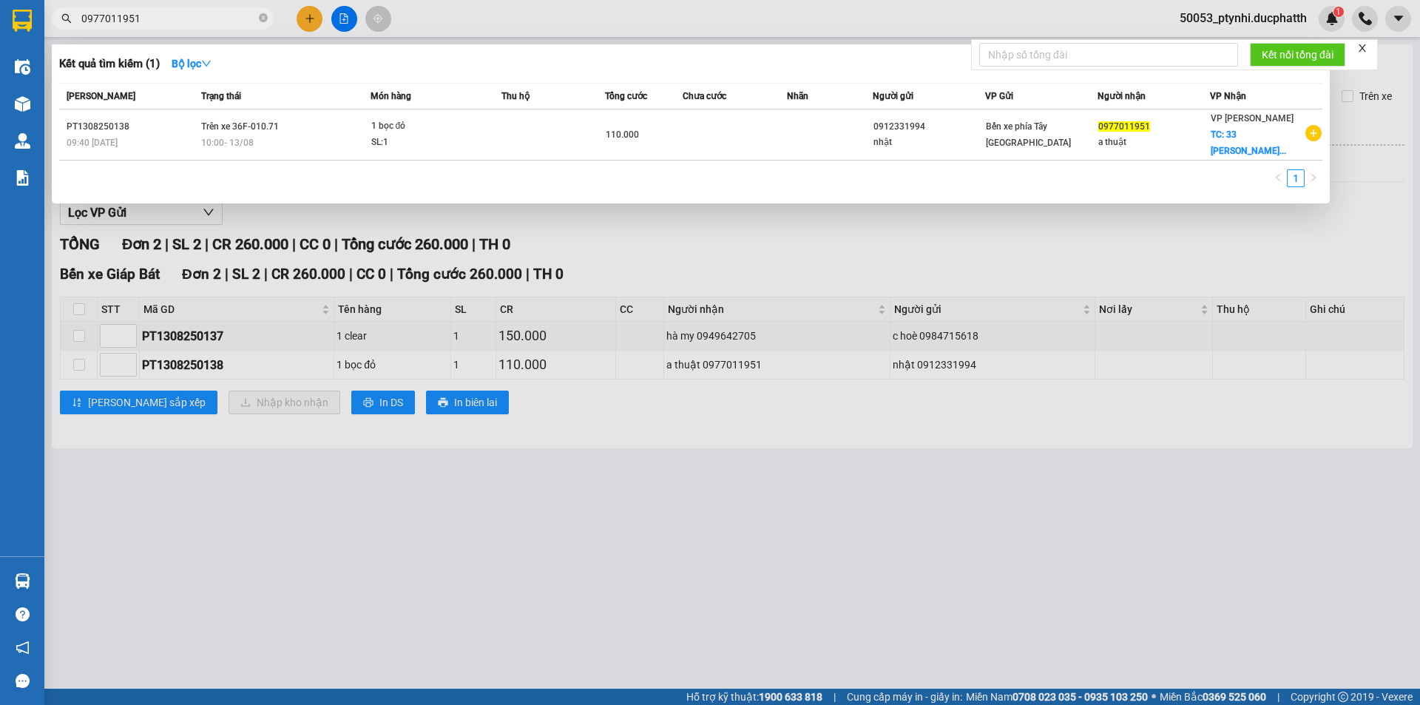
click at [172, 12] on input "0977011951" at bounding box center [168, 18] width 175 height 16
paste input "49642705"
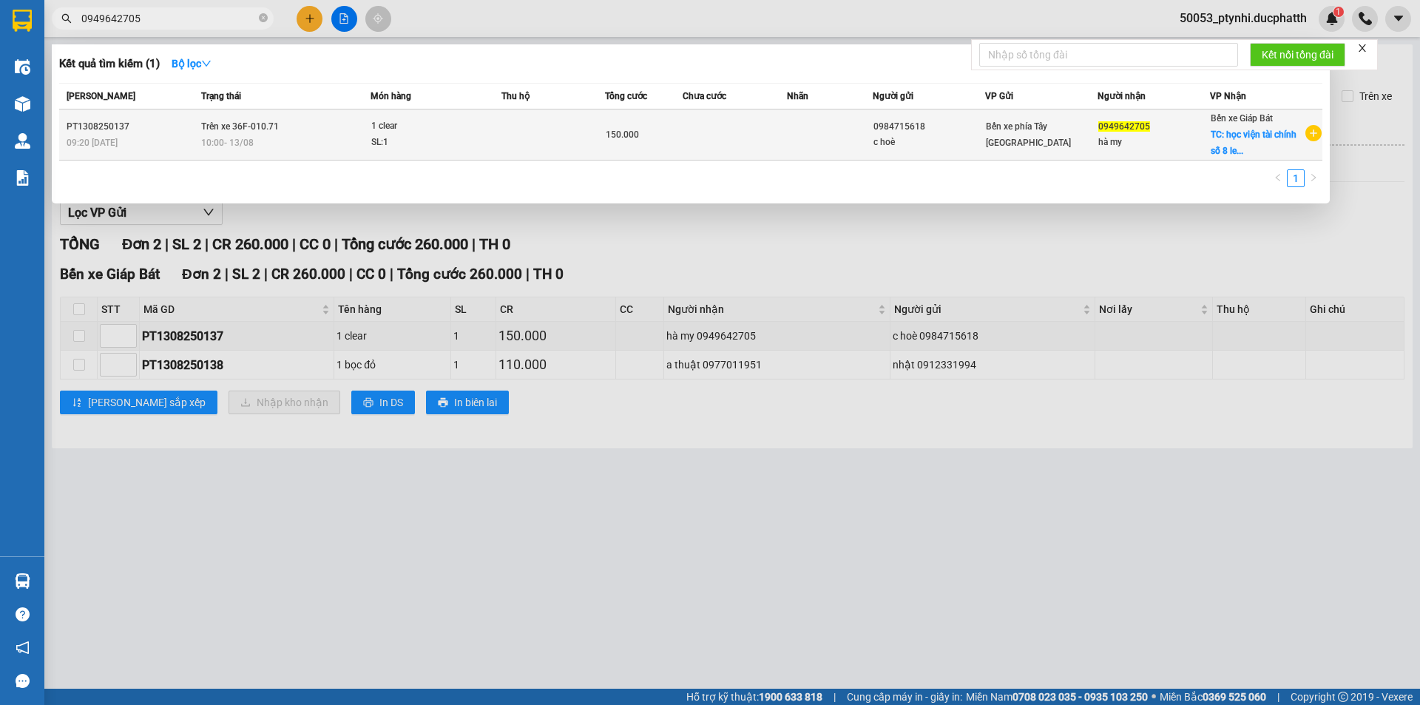
click at [582, 141] on td at bounding box center [554, 134] width 104 height 51
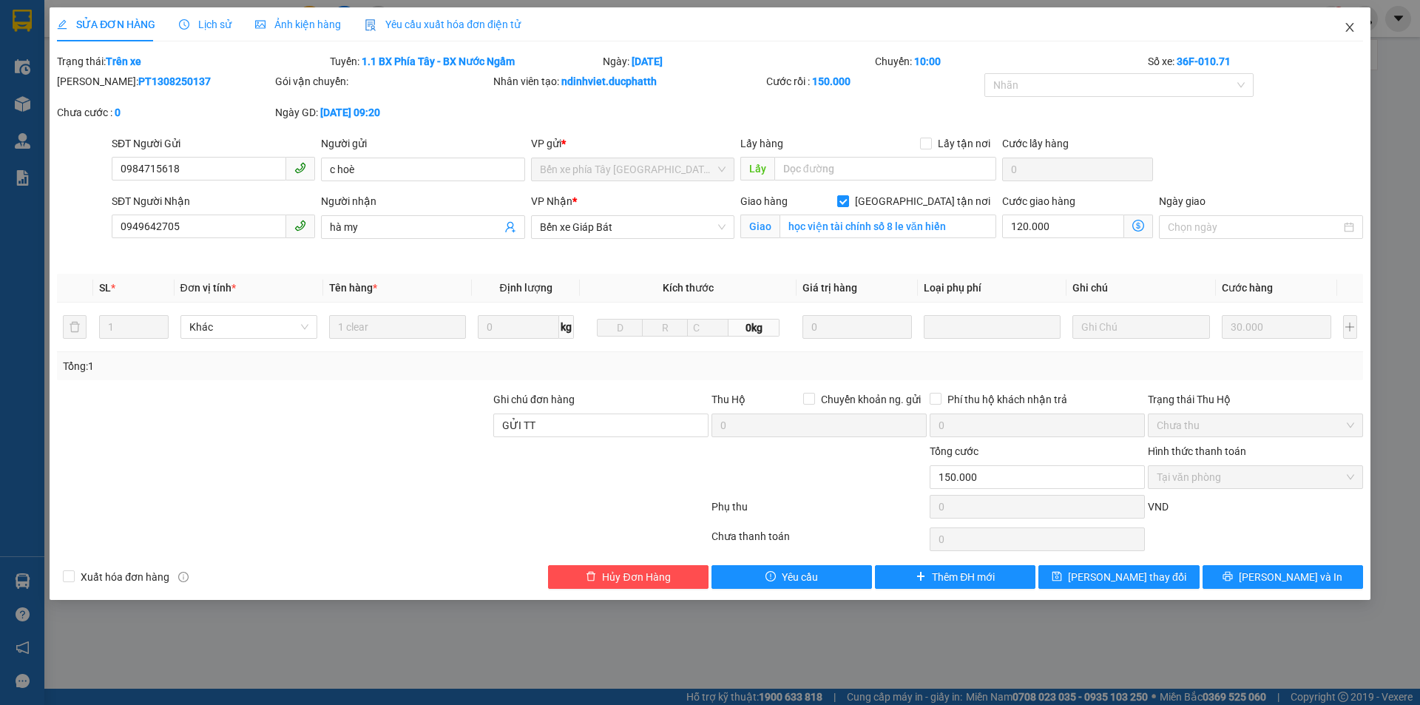
click at [1357, 21] on span "Close" at bounding box center [1349, 27] width 41 height 41
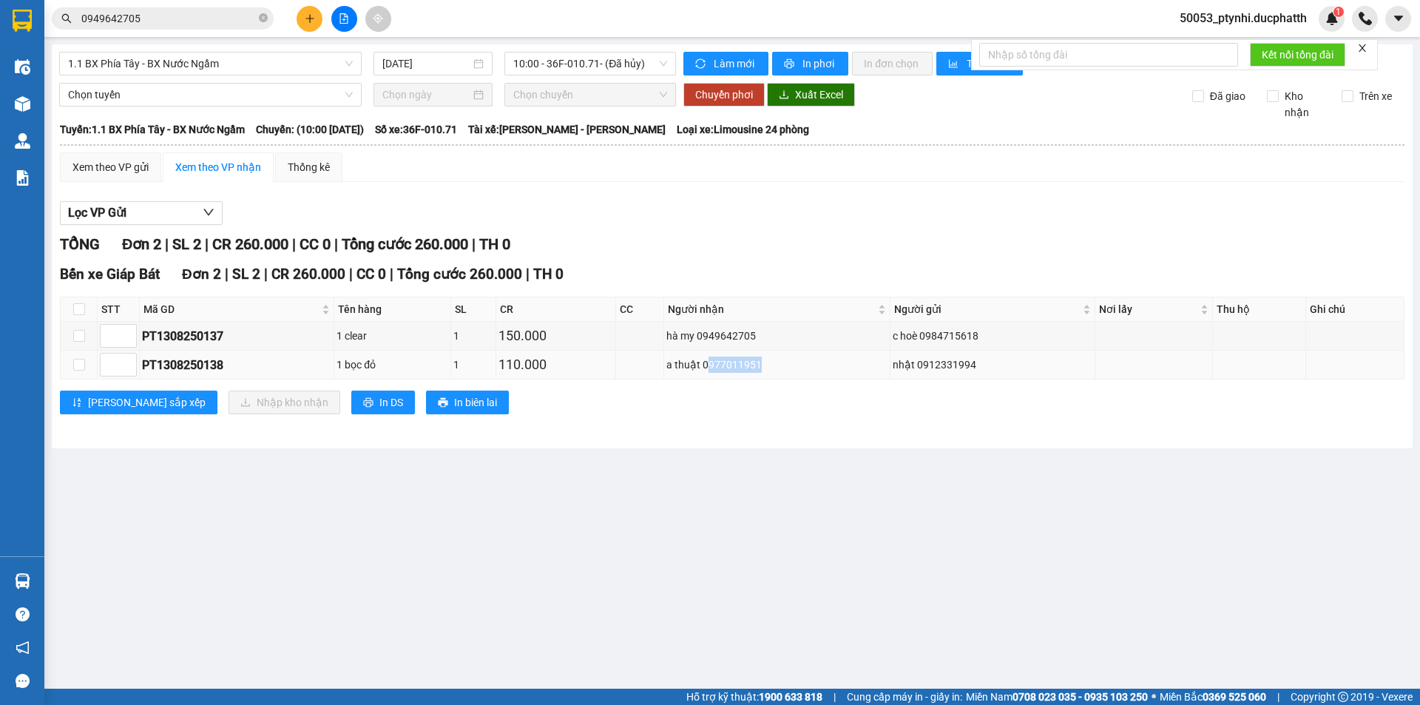
drag, startPoint x: 706, startPoint y: 362, endPoint x: 761, endPoint y: 360, distance: 55.5
click at [761, 360] on div "a thuật 0977011951" at bounding box center [777, 365] width 221 height 16
copy div "977011951"
click at [213, 14] on input "0949642705" at bounding box center [168, 18] width 175 height 16
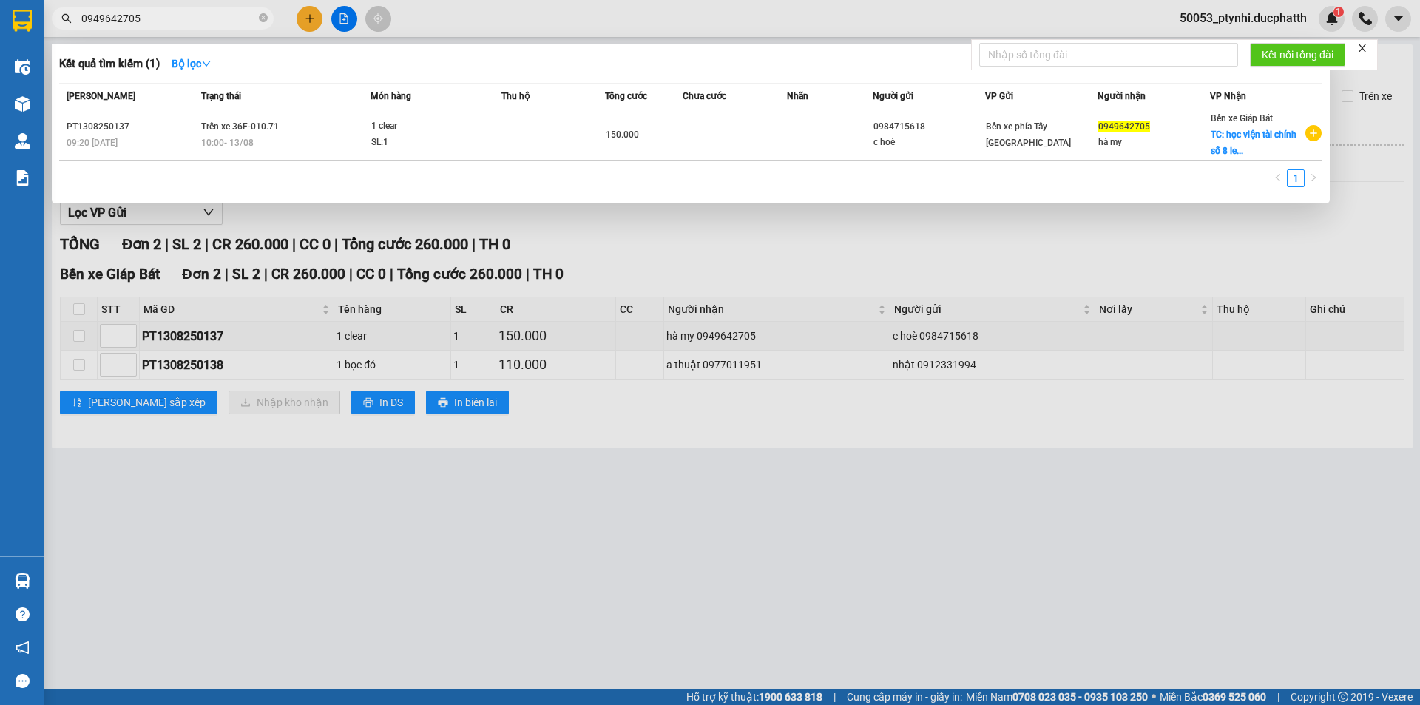
click at [213, 14] on input "0949642705" at bounding box center [168, 18] width 175 height 16
paste input "977011951"
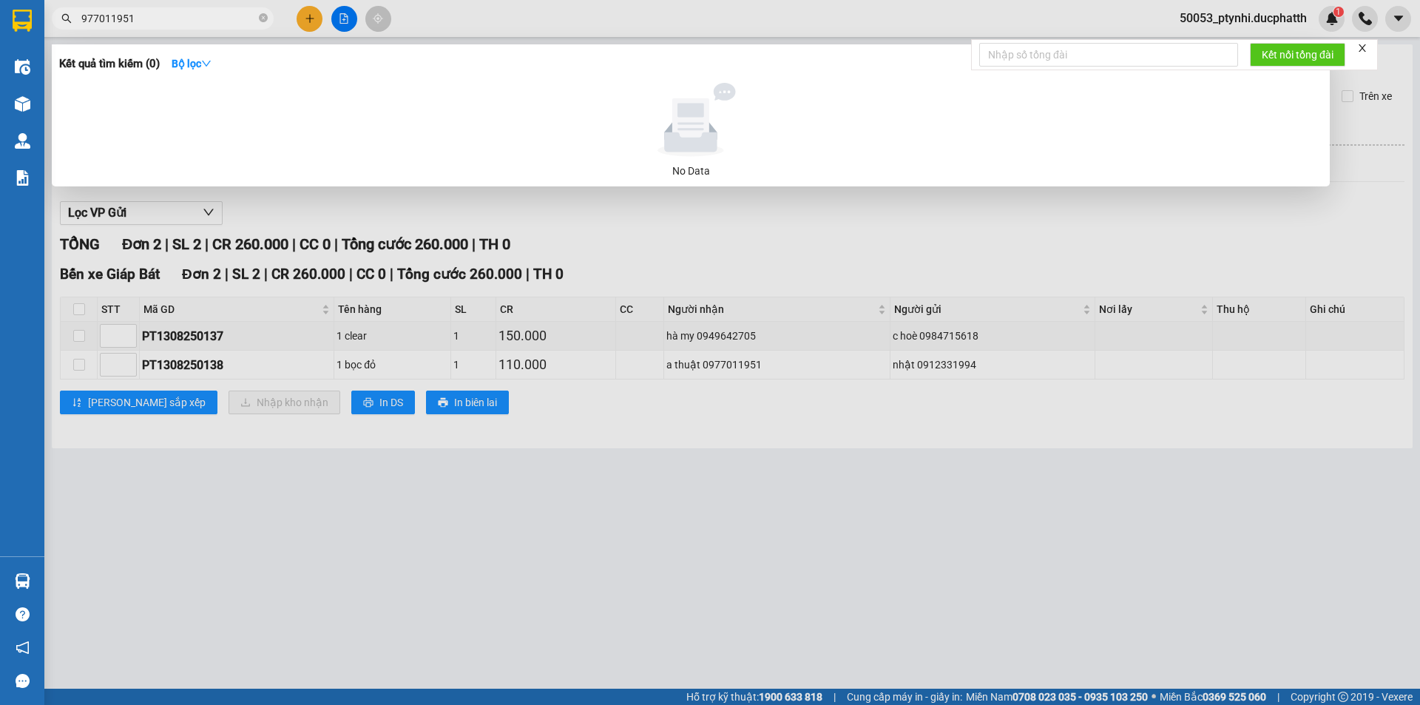
click at [78, 16] on span "977011951" at bounding box center [163, 18] width 222 height 22
click at [80, 18] on span "977011951" at bounding box center [163, 18] width 222 height 22
click at [81, 17] on input "977011951" at bounding box center [168, 18] width 175 height 16
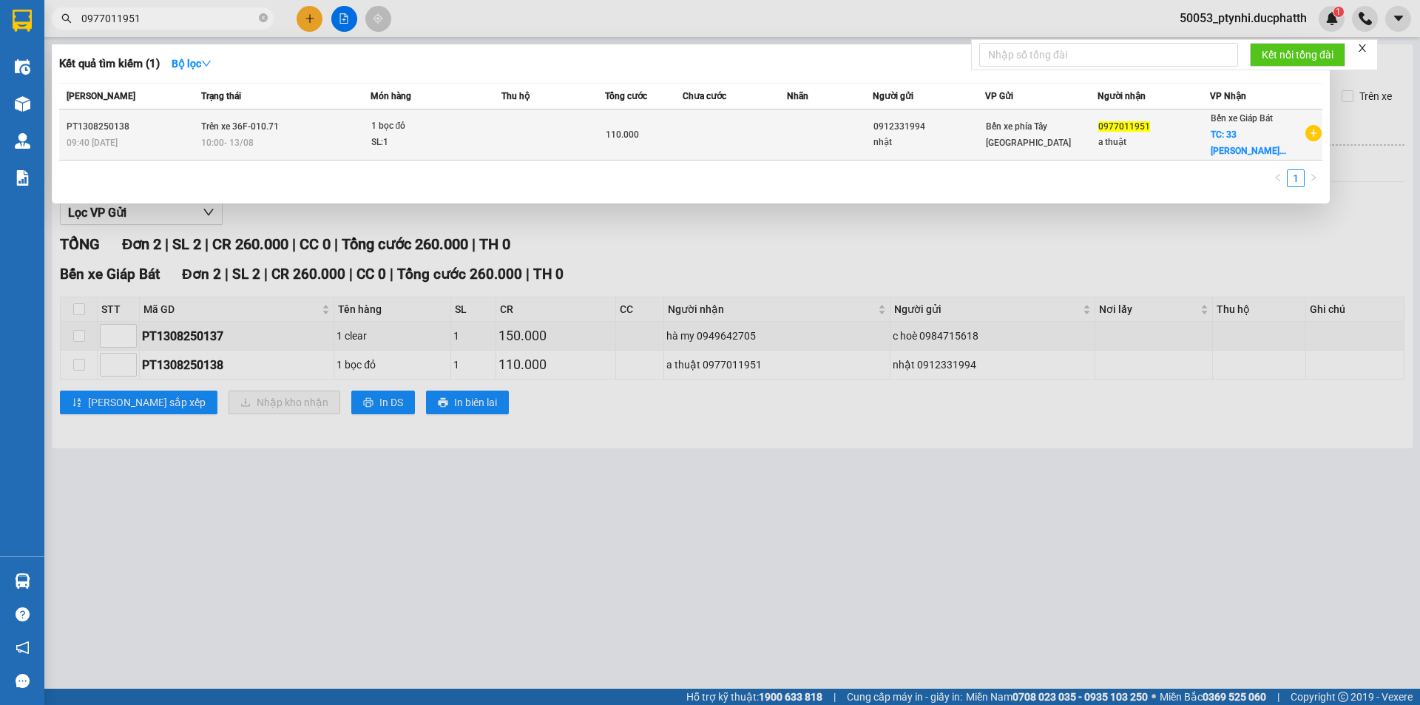
type input "0977011951"
click at [347, 120] on td "Trên xe 36F-010.71 10:00 - 13/08" at bounding box center [284, 134] width 173 height 51
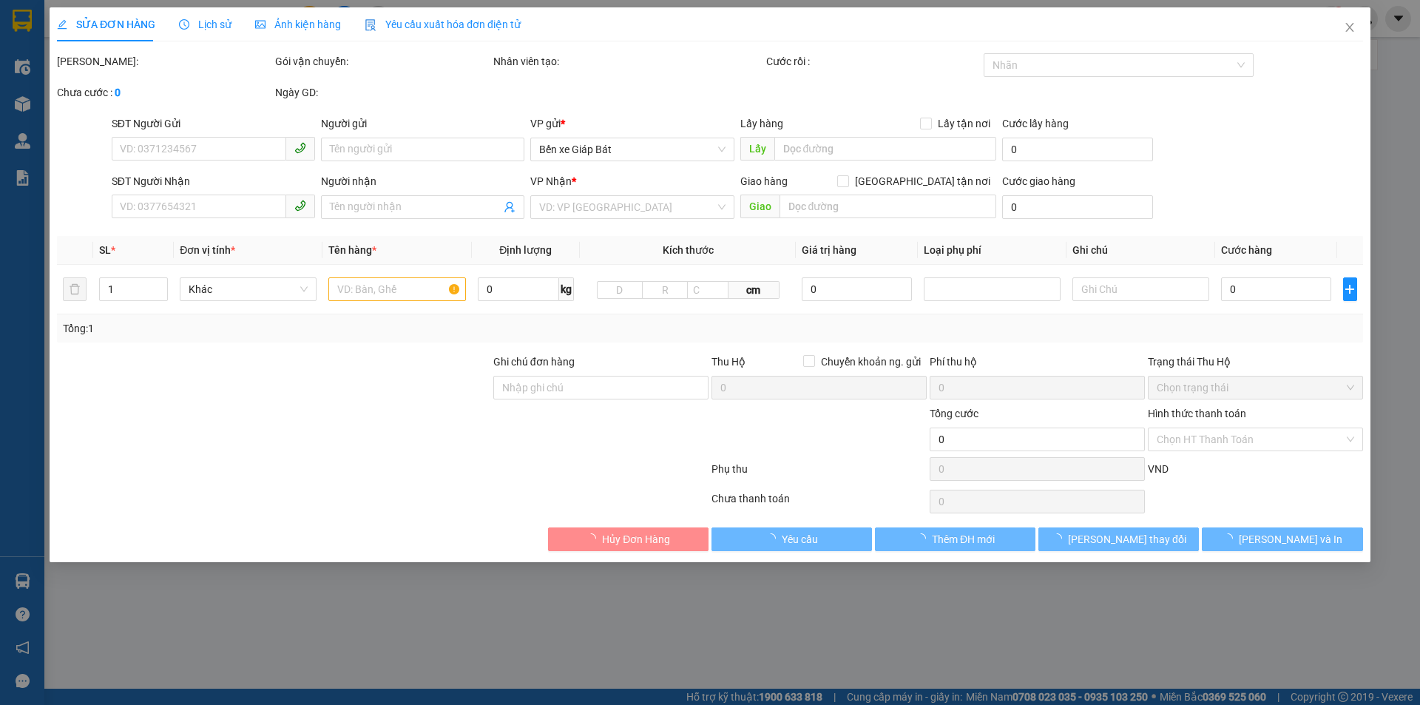
type input "0912331994"
type input "nhật"
type input "0977011951"
type input "a thuật"
checkbox input "true"
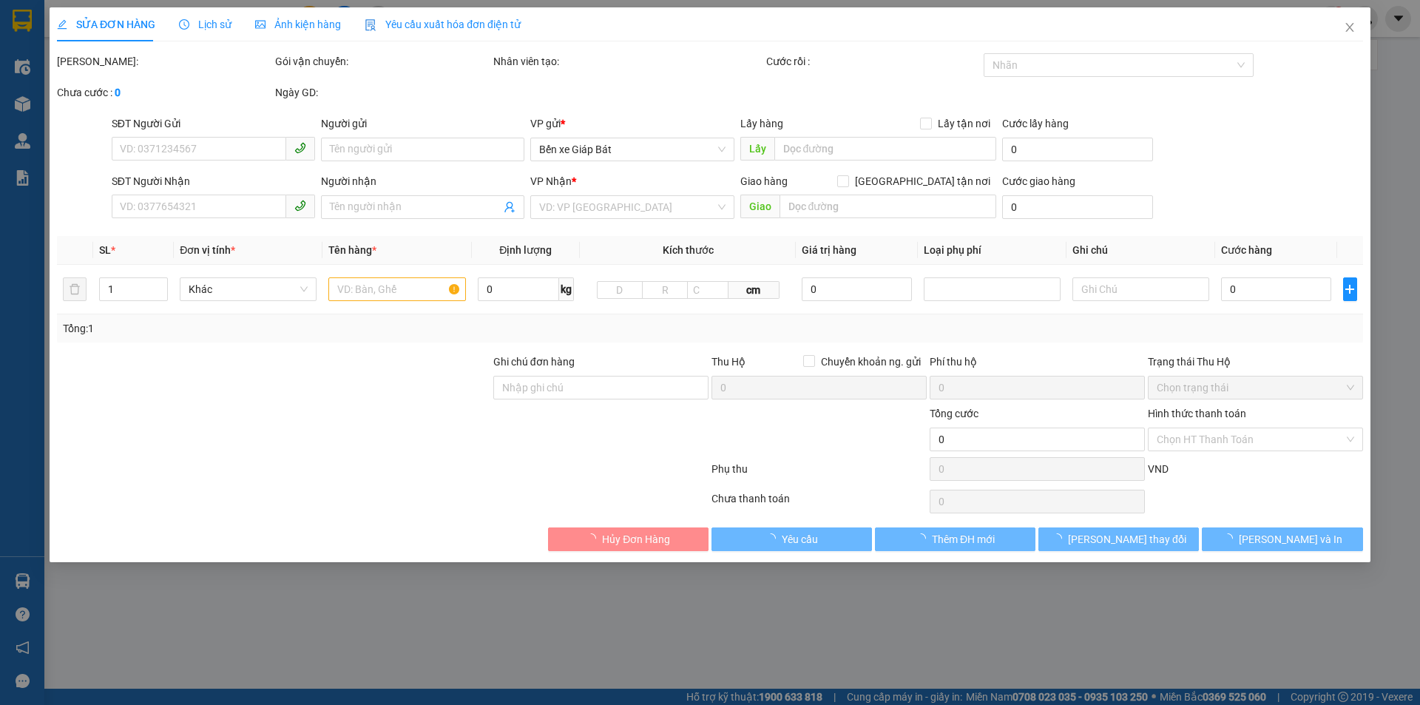
type input "33 nguyễn hoàng nam từ liêm"
type input "110.000"
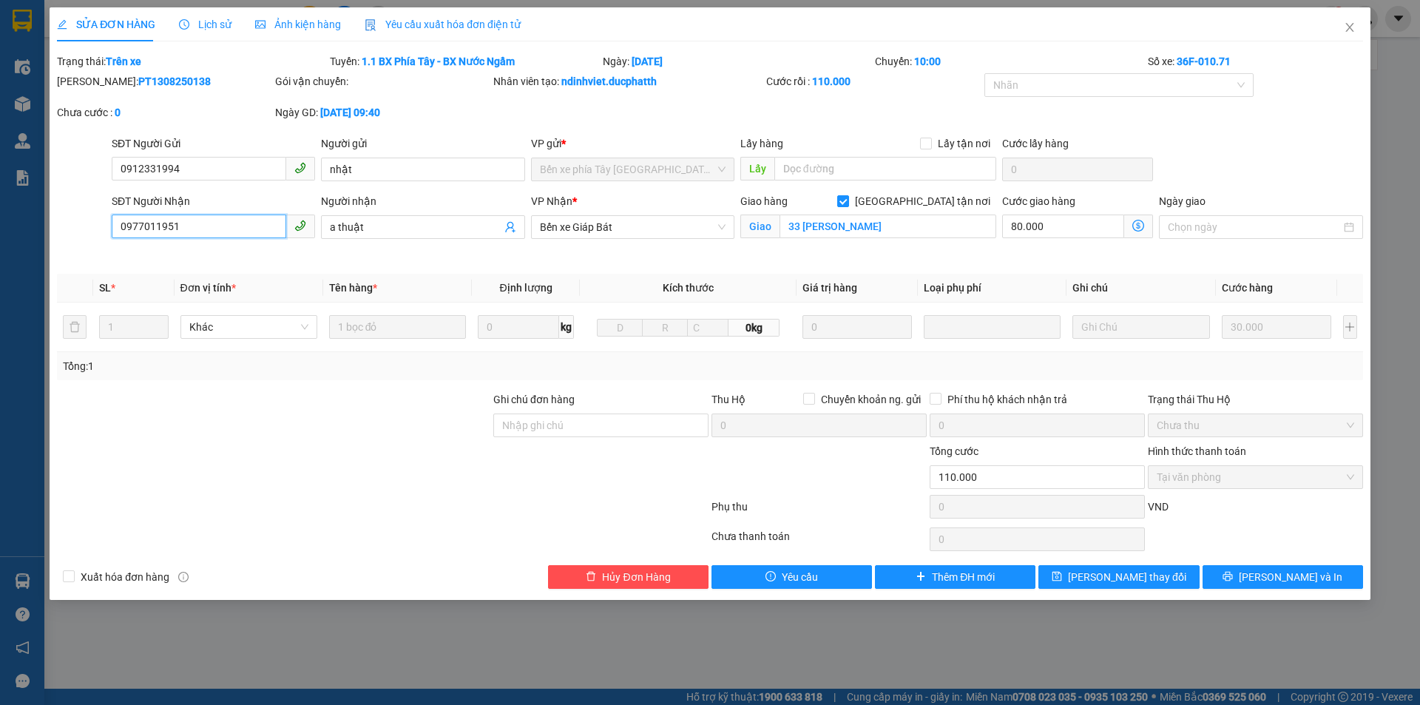
click at [254, 232] on input "0977011951" at bounding box center [199, 227] width 175 height 24
click at [1352, 28] on icon "close" at bounding box center [1350, 27] width 12 height 12
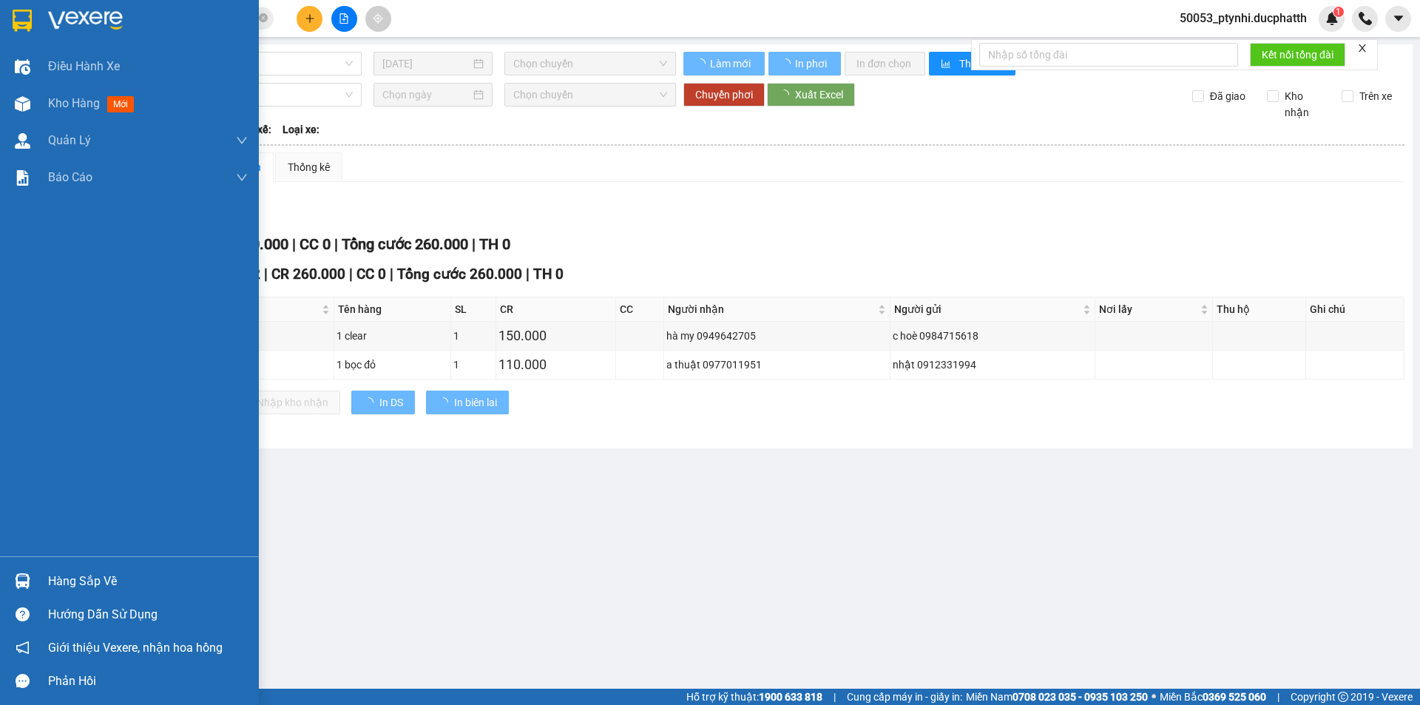
click at [53, 570] on div "Hàng sắp về" at bounding box center [148, 581] width 200 height 22
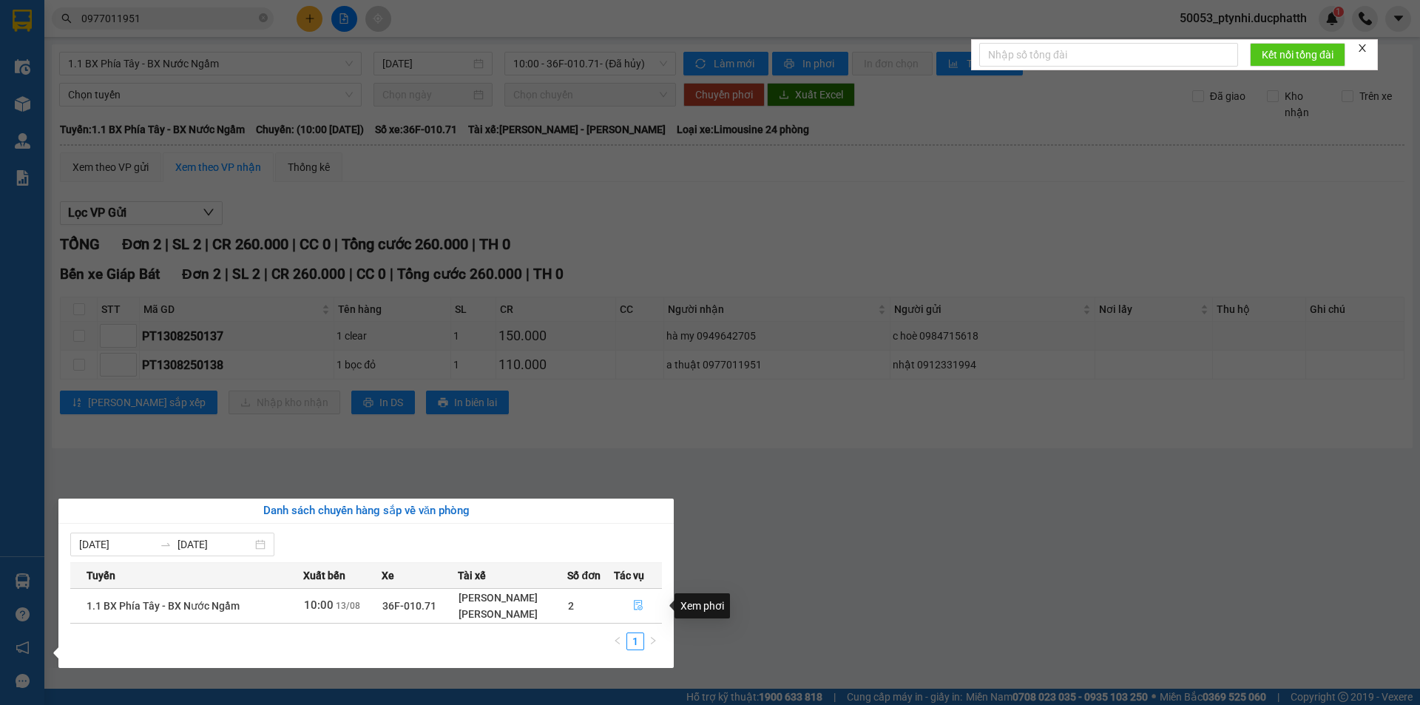
click at [639, 602] on icon "file-done" at bounding box center [638, 605] width 10 height 10
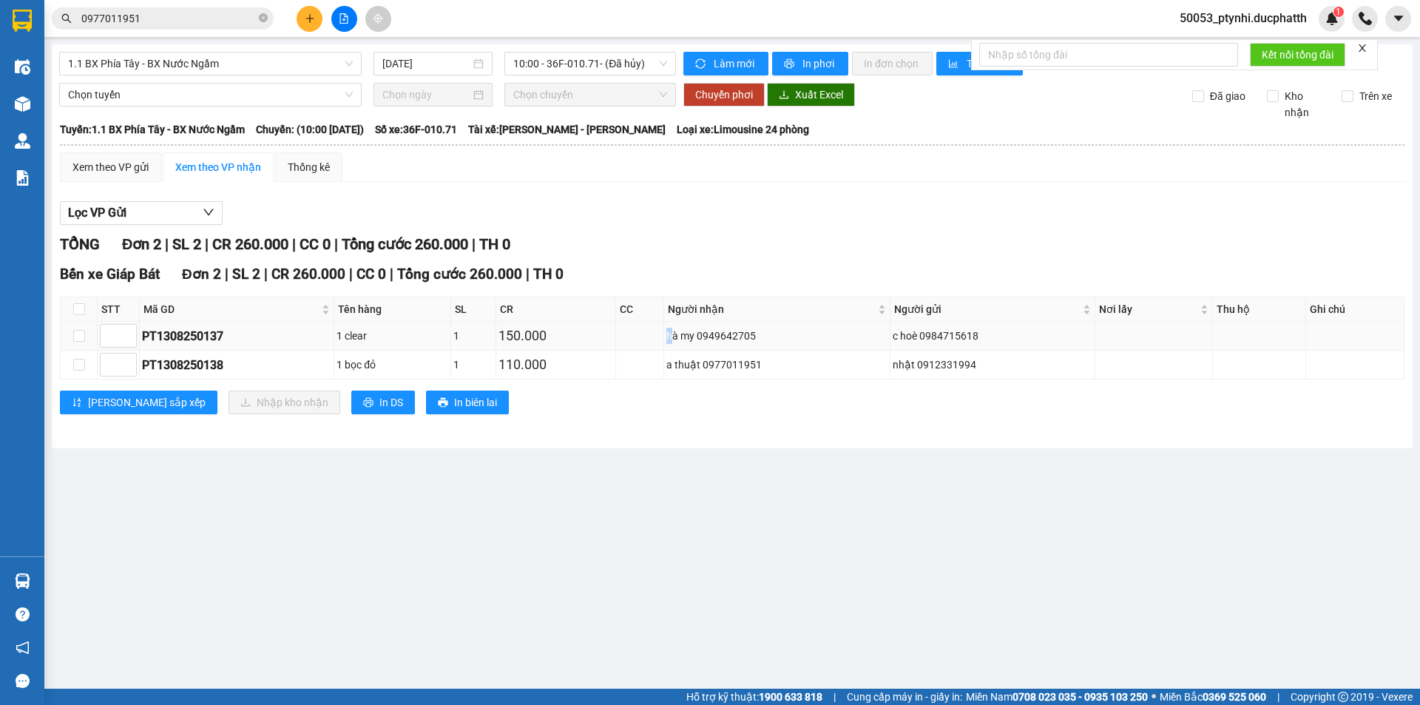
click at [672, 336] on div "hà my 0949642705" at bounding box center [777, 336] width 221 height 16
click at [674, 335] on div "hà my 0949642705" at bounding box center [777, 336] width 221 height 16
click at [672, 335] on div "hà my 0949642705" at bounding box center [777, 336] width 221 height 16
drag, startPoint x: 669, startPoint y: 336, endPoint x: 765, endPoint y: 331, distance: 96.3
click at [765, 331] on div "hà my 0949642705" at bounding box center [777, 336] width 221 height 16
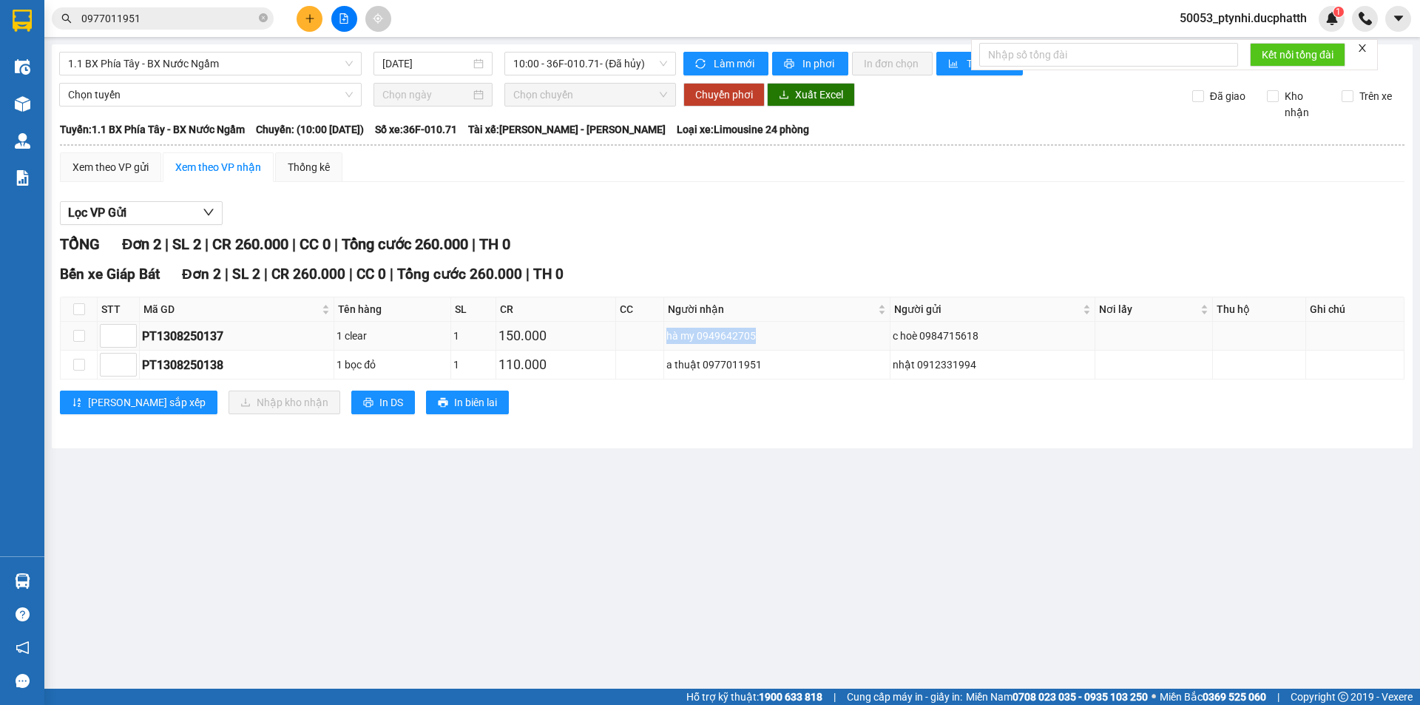
copy div "hà my 0949642705"
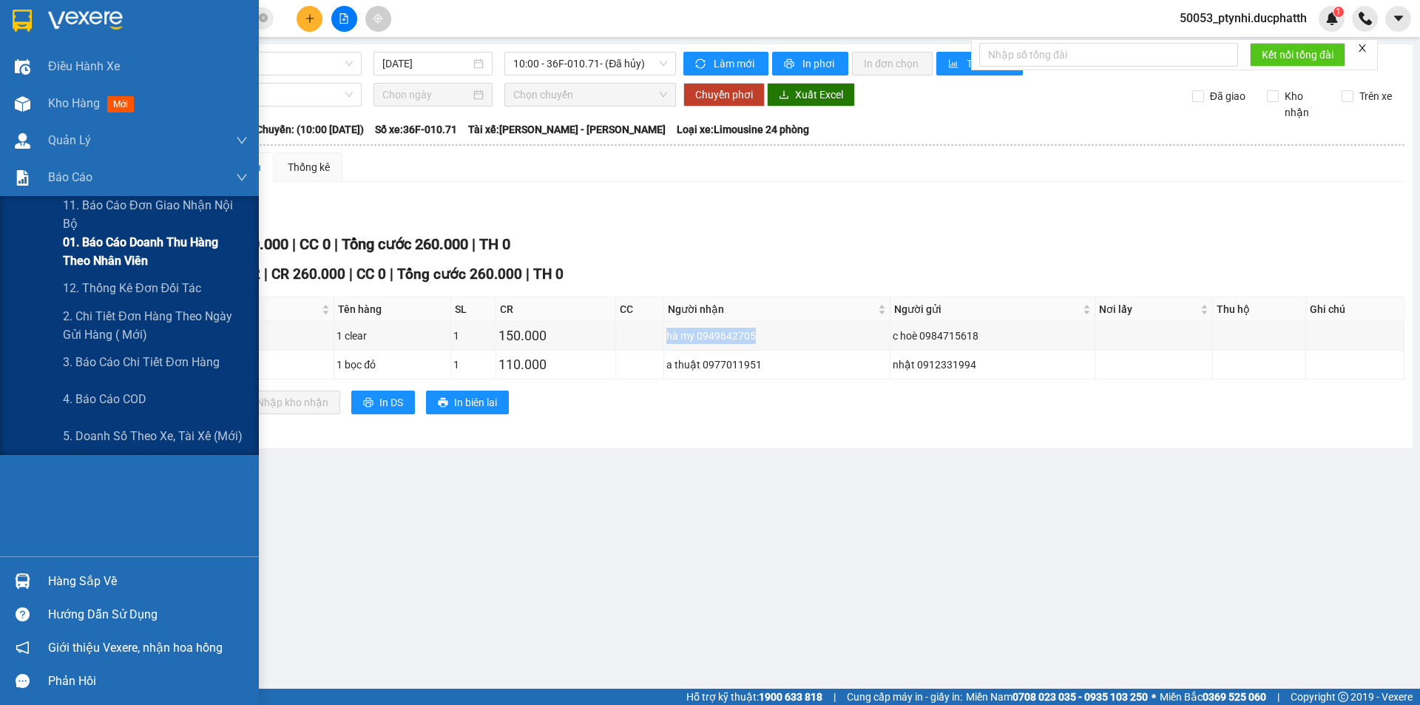
click at [63, 252] on span "01. Báo cáo doanh thu hàng theo nhân viên" at bounding box center [155, 251] width 185 height 37
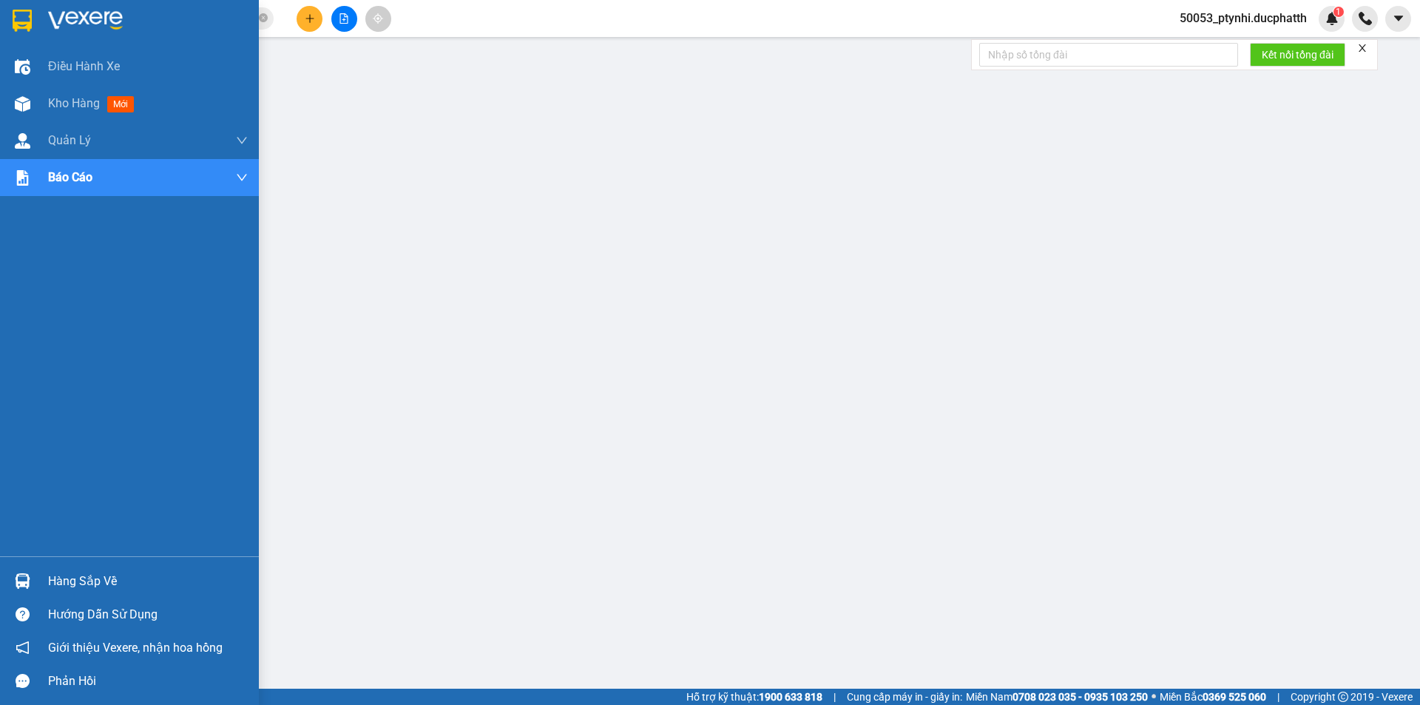
click at [39, 568] on div "Hàng sắp về" at bounding box center [129, 580] width 259 height 33
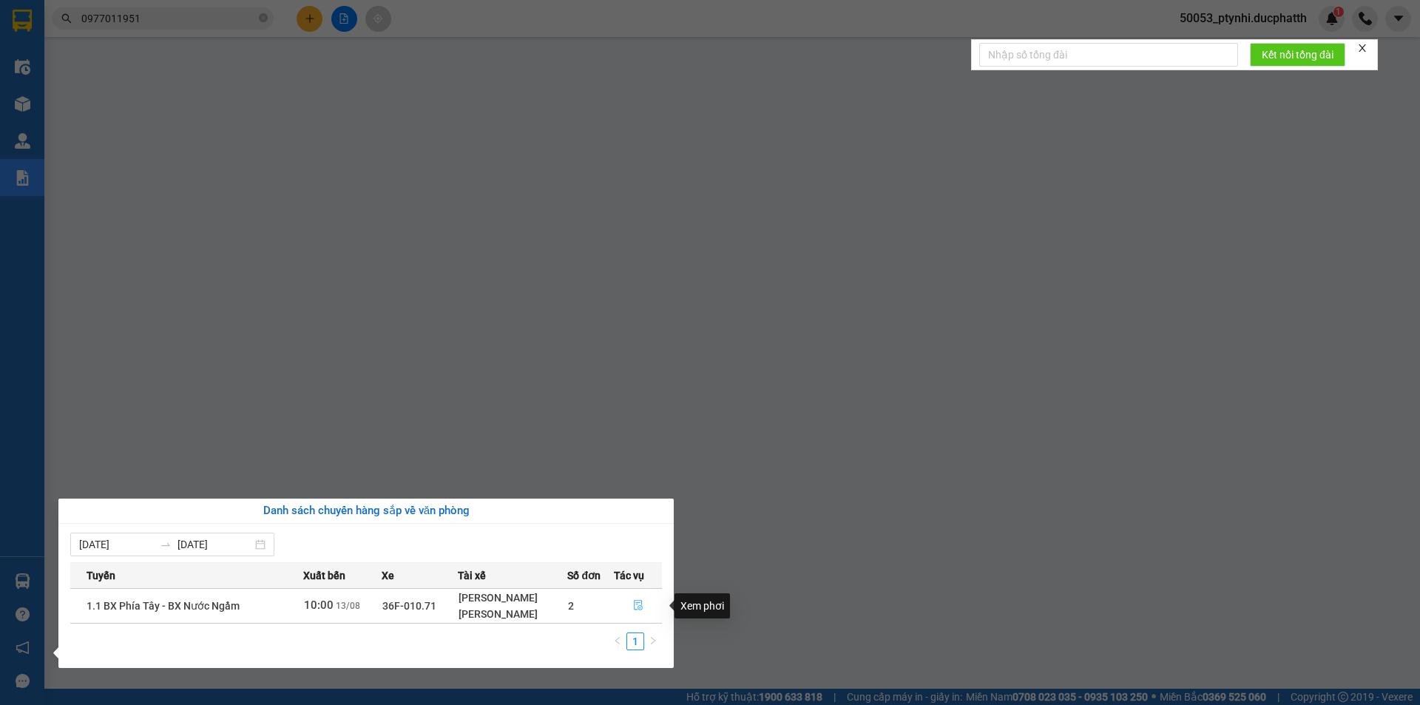
click at [632, 608] on button "button" at bounding box center [638, 606] width 47 height 24
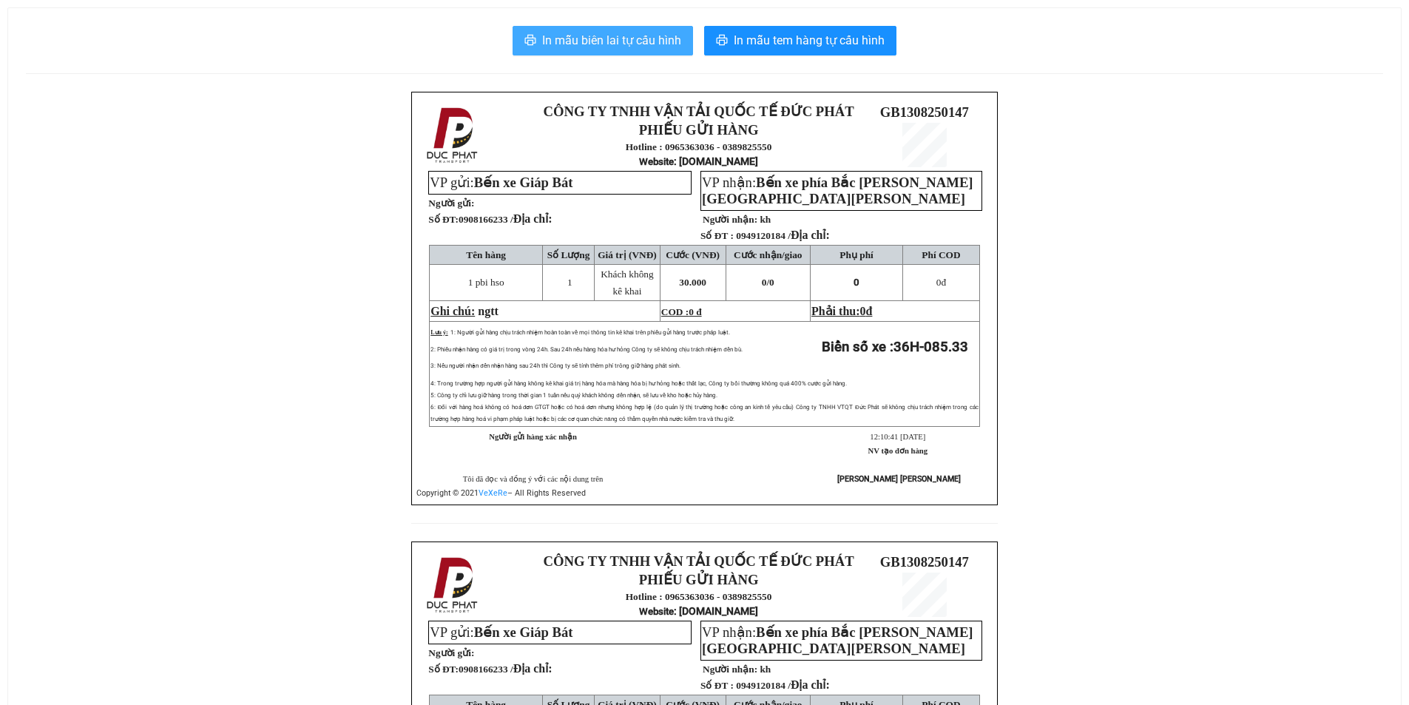
click at [613, 48] on button "In mẫu biên lai tự cấu hình" at bounding box center [603, 41] width 181 height 30
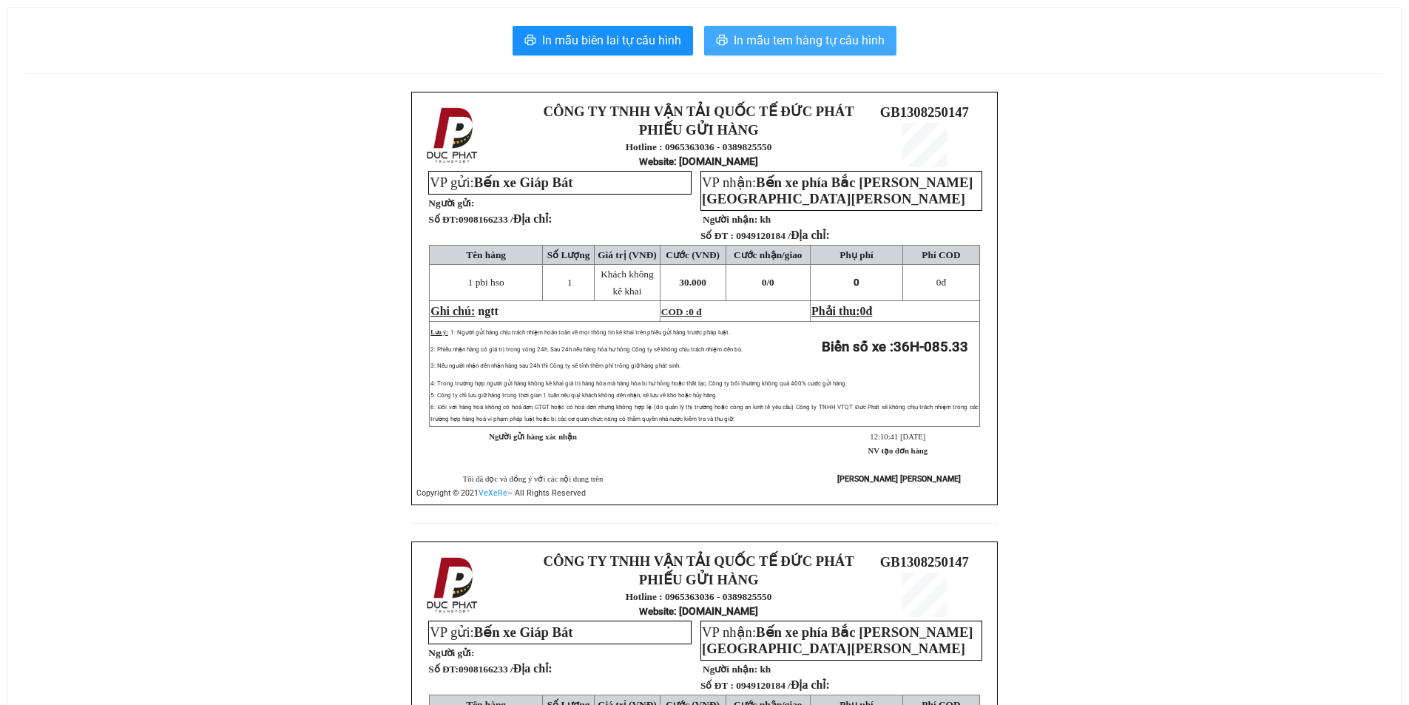
click at [813, 30] on button "In mẫu tem hàng tự cấu hình" at bounding box center [800, 41] width 192 height 30
